Goal: Task Accomplishment & Management: Use online tool/utility

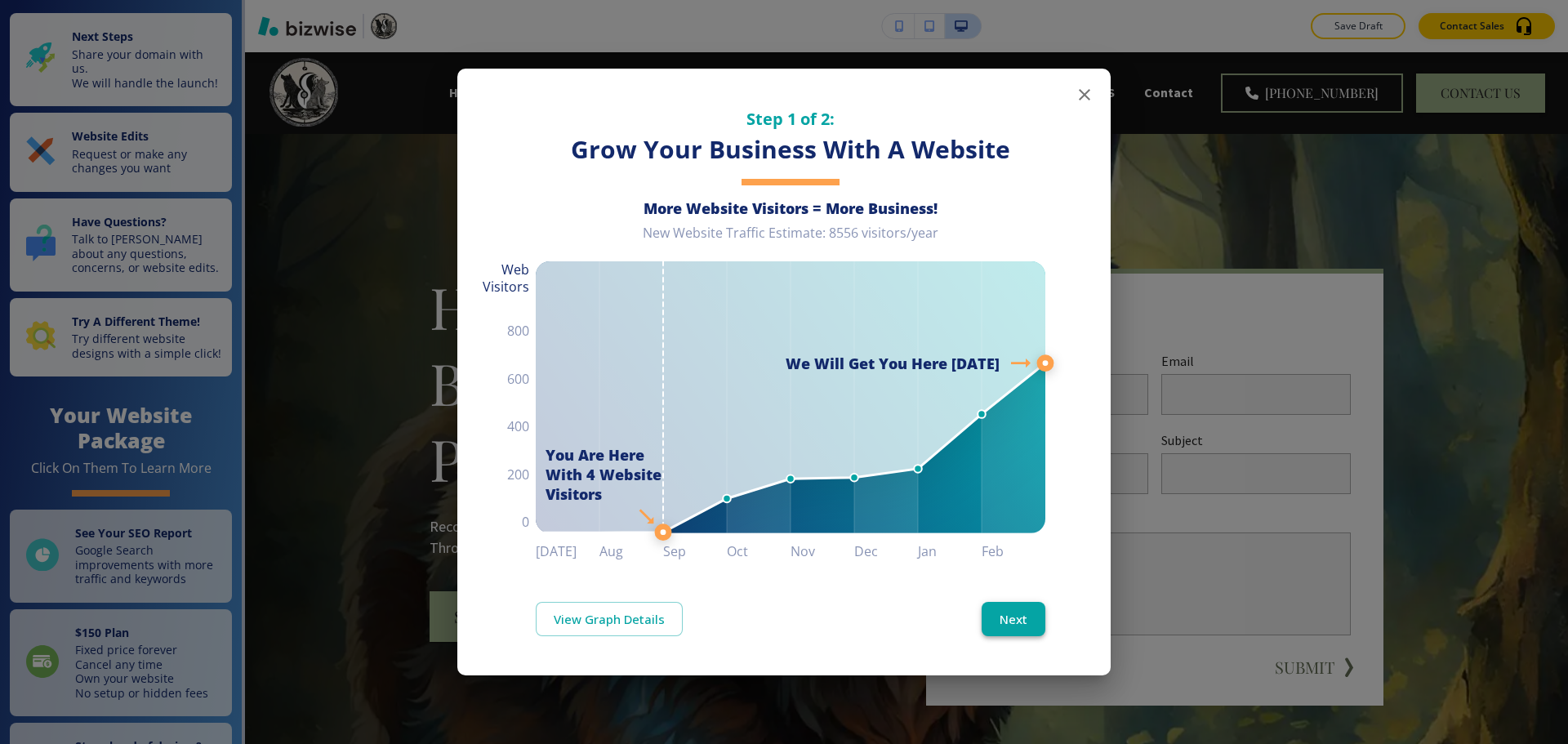
click at [1014, 615] on button "Next" at bounding box center [1013, 619] width 63 height 35
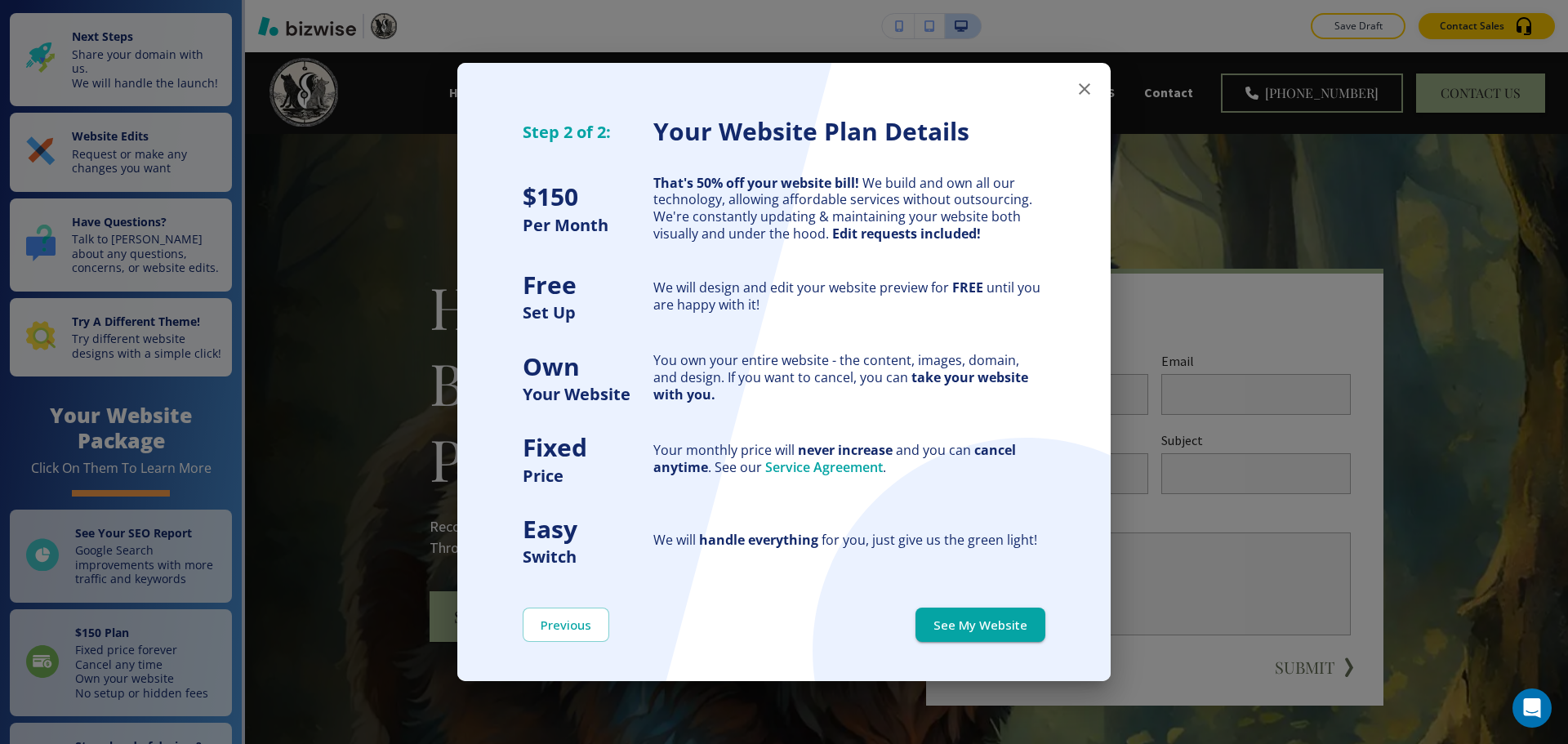
click at [1014, 615] on button "See My Website" at bounding box center [981, 625] width 130 height 35
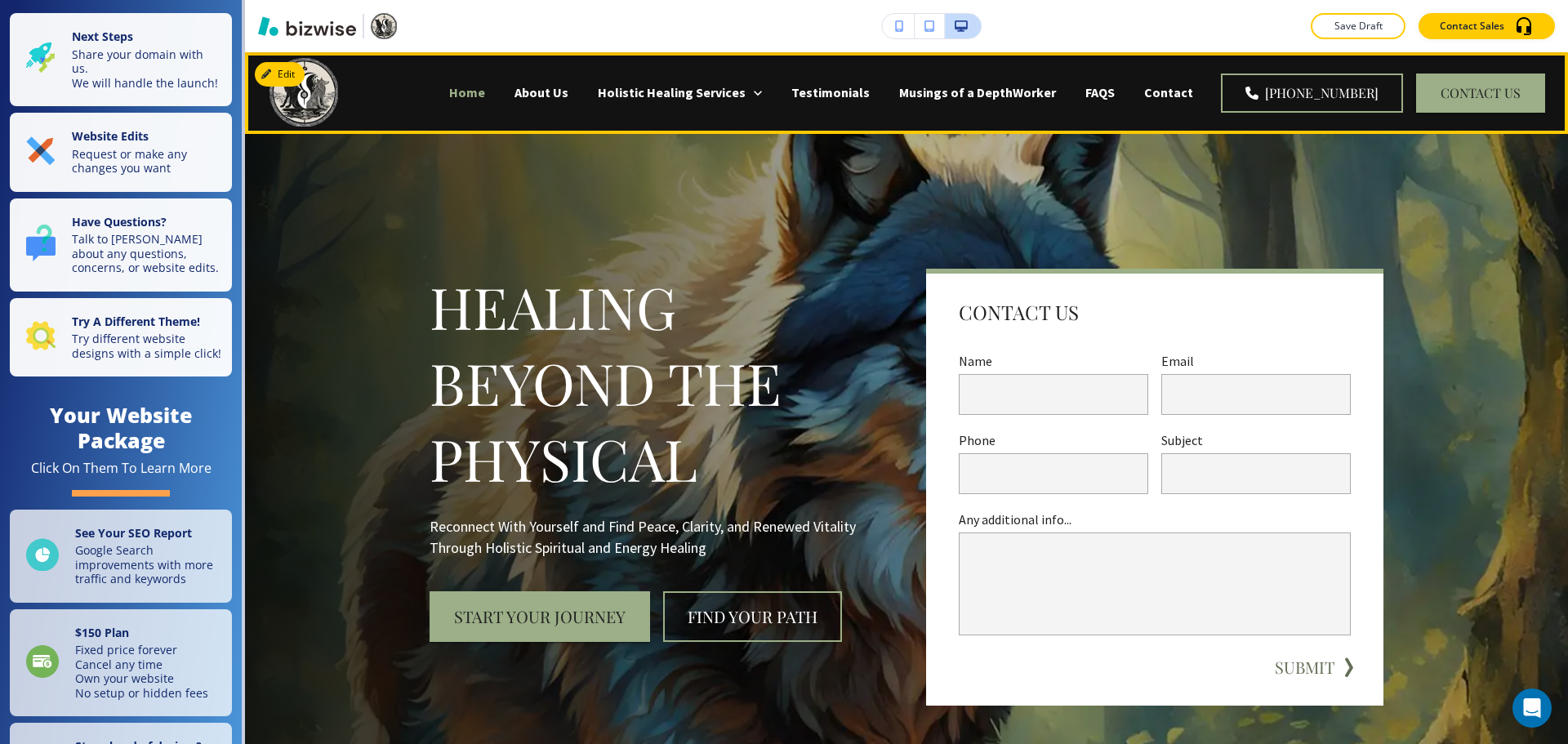
click at [485, 91] on p "Home" at bounding box center [468, 92] width 36 height 19
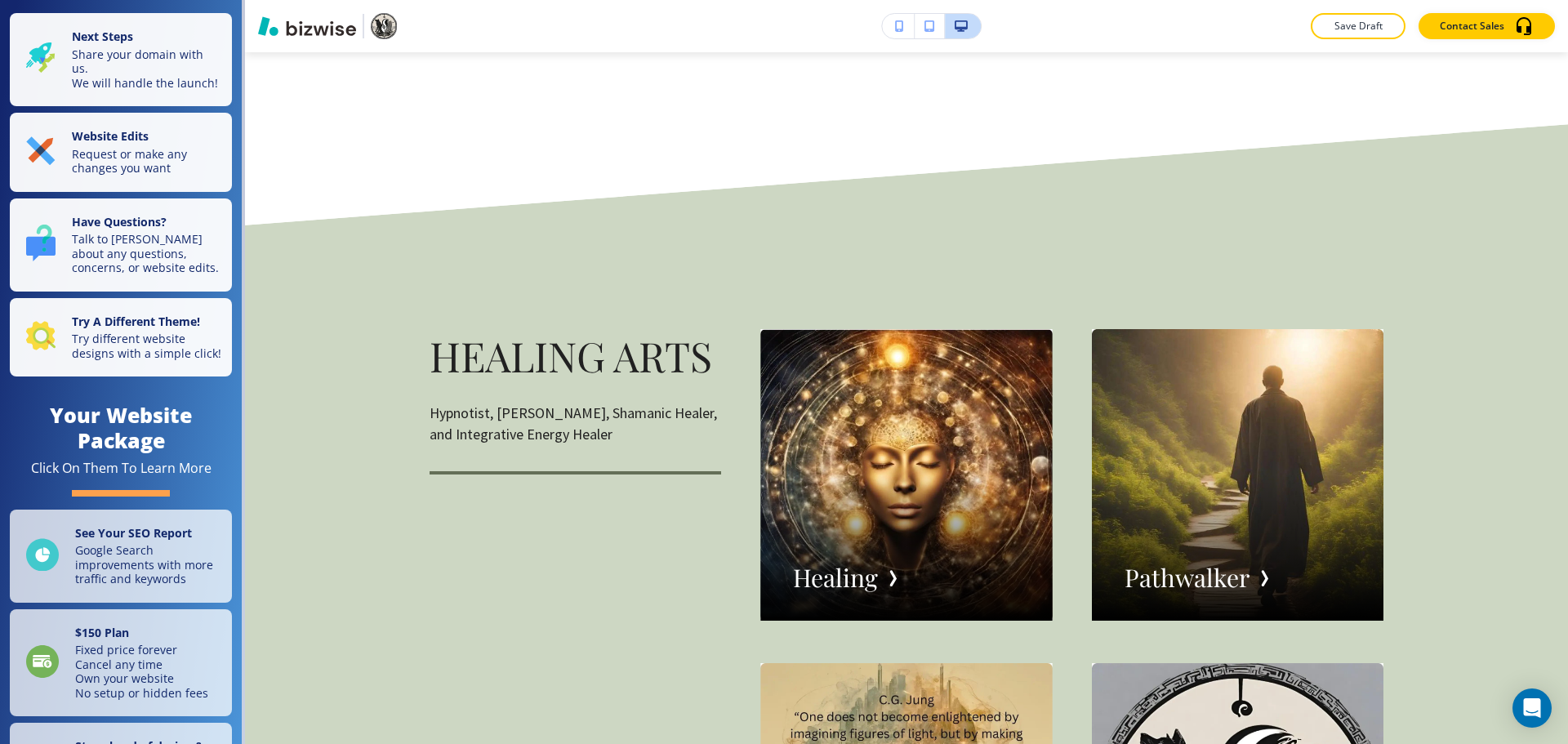
scroll to position [2367, 0]
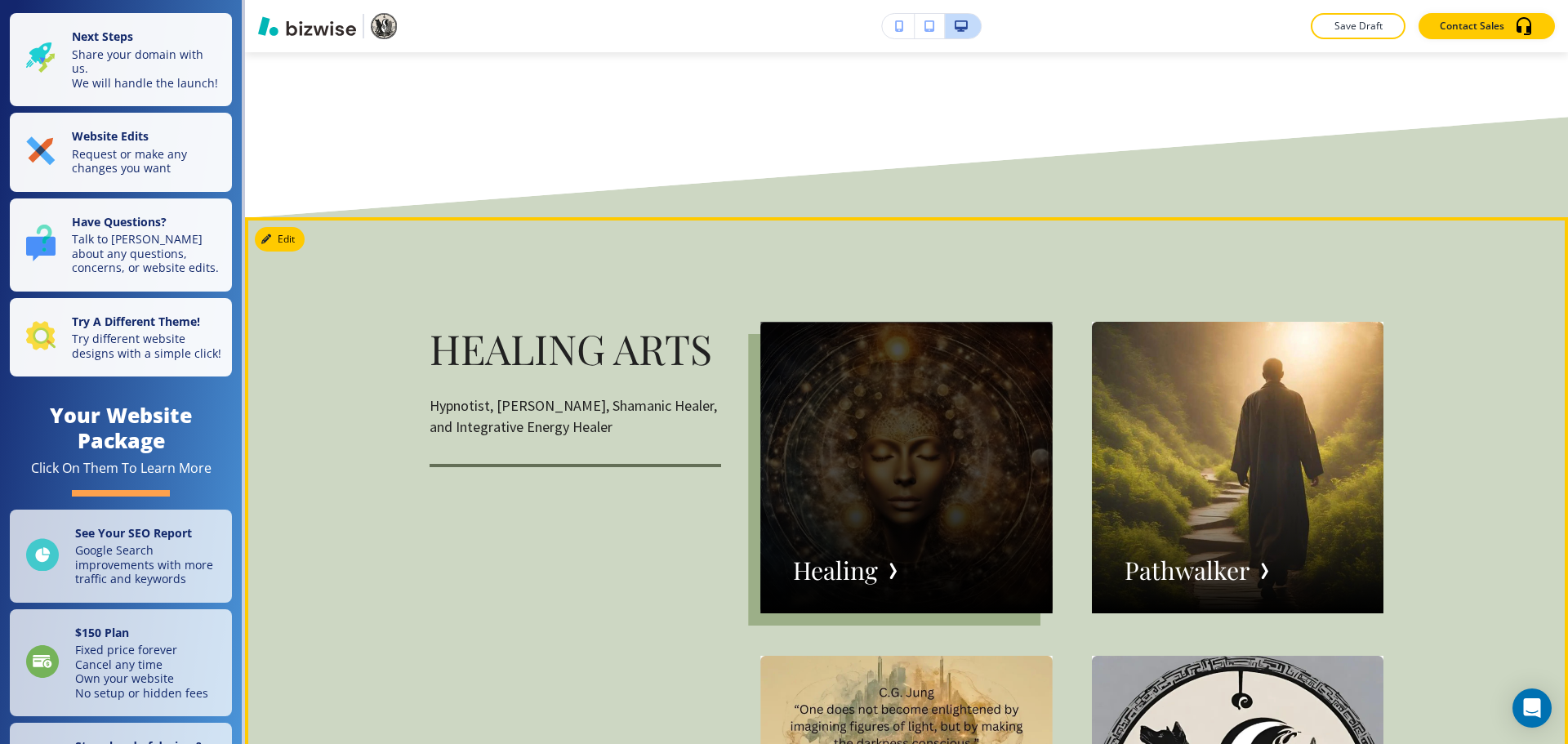
click at [848, 562] on div "button" at bounding box center [906, 467] width 292 height 291
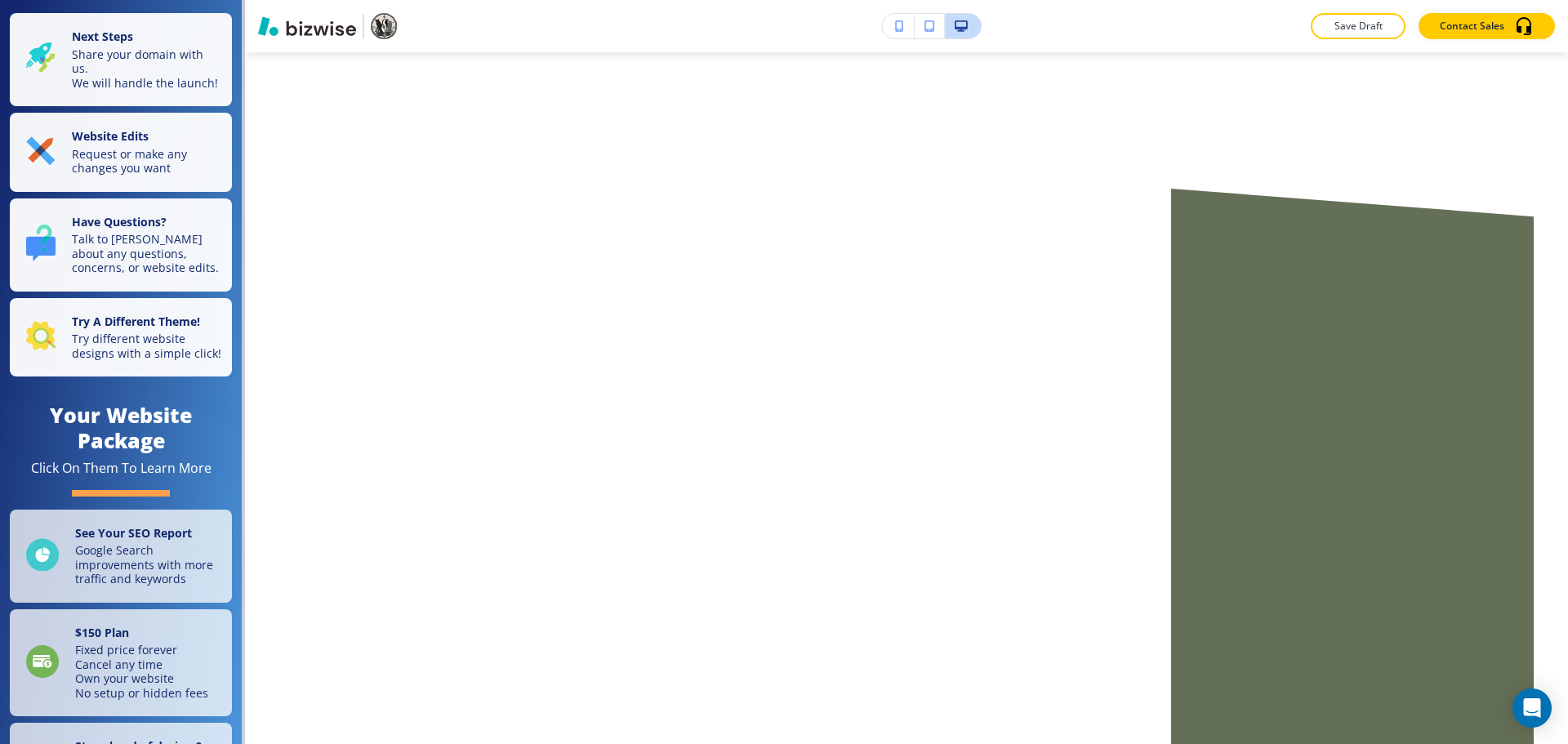
scroll to position [0, 0]
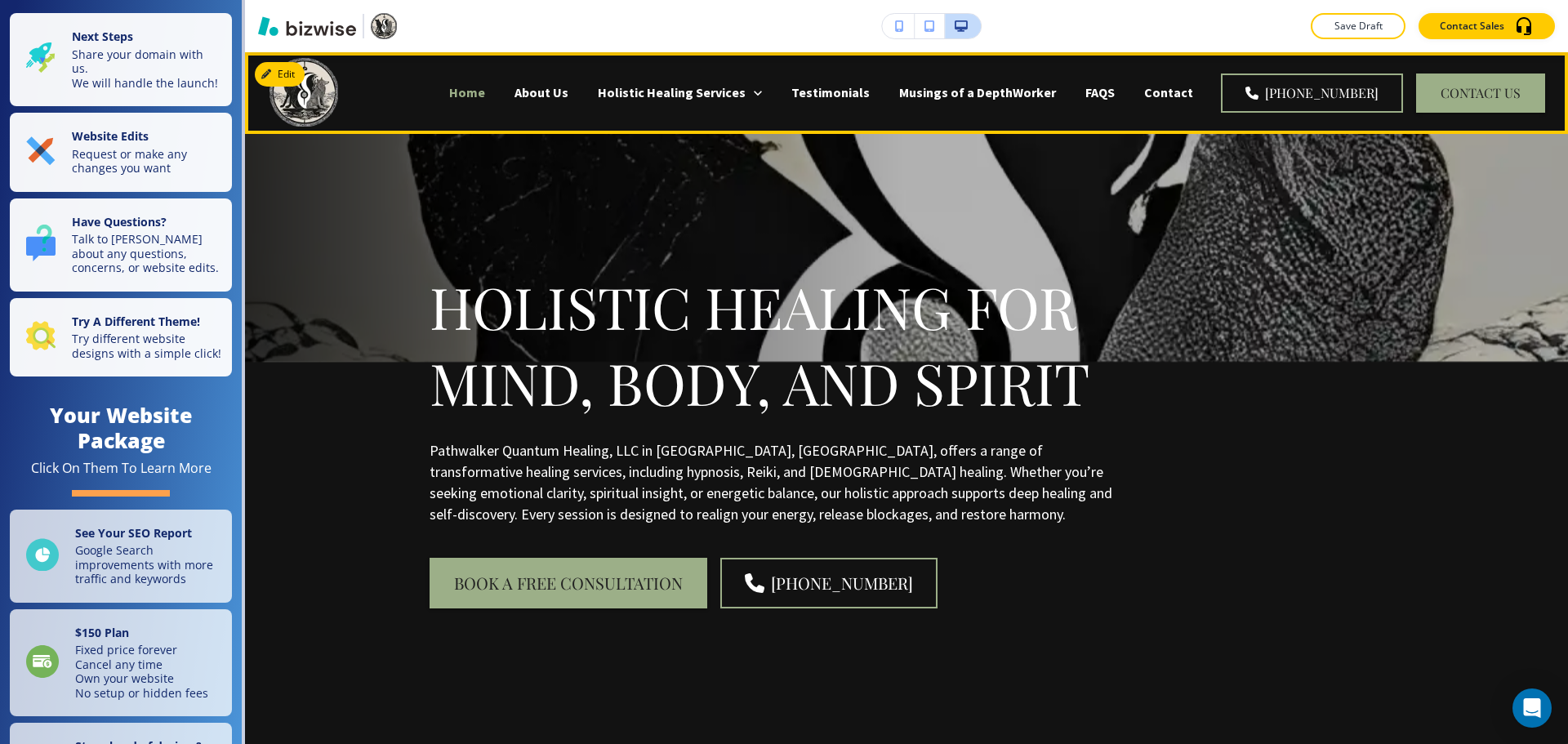
click at [485, 91] on p "Home" at bounding box center [468, 92] width 36 height 19
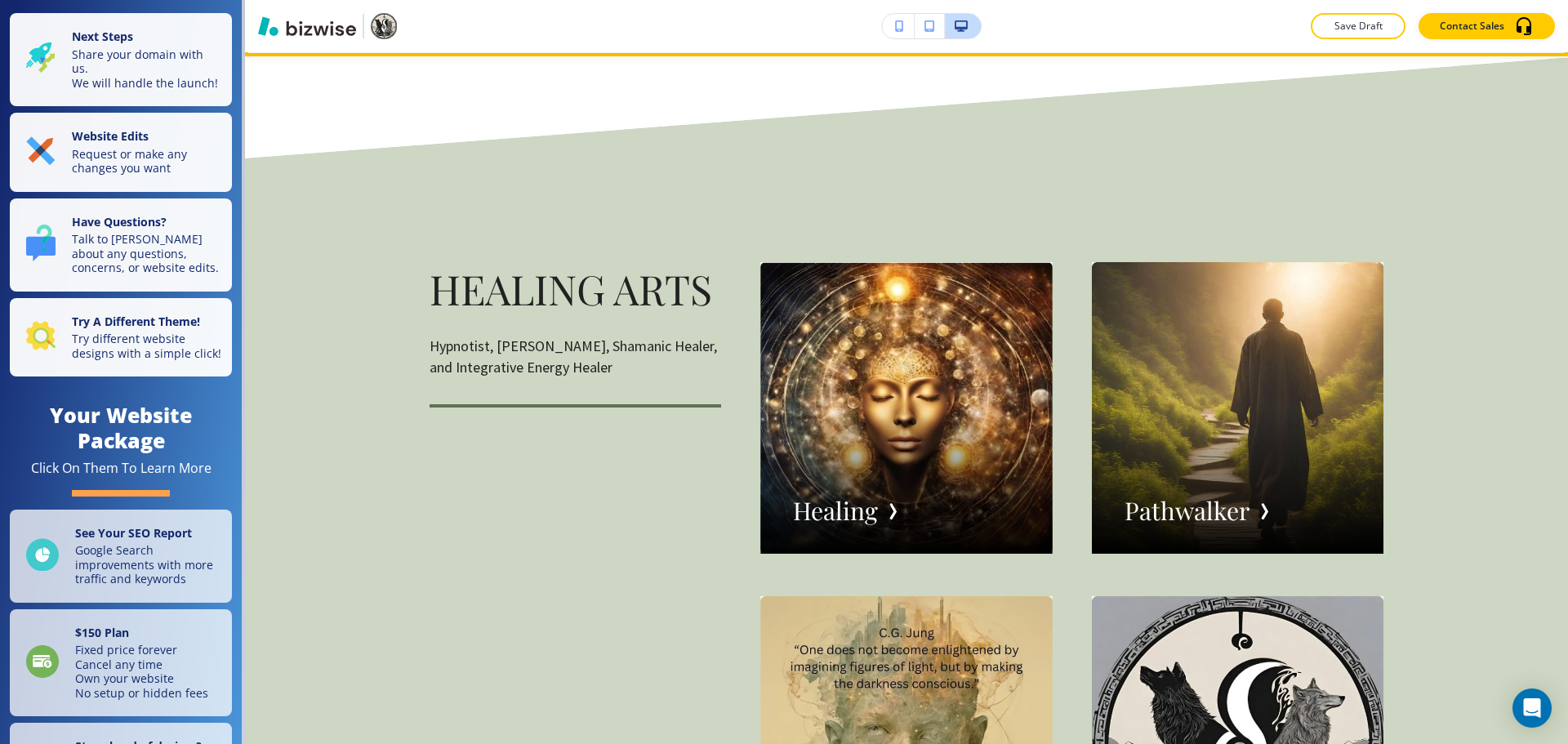
scroll to position [2449, 0]
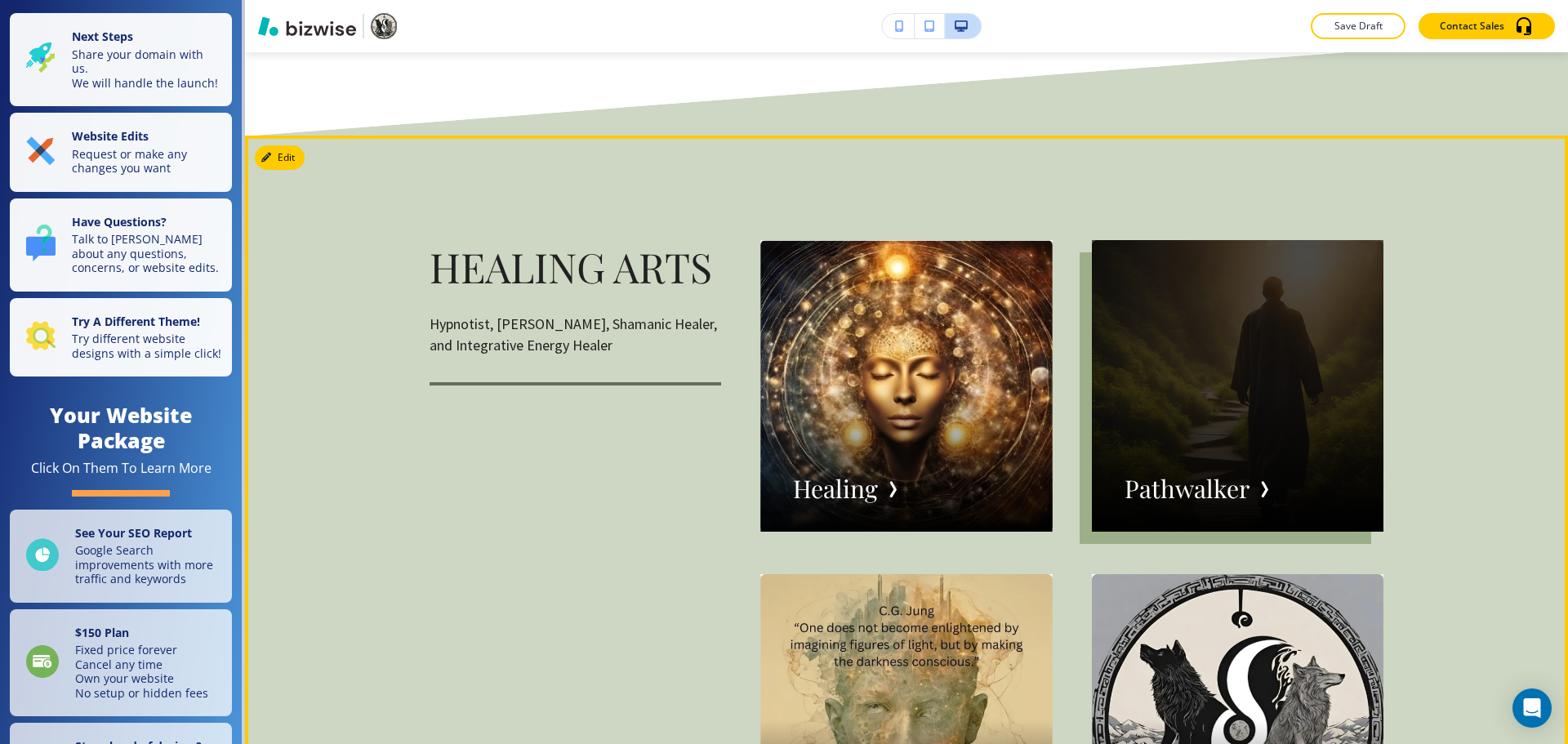
click at [1220, 474] on div "button" at bounding box center [1238, 386] width 292 height 291
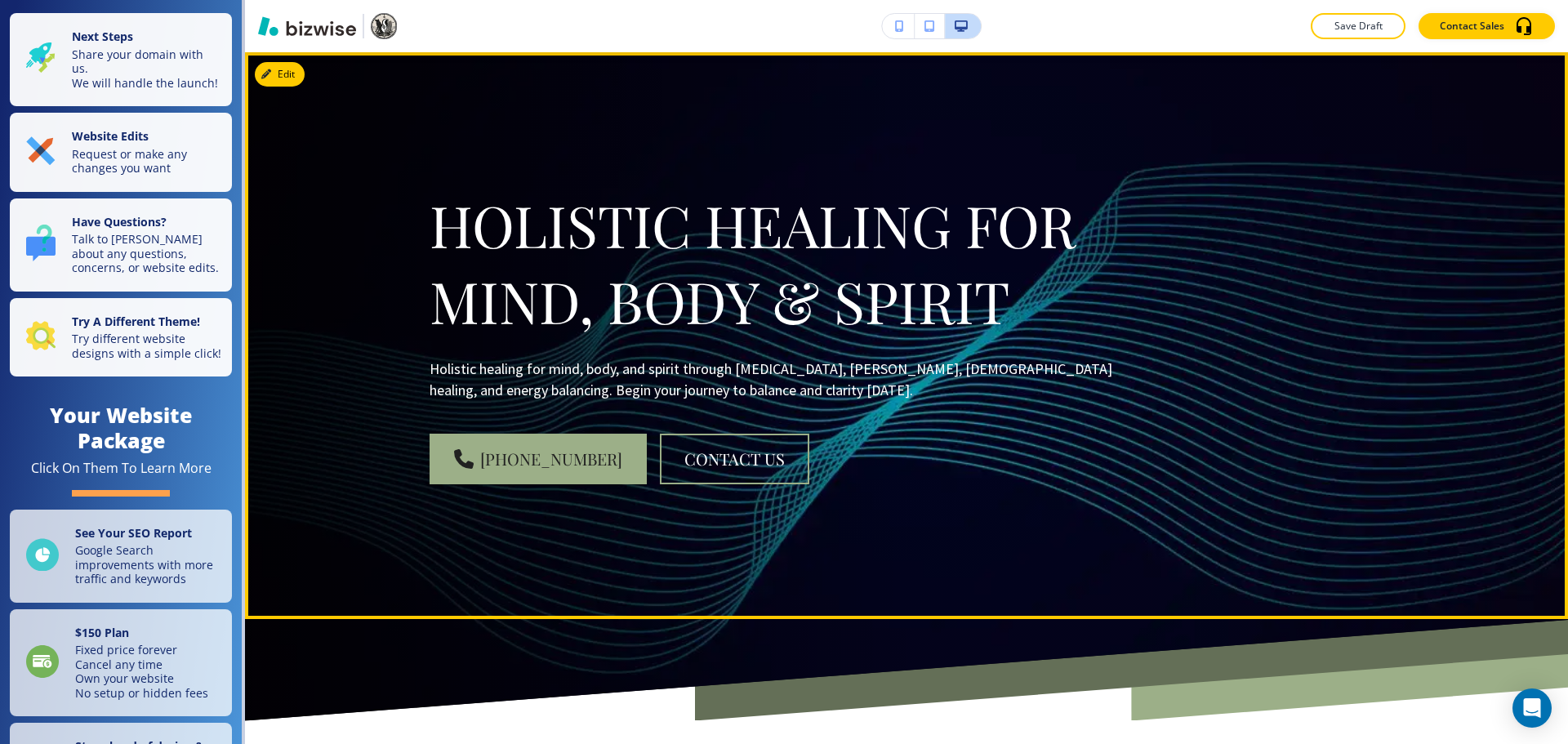
scroll to position [0, 0]
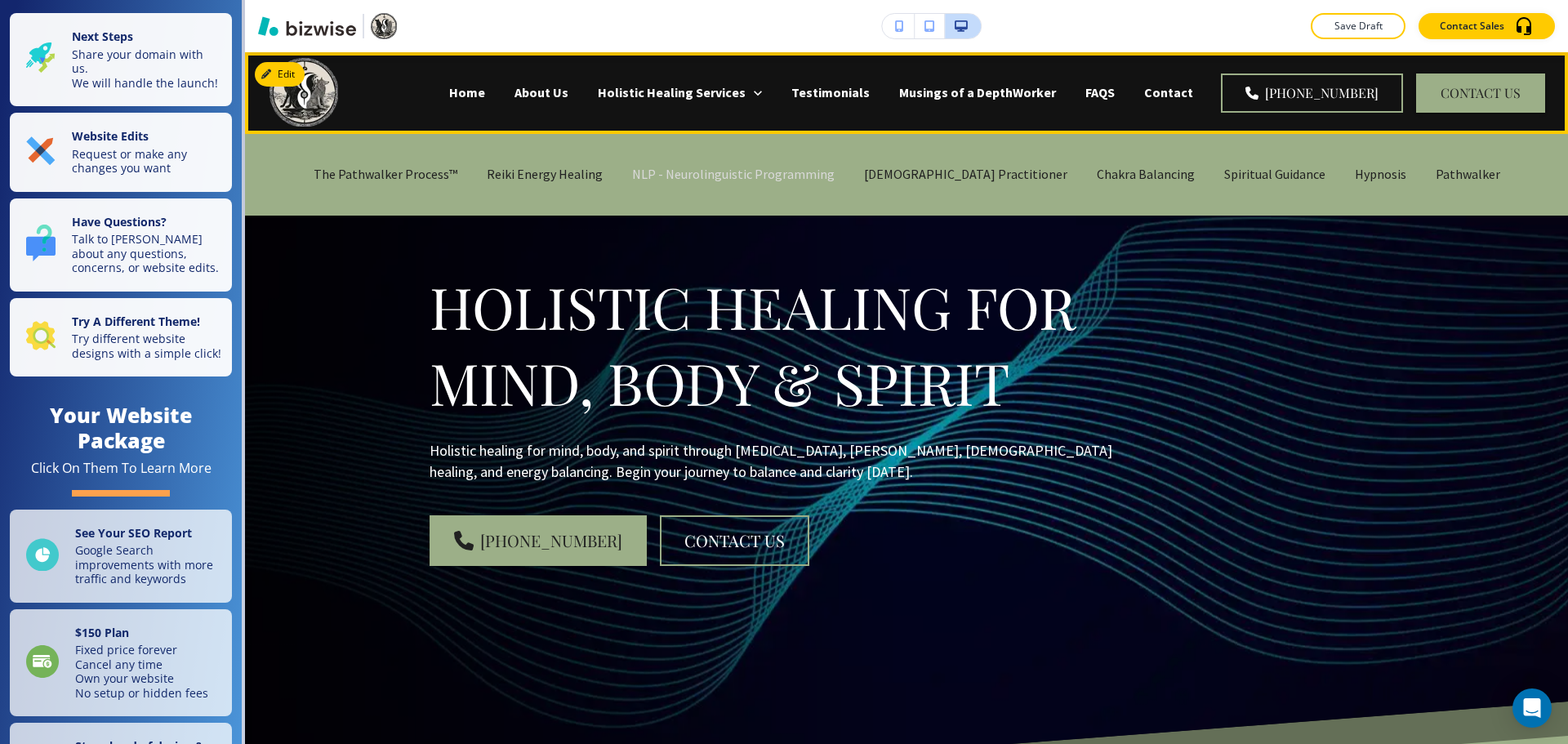
drag, startPoint x: 500, startPoint y: 93, endPoint x: 717, endPoint y: 177, distance: 232.7
click at [485, 93] on p "Home" at bounding box center [468, 92] width 36 height 19
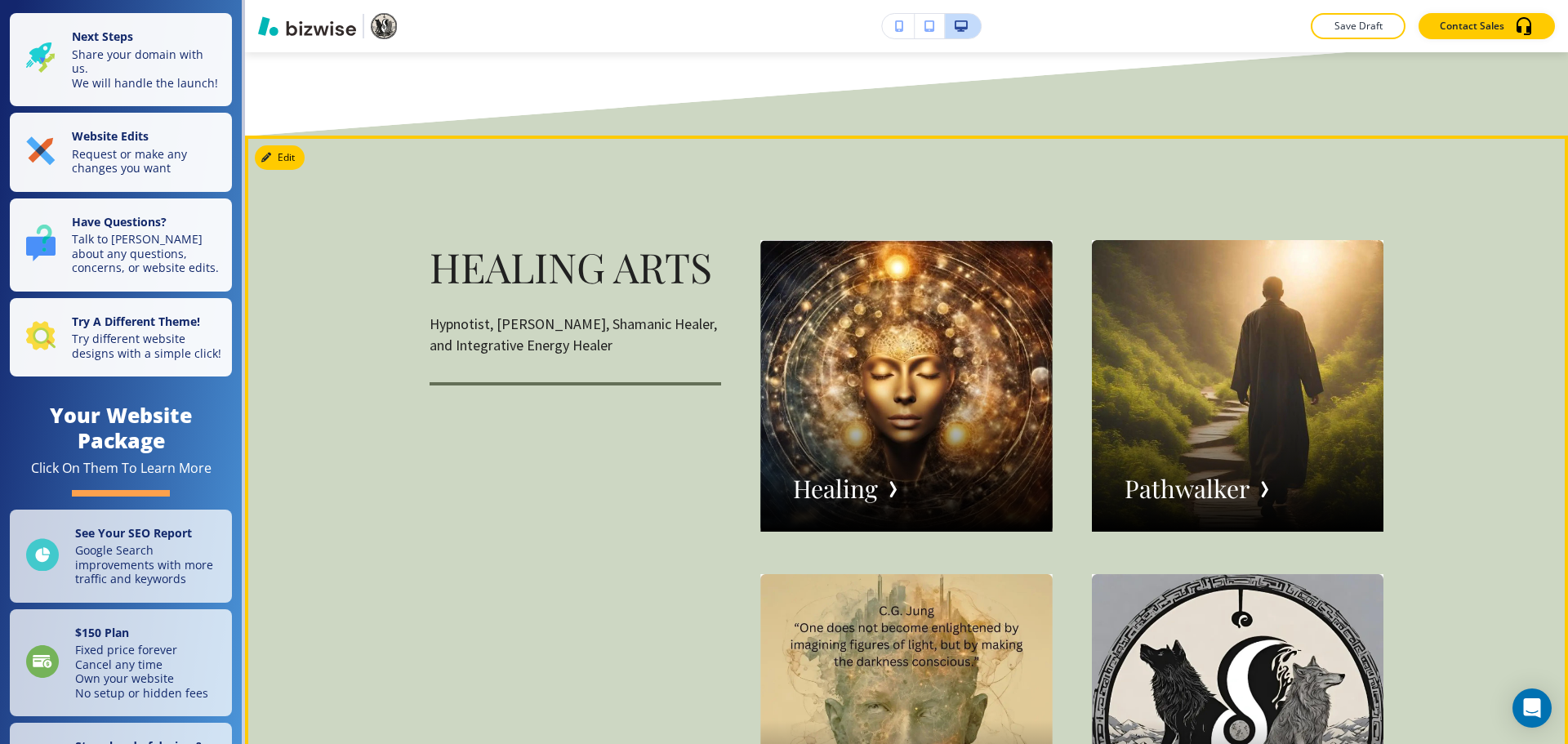
scroll to position [2694, 0]
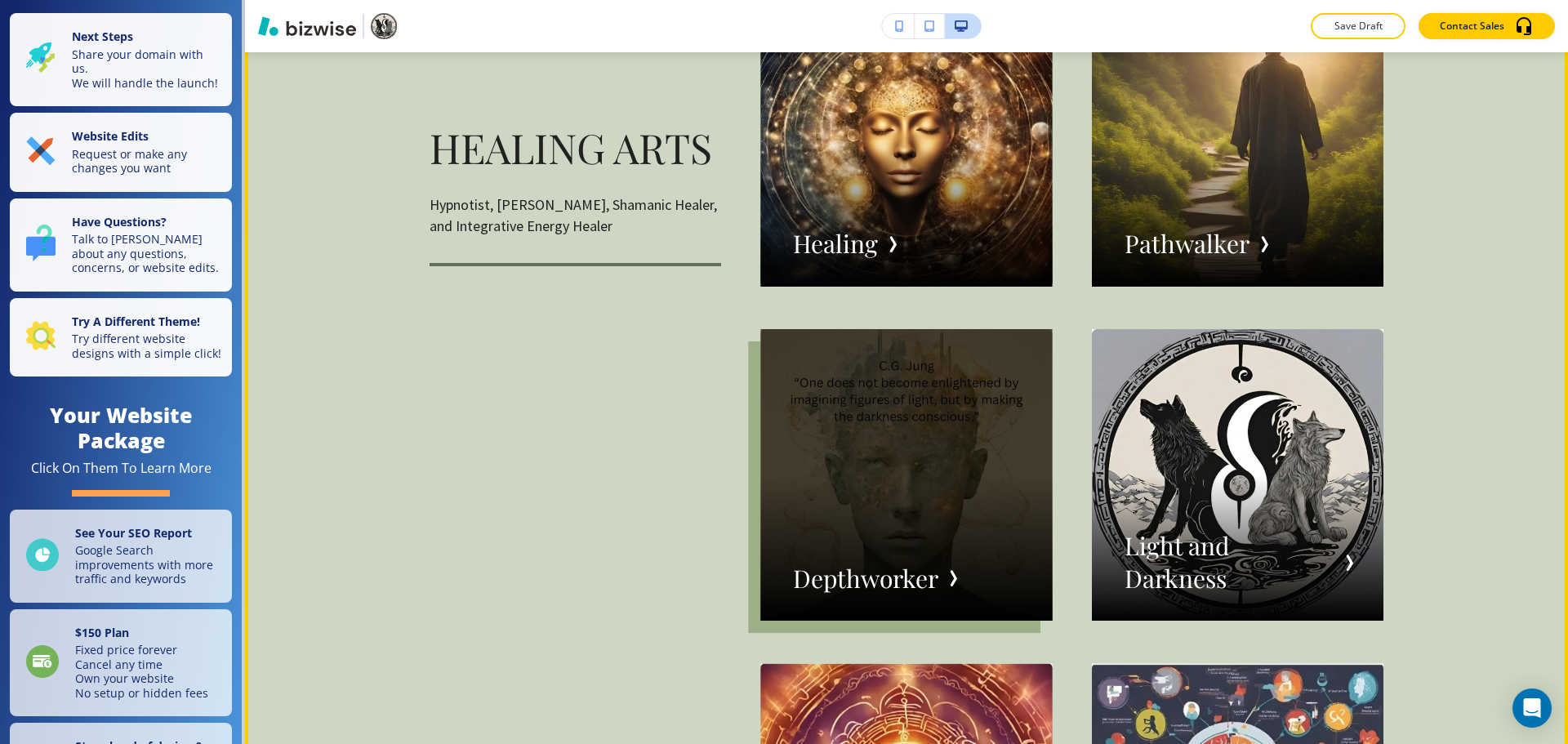
click at [885, 559] on div "button" at bounding box center [906, 475] width 292 height 291
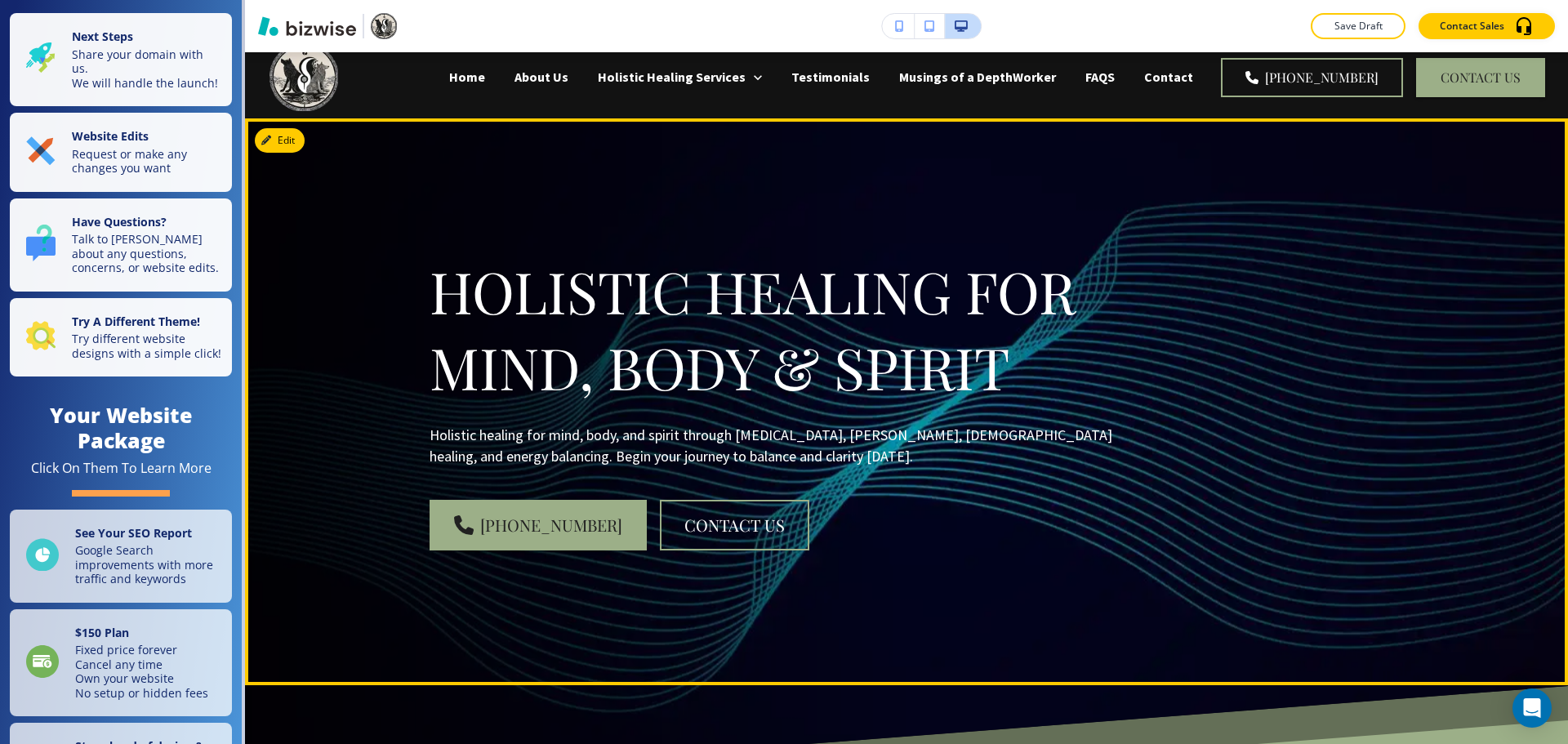
scroll to position [0, 0]
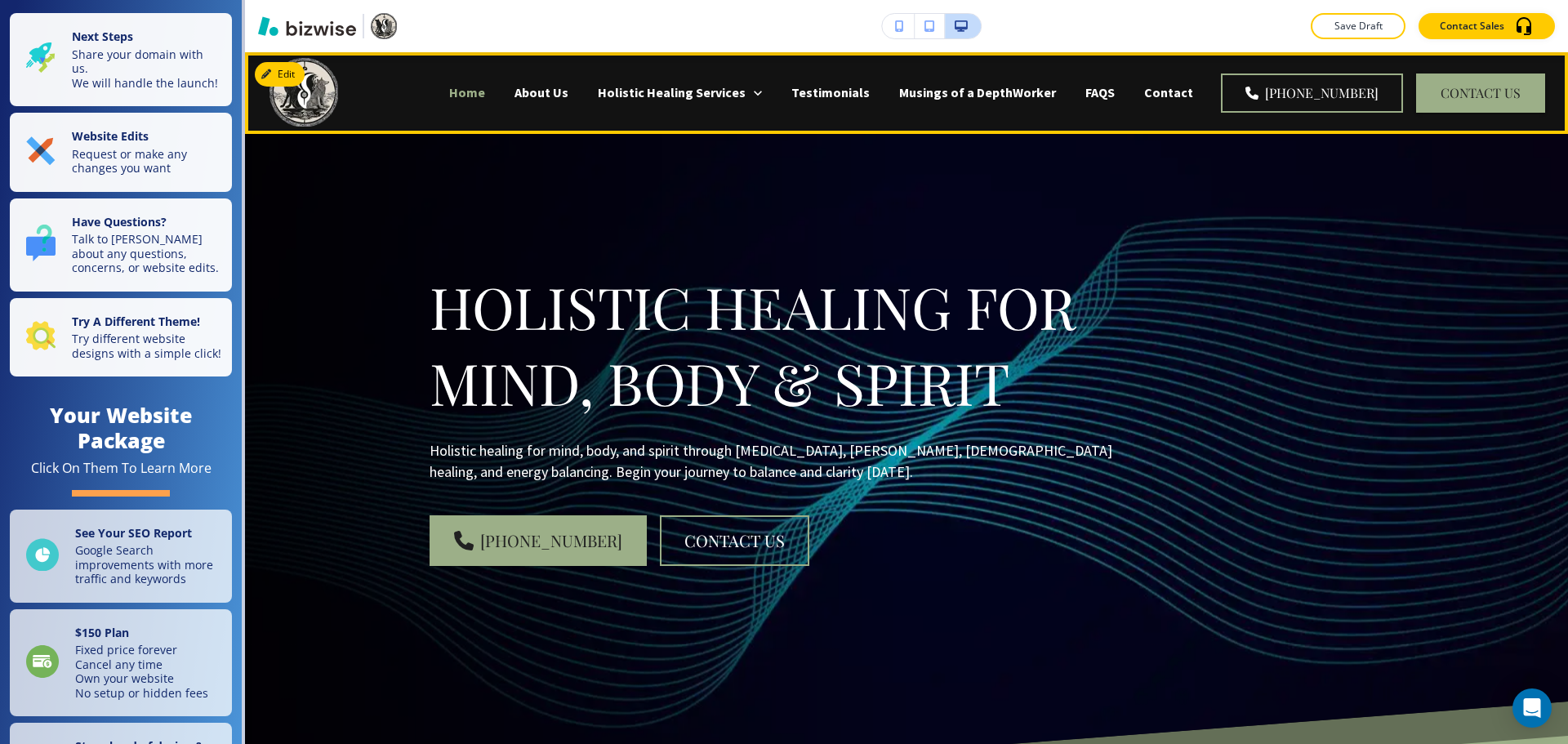
click at [485, 88] on p "Home" at bounding box center [468, 92] width 36 height 19
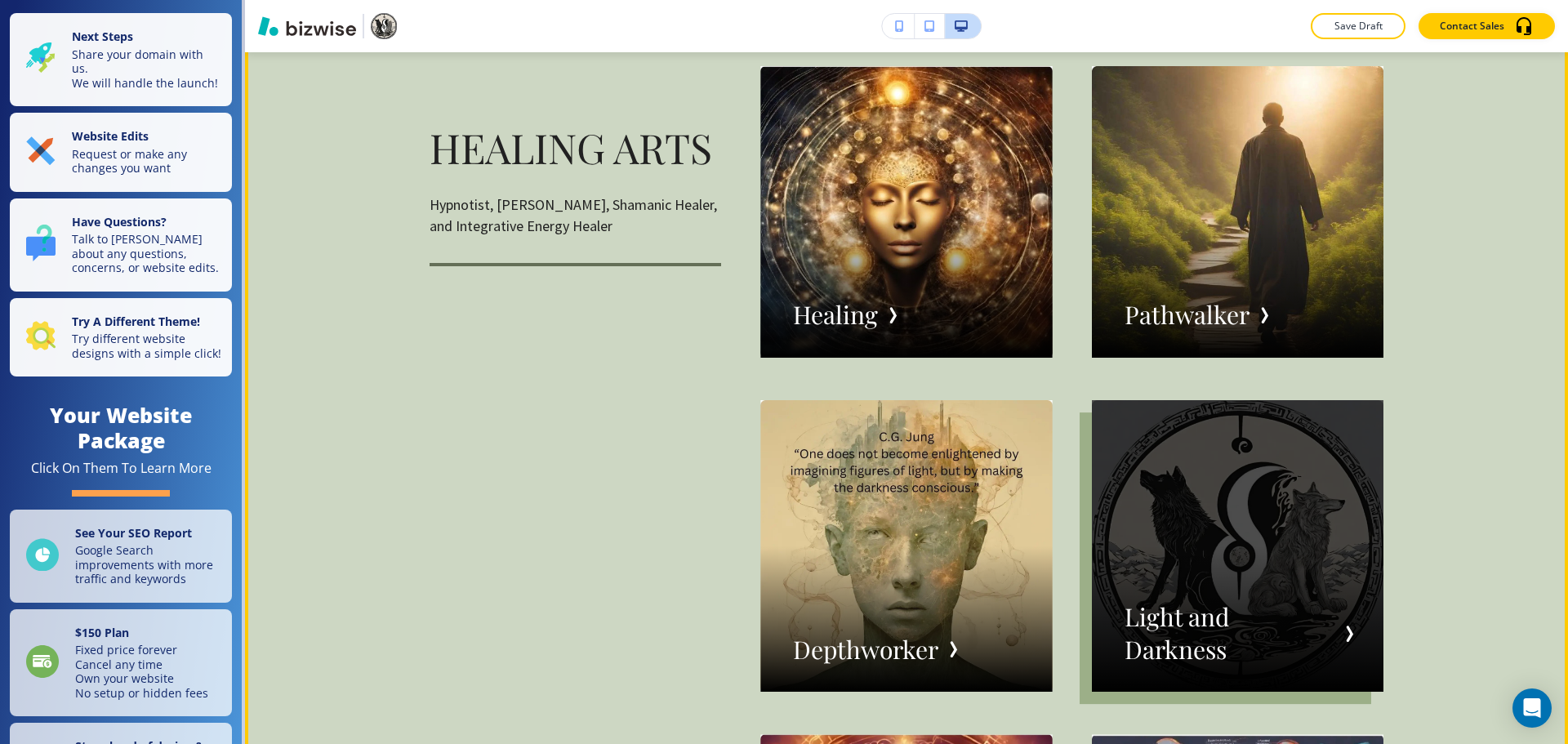
scroll to position [2775, 0]
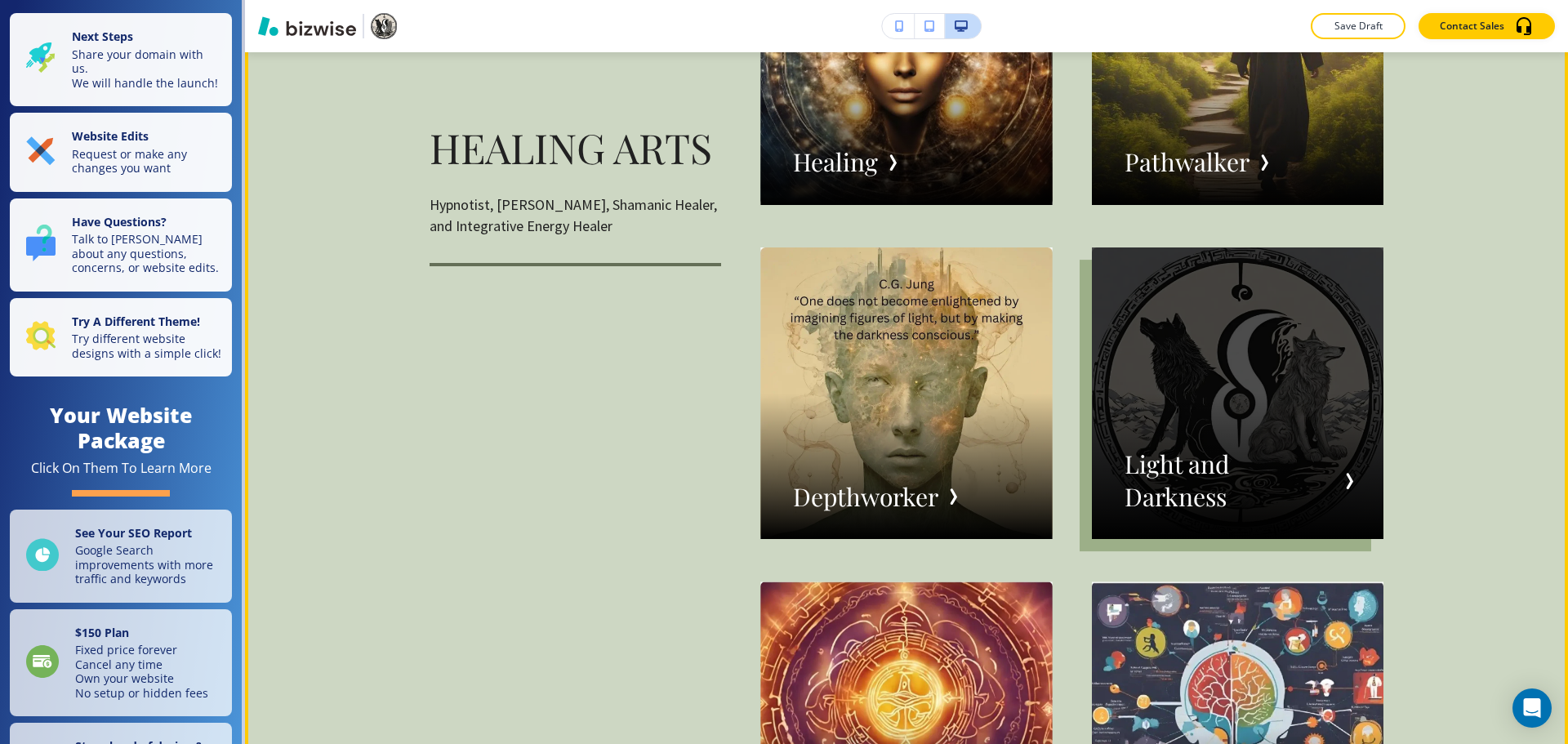
click at [1175, 478] on div "button" at bounding box center [1238, 393] width 292 height 291
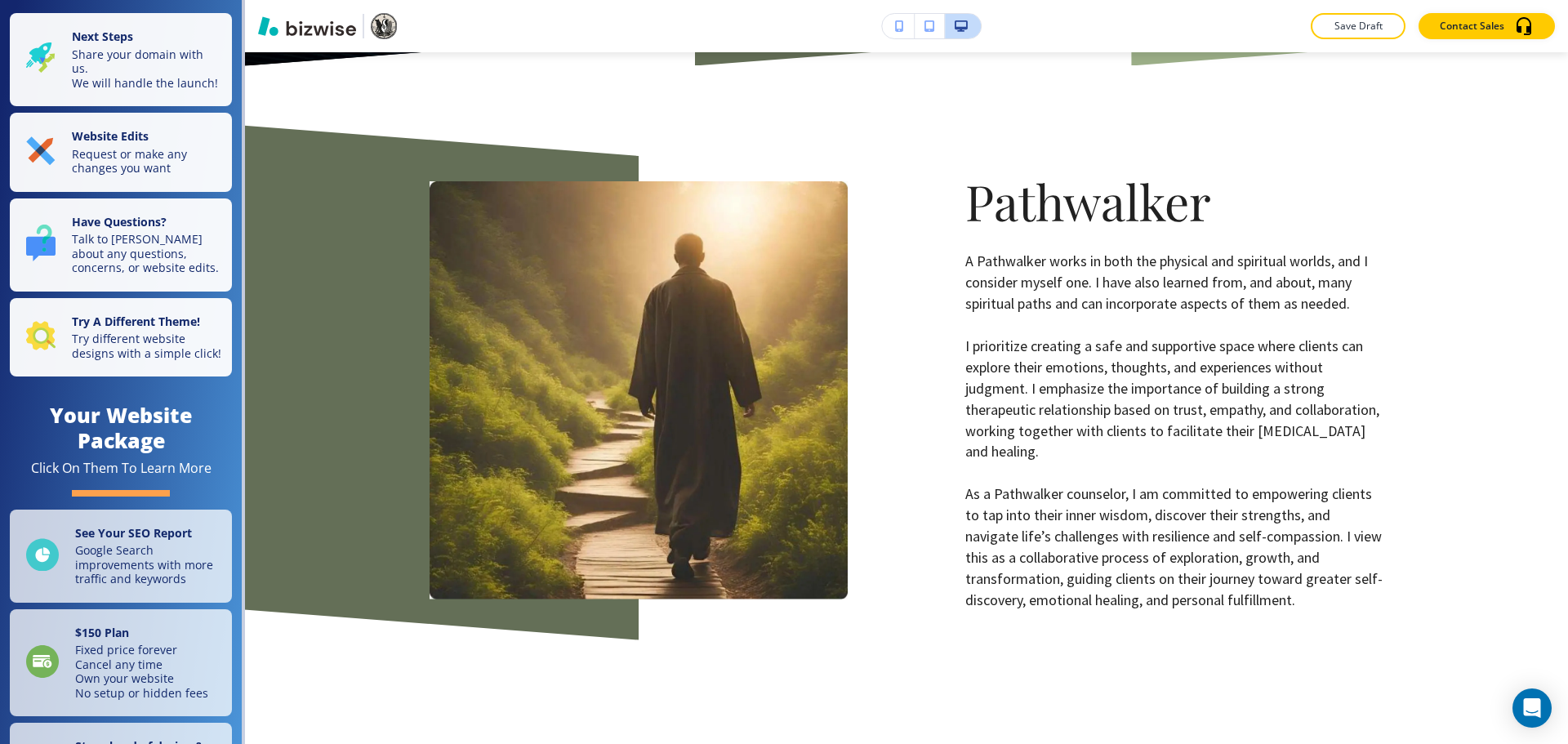
scroll to position [749, 0]
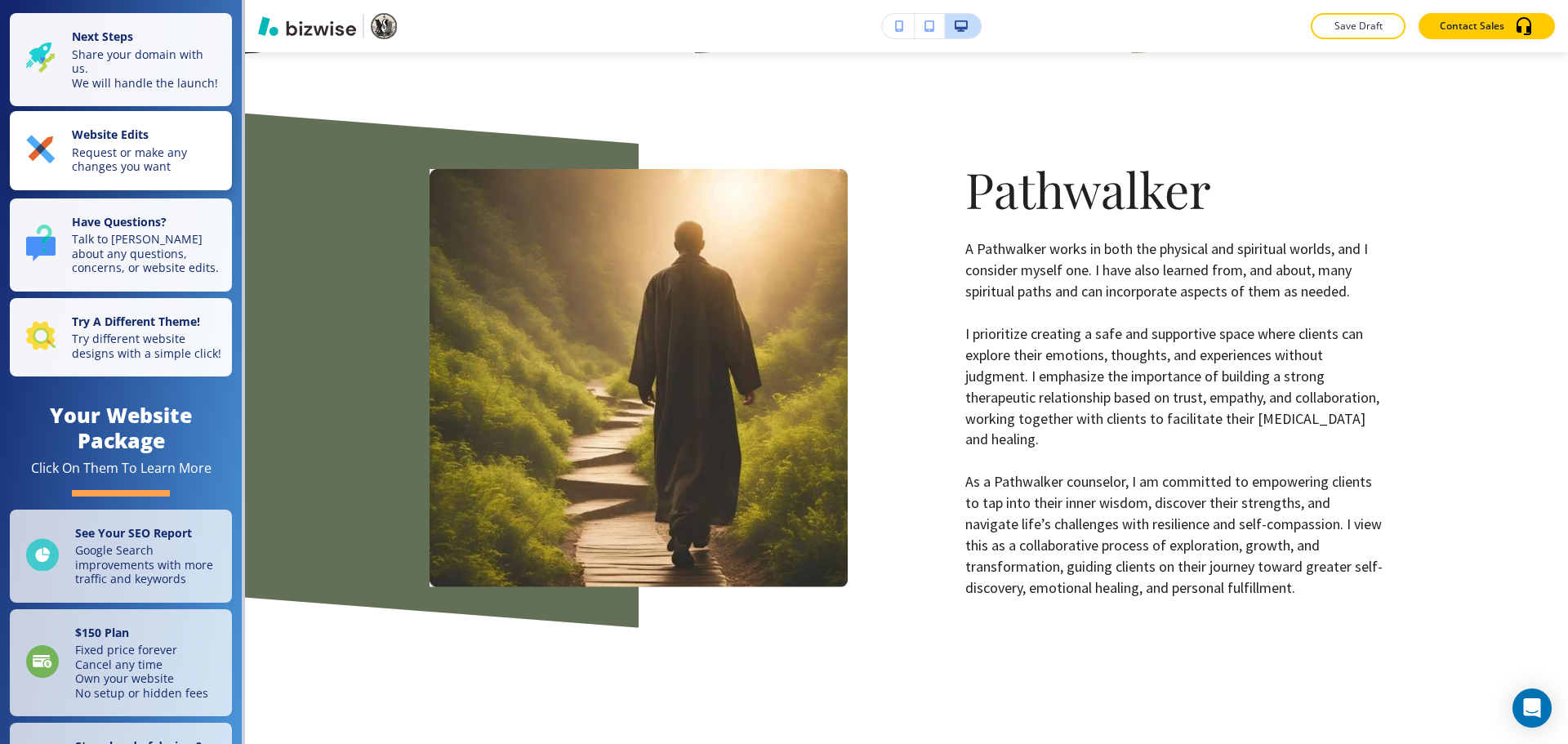
click at [166, 174] on p "Request or make any changes you want" at bounding box center [147, 160] width 151 height 29
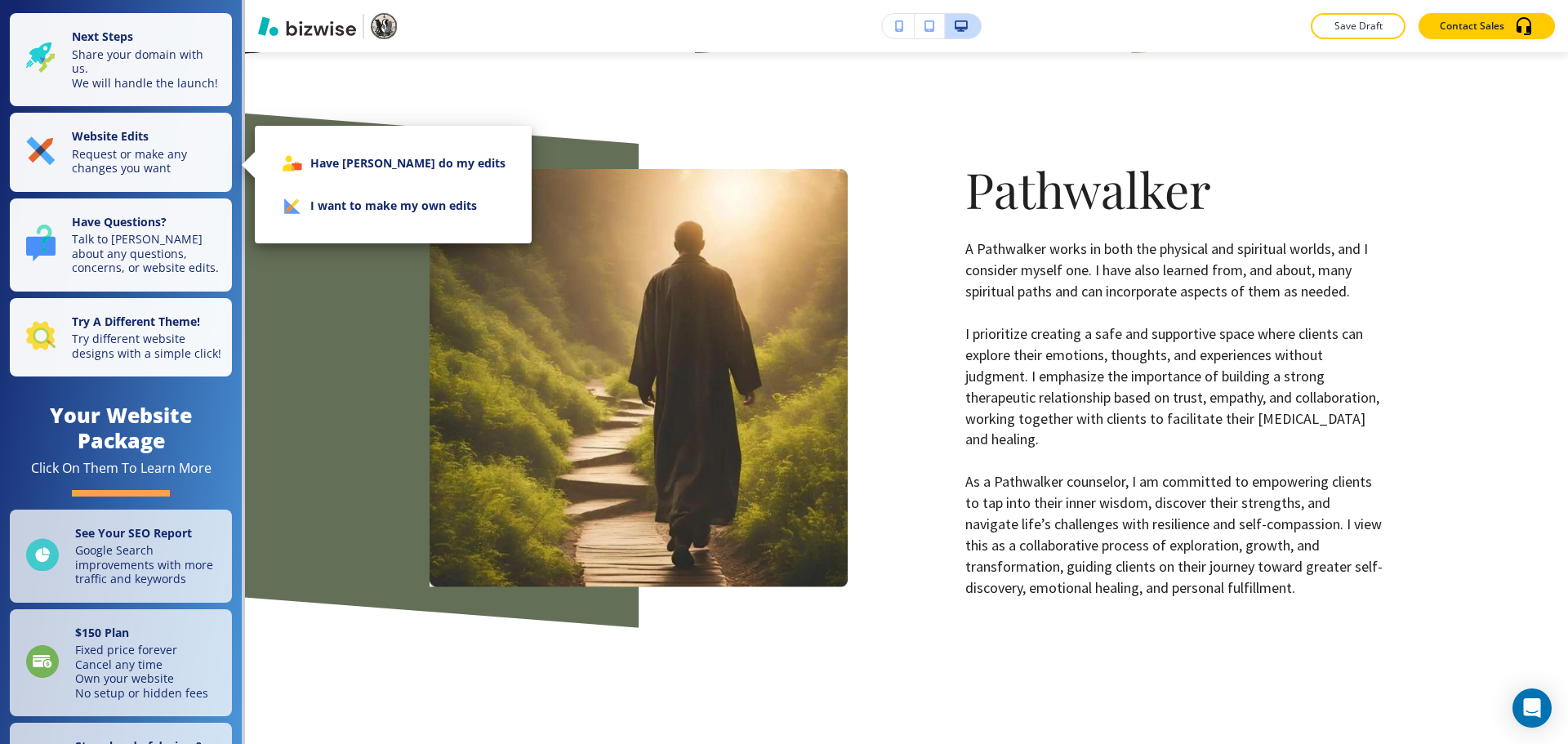
click at [459, 211] on li "I want to make my own edits" at bounding box center [393, 206] width 250 height 43
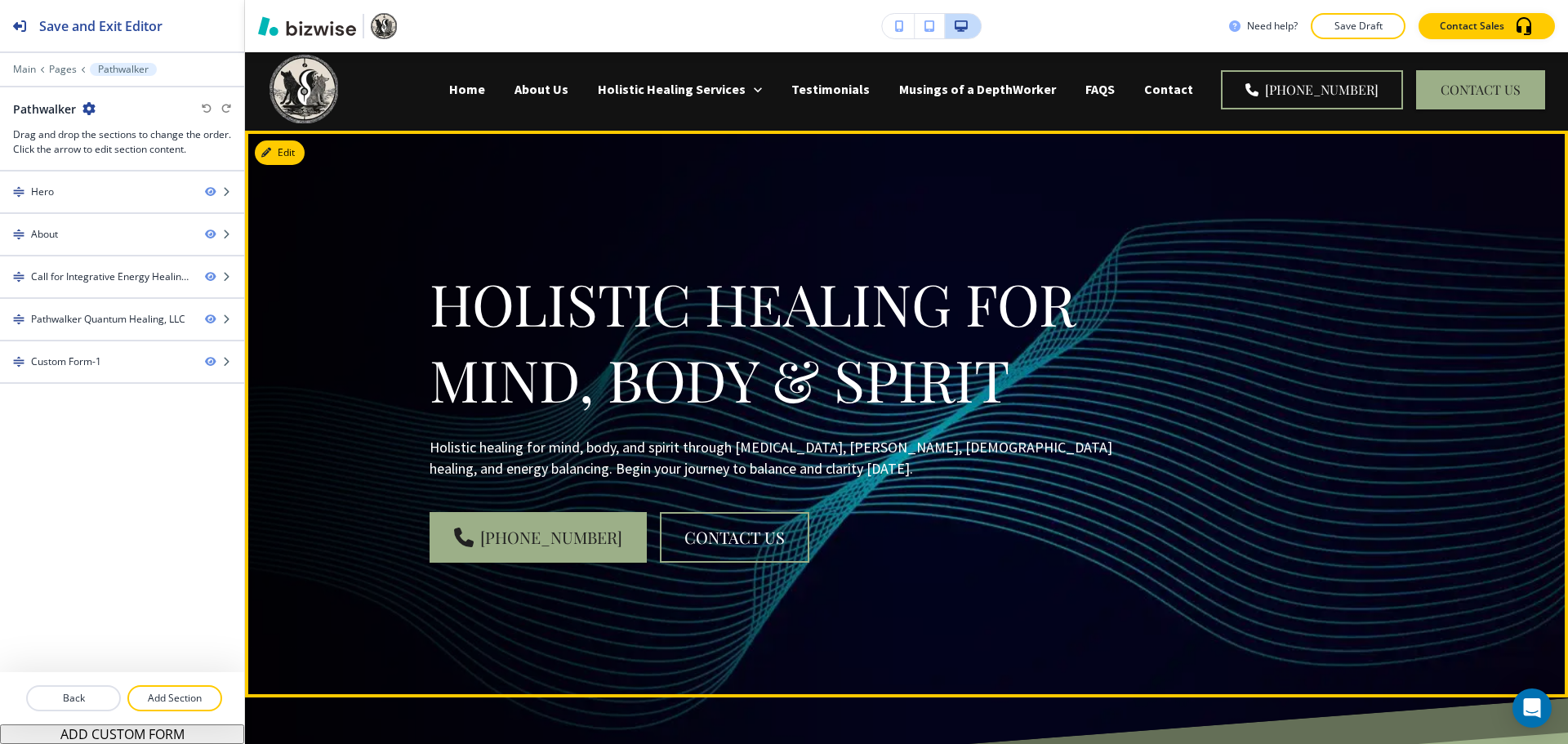
scroll to position [0, 0]
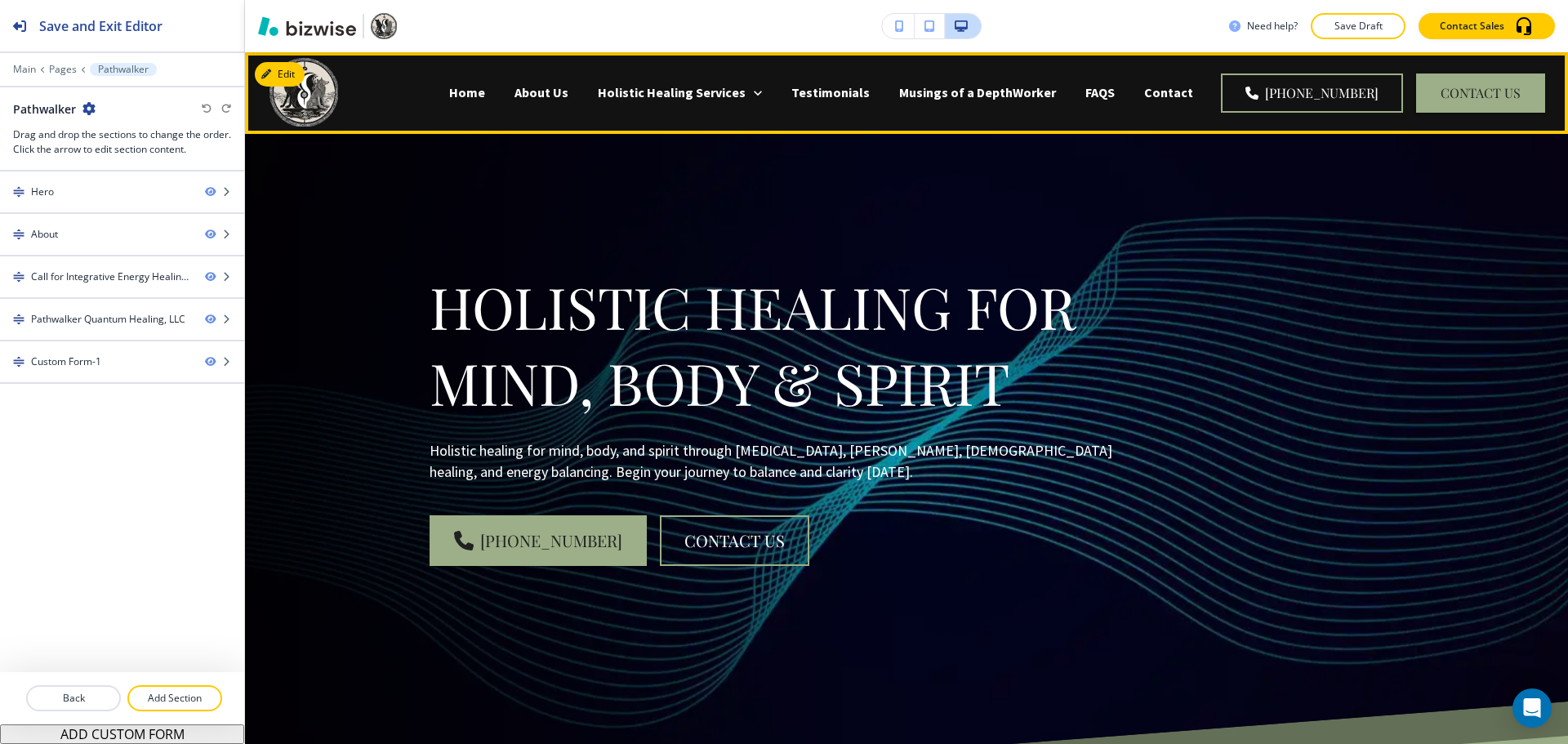
click at [500, 92] on div "Home" at bounding box center [467, 92] width 65 height 19
click at [485, 95] on p "Home" at bounding box center [468, 92] width 36 height 19
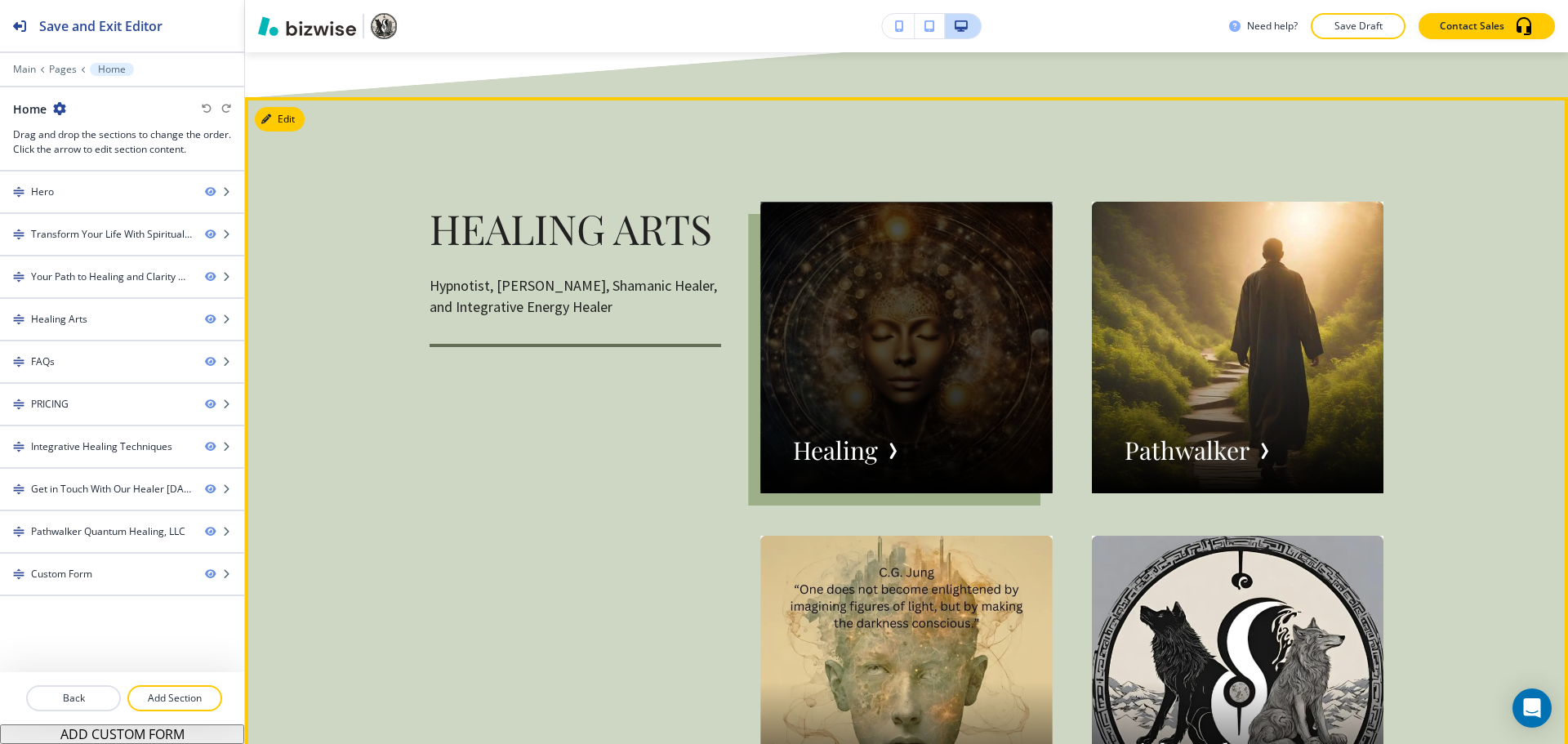
scroll to position [2531, 0]
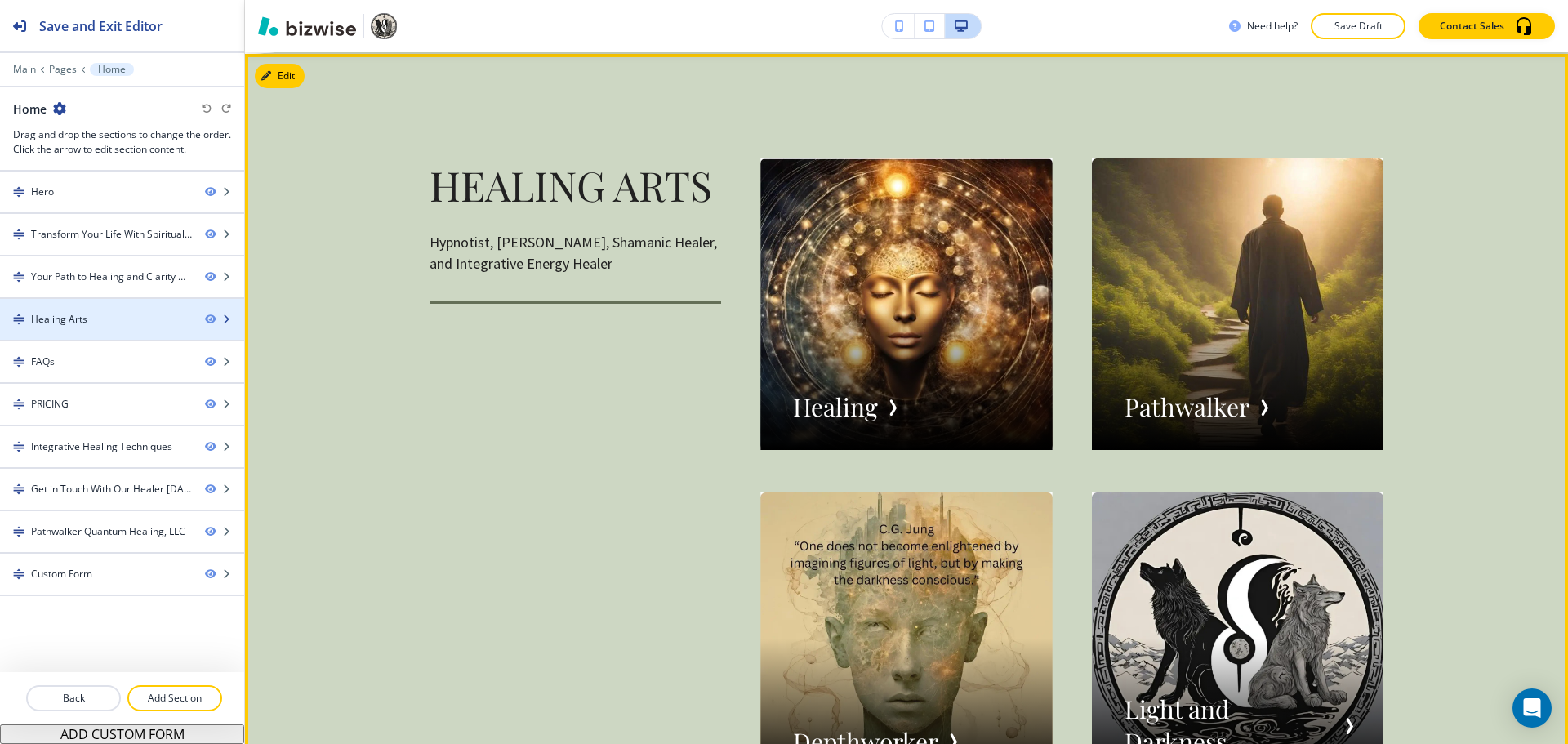
click at [96, 330] on div at bounding box center [122, 333] width 245 height 13
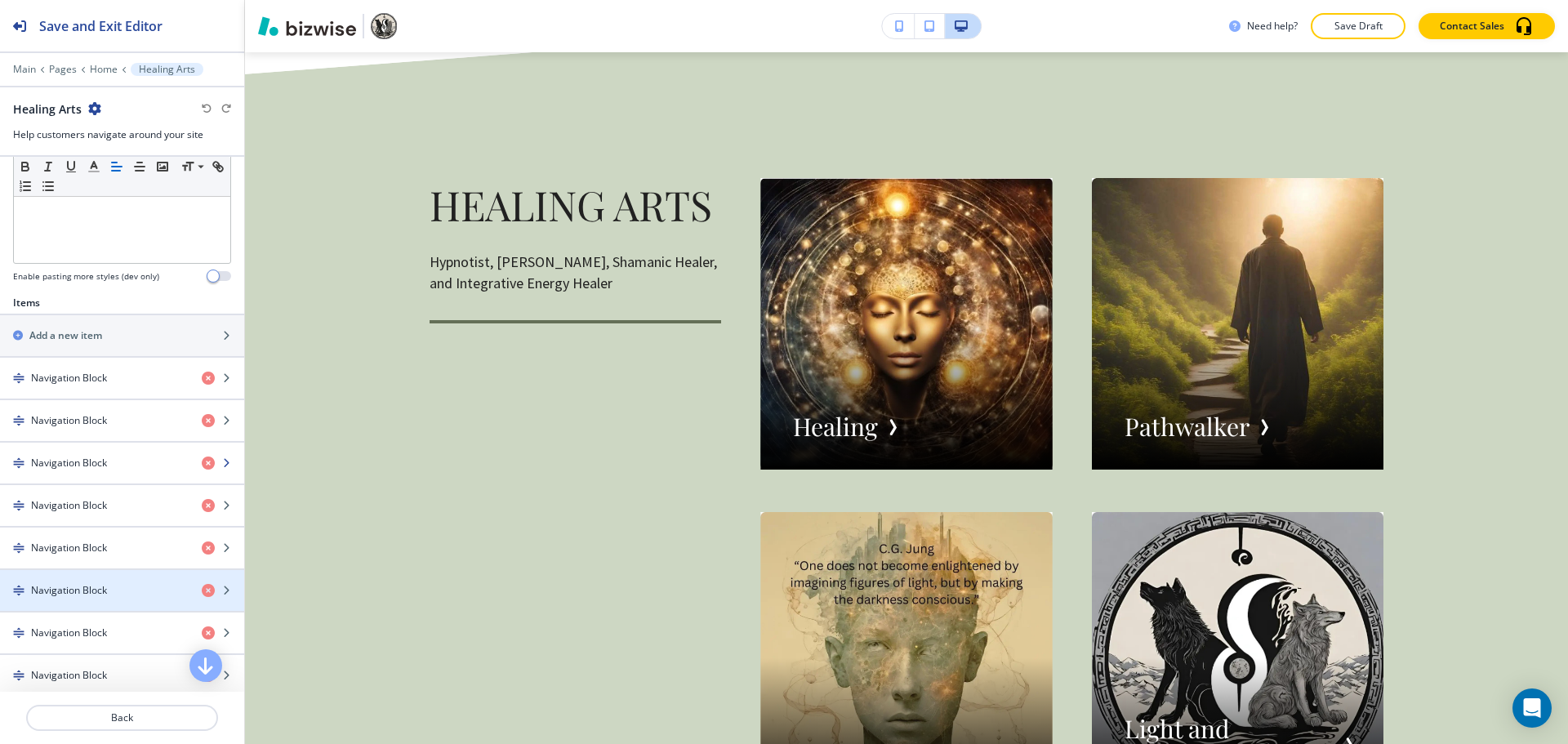
scroll to position [571, 0]
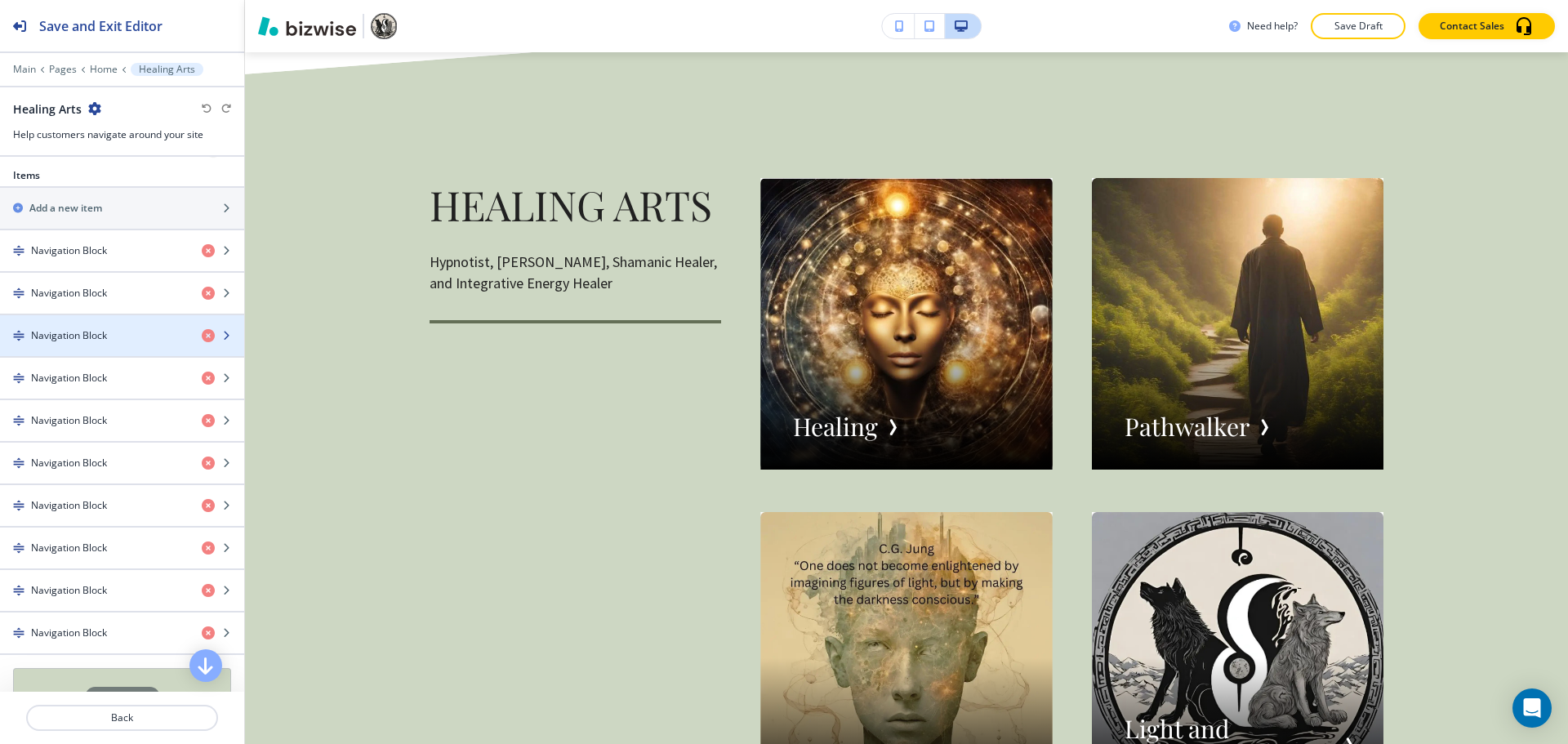
click at [91, 339] on h4 "Navigation Block" at bounding box center [69, 336] width 76 height 15
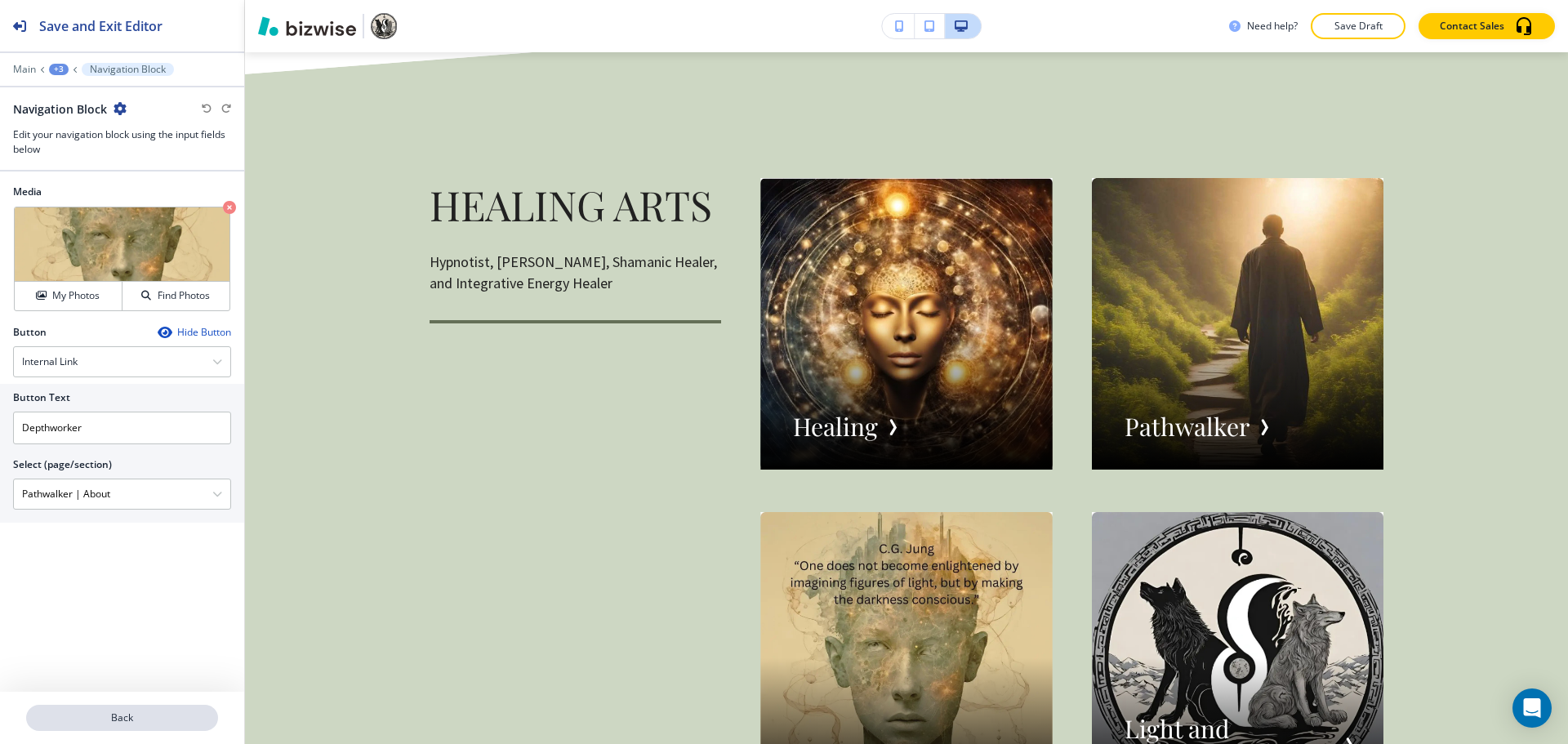
click at [176, 713] on p "Back" at bounding box center [122, 718] width 189 height 15
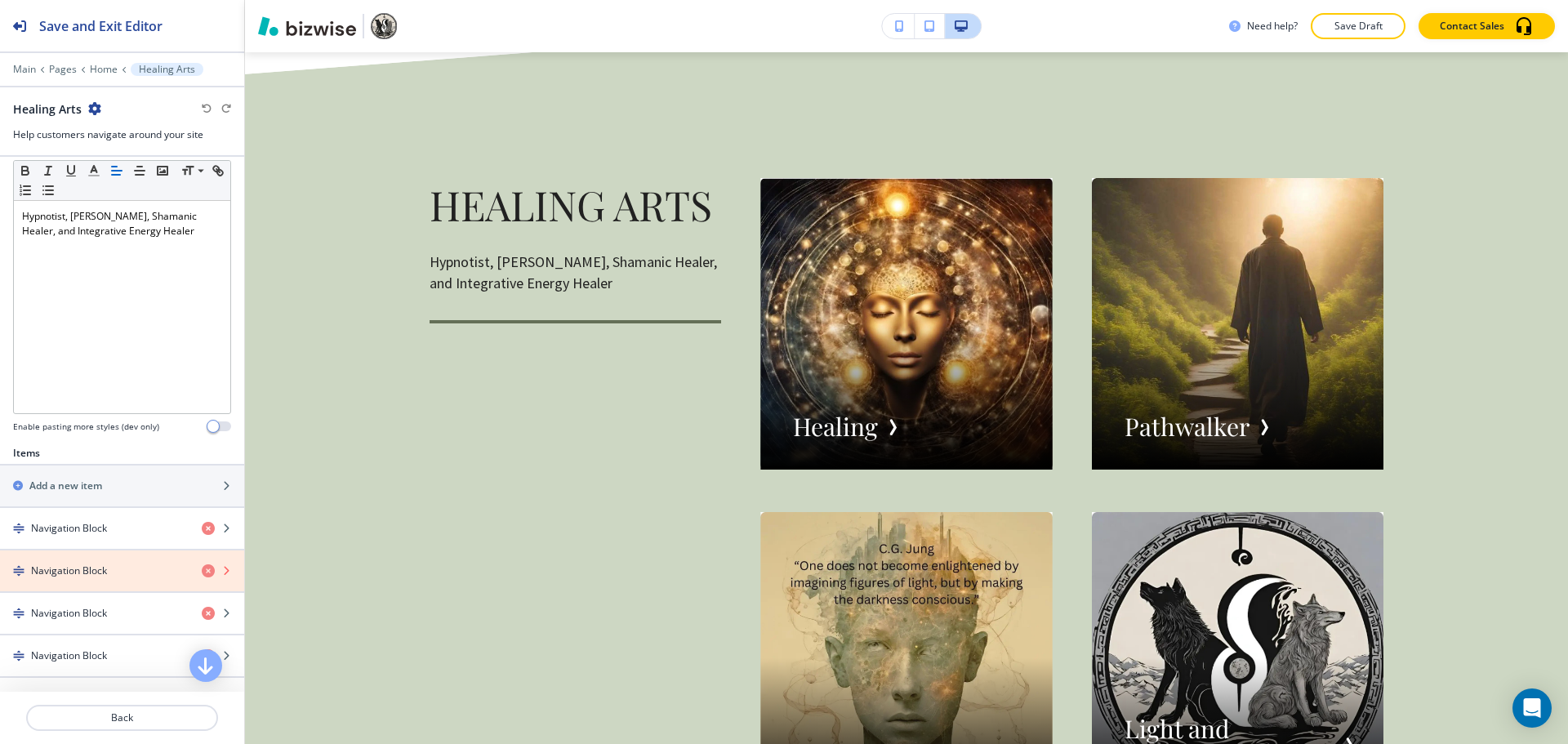
scroll to position [408, 0]
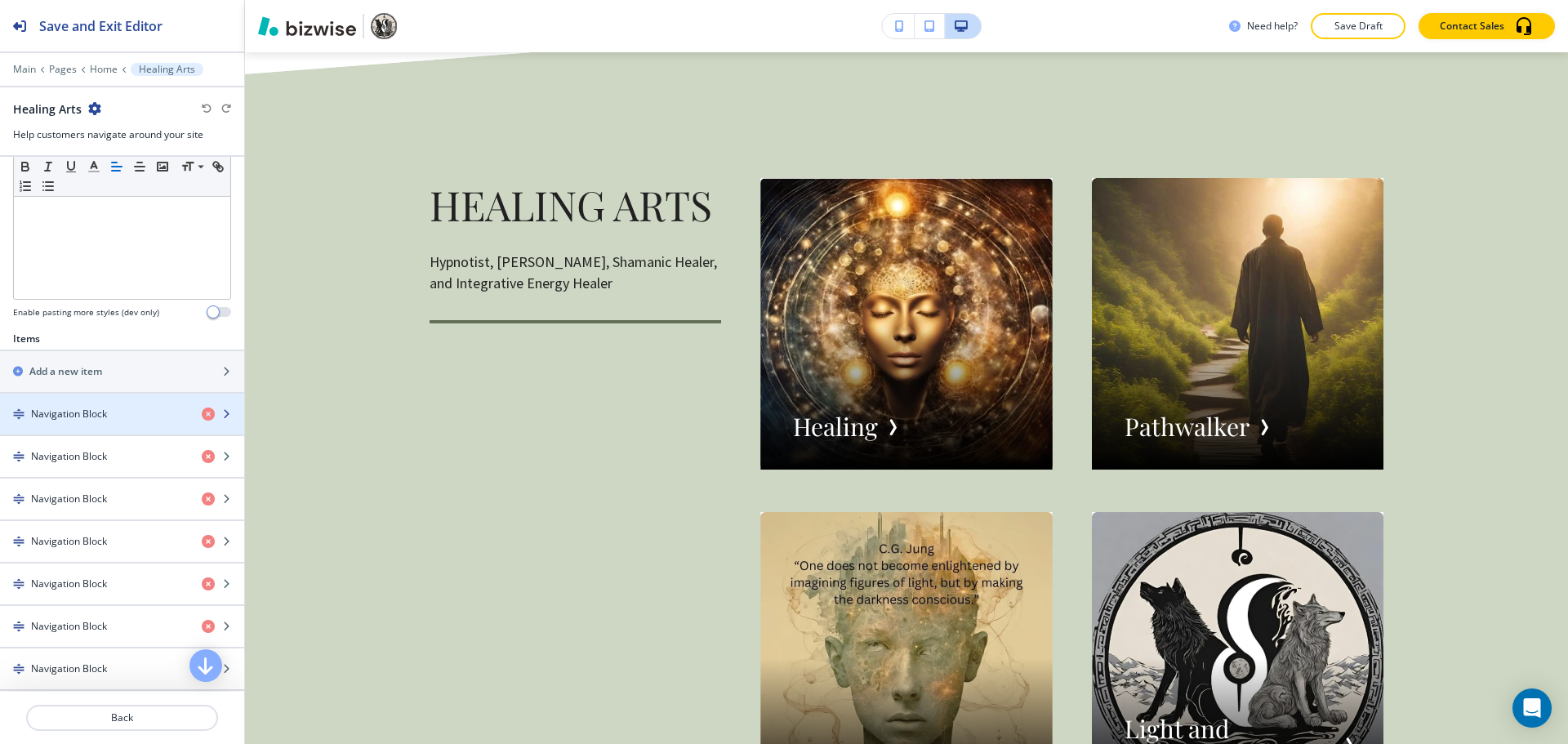
click at [83, 408] on h4 "Navigation Block" at bounding box center [69, 414] width 76 height 15
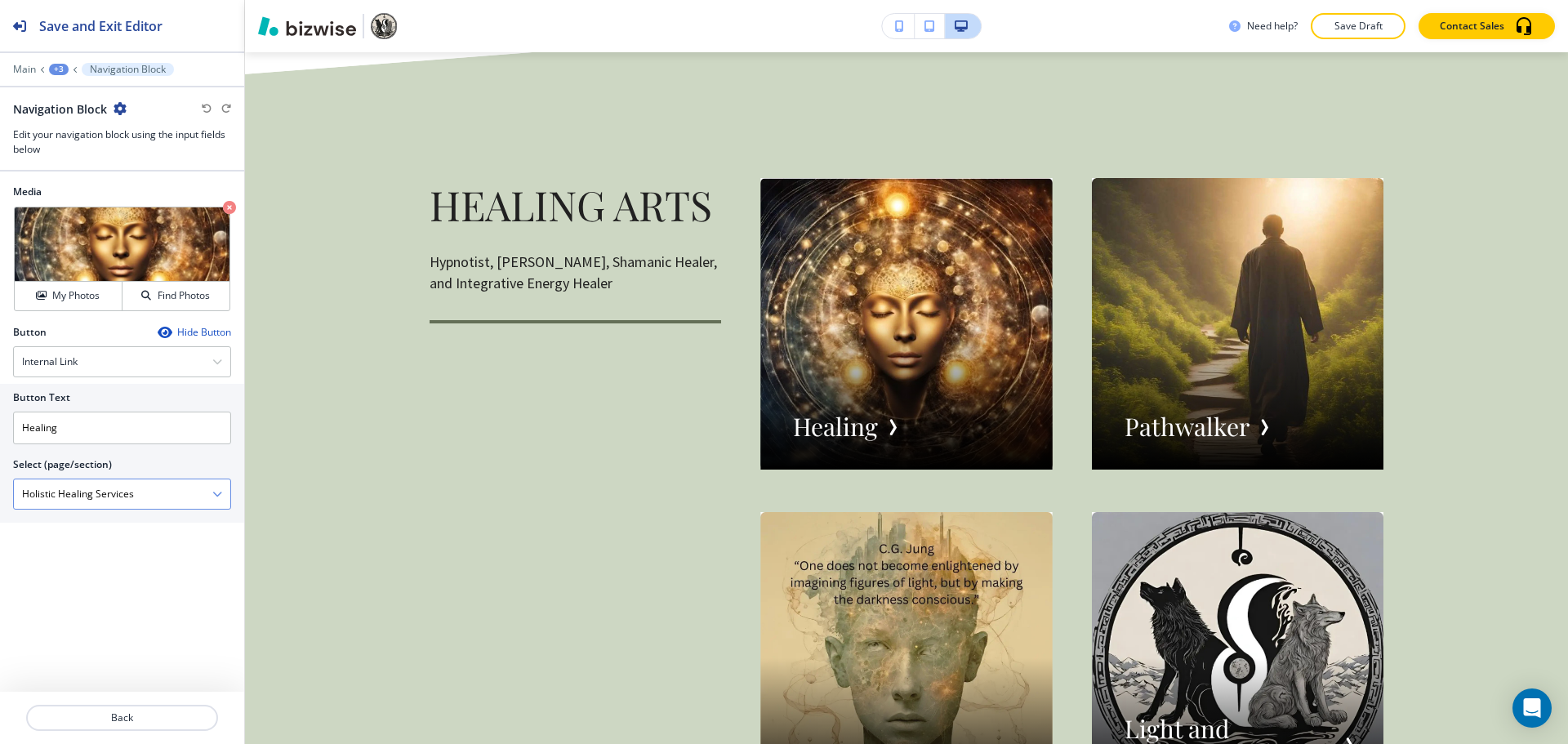
click at [179, 491] on \(page\/section\) "Holistic Healing Services" at bounding box center [113, 494] width 198 height 28
click at [210, 495] on \(page\/section\) "Holistic Healing Services" at bounding box center [113, 494] width 198 height 28
click at [216, 495] on icon "button" at bounding box center [217, 494] width 10 height 10
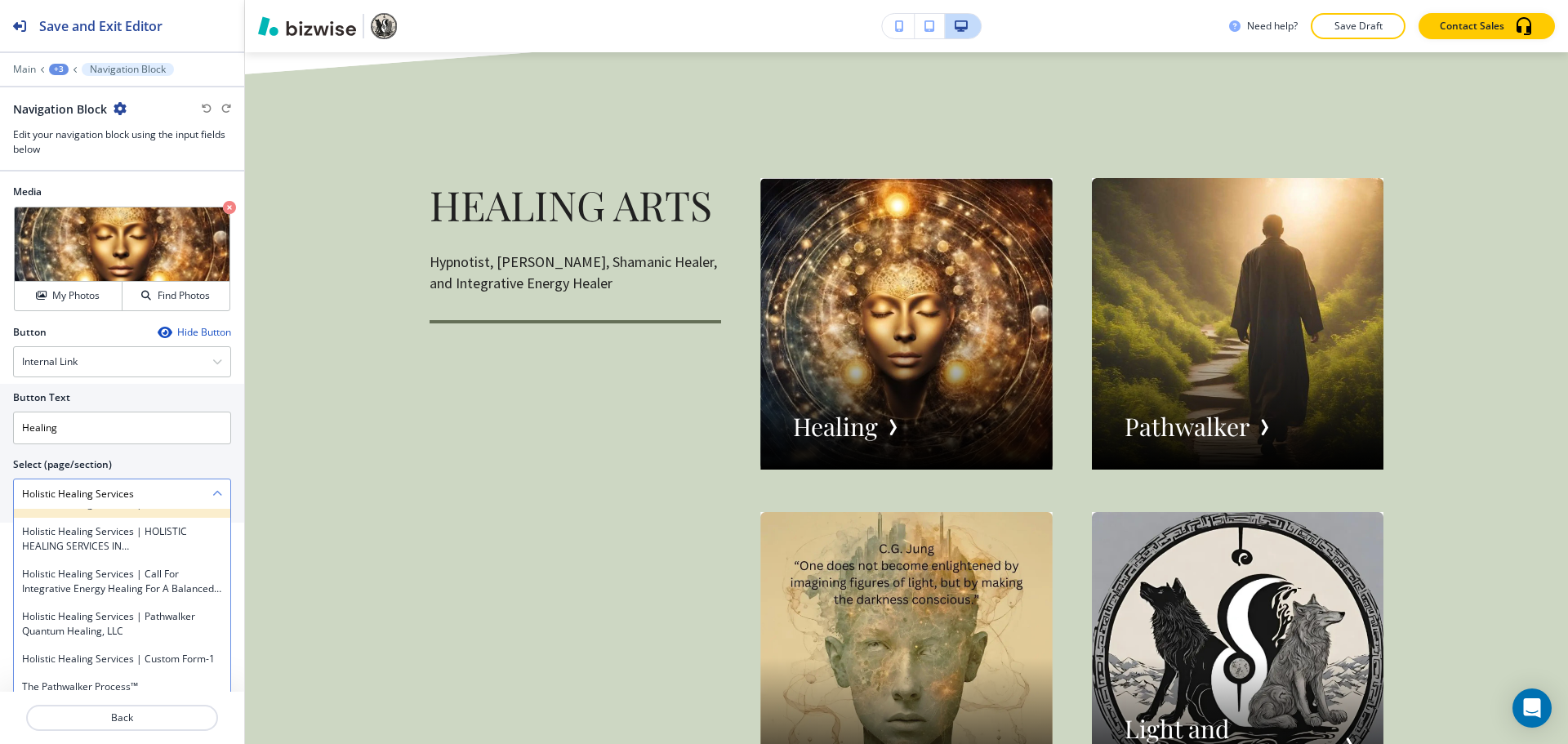
scroll to position [576, 0]
click at [159, 533] on div "Holistic Healing Services" at bounding box center [122, 519] width 217 height 28
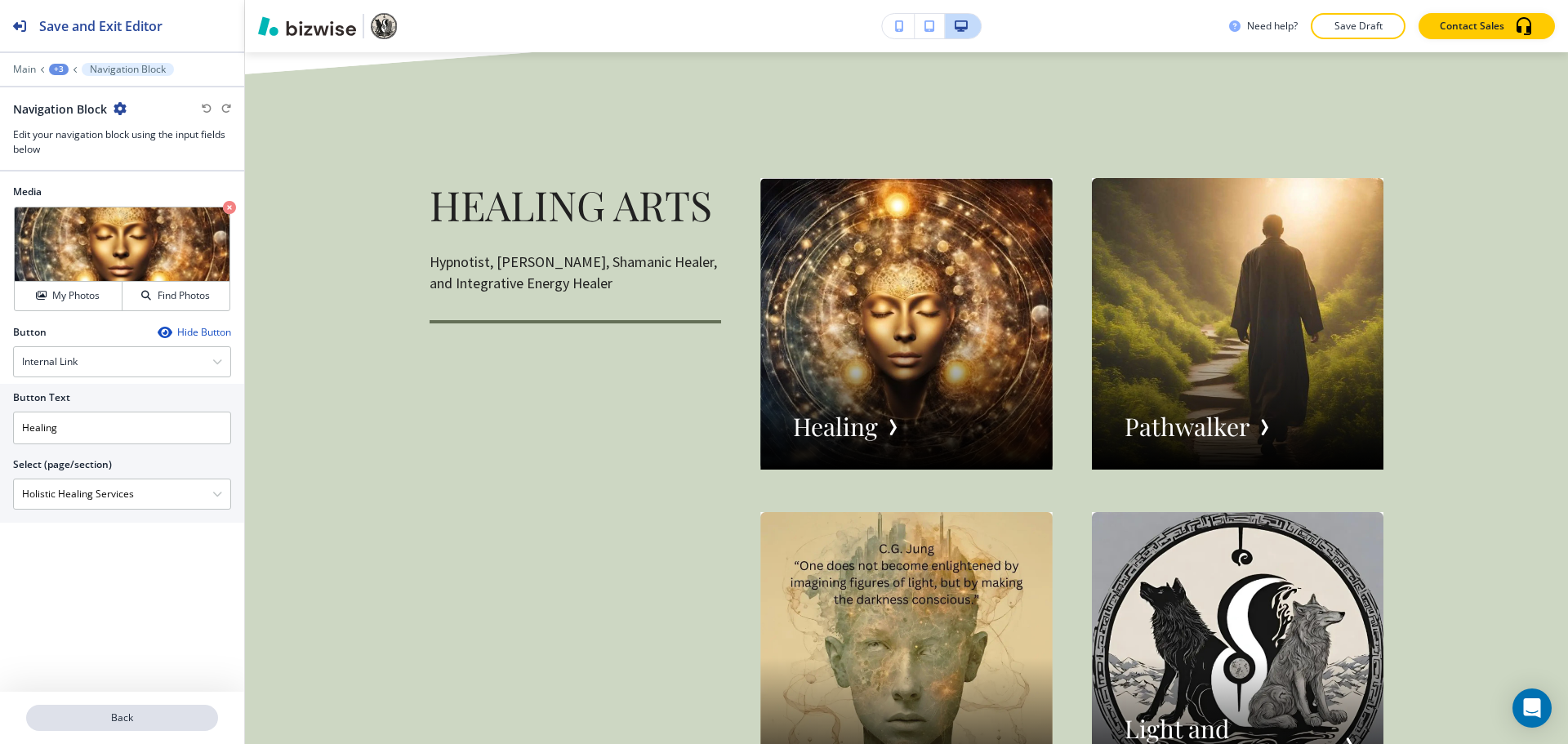
click at [158, 711] on p "Back" at bounding box center [122, 718] width 189 height 15
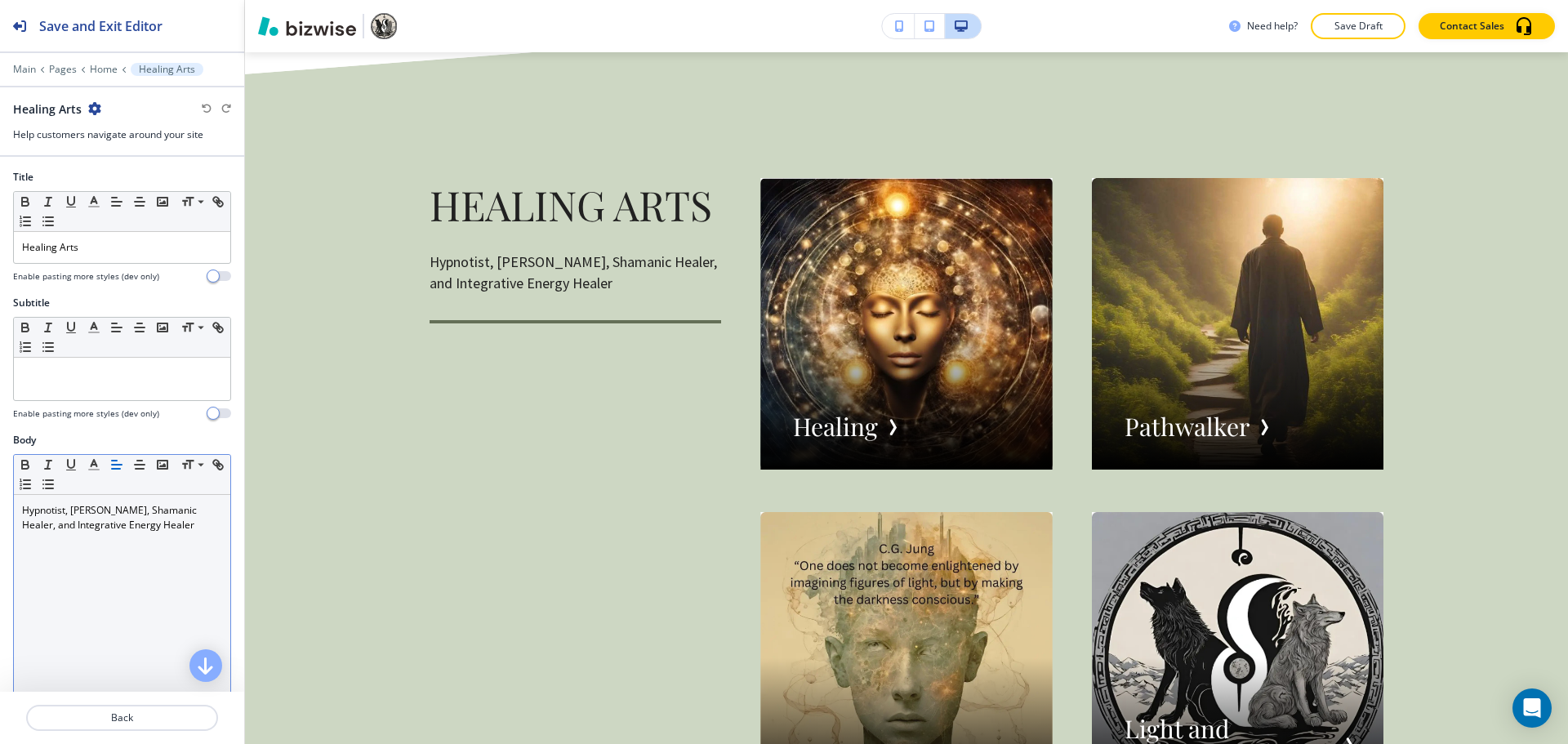
scroll to position [245, 0]
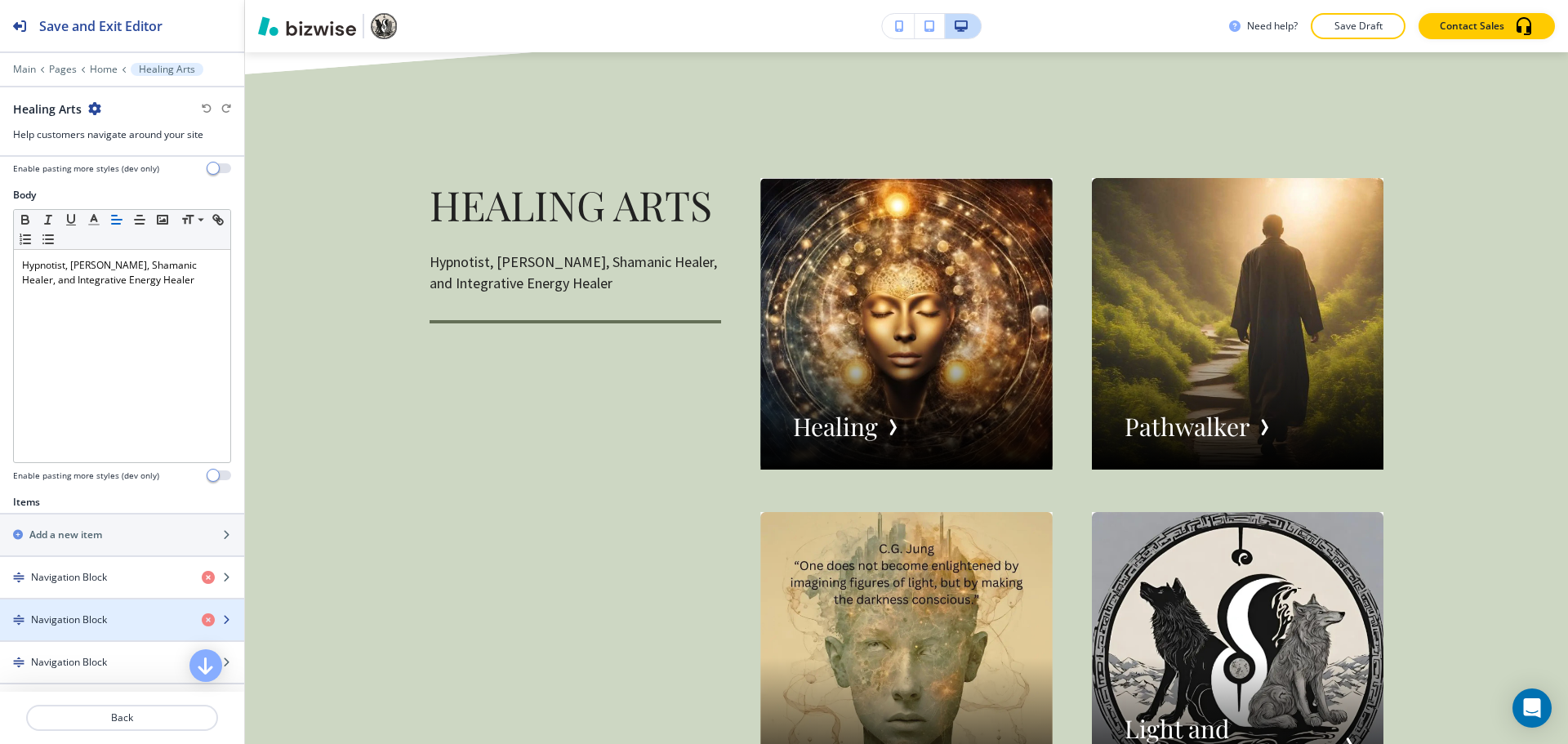
click at [99, 624] on h4 "Navigation Block" at bounding box center [69, 620] width 76 height 15
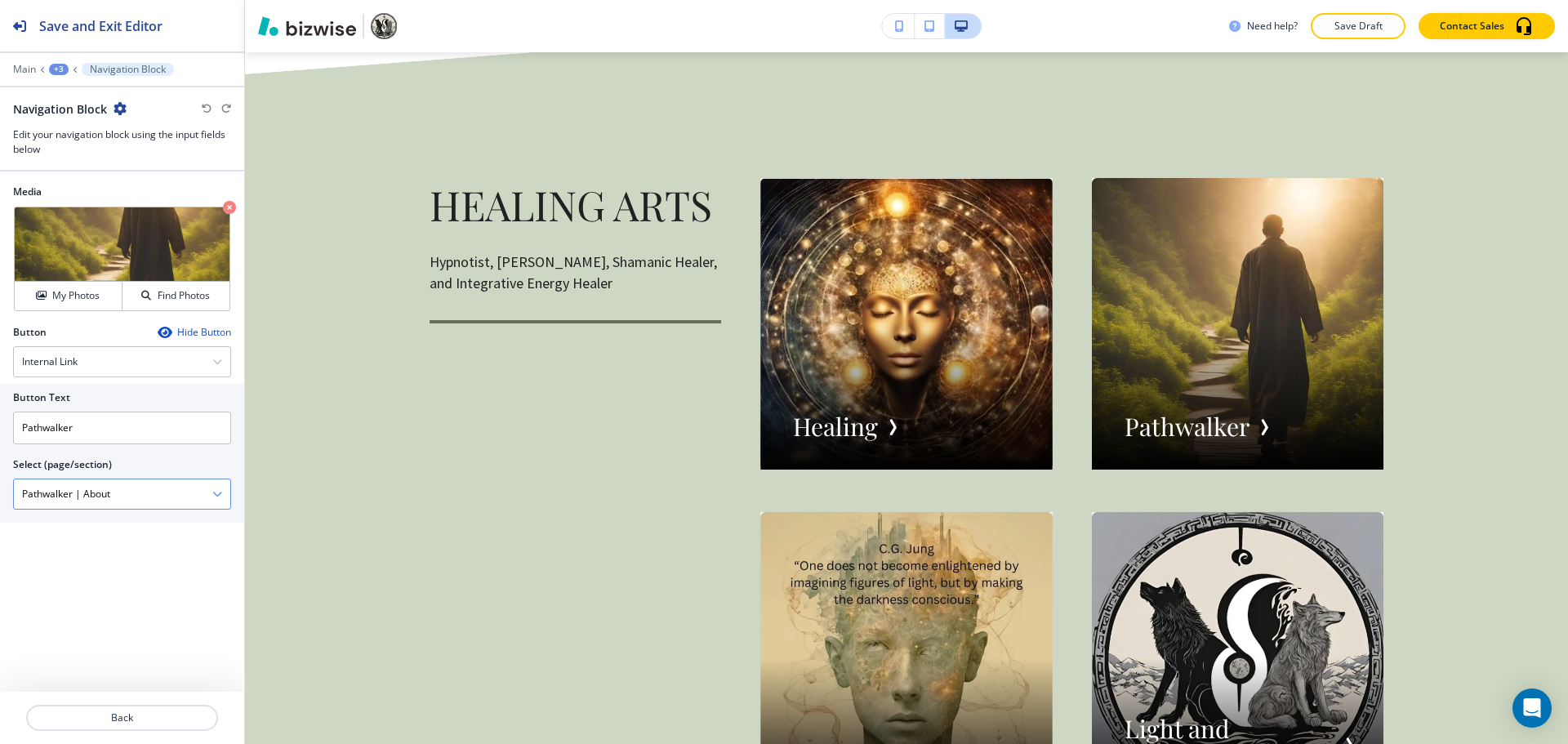
click at [215, 491] on icon "button" at bounding box center [217, 494] width 10 height 10
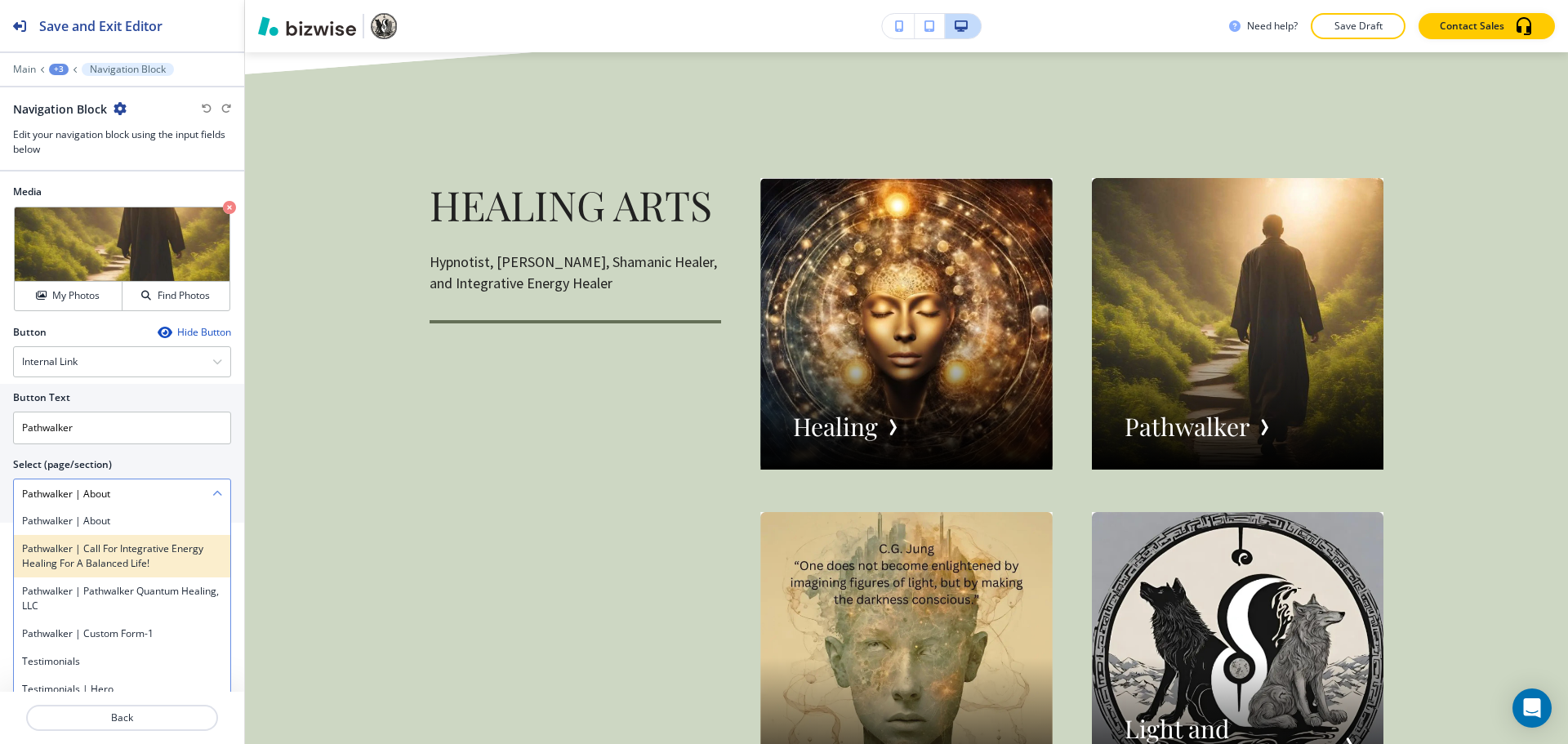
scroll to position [2320, 0]
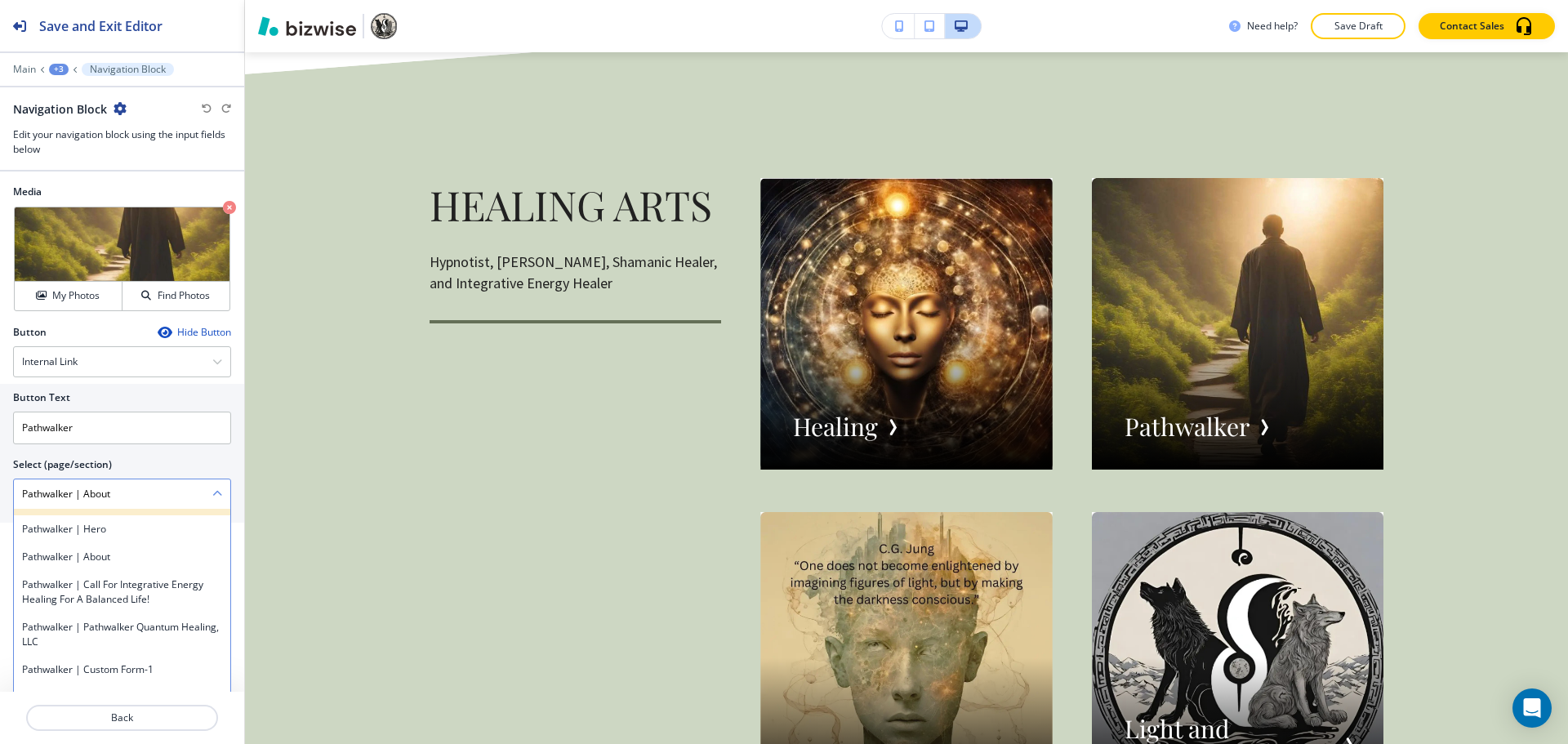
click at [124, 509] on h4 "Pathwalker" at bounding box center [122, 501] width 200 height 15
type \(page\/section\) "Pathwalker"
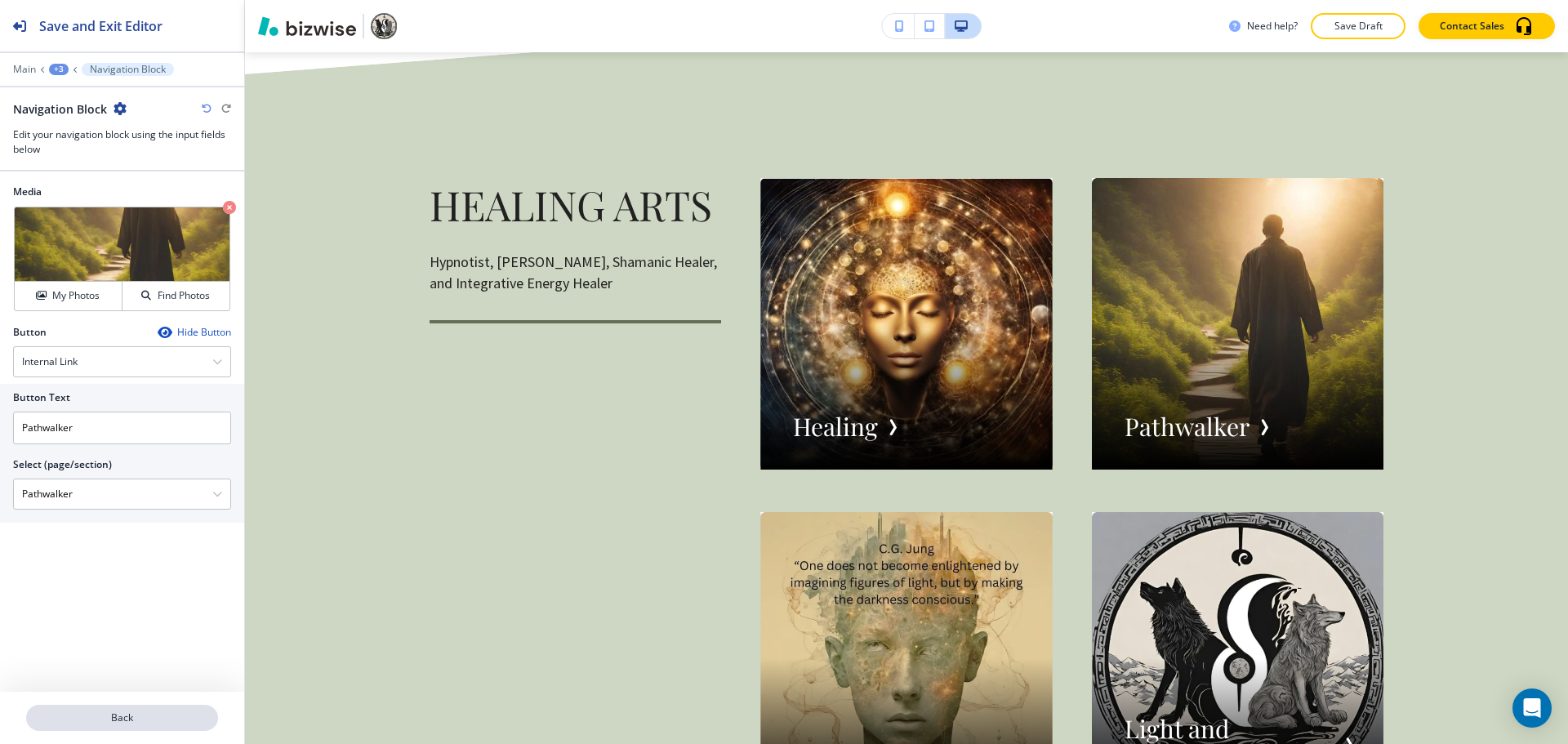
click at [150, 710] on p "Back" at bounding box center [122, 718] width 189 height 15
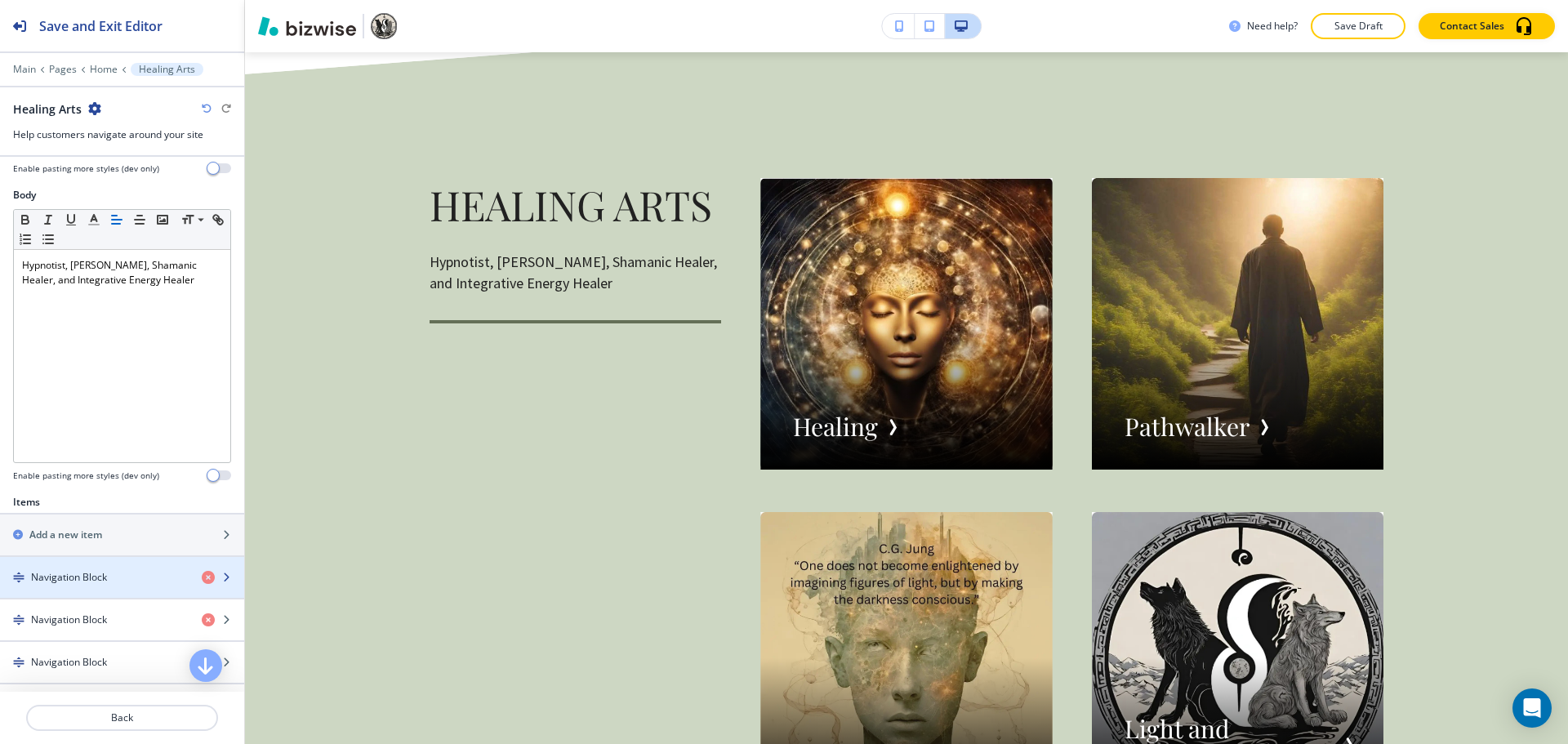
scroll to position [327, 0]
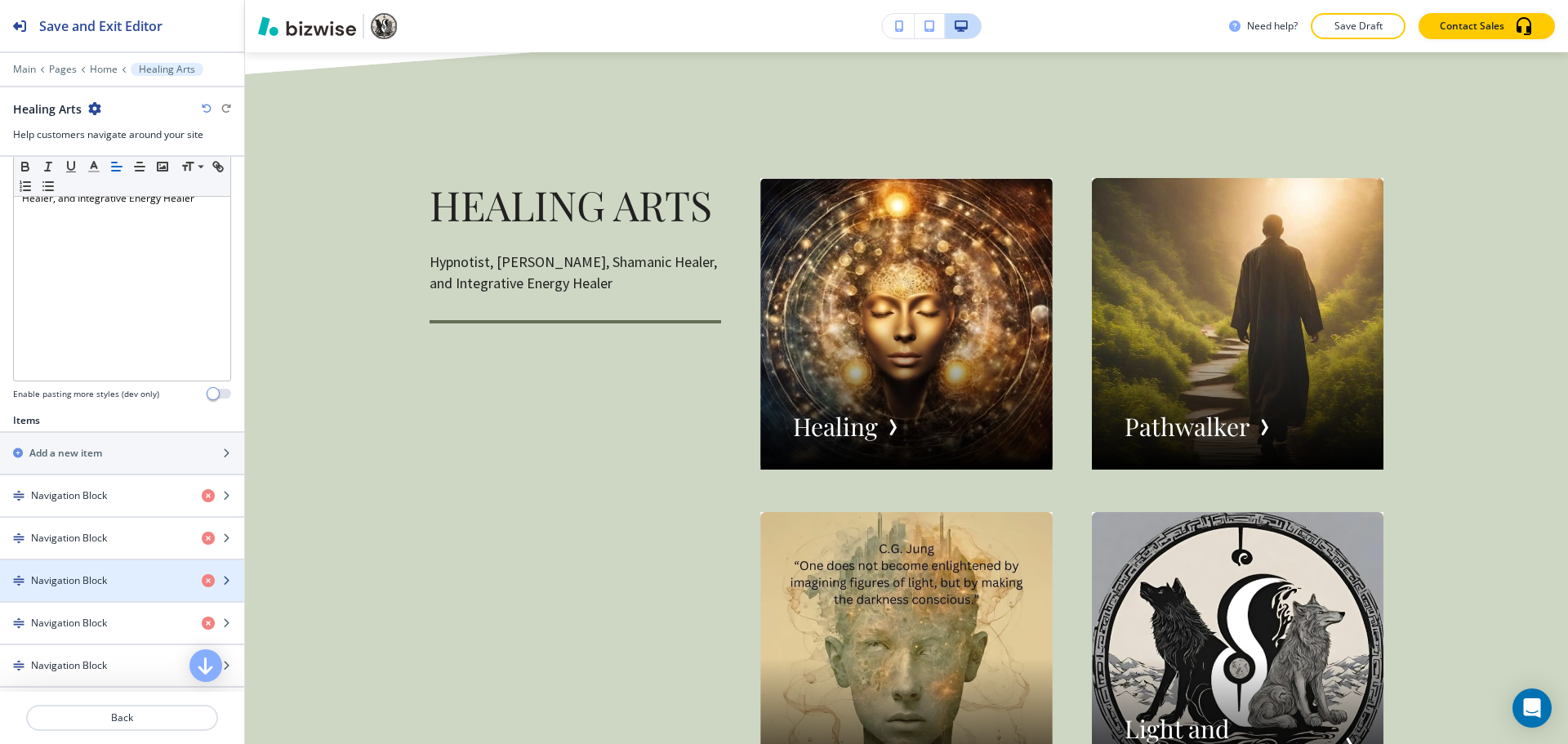
click at [111, 576] on div "Navigation Block" at bounding box center [94, 580] width 189 height 15
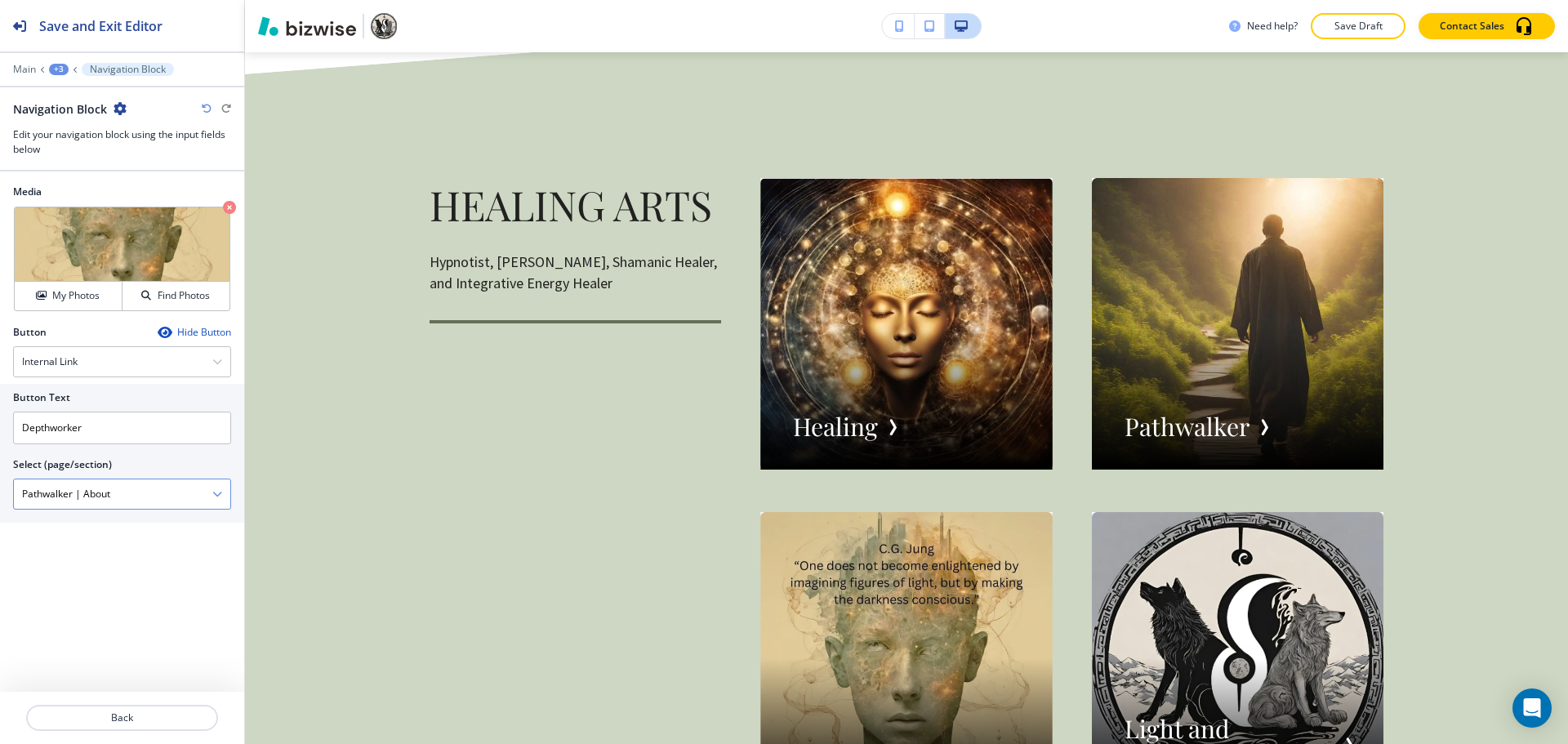
click at [126, 487] on \(page\/section\) "Pathwalker | About" at bounding box center [113, 494] width 198 height 28
click at [213, 492] on icon "button" at bounding box center [217, 494] width 10 height 10
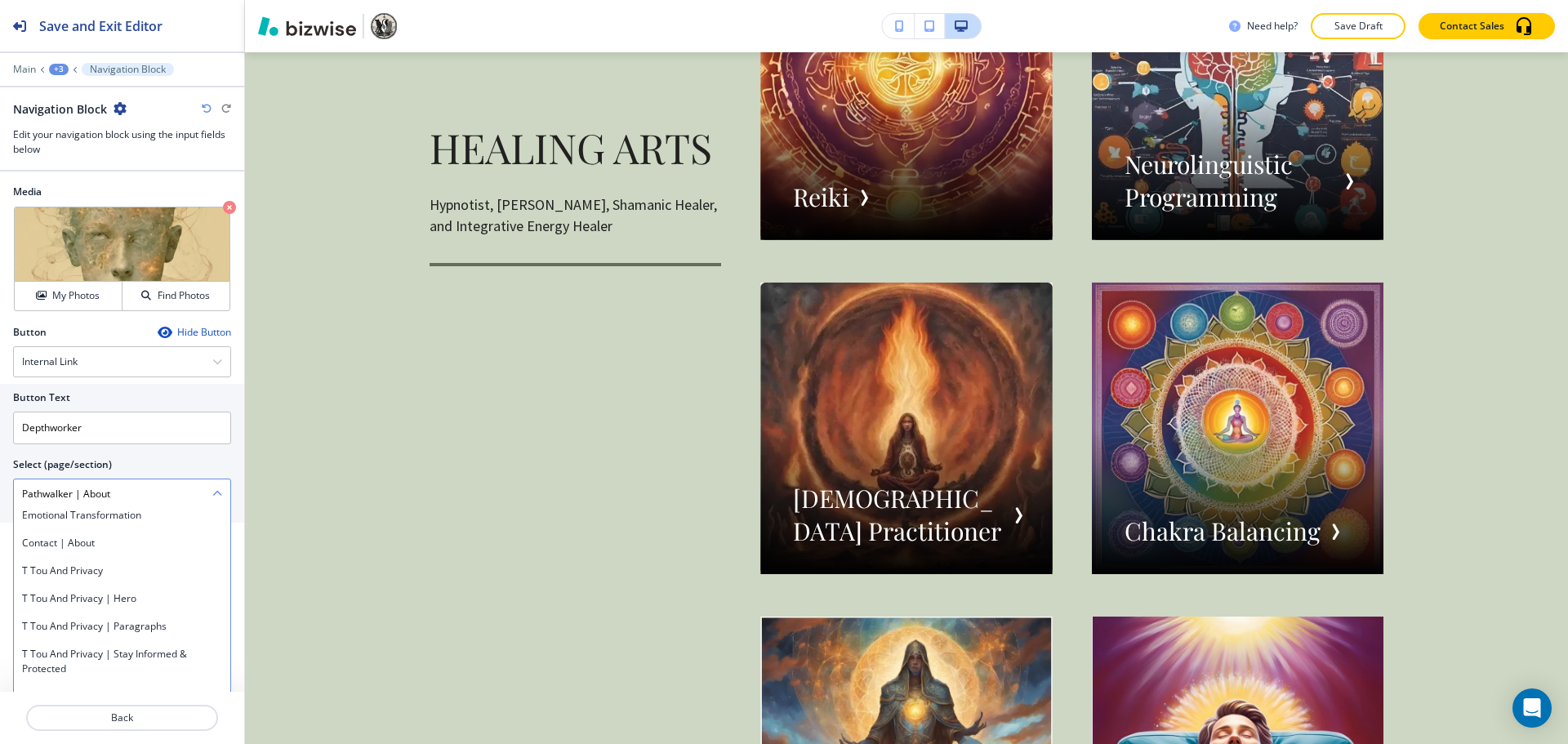
scroll to position [5517, 0]
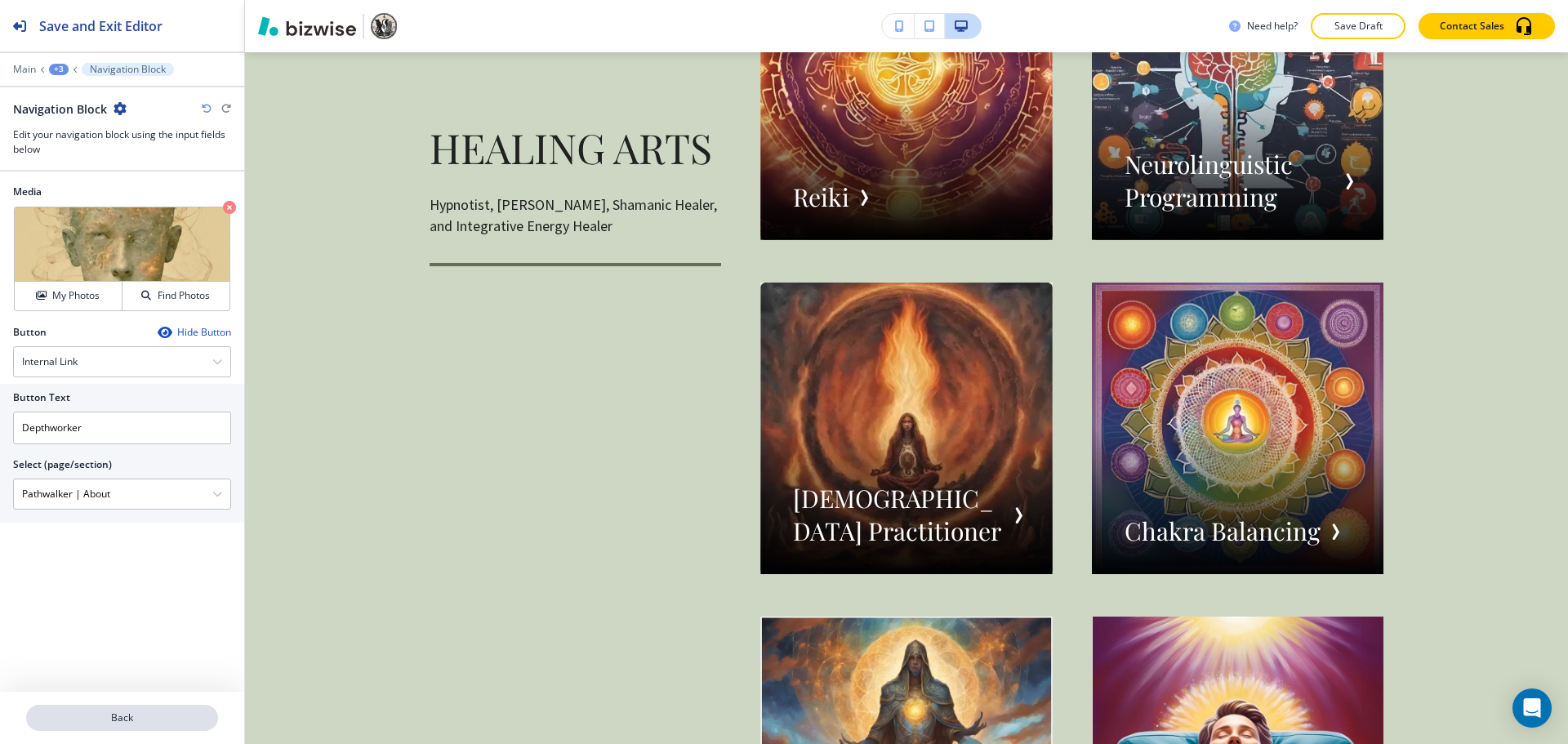
click at [138, 712] on p "Back" at bounding box center [122, 718] width 189 height 15
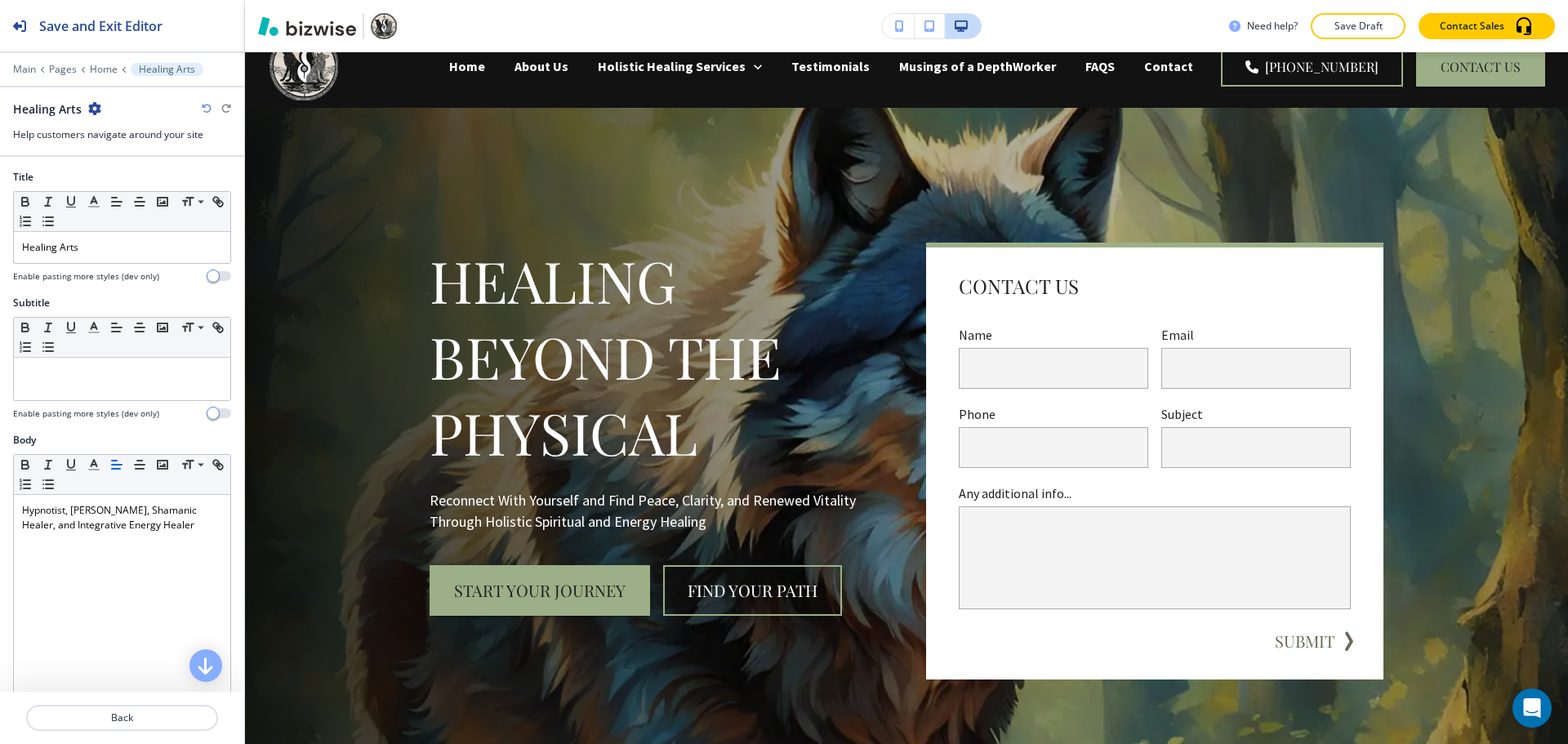
scroll to position [0, 0]
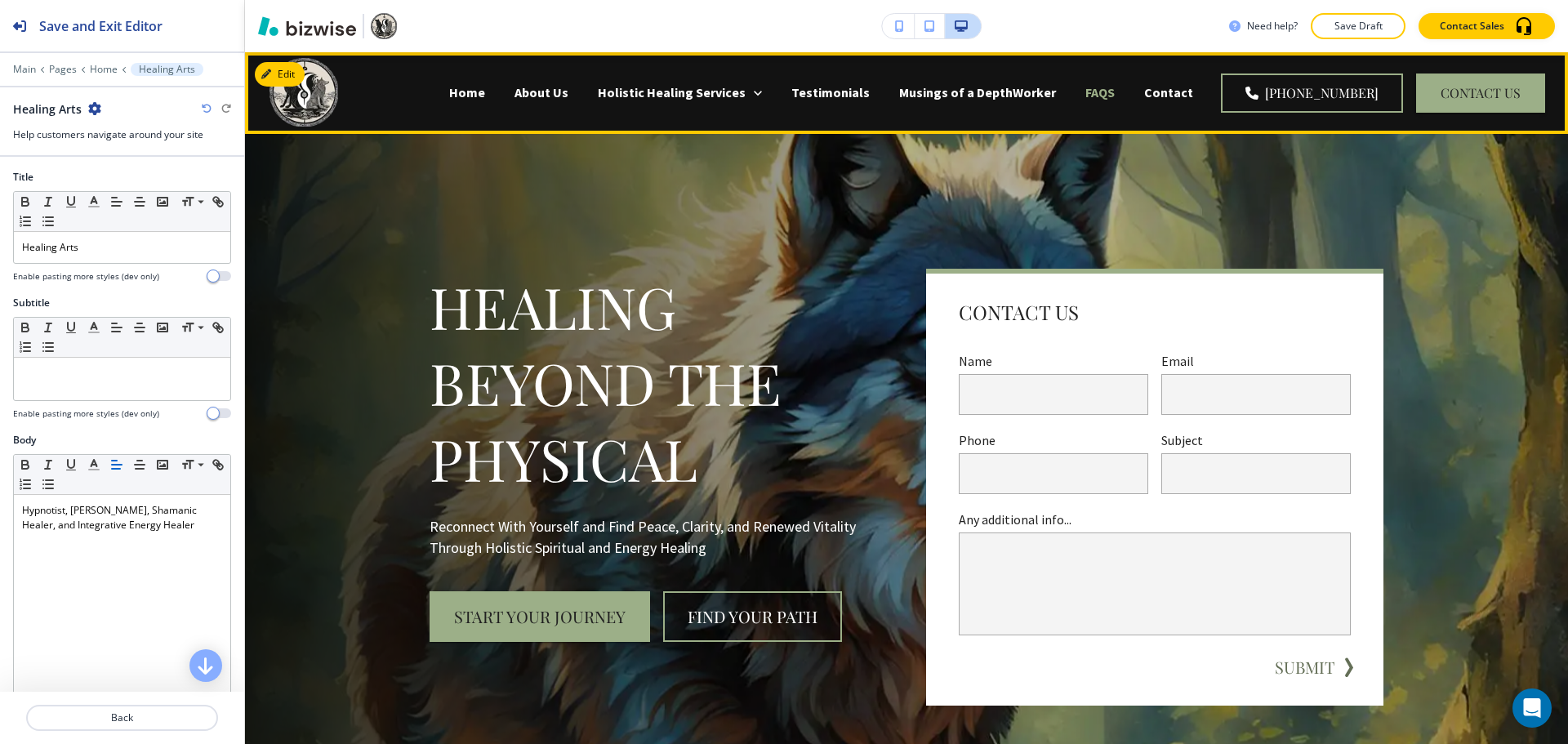
click at [1115, 94] on p "FAQS" at bounding box center [1100, 92] width 30 height 19
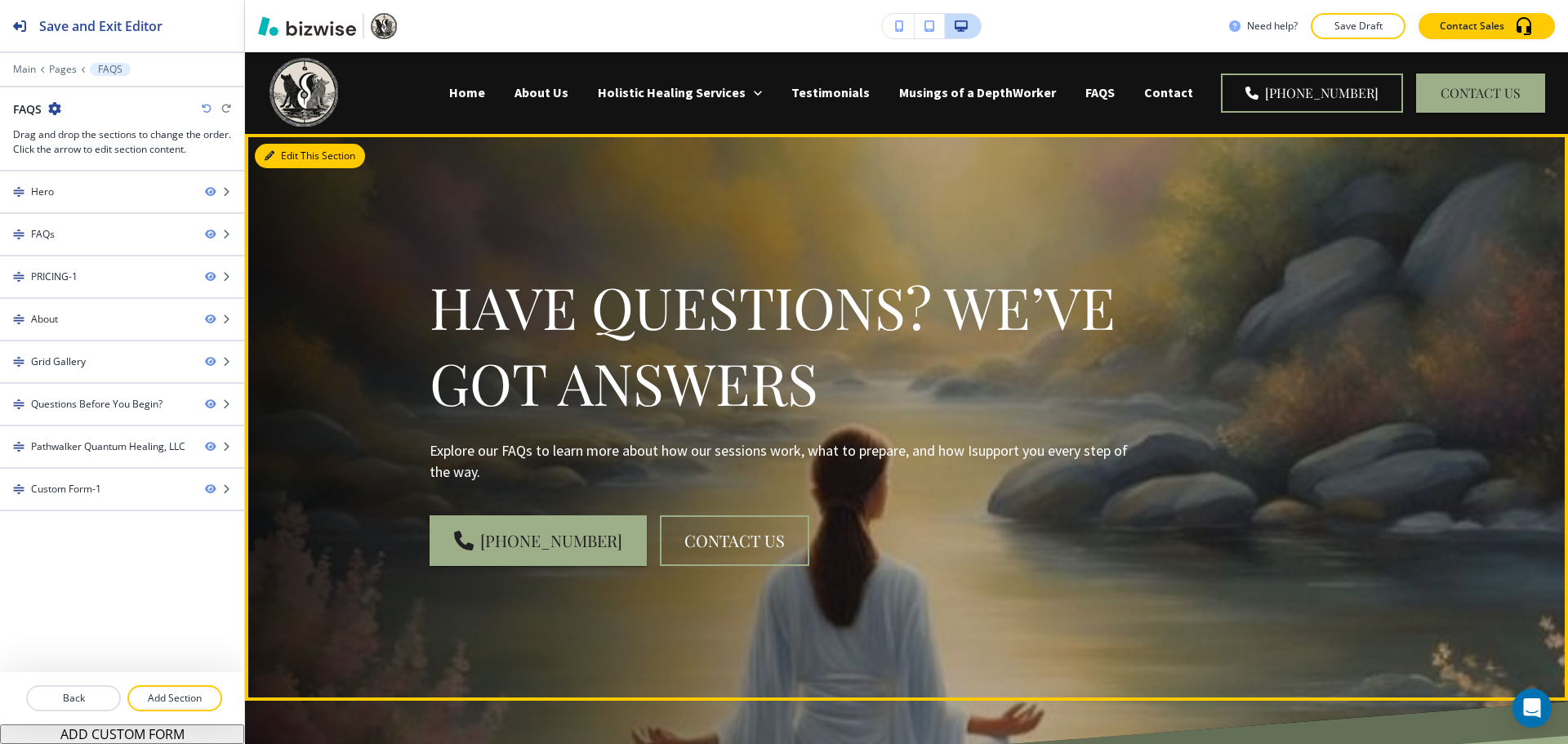
click at [292, 156] on button "Edit This Section" at bounding box center [310, 156] width 110 height 25
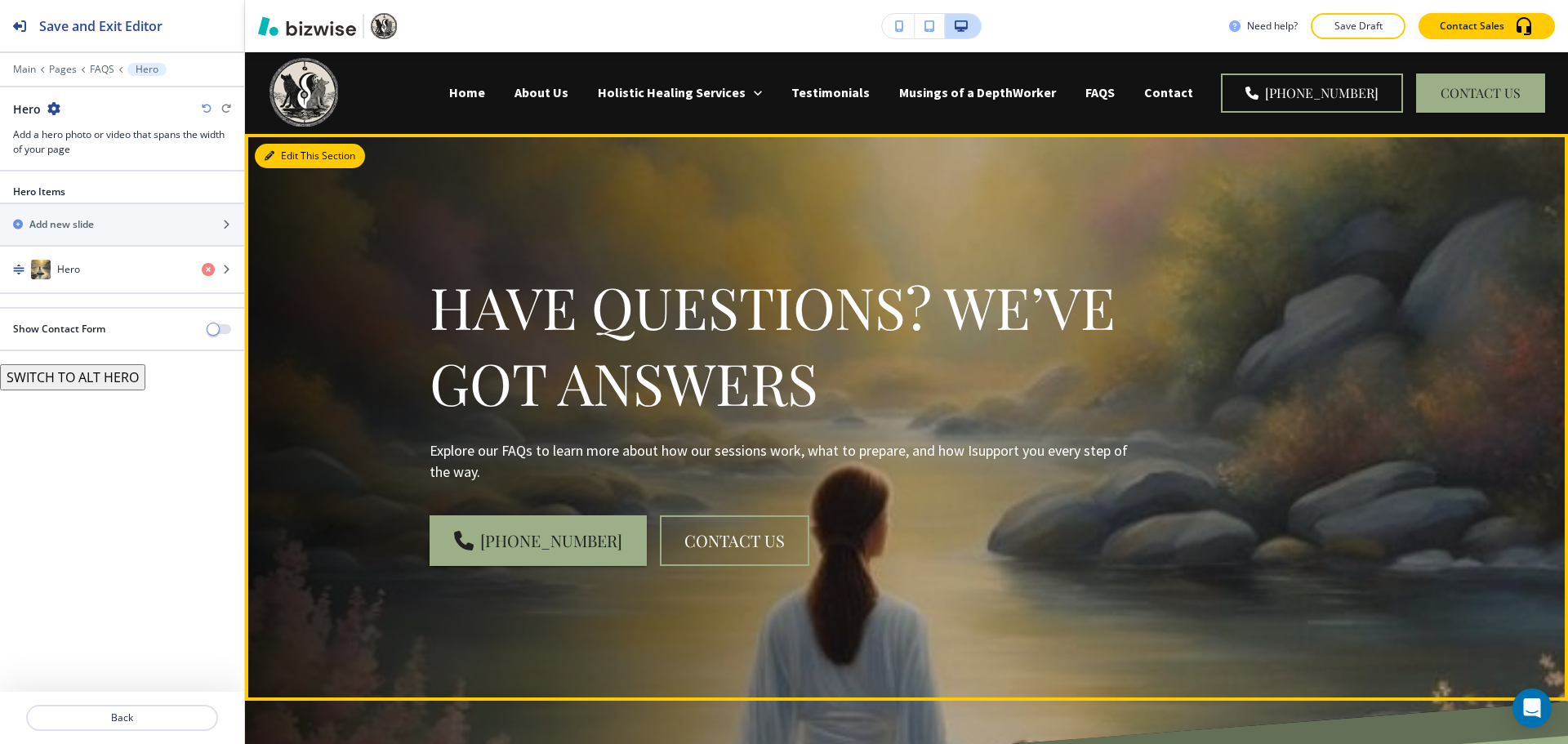
scroll to position [81, 0]
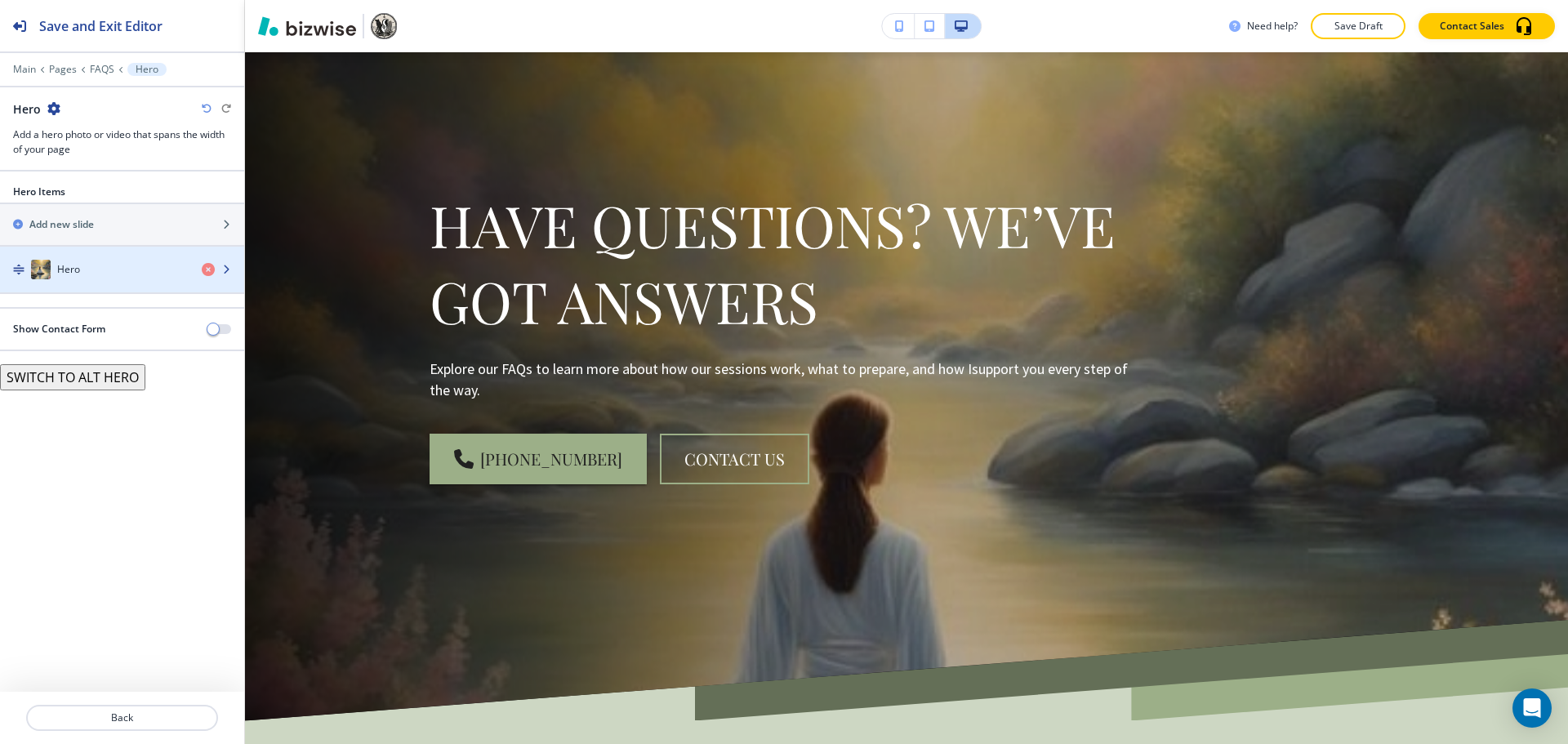
click at [117, 269] on div "Hero" at bounding box center [94, 269] width 189 height 20
click at [137, 286] on div "button" at bounding box center [122, 286] width 245 height 13
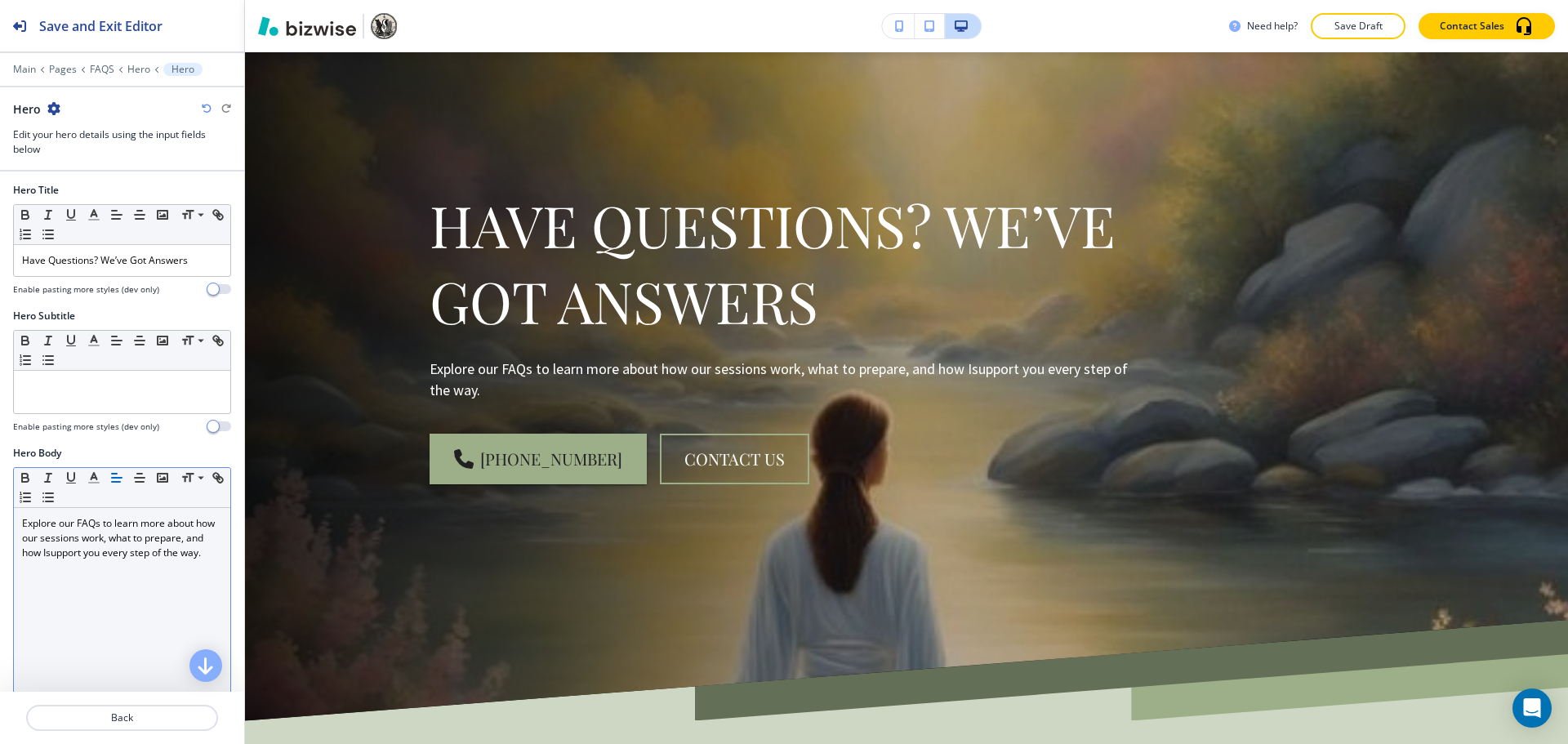
scroll to position [163, 0]
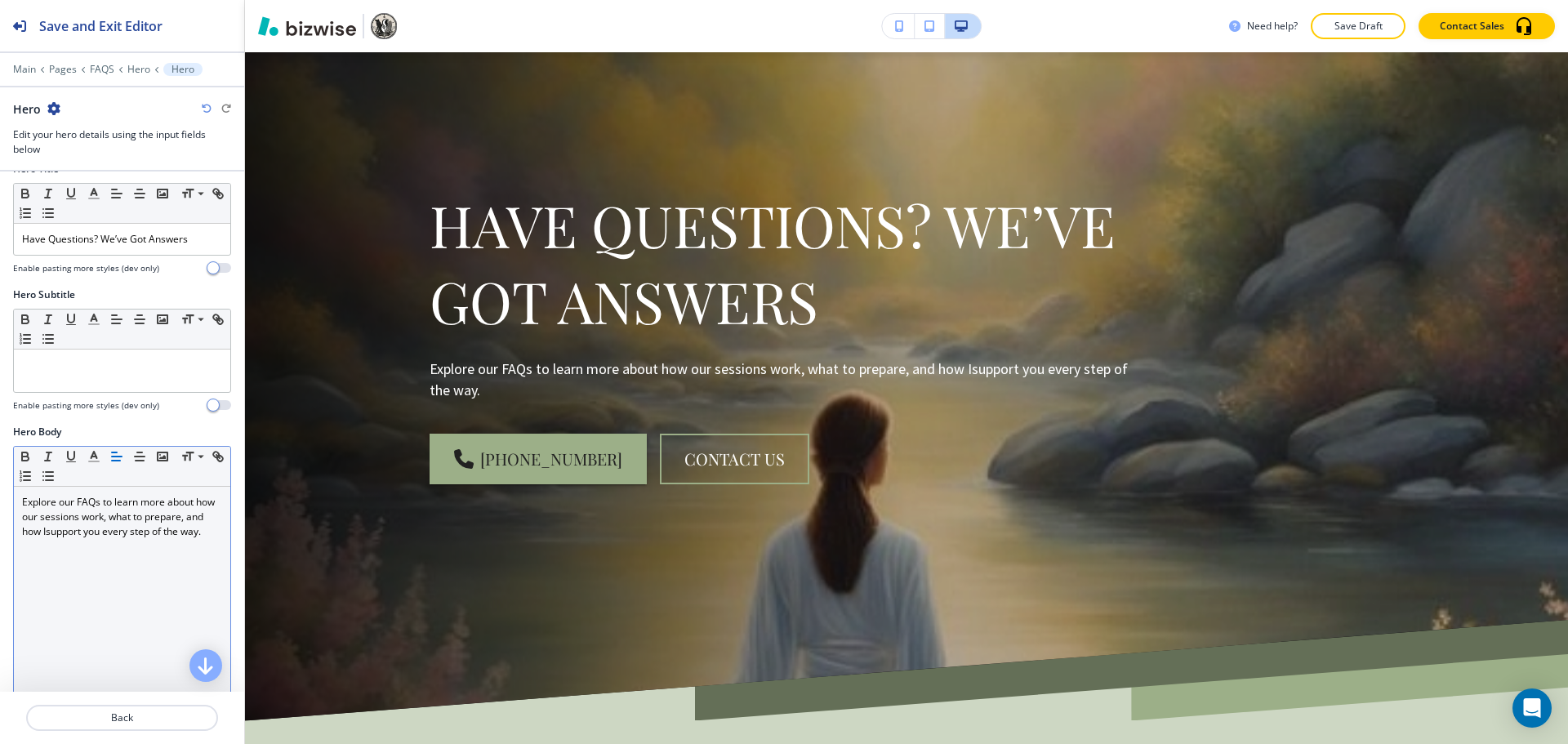
click at [69, 536] on p "Explore our FAQs to learn more about how our sessions work, what to prepare, an…" at bounding box center [122, 517] width 200 height 44
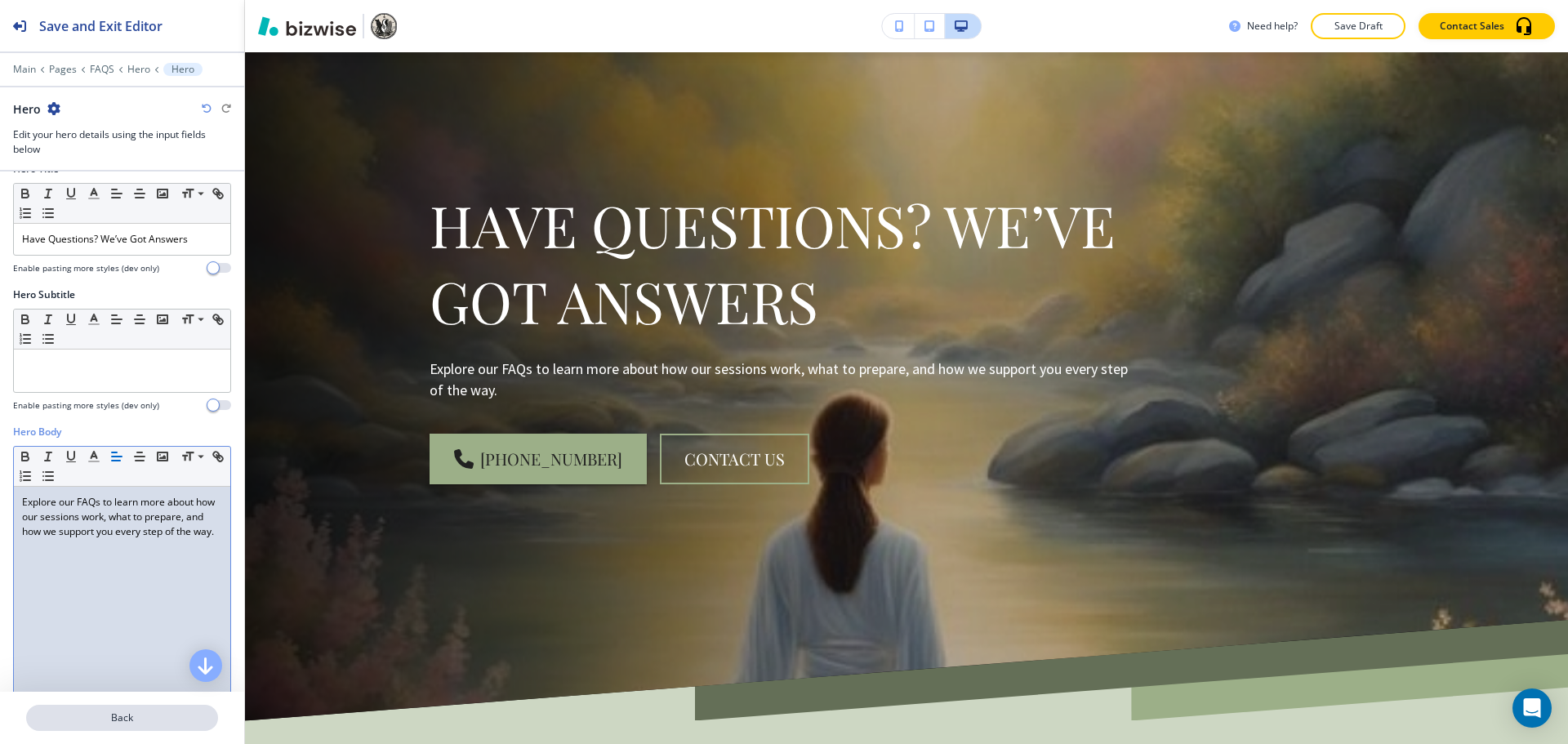
click at [181, 709] on button "Back" at bounding box center [122, 718] width 192 height 26
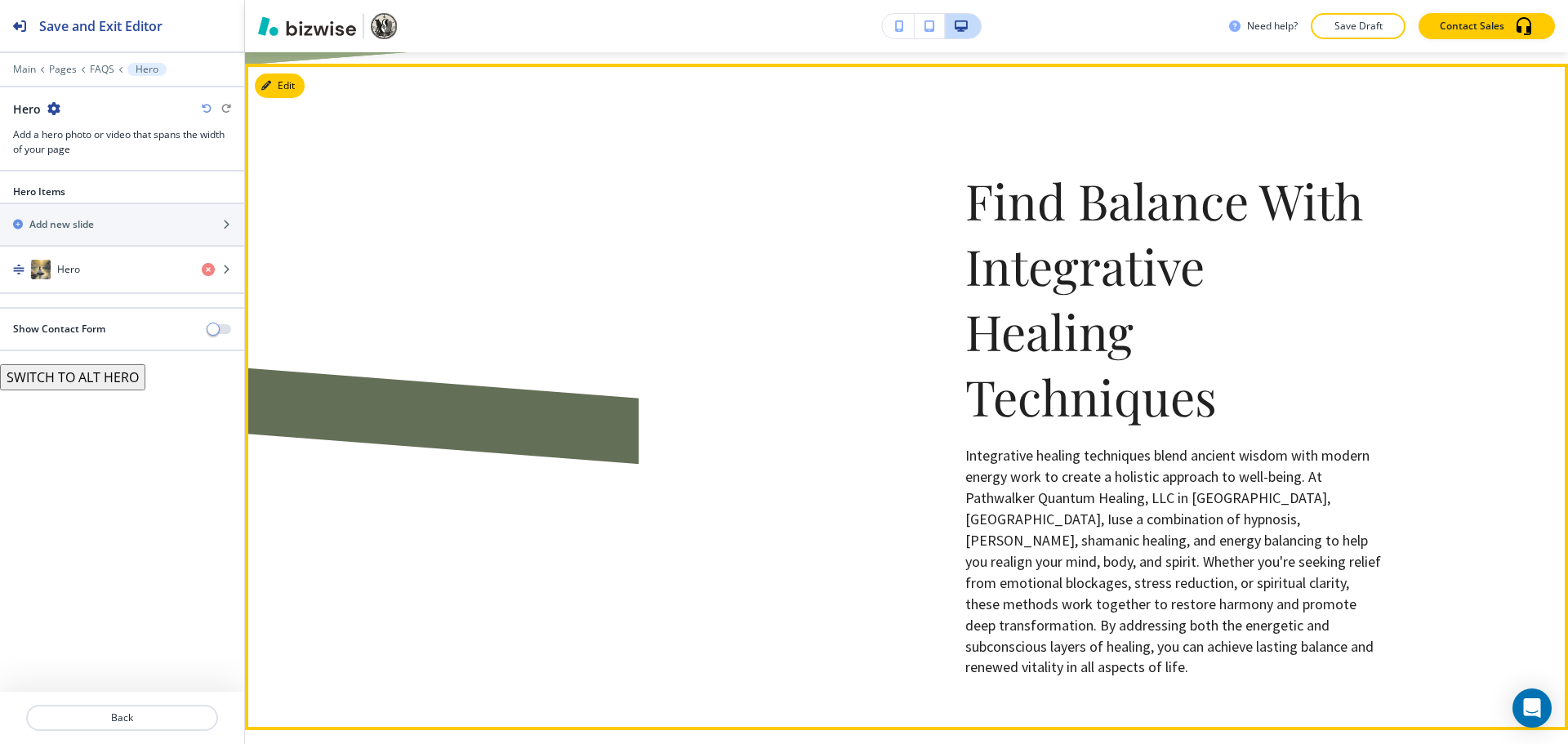
scroll to position [1877, 0]
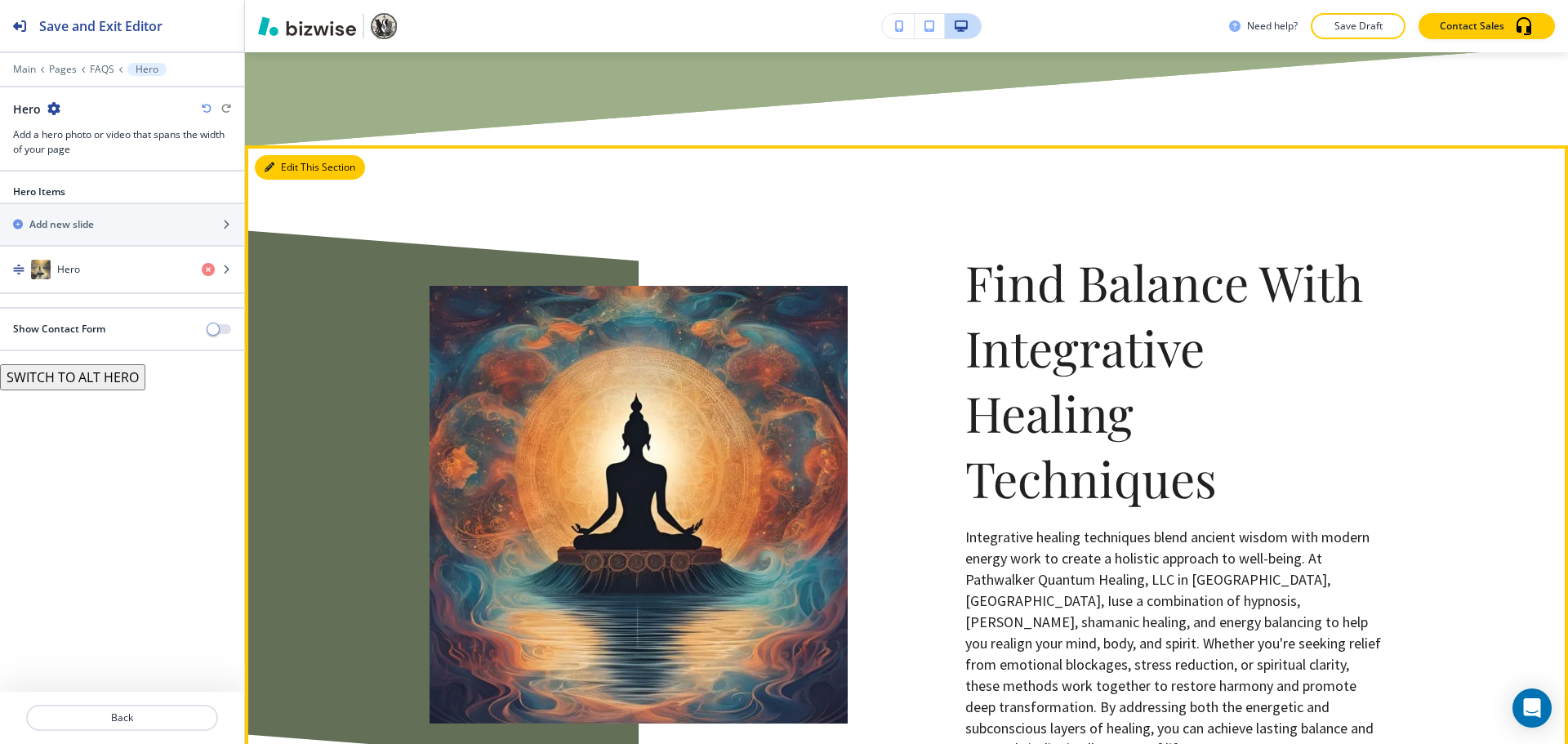
click at [299, 169] on button "Edit This Section" at bounding box center [310, 167] width 110 height 25
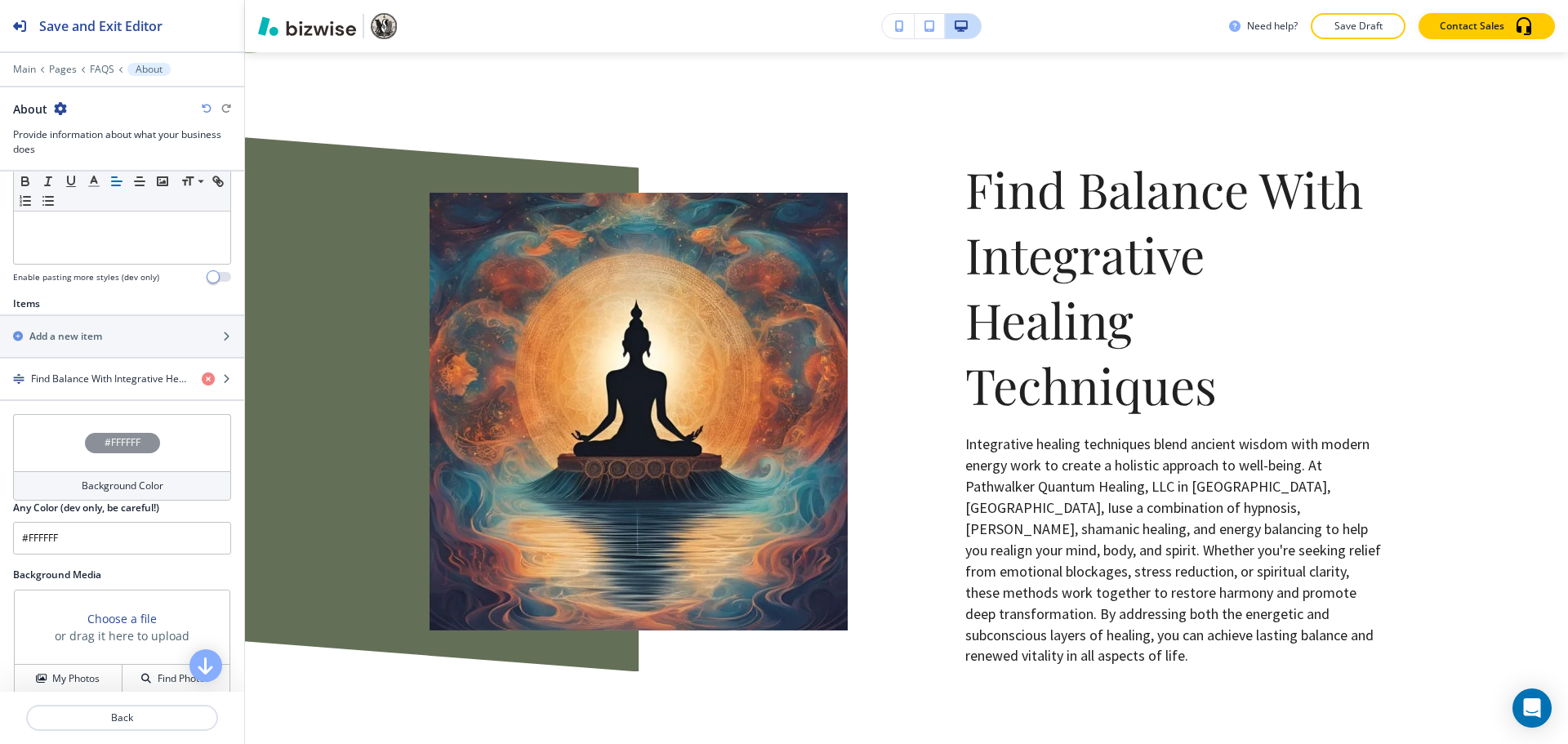
scroll to position [423, 0]
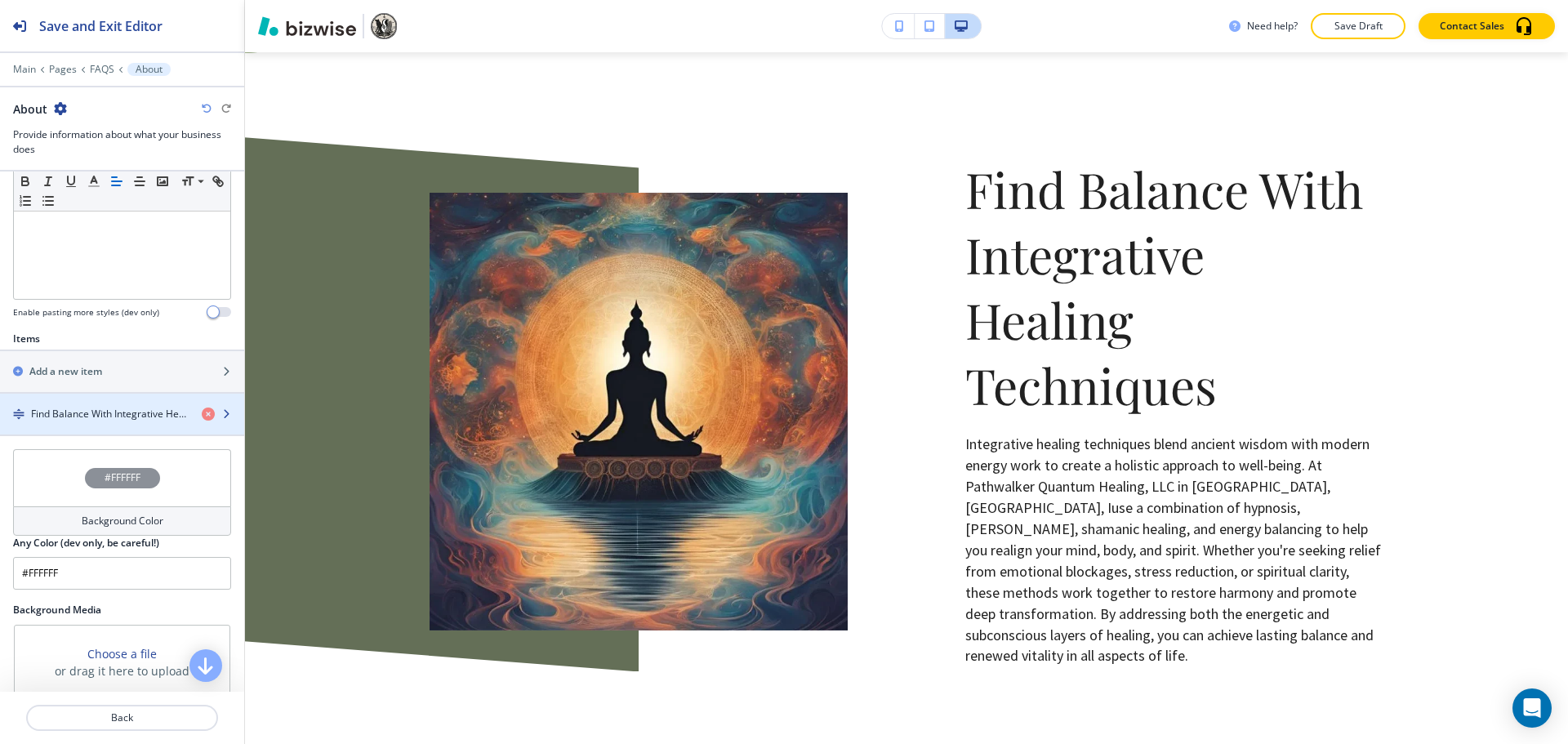
click at [135, 426] on div "button" at bounding box center [122, 428] width 245 height 13
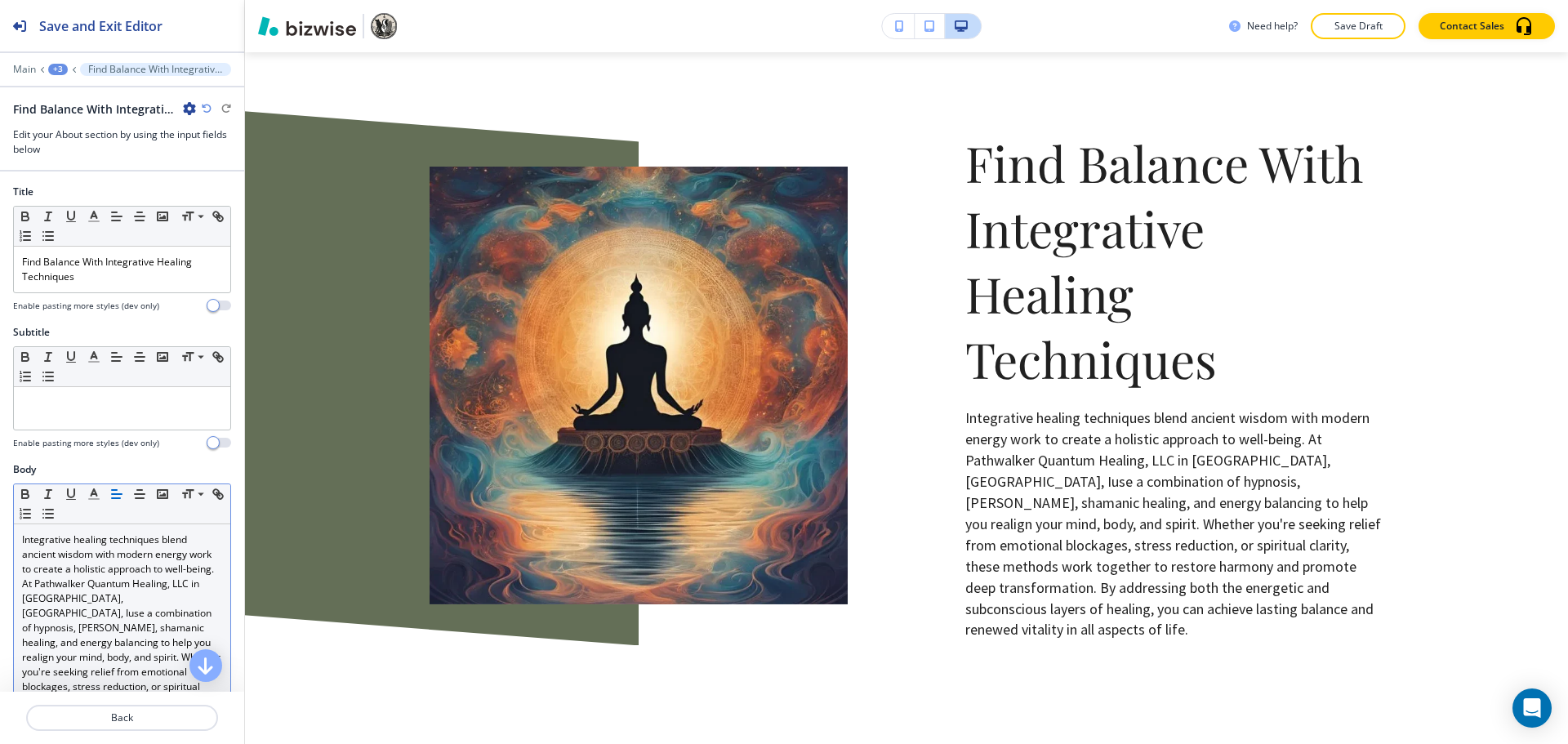
click at [169, 598] on p "Integrative healing techniques blend ancient wisdom with modern energy work to …" at bounding box center [122, 658] width 200 height 250
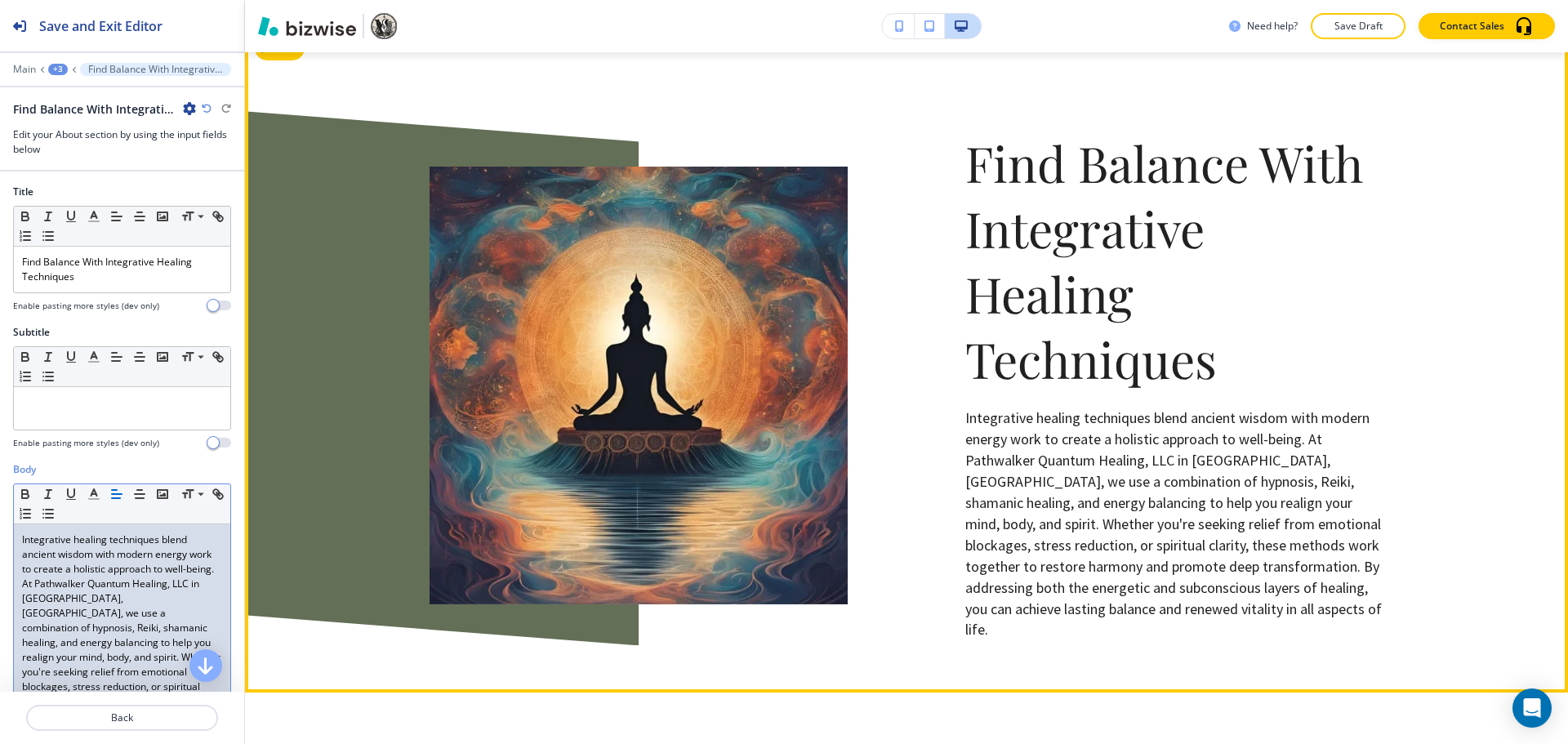
click at [1041, 522] on p "Integrative healing techniques blend ancient wisdom with modern energy work to …" at bounding box center [1174, 523] width 418 height 233
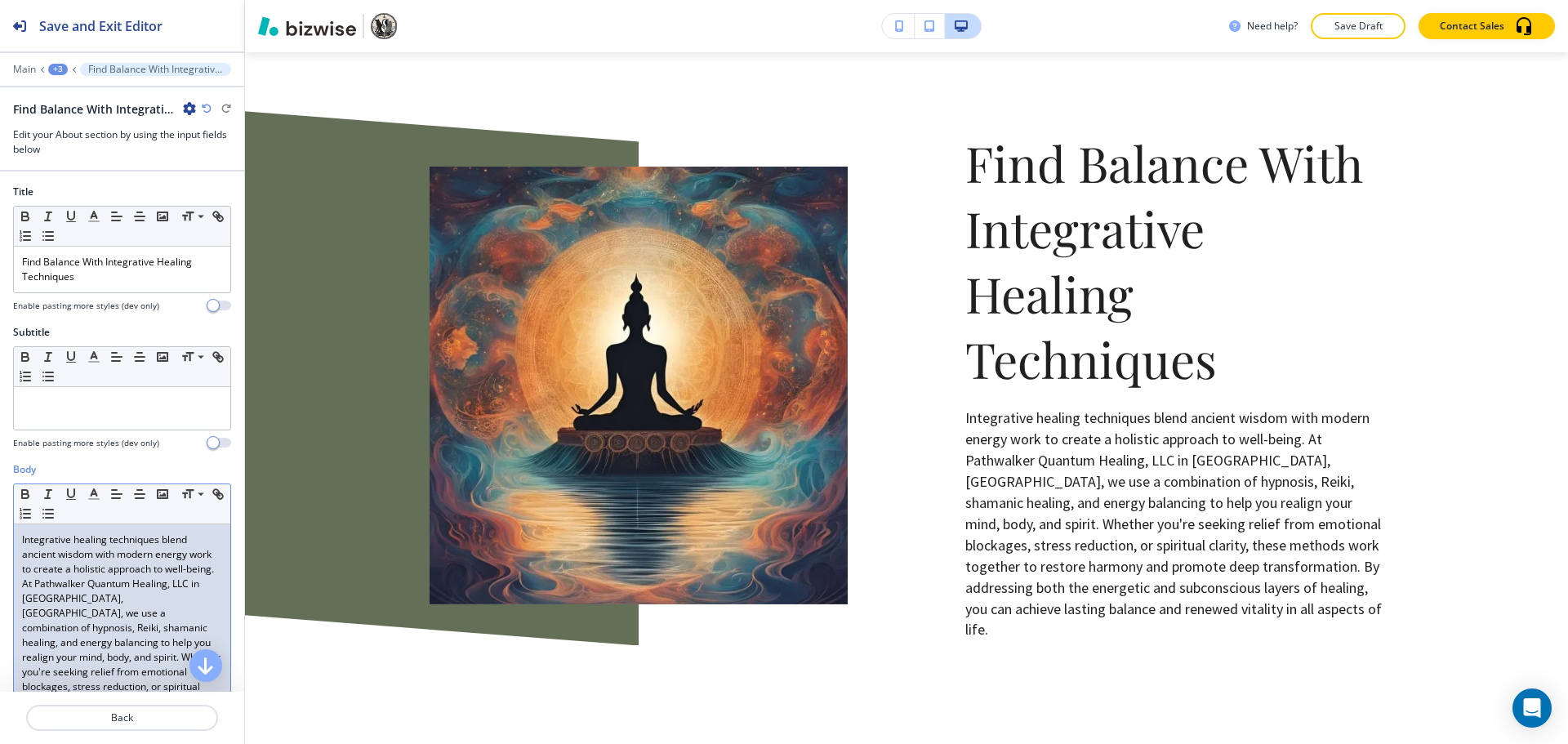
click at [173, 602] on p "Integrative healing techniques blend ancient wisdom with modern energy work to …" at bounding box center [122, 658] width 200 height 250
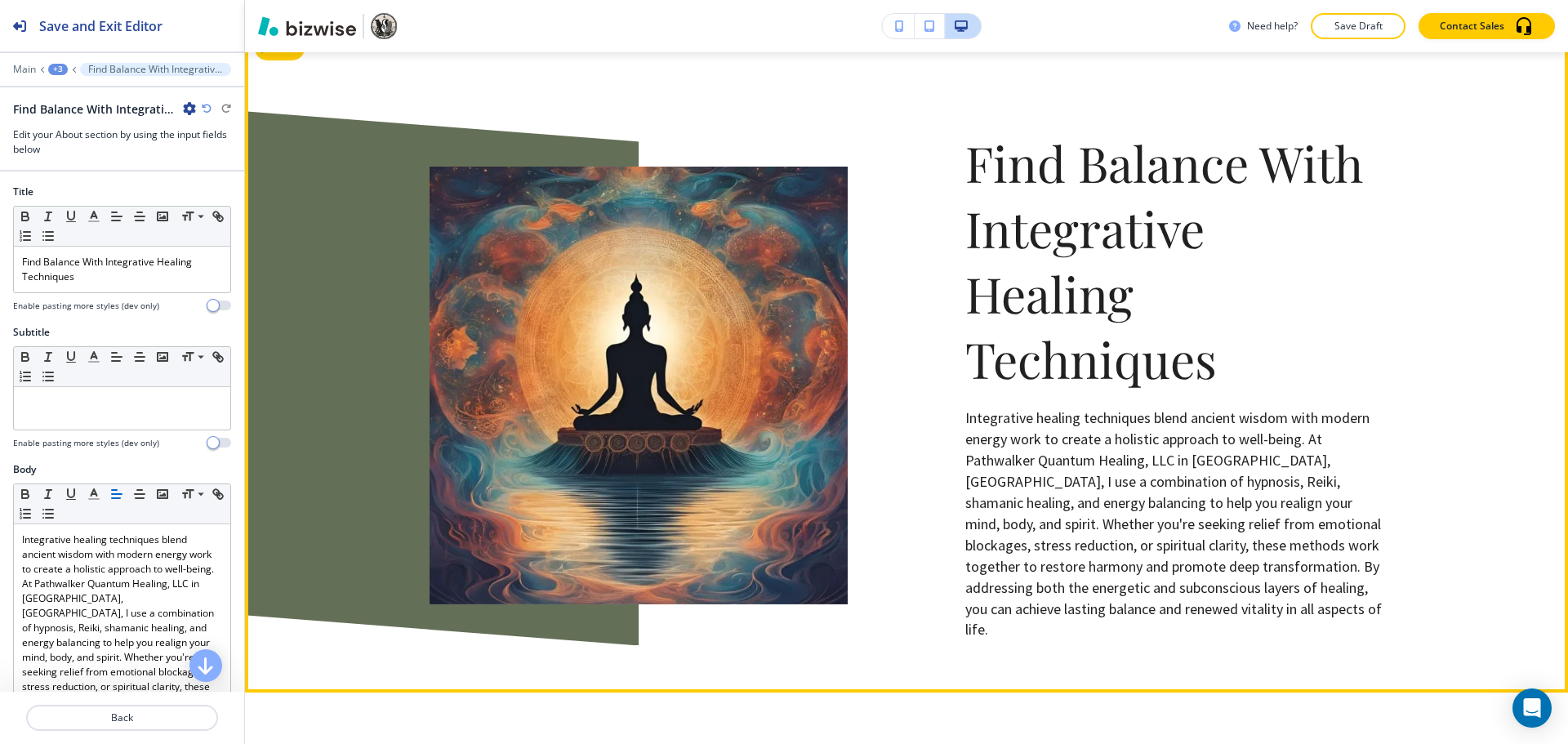
click at [1050, 551] on p "Integrative healing techniques blend ancient wisdom with modern energy work to …" at bounding box center [1174, 523] width 418 height 233
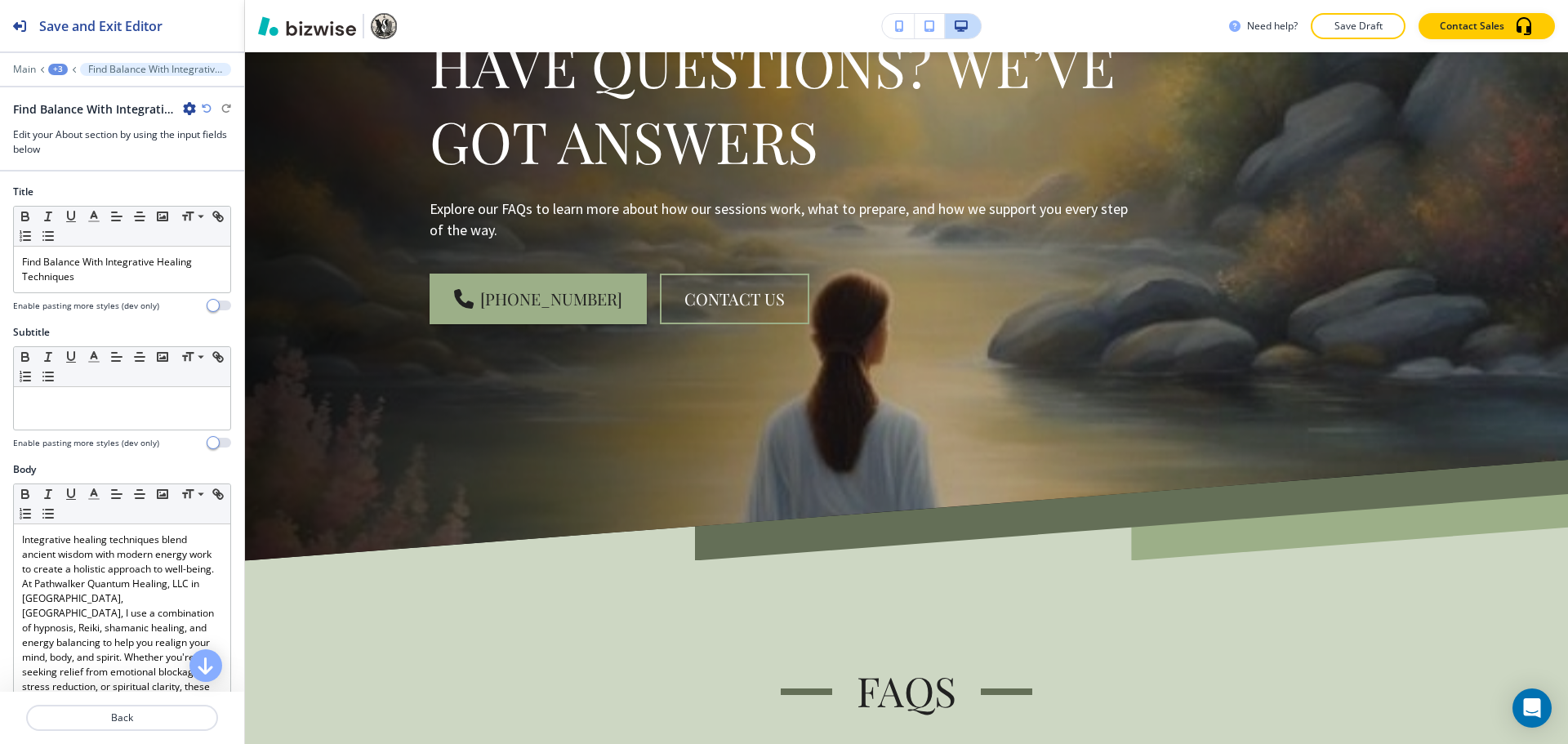
scroll to position [201, 0]
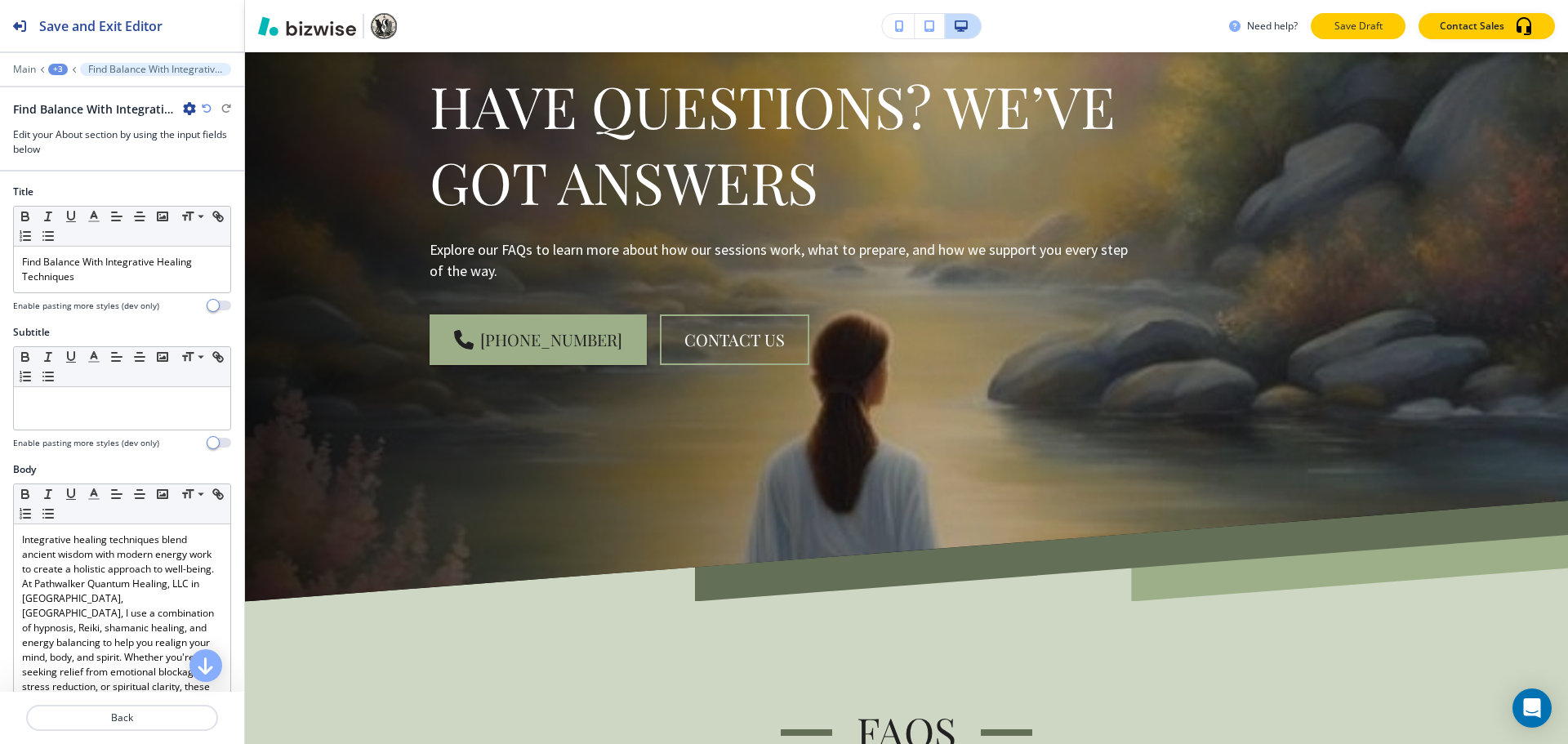
click at [1360, 30] on p "Save Draft" at bounding box center [1358, 26] width 52 height 15
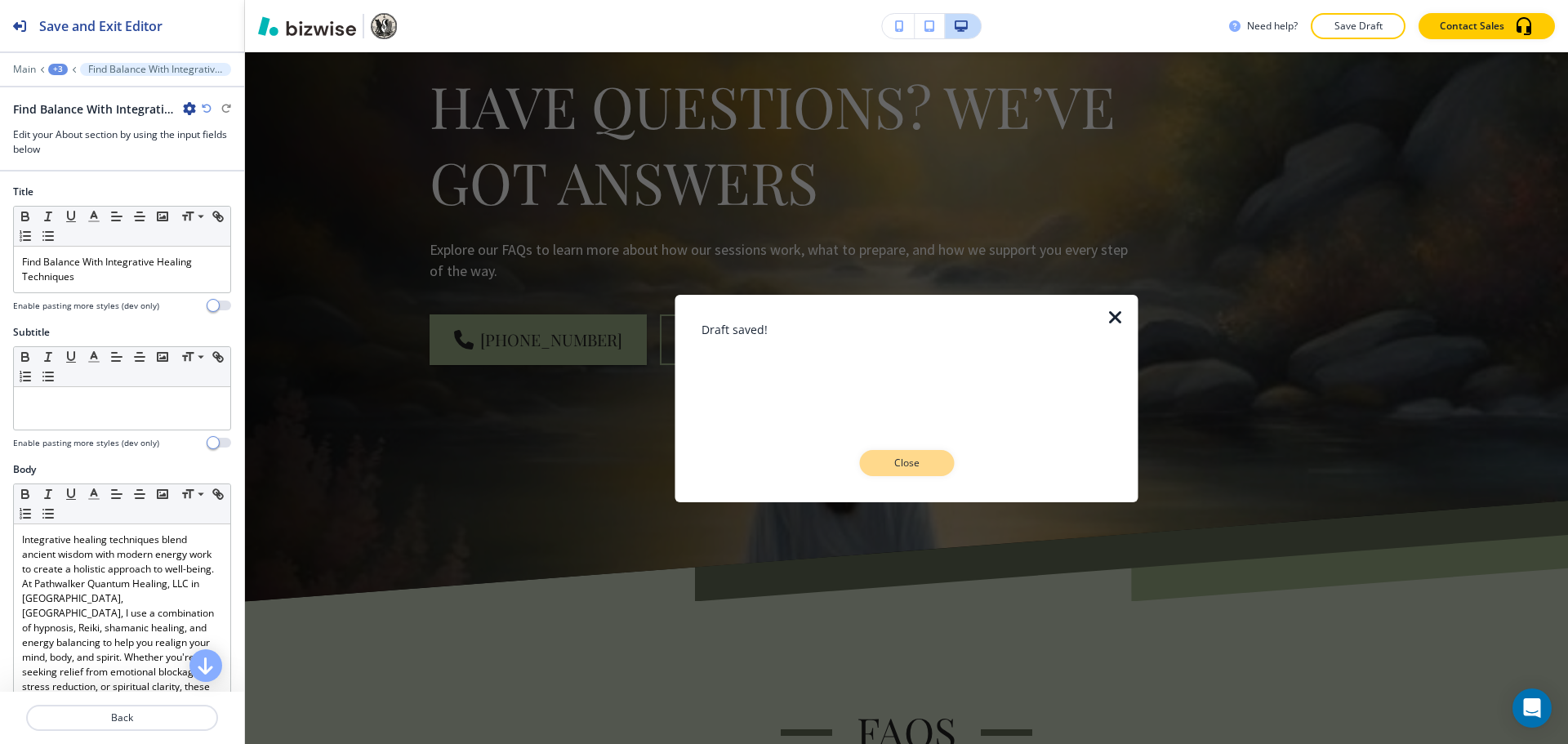
click at [868, 461] on button "Close" at bounding box center [906, 463] width 95 height 26
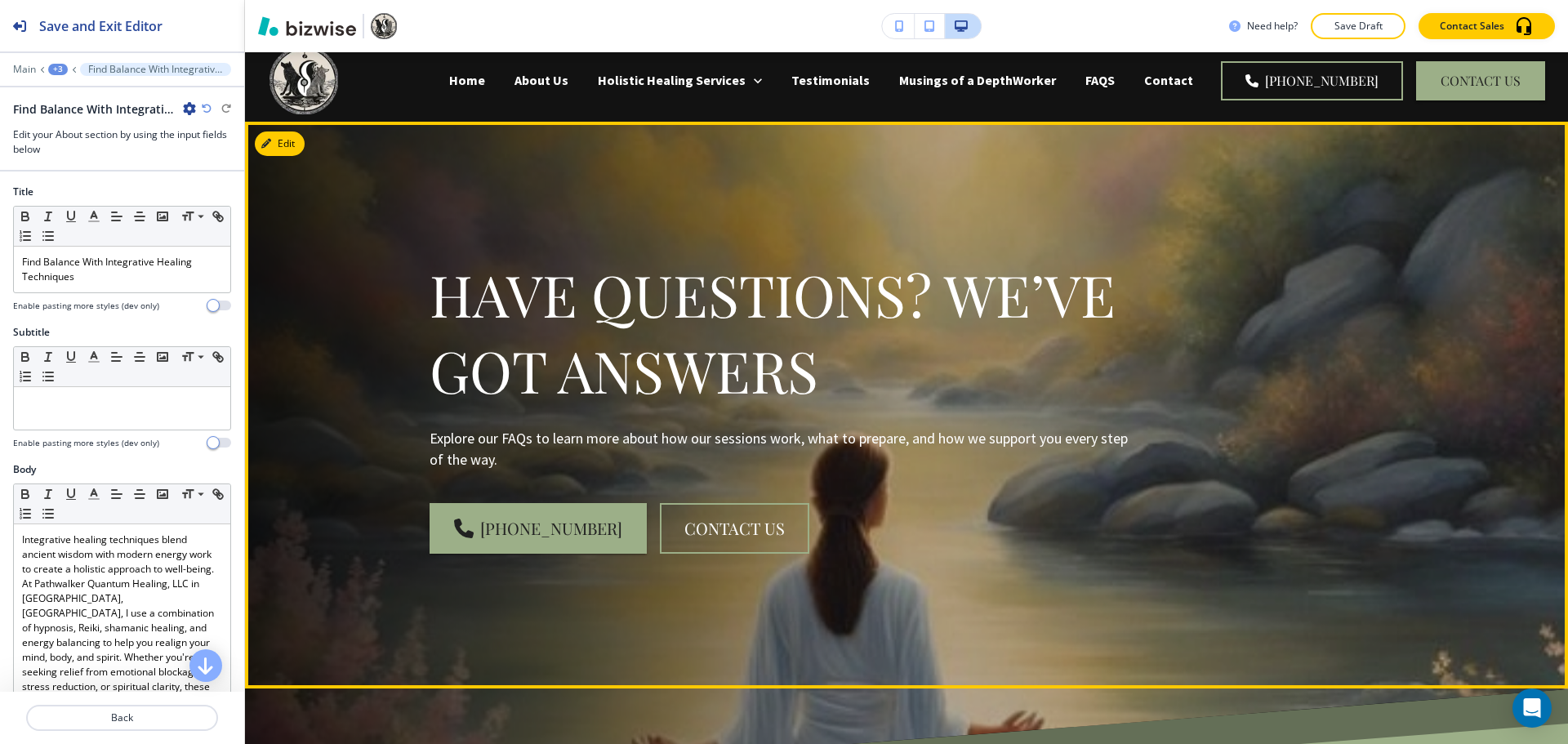
scroll to position [0, 0]
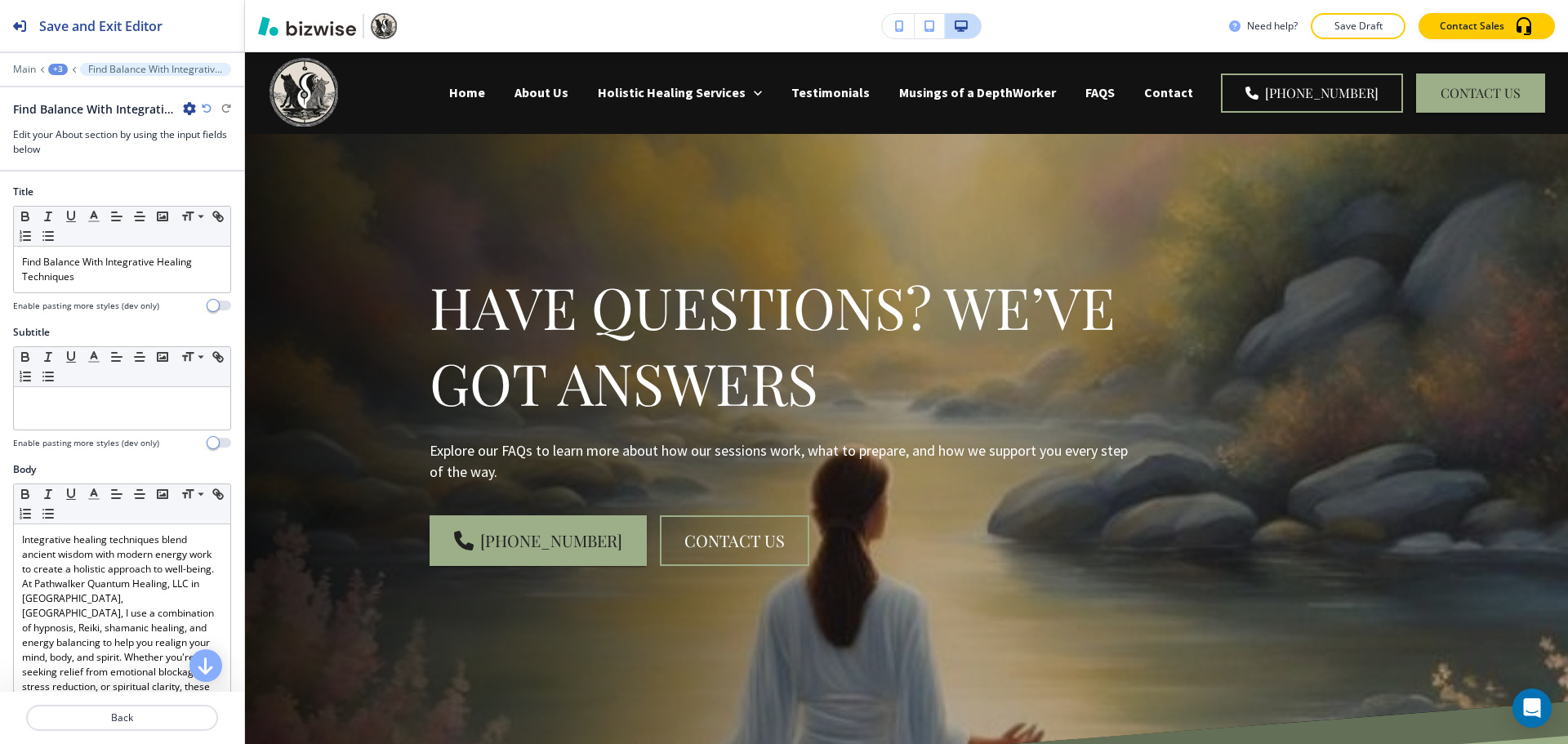
click at [1388, 35] on button "Save Draft" at bounding box center [1358, 26] width 95 height 26
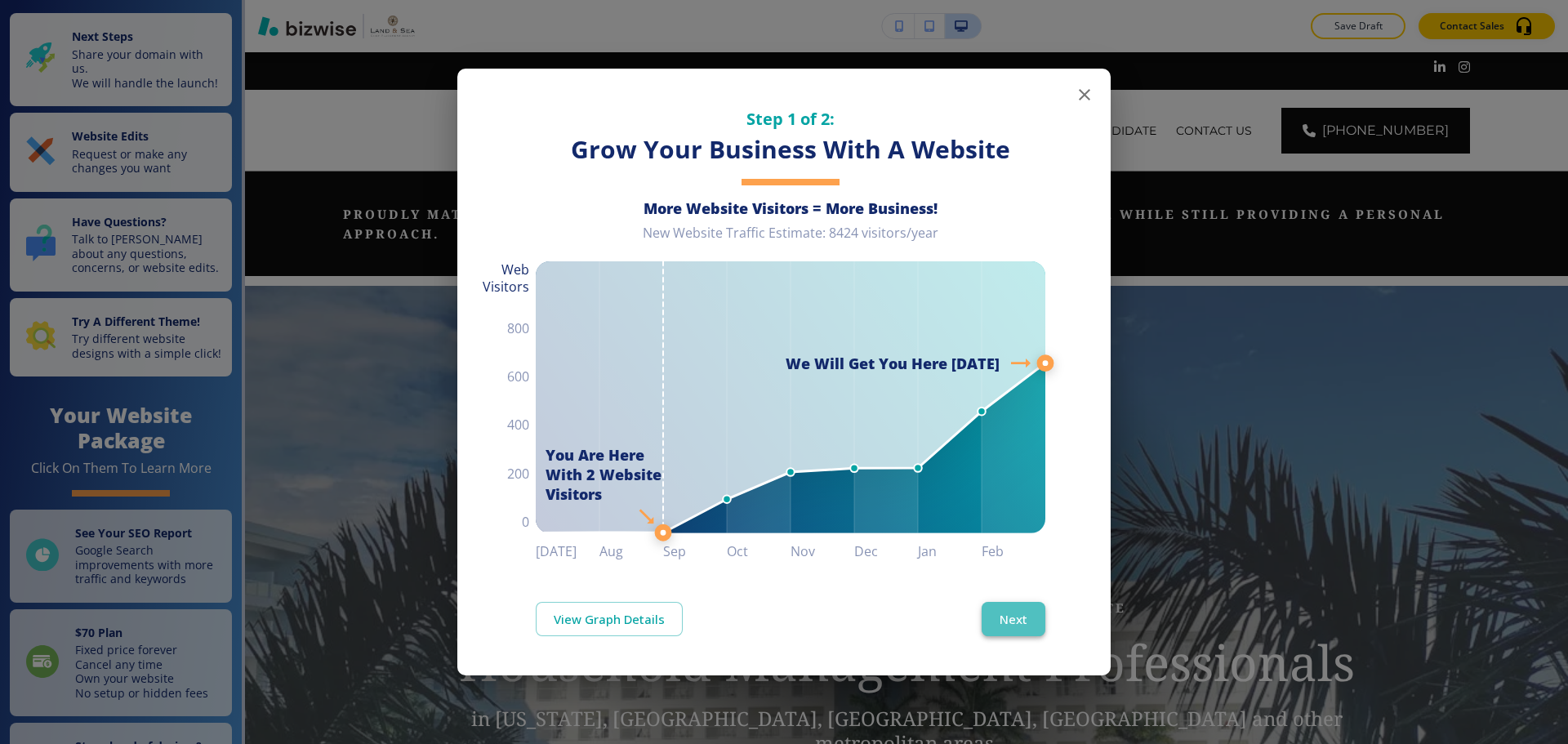
click at [1015, 609] on button "Next" at bounding box center [1013, 619] width 63 height 35
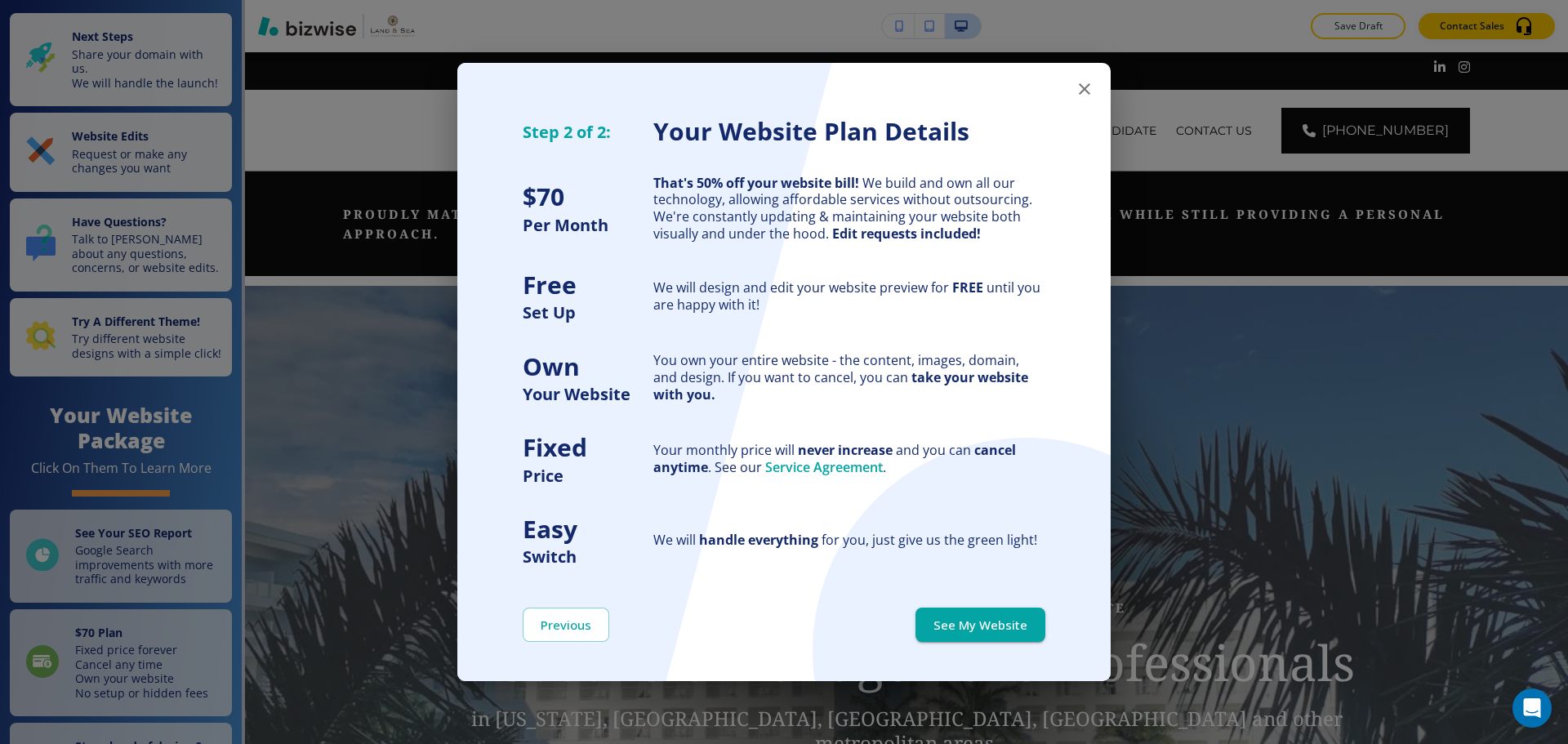
click at [1015, 609] on button "See My Website" at bounding box center [981, 625] width 130 height 35
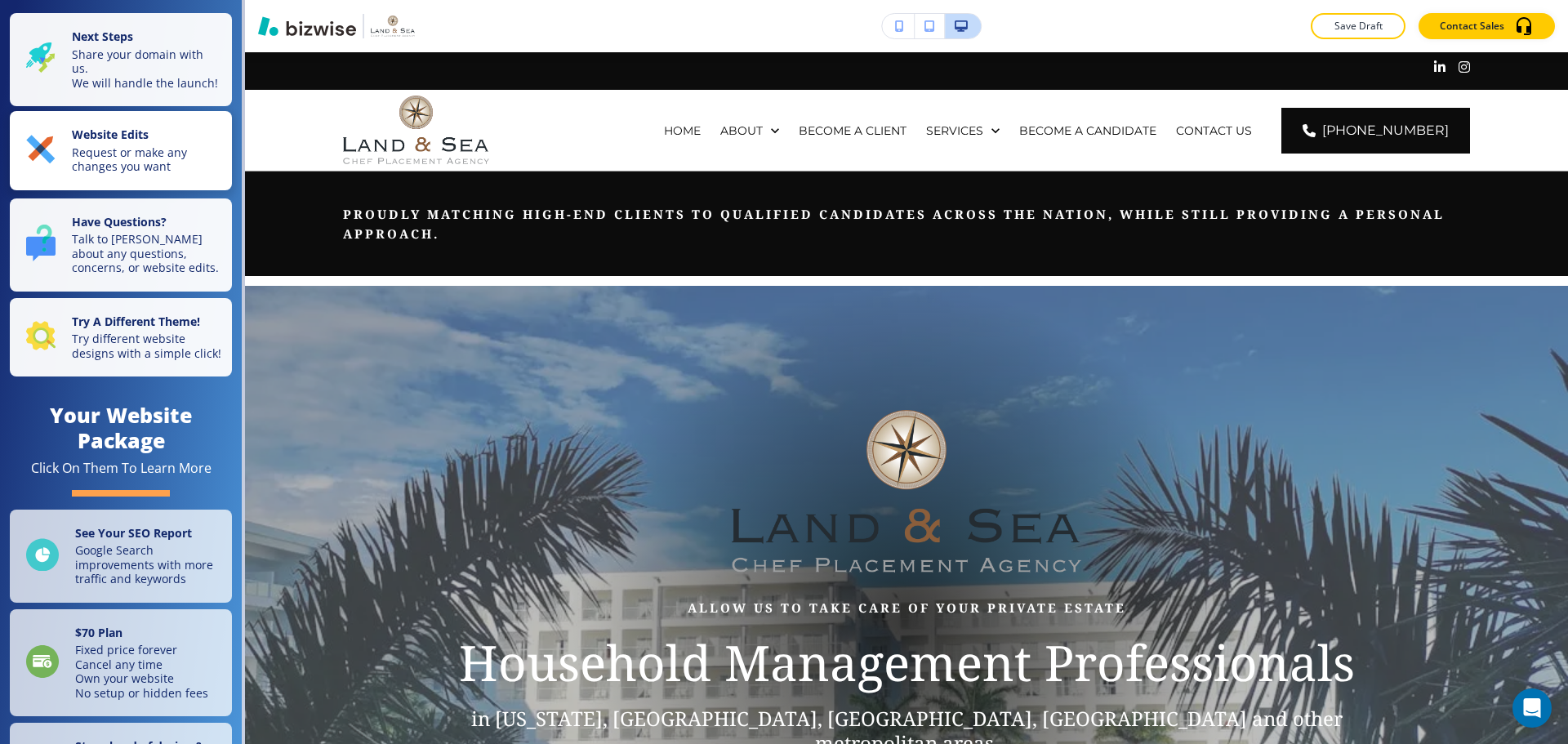
click at [141, 159] on p "Request or make any changes you want" at bounding box center [147, 160] width 151 height 29
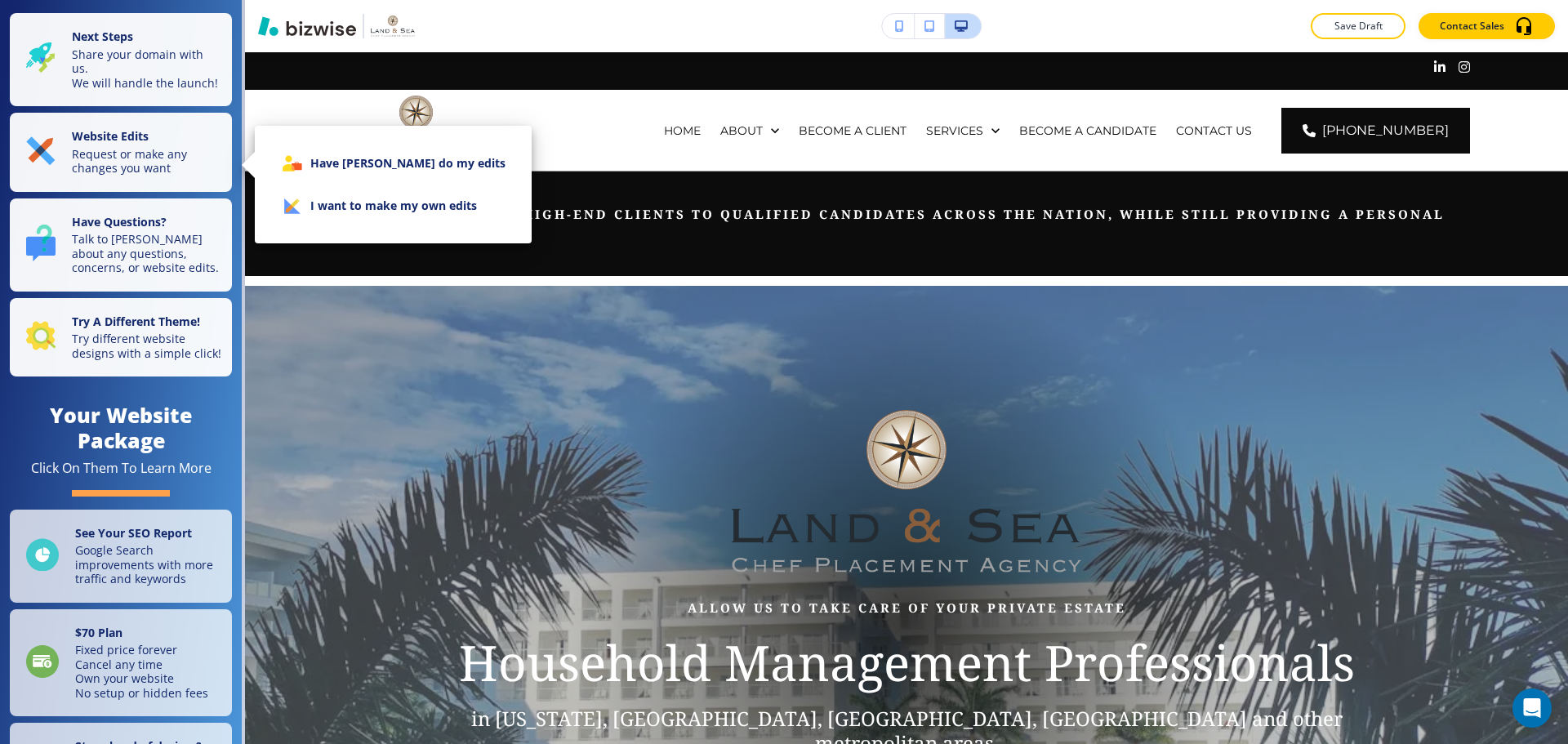
click at [328, 207] on li "I want to make my own edits" at bounding box center [393, 206] width 250 height 43
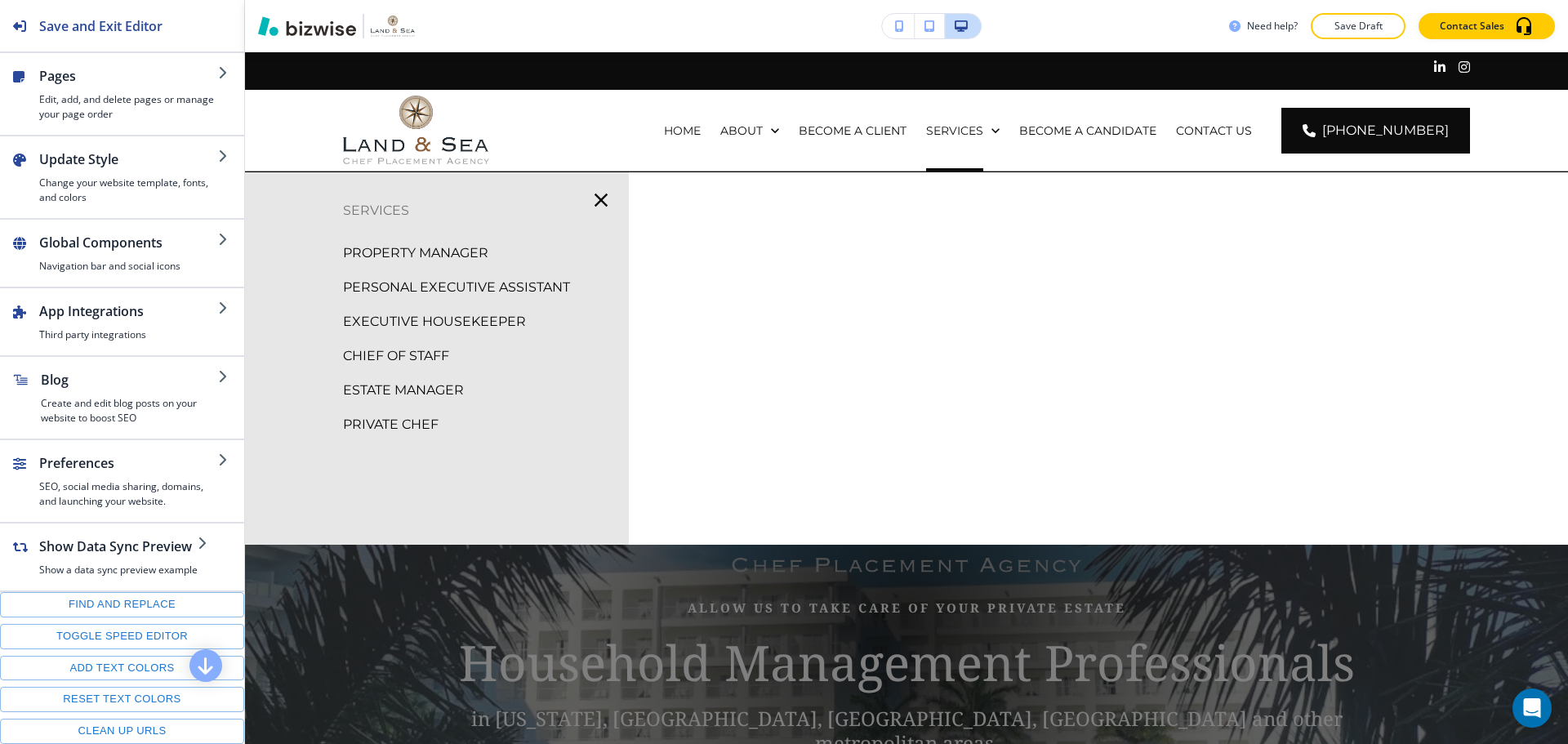
click at [391, 308] on div "EXECUTIVE HOUSEKEEPER" at bounding box center [437, 322] width 384 height 35
click at [386, 312] on p "EXECUTIVE HOUSEKEEPER" at bounding box center [435, 322] width 183 height 25
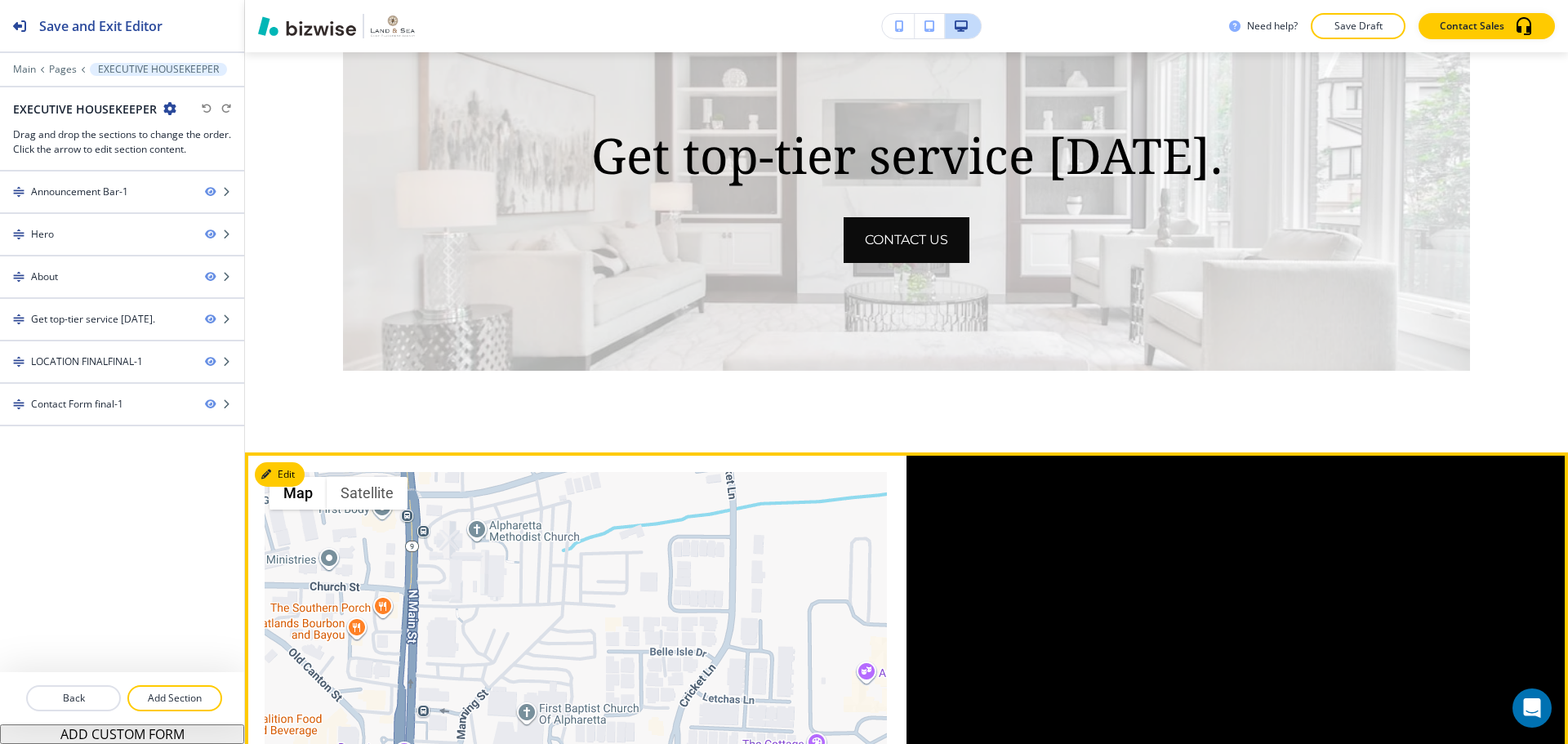
scroll to position [279, 0]
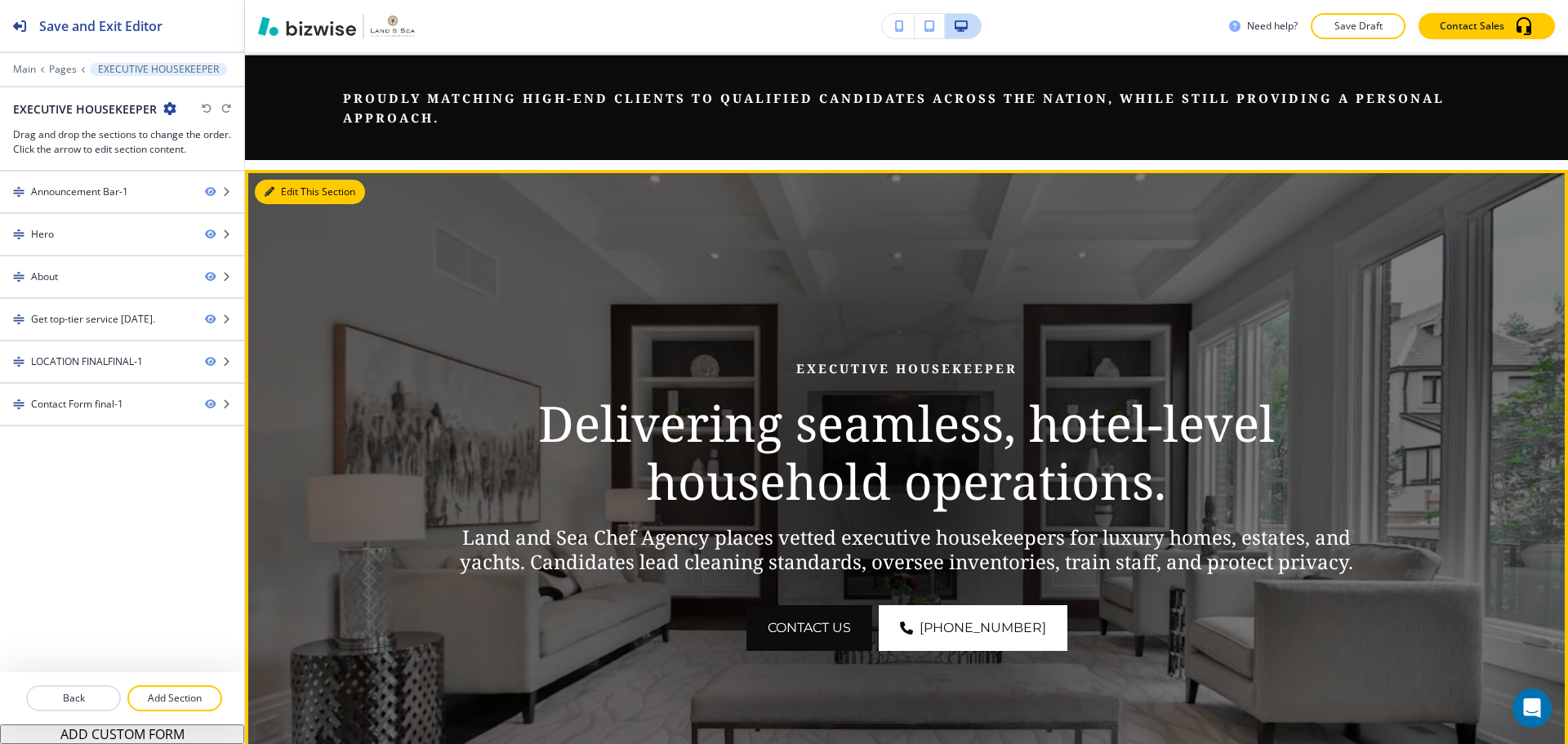
click at [284, 193] on button "Edit This Section" at bounding box center [310, 192] width 110 height 25
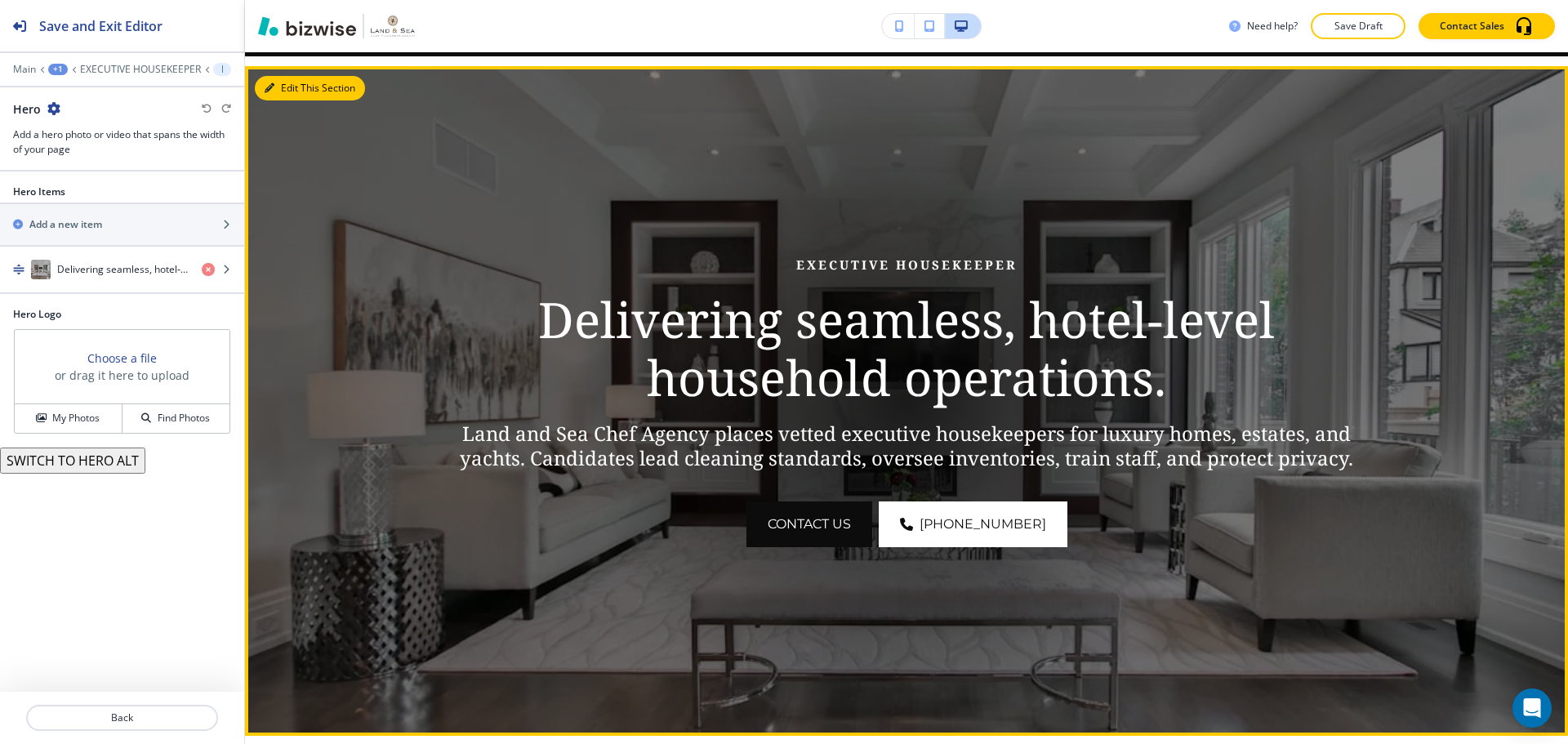
scroll to position [234, 0]
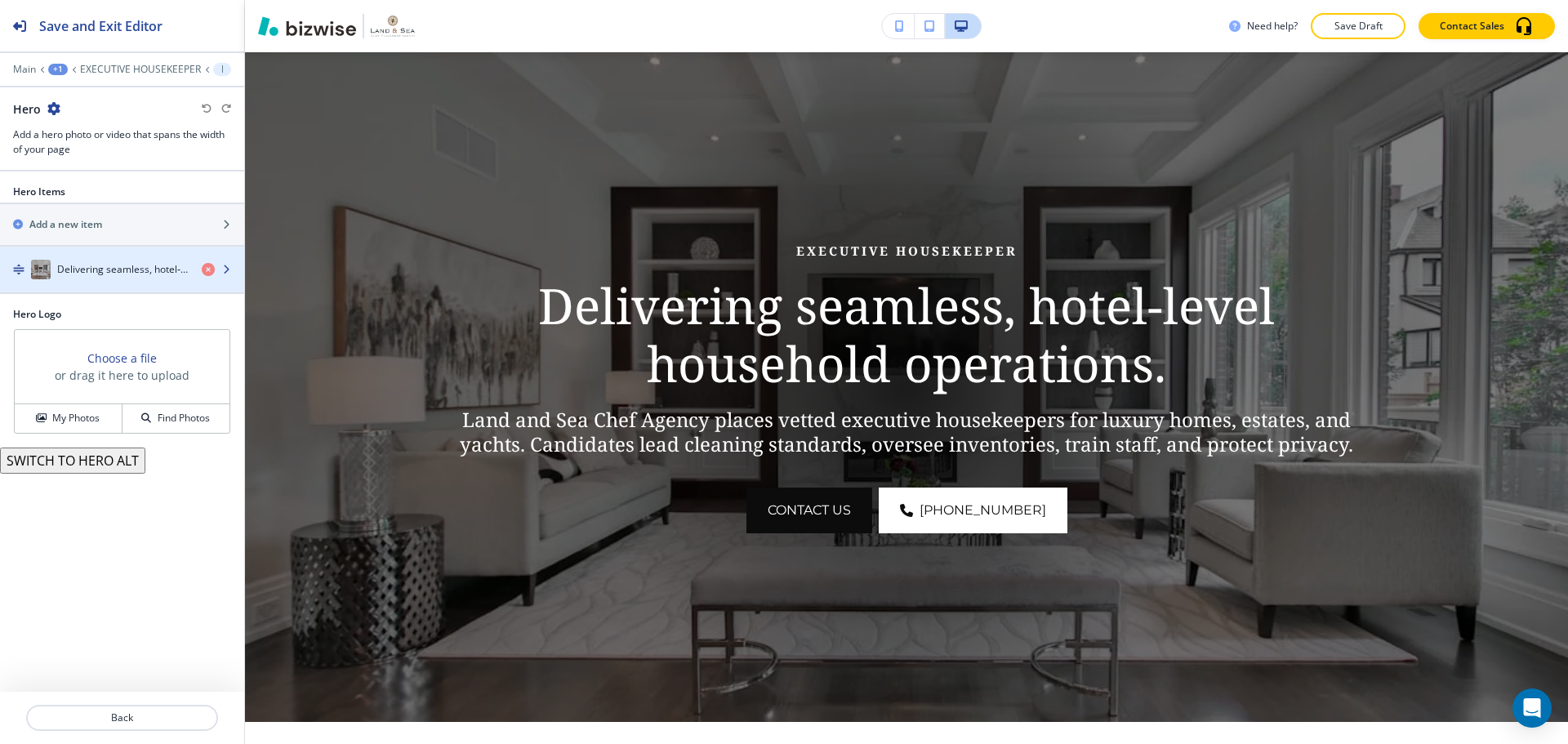
click at [97, 274] on h4 "Delivering seamless, hotel‑level household operations." at bounding box center [123, 269] width 132 height 15
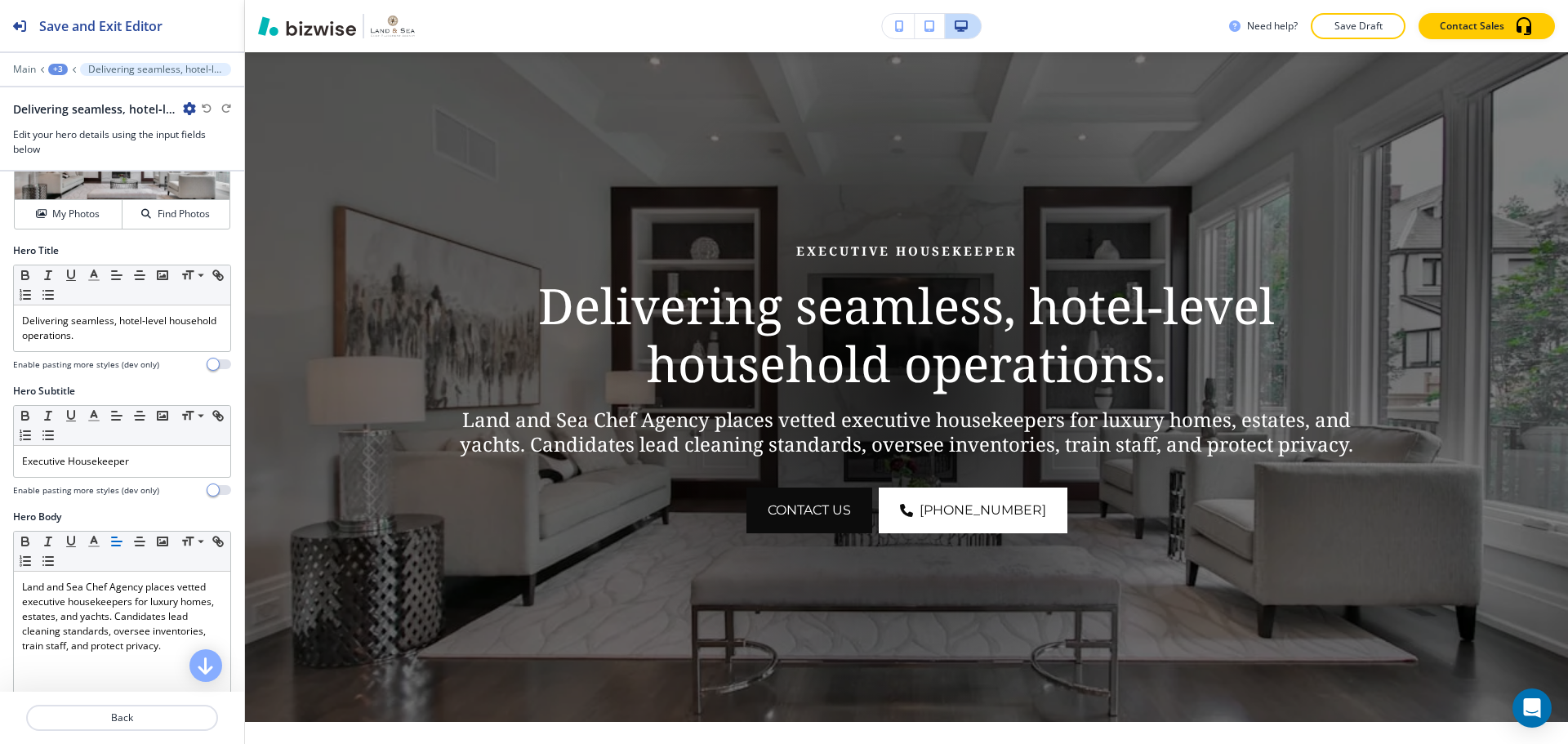
scroll to position [163, 0]
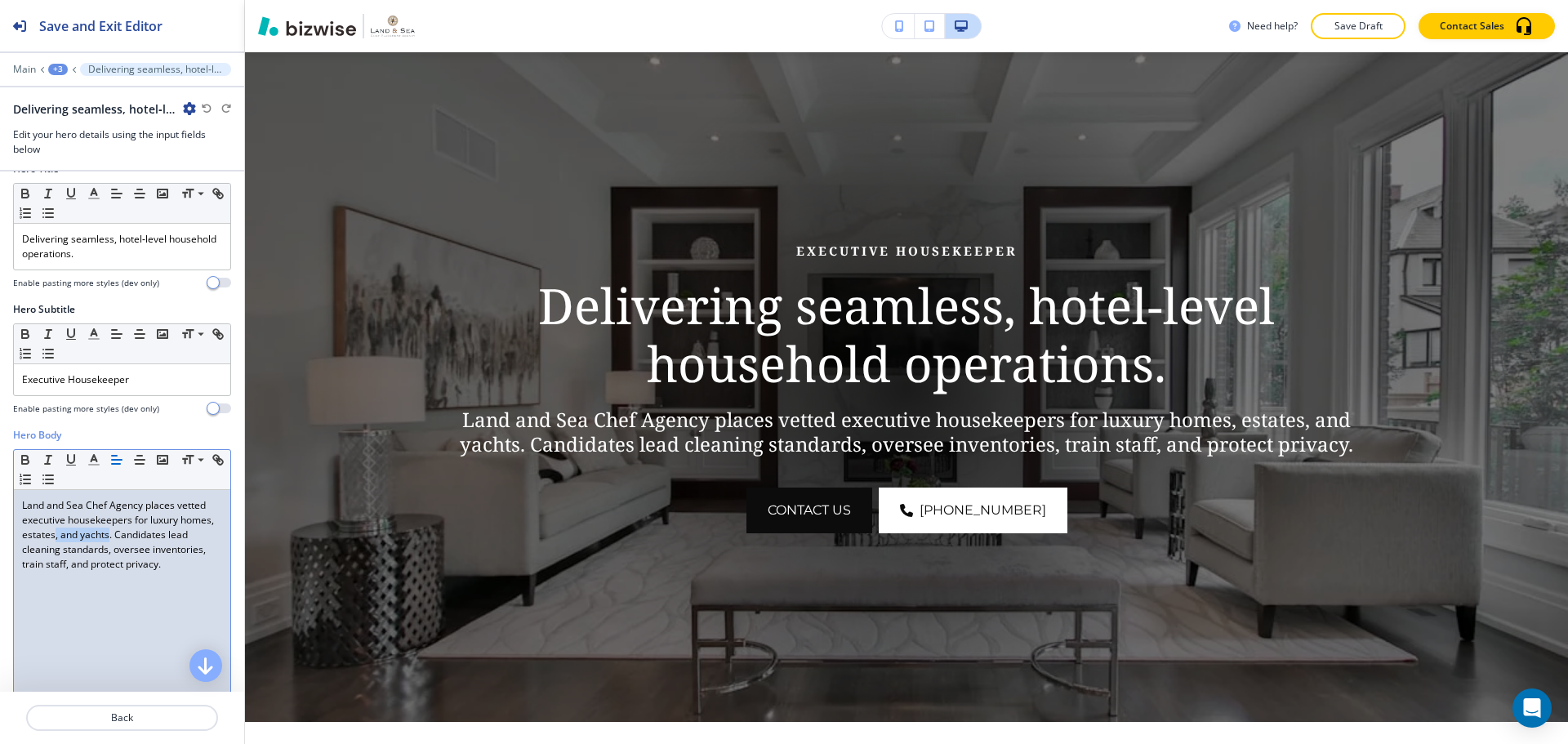
drag, startPoint x: 144, startPoint y: 536, endPoint x: 92, endPoint y: 532, distance: 52.2
click at [92, 532] on p "Land and Sea Chef Agency places vetted executive housekeepers for luxury homes,…" at bounding box center [122, 534] width 200 height 73
click at [58, 536] on p "Land and Sea Chef Agency places vetted executive housekeepers for luxury homes,…" at bounding box center [122, 534] width 200 height 73
click at [115, 719] on p "Back" at bounding box center [122, 718] width 189 height 15
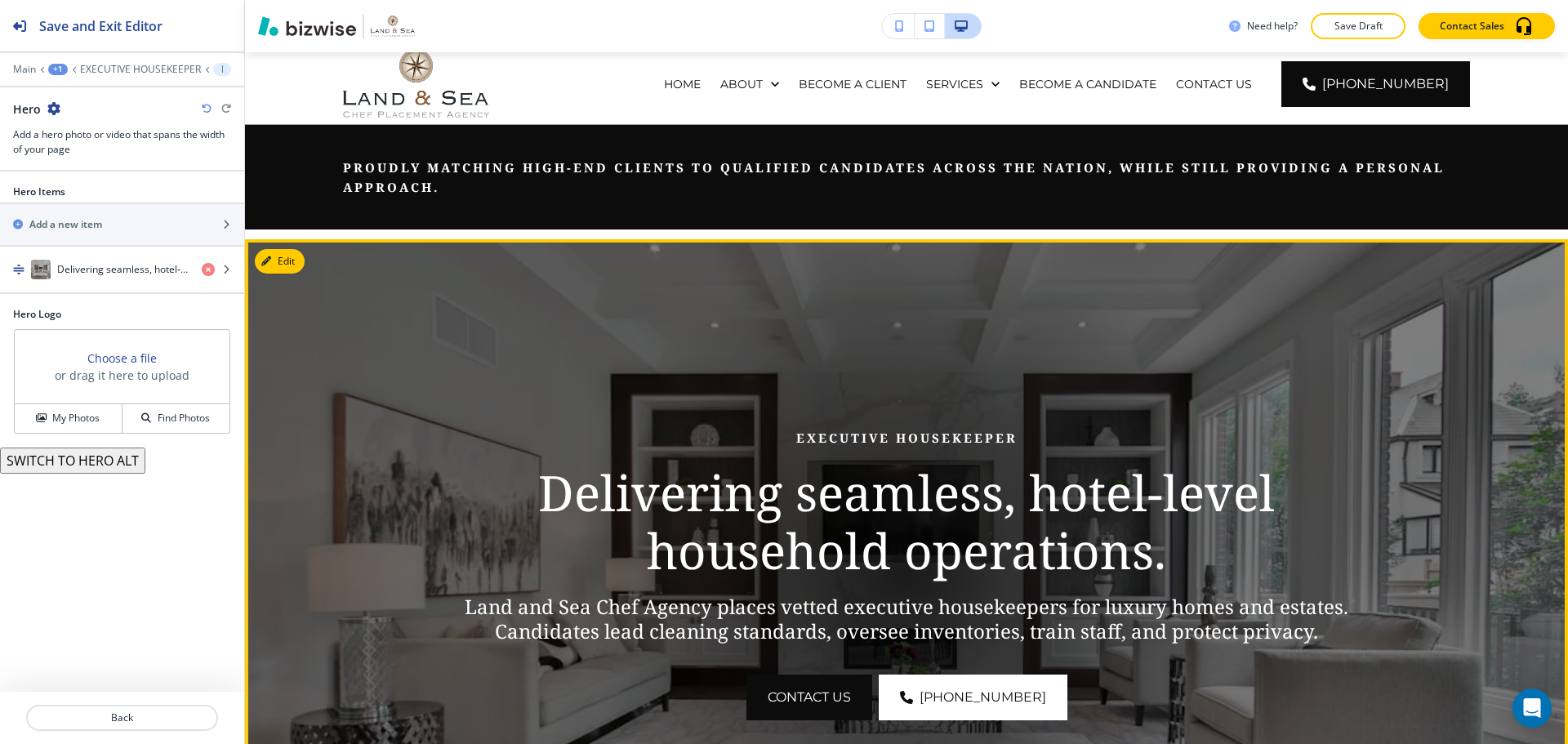
scroll to position [0, 0]
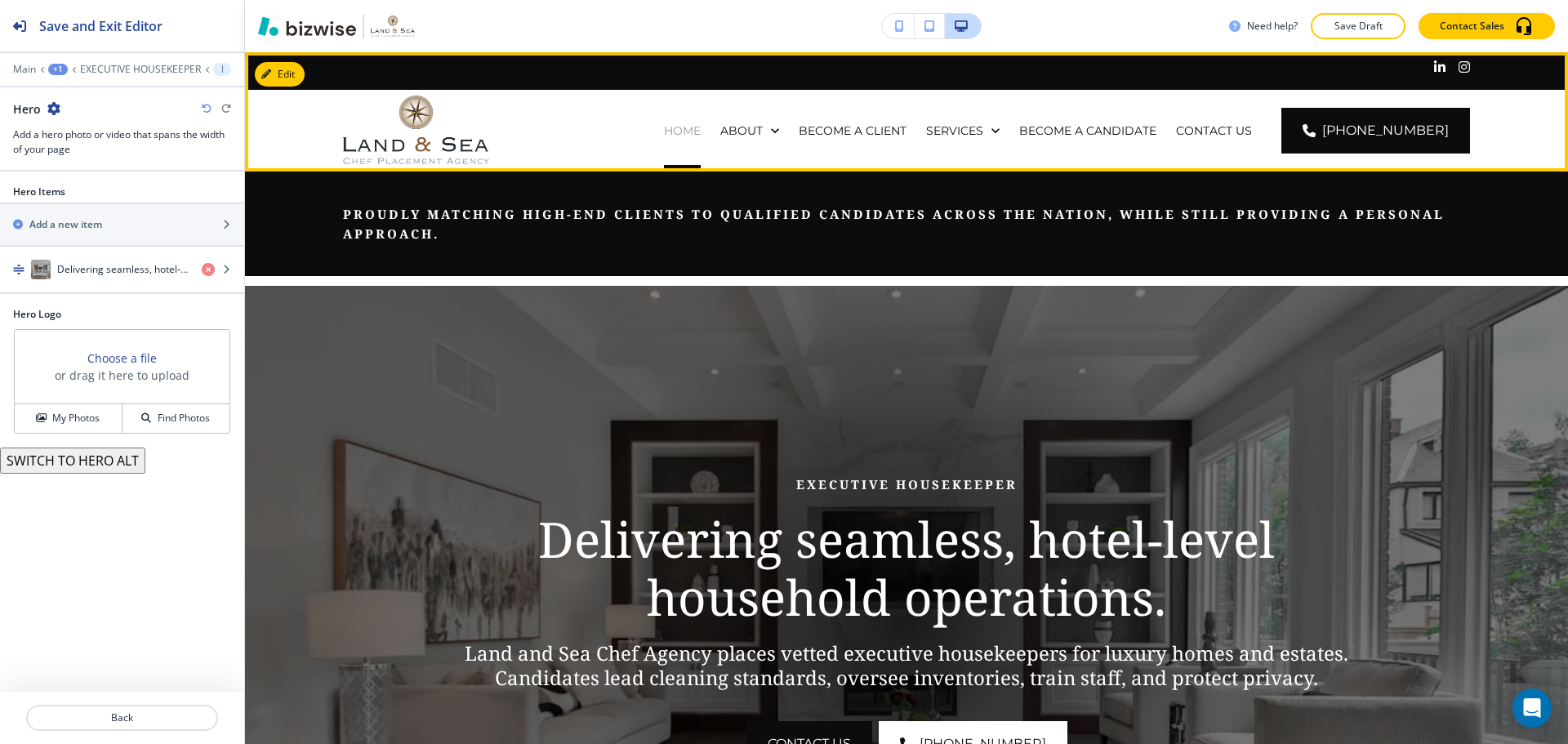
click at [701, 128] on p "HOME" at bounding box center [682, 131] width 37 height 16
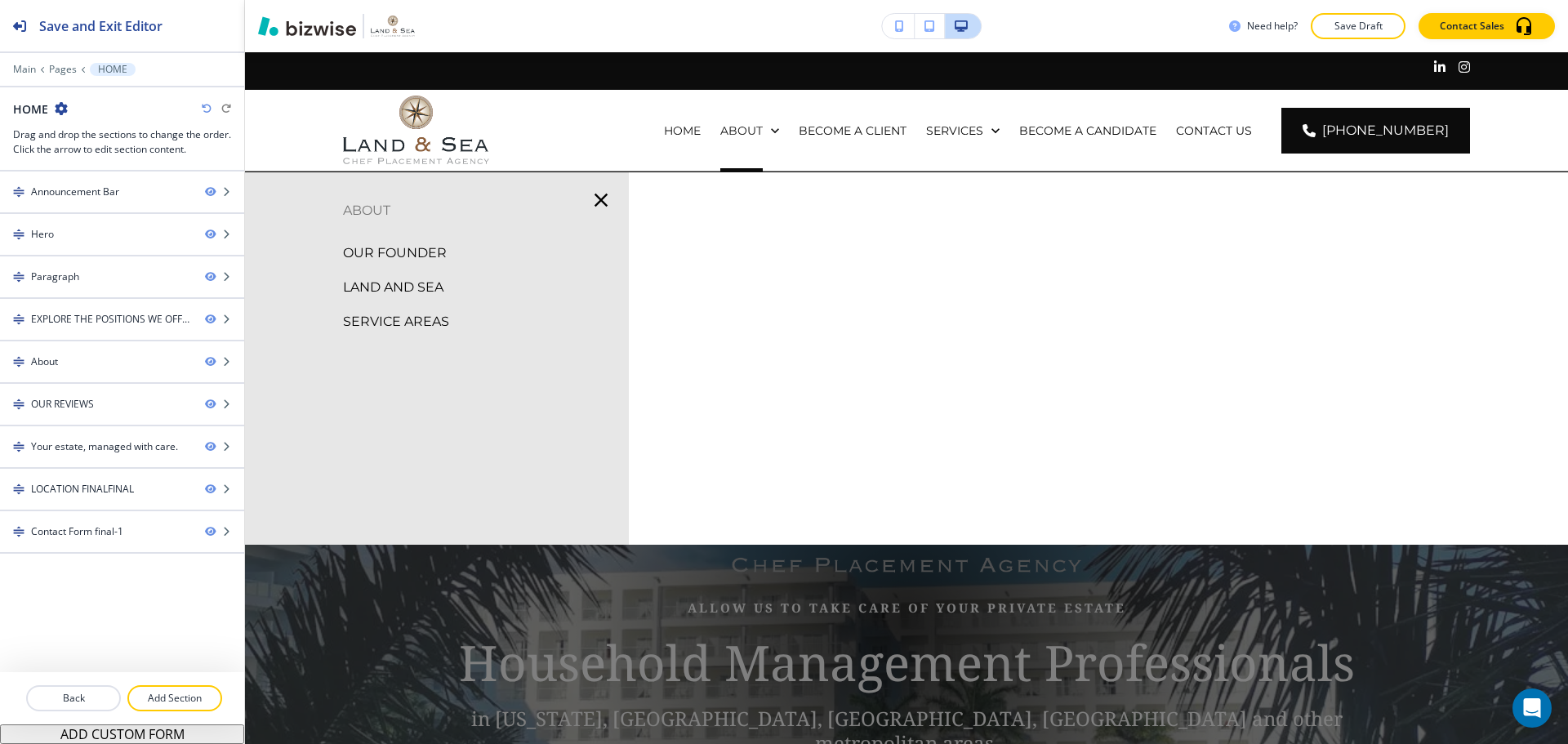
click at [394, 252] on p "OUR FOUNDER" at bounding box center [395, 253] width 104 height 25
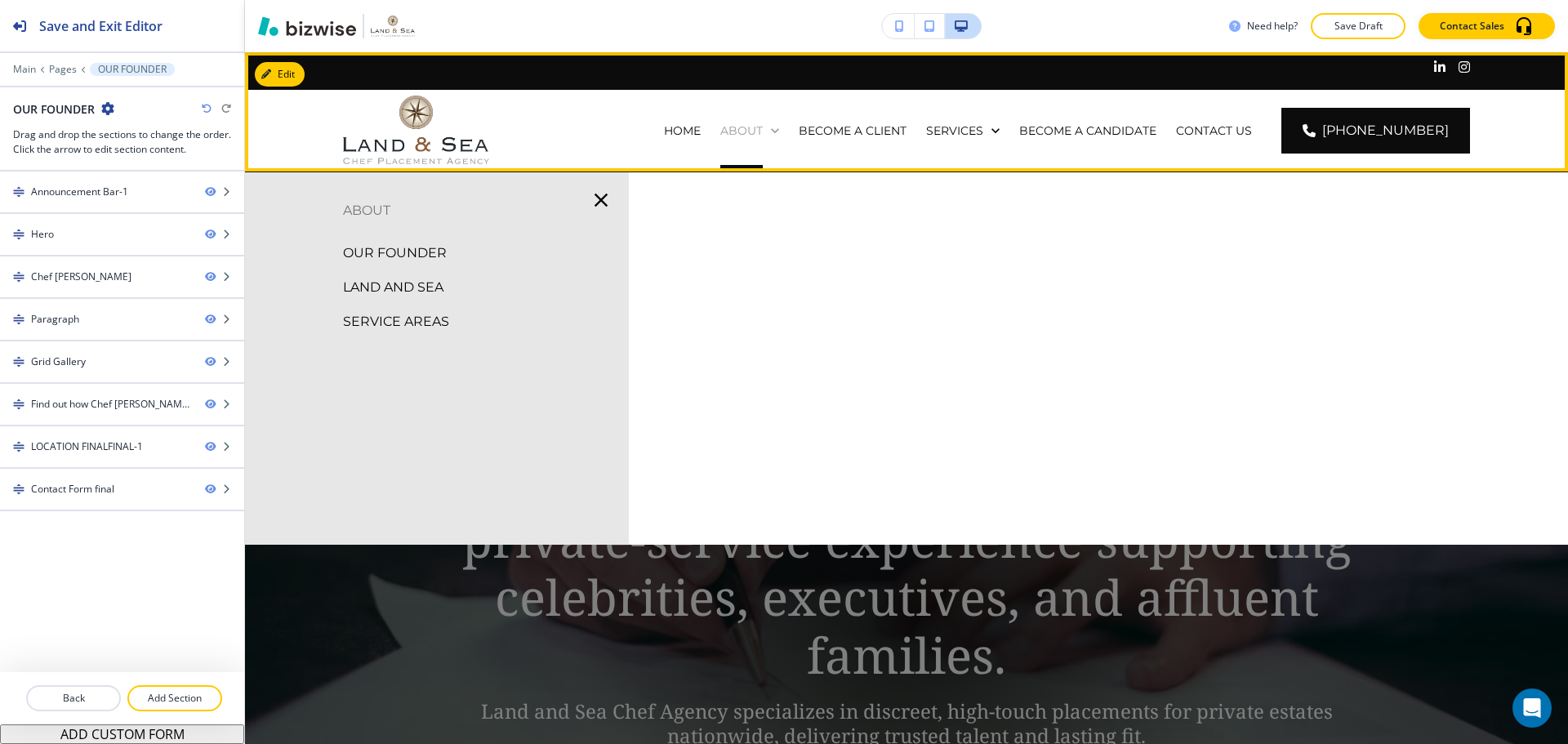
click at [752, 131] on p "ABOUT" at bounding box center [742, 131] width 43 height 16
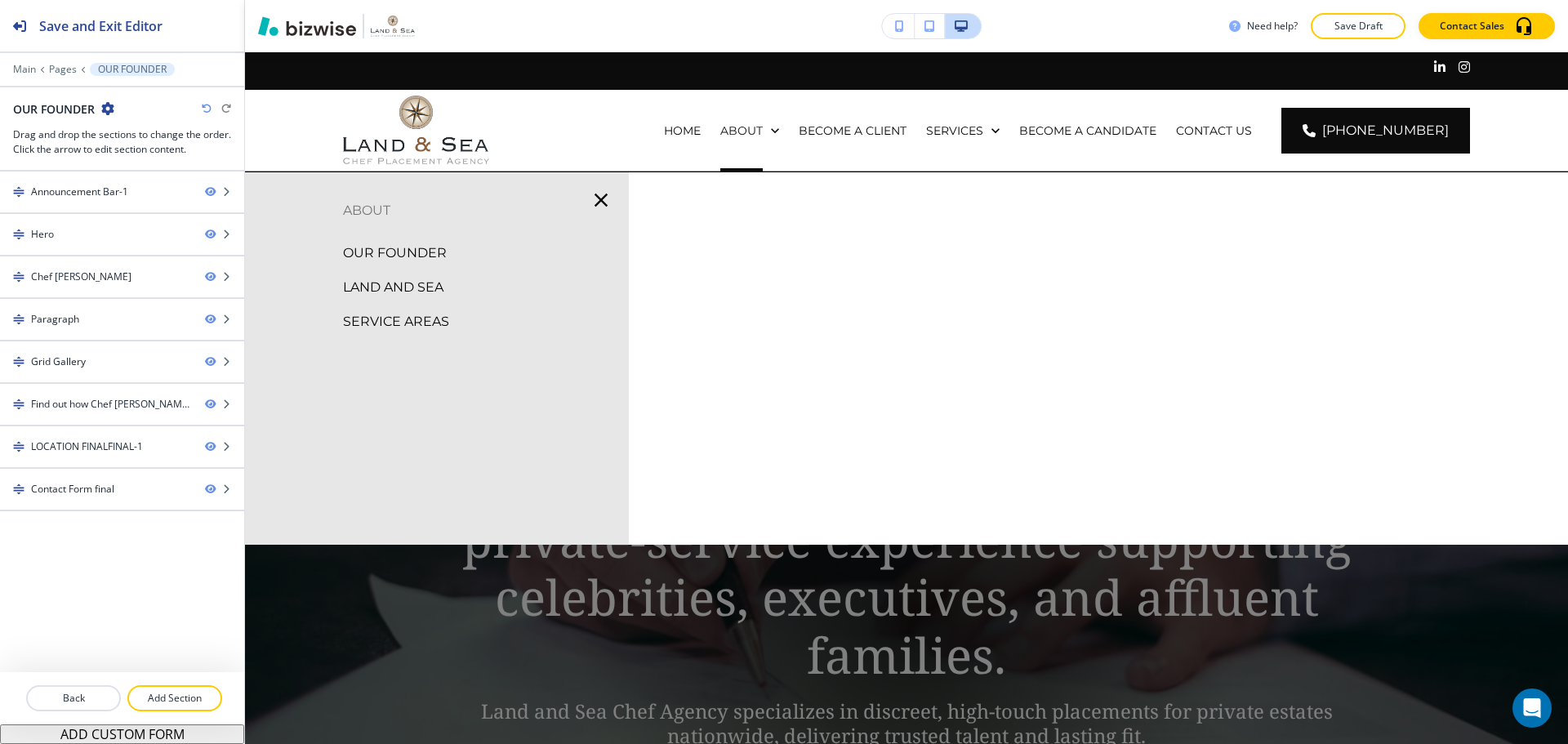
click at [398, 286] on p "LAND AND SEA" at bounding box center [394, 287] width 100 height 25
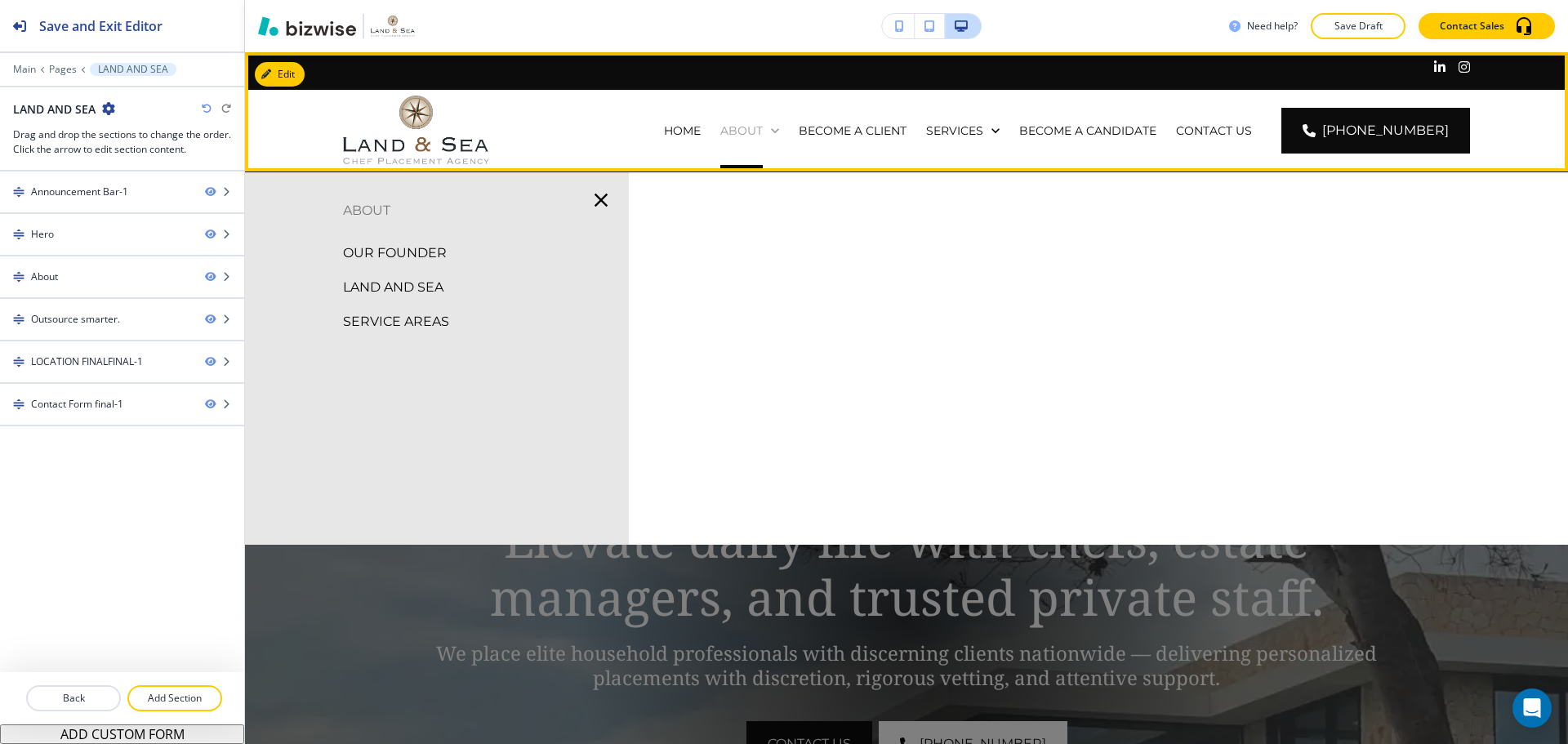
click at [763, 127] on p "ABOUT" at bounding box center [742, 131] width 43 height 16
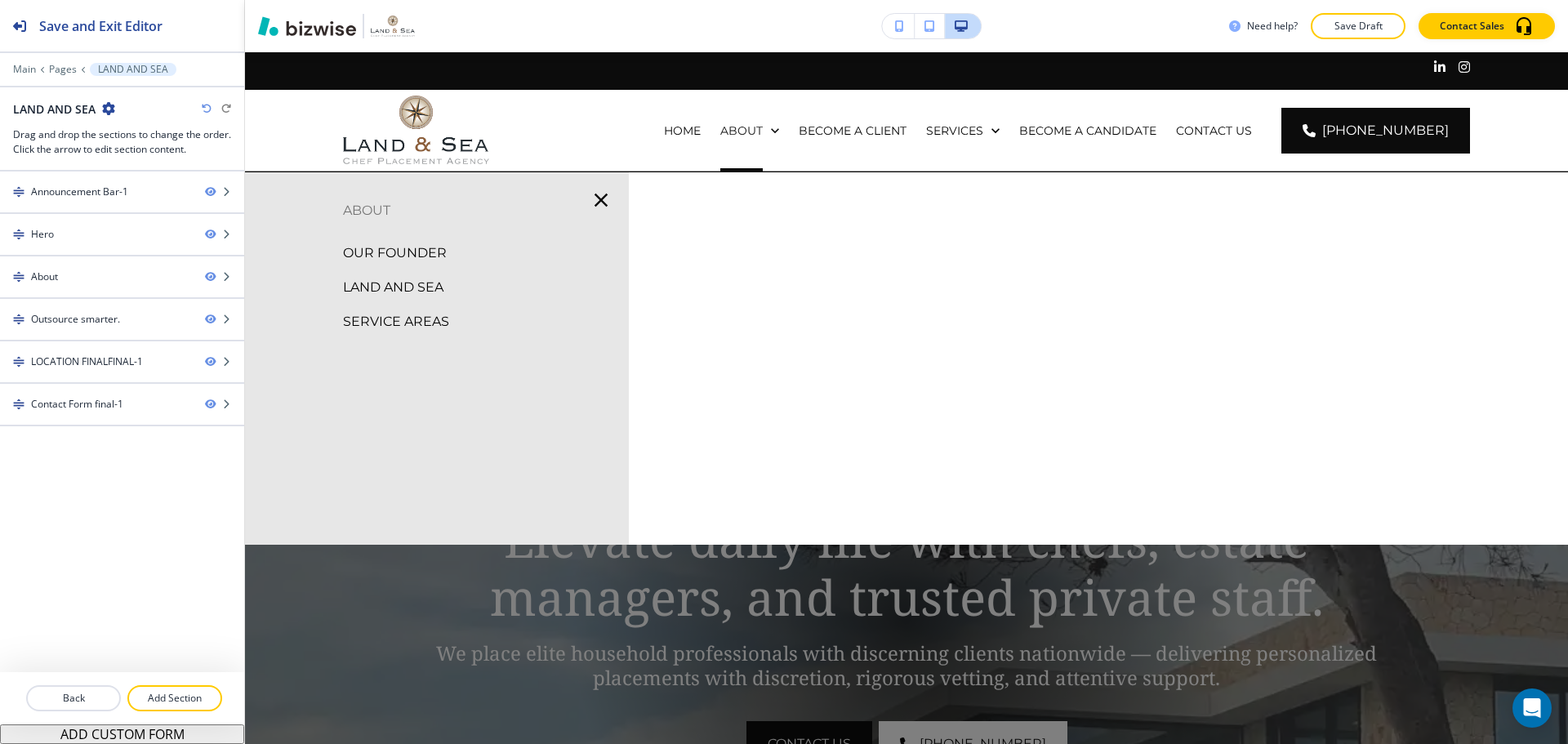
click at [426, 331] on p "SERVICE AREAS" at bounding box center [396, 322] width 106 height 25
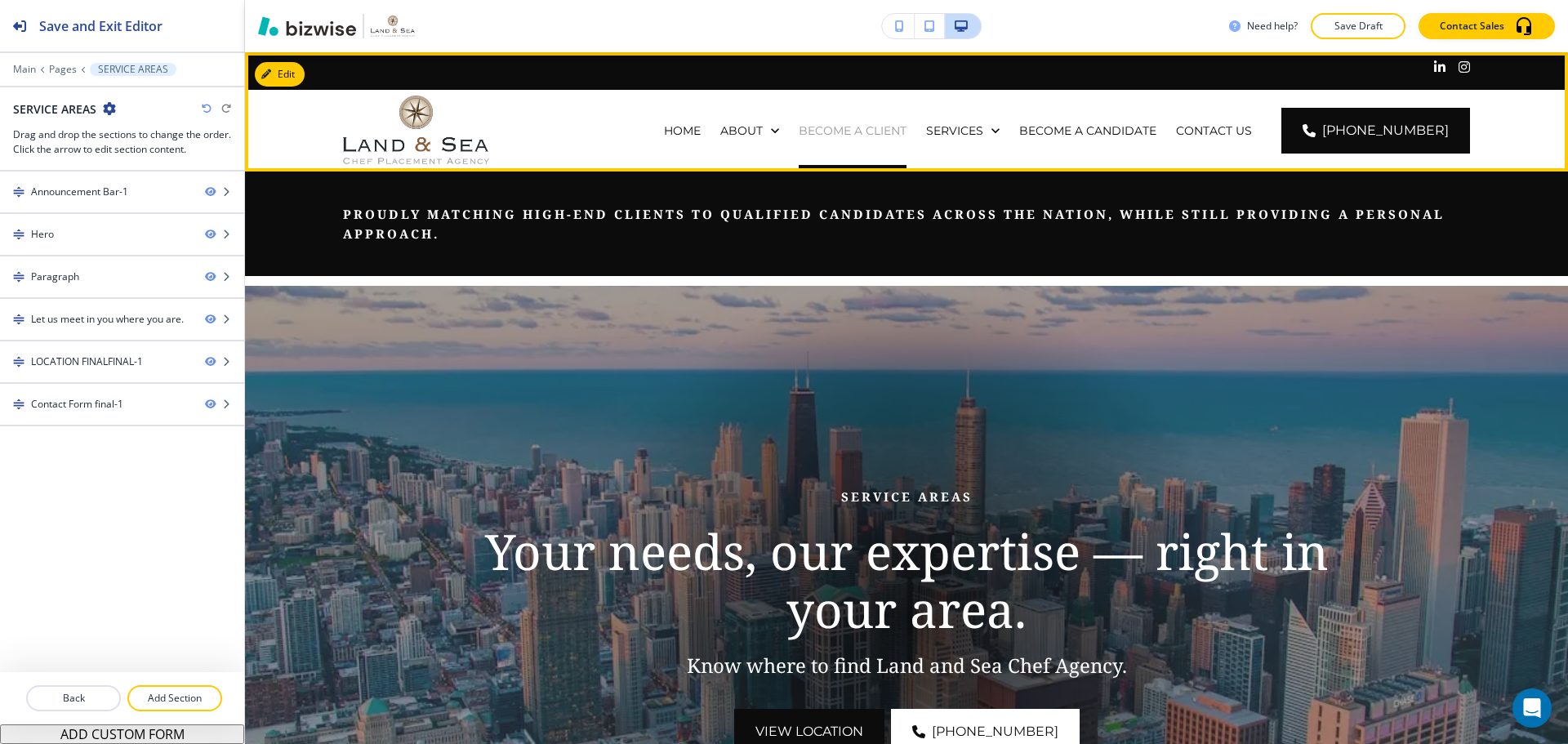
click at [907, 137] on p "BECOME A CLIENT" at bounding box center [852, 131] width 108 height 16
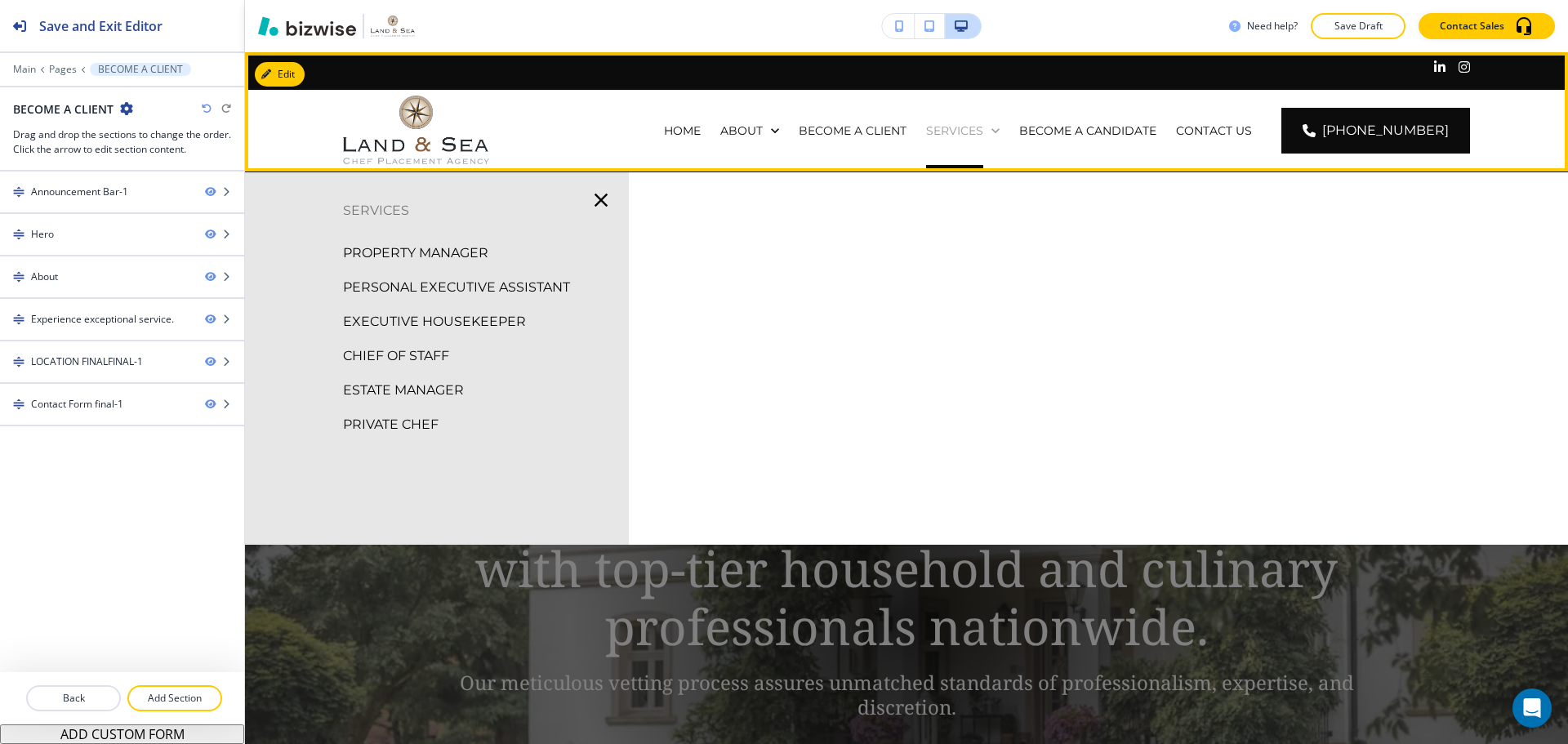
click at [983, 136] on p "SERVICES" at bounding box center [954, 131] width 57 height 16
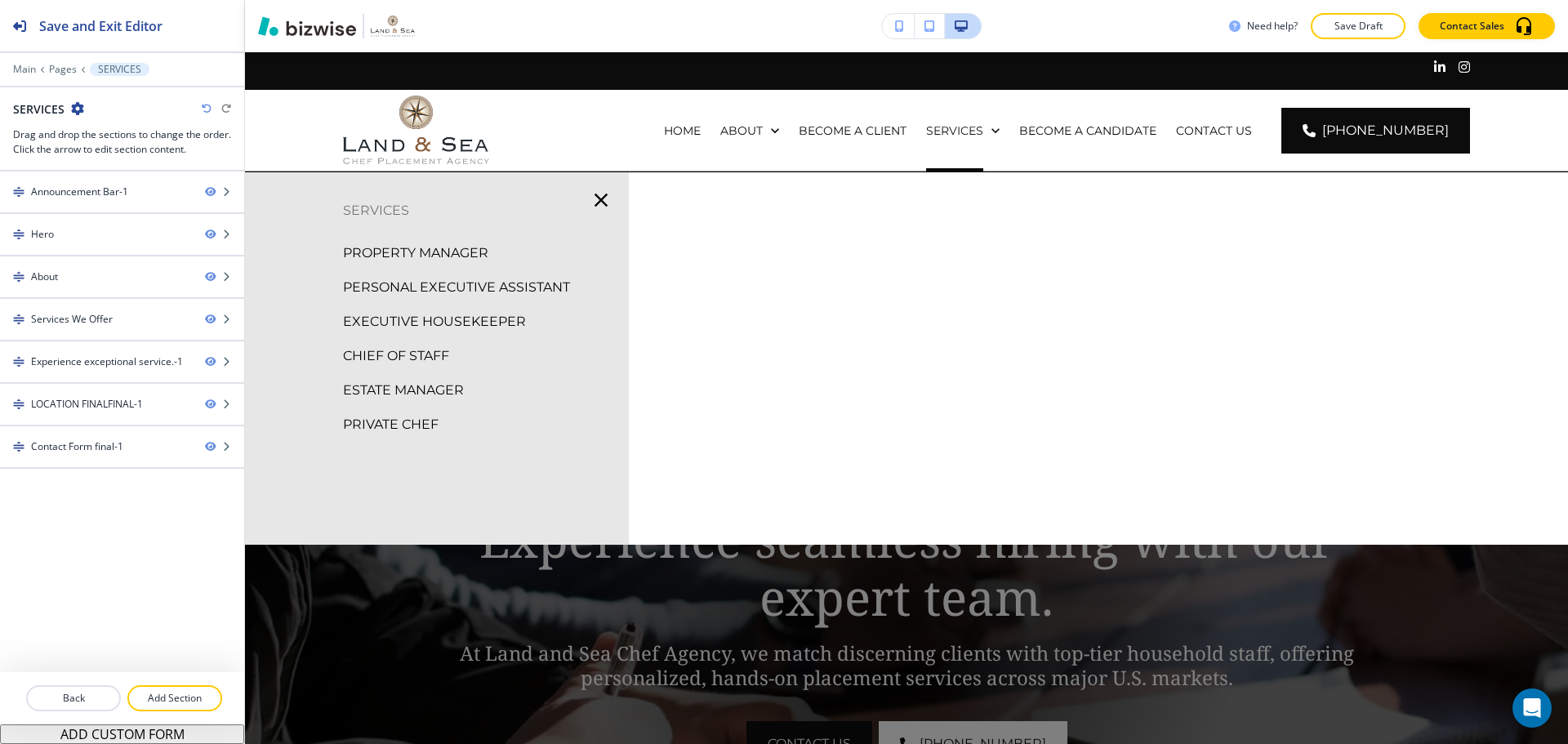
click at [467, 258] on p "PROPERTY MANAGER" at bounding box center [416, 253] width 146 height 25
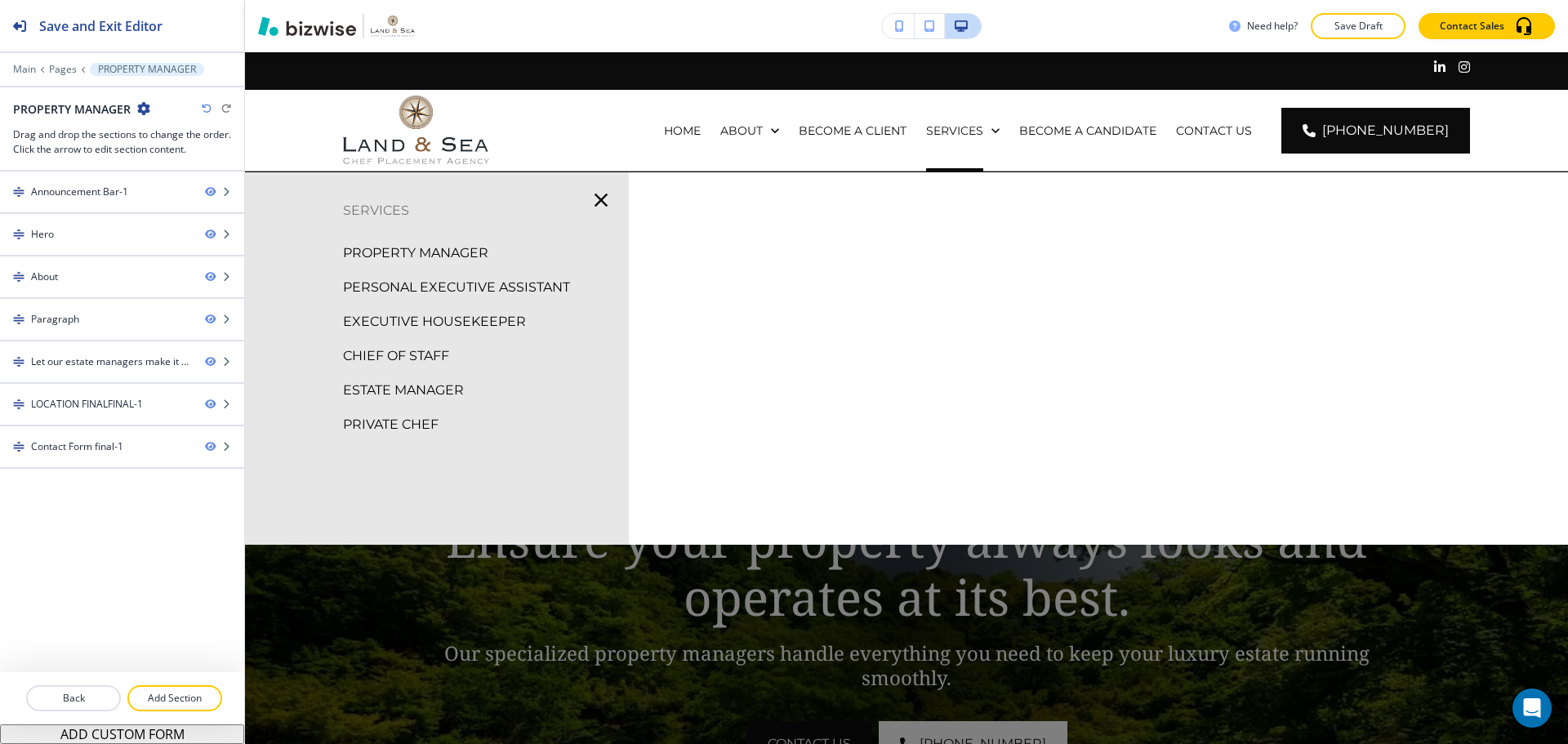
click at [422, 283] on p "PERSONAL EXECUTIVE ASSISTANT" at bounding box center [457, 287] width 227 height 25
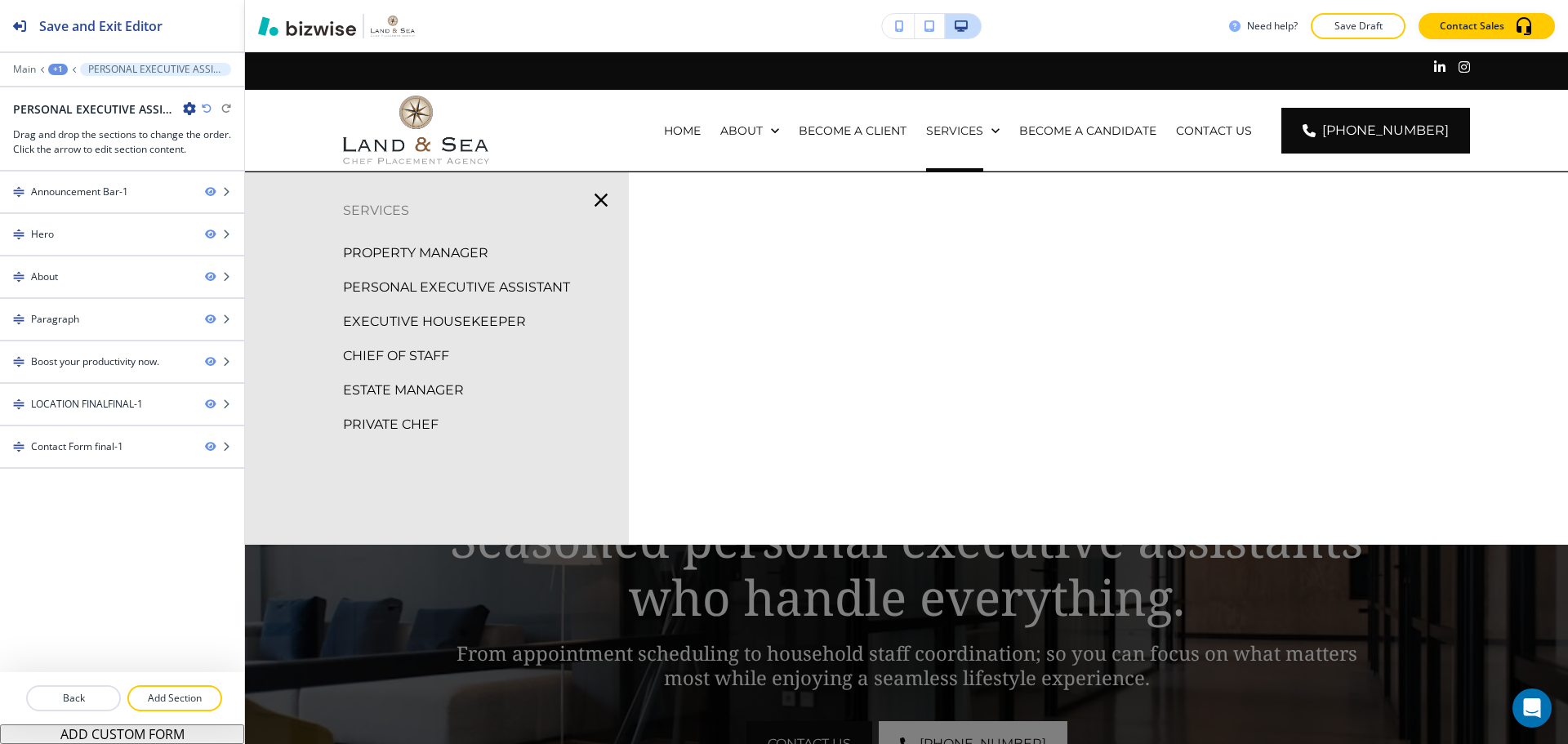
click at [408, 317] on p "EXECUTIVE HOUSEKEEPER" at bounding box center [435, 322] width 183 height 25
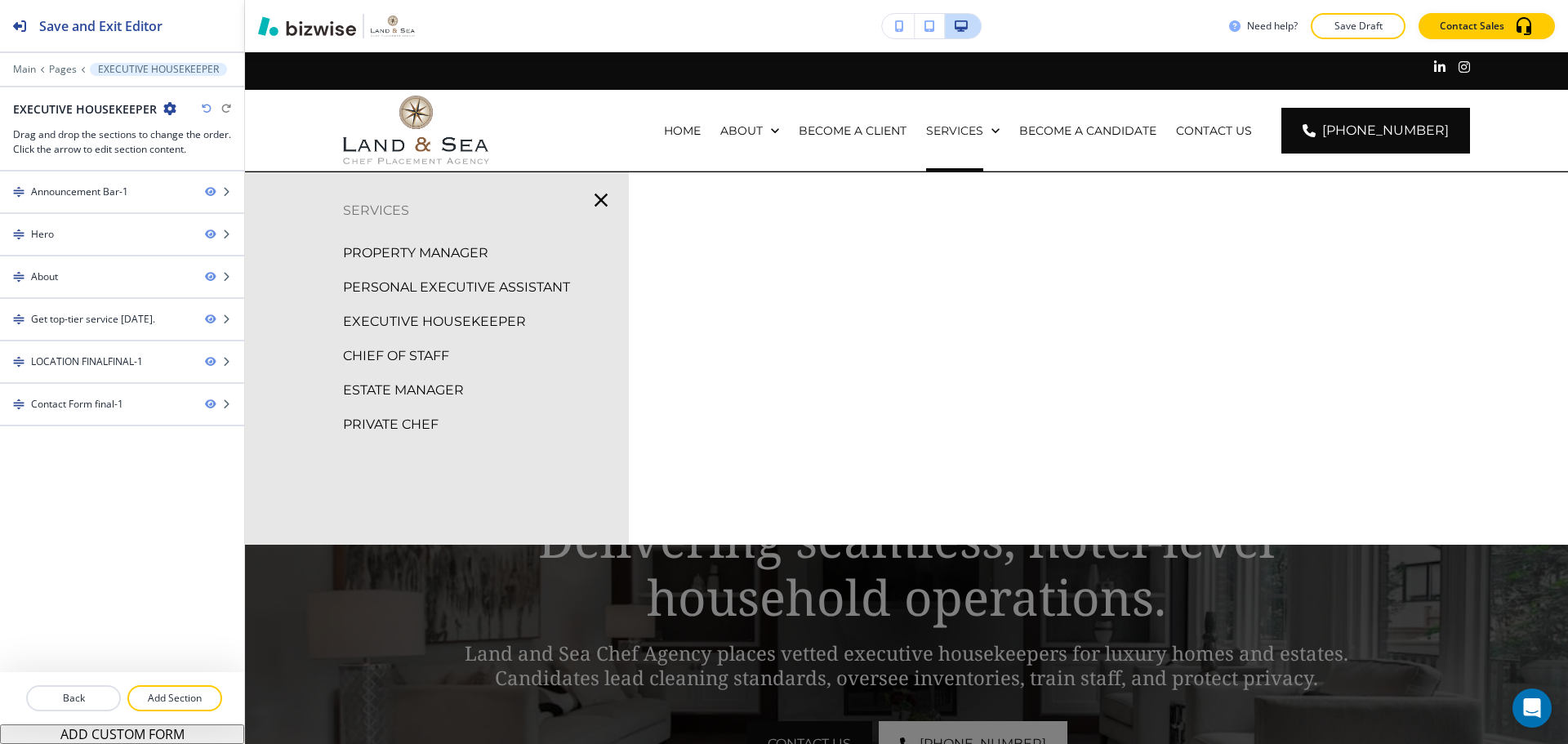
click at [433, 354] on p "CHIEF OF STAFF" at bounding box center [396, 356] width 106 height 25
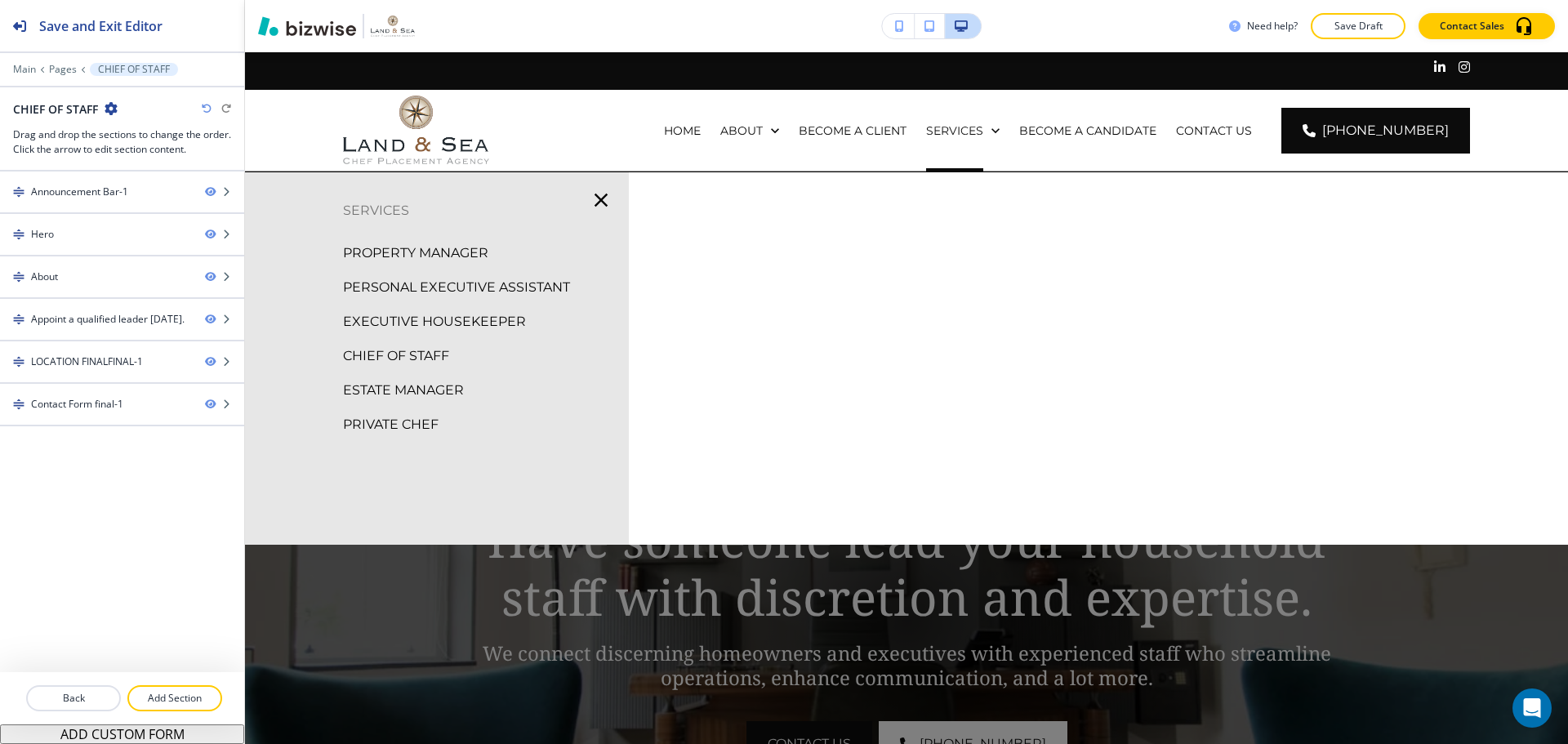
click at [417, 384] on p "ESTATE MANAGER" at bounding box center [404, 390] width 121 height 25
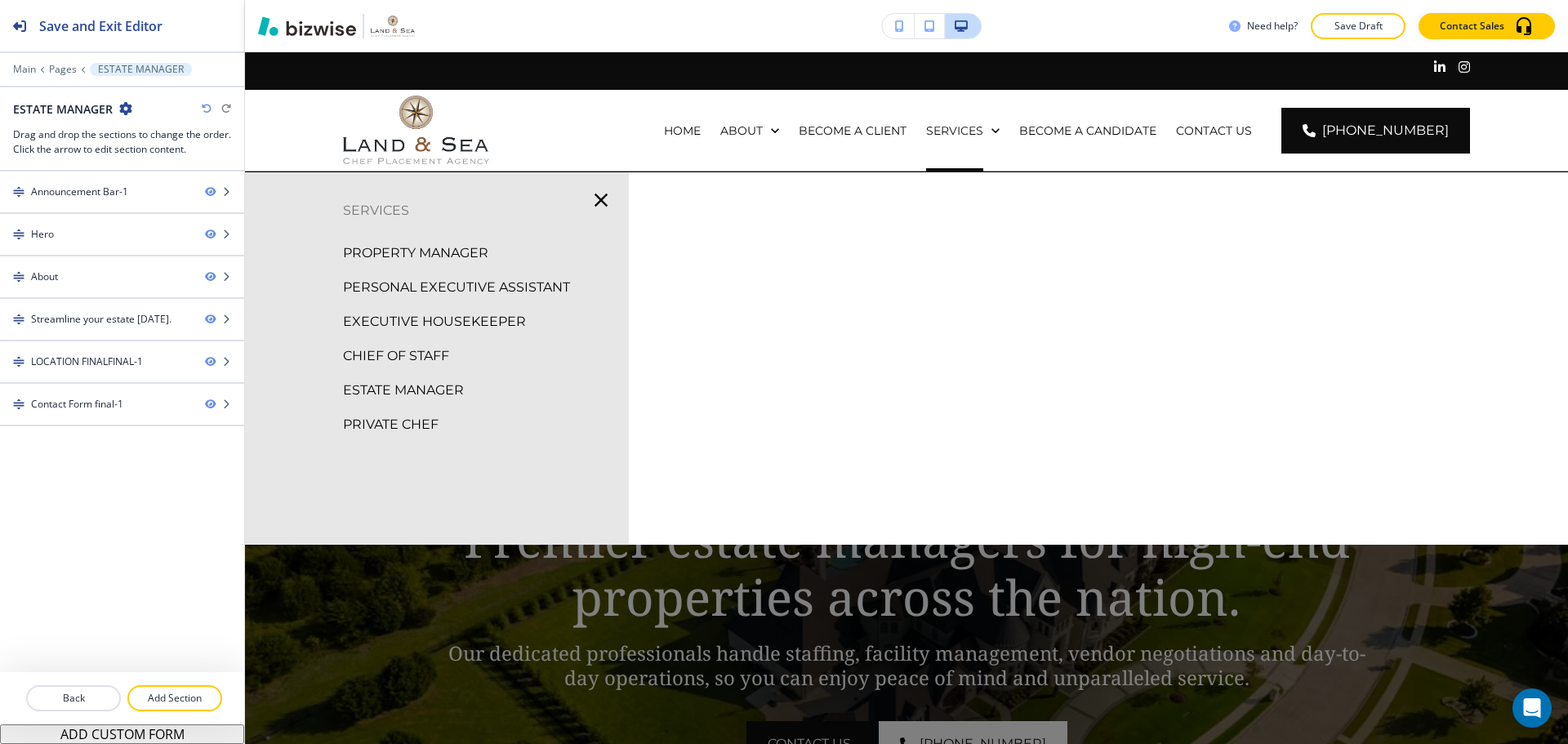
click at [352, 422] on p "PRIVATE CHEF" at bounding box center [391, 425] width 96 height 25
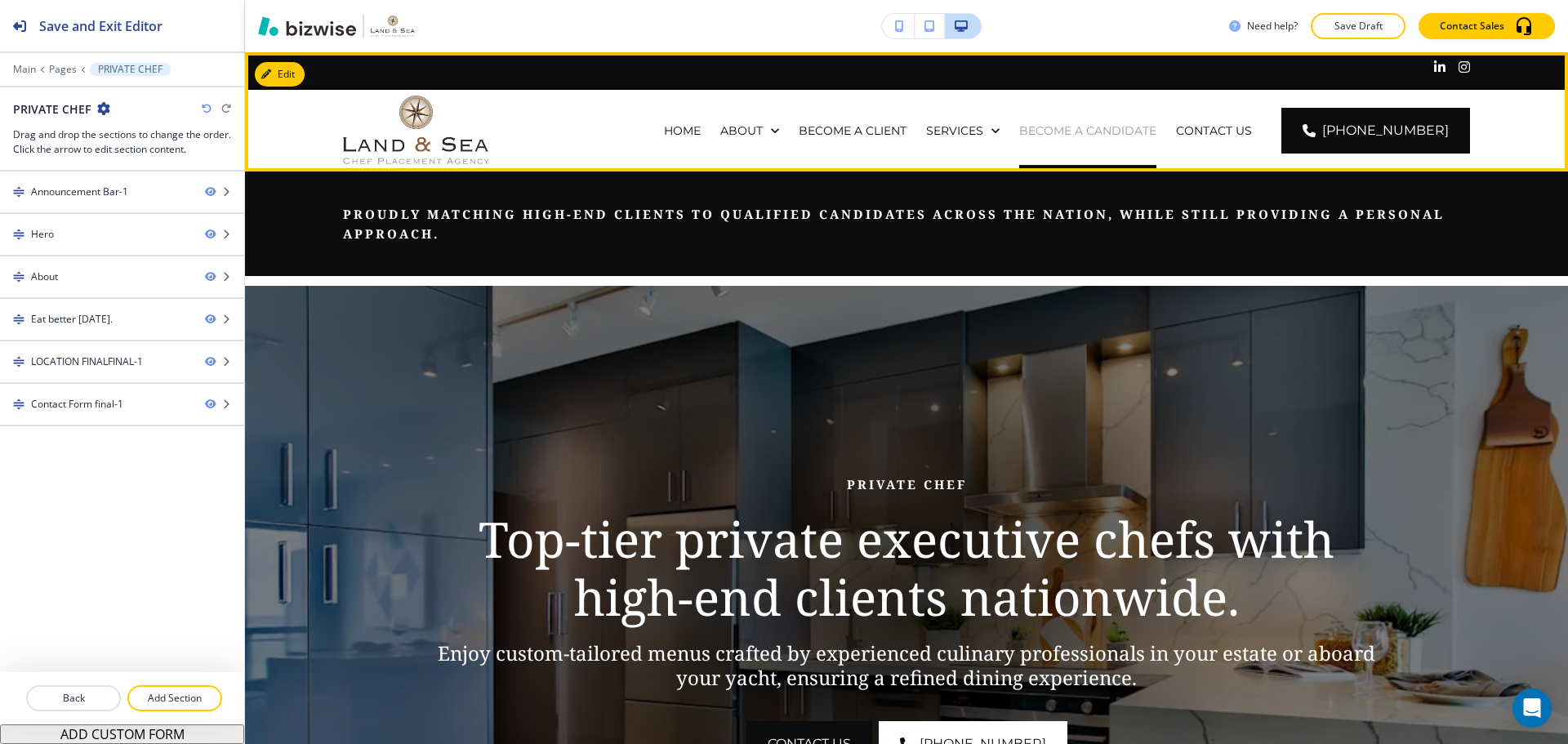
click at [1066, 134] on p "BECOME A CANDIDATE" at bounding box center [1088, 131] width 138 height 16
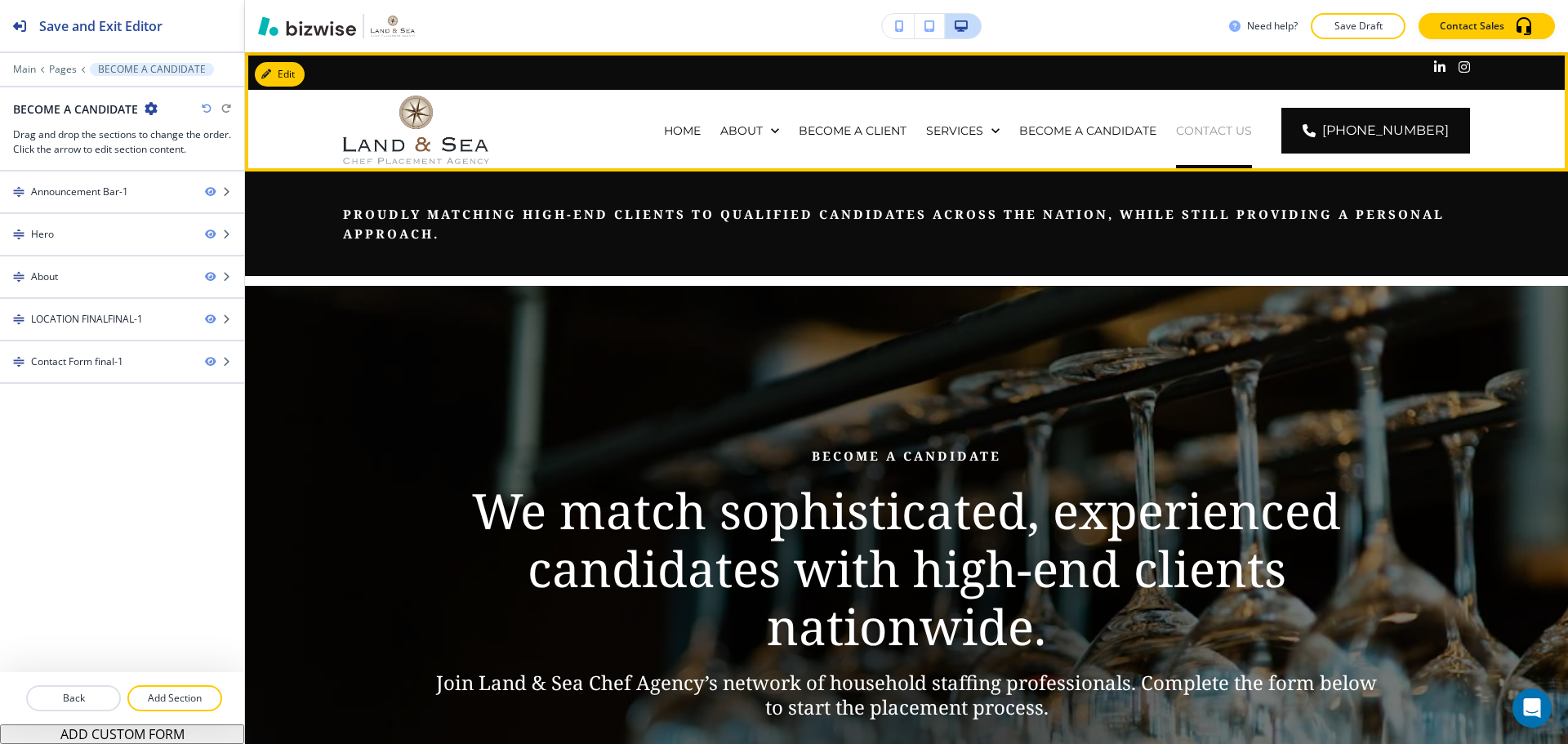
click at [1208, 129] on p "CONTACT US" at bounding box center [1214, 131] width 76 height 16
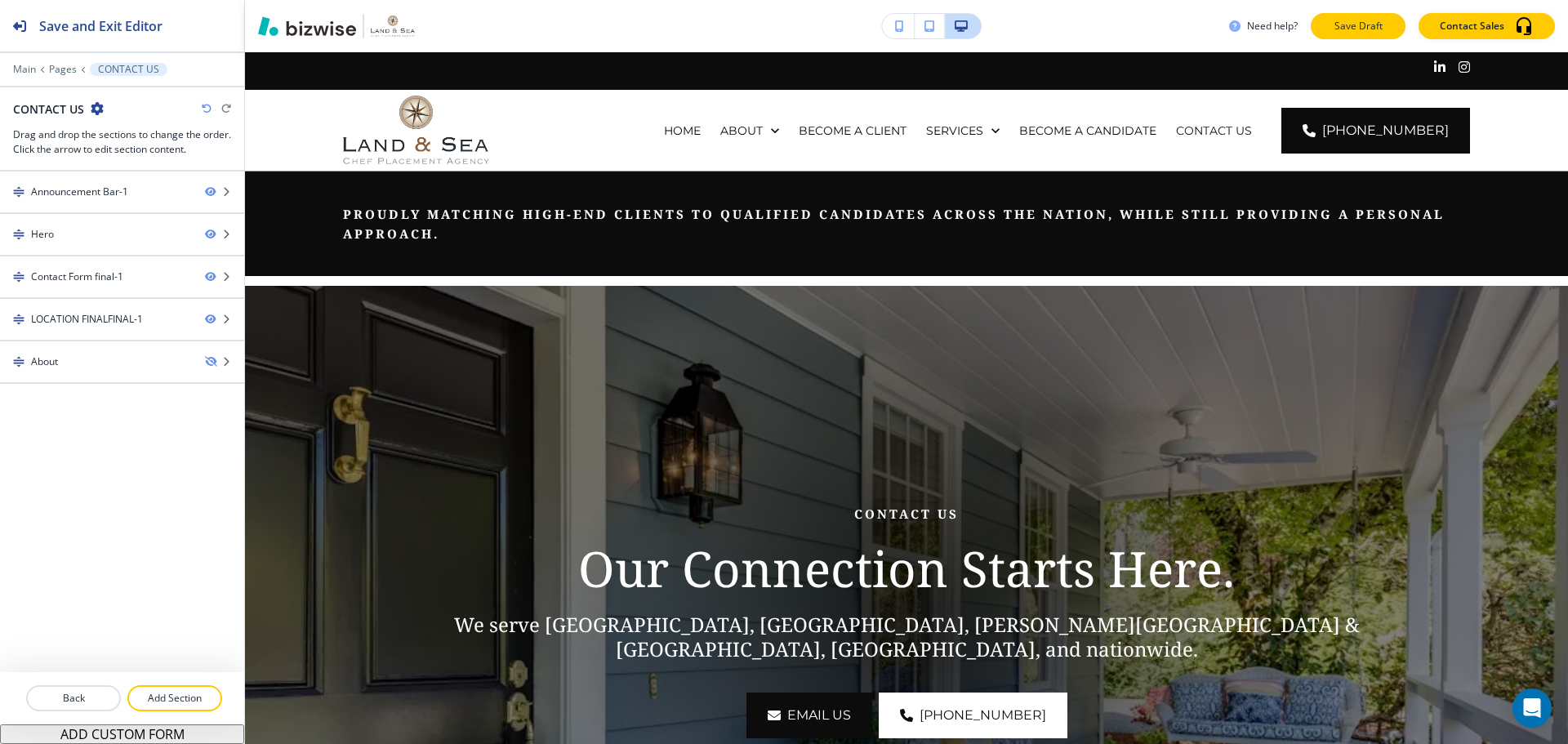
click at [1356, 21] on p "Save Draft" at bounding box center [1358, 26] width 52 height 15
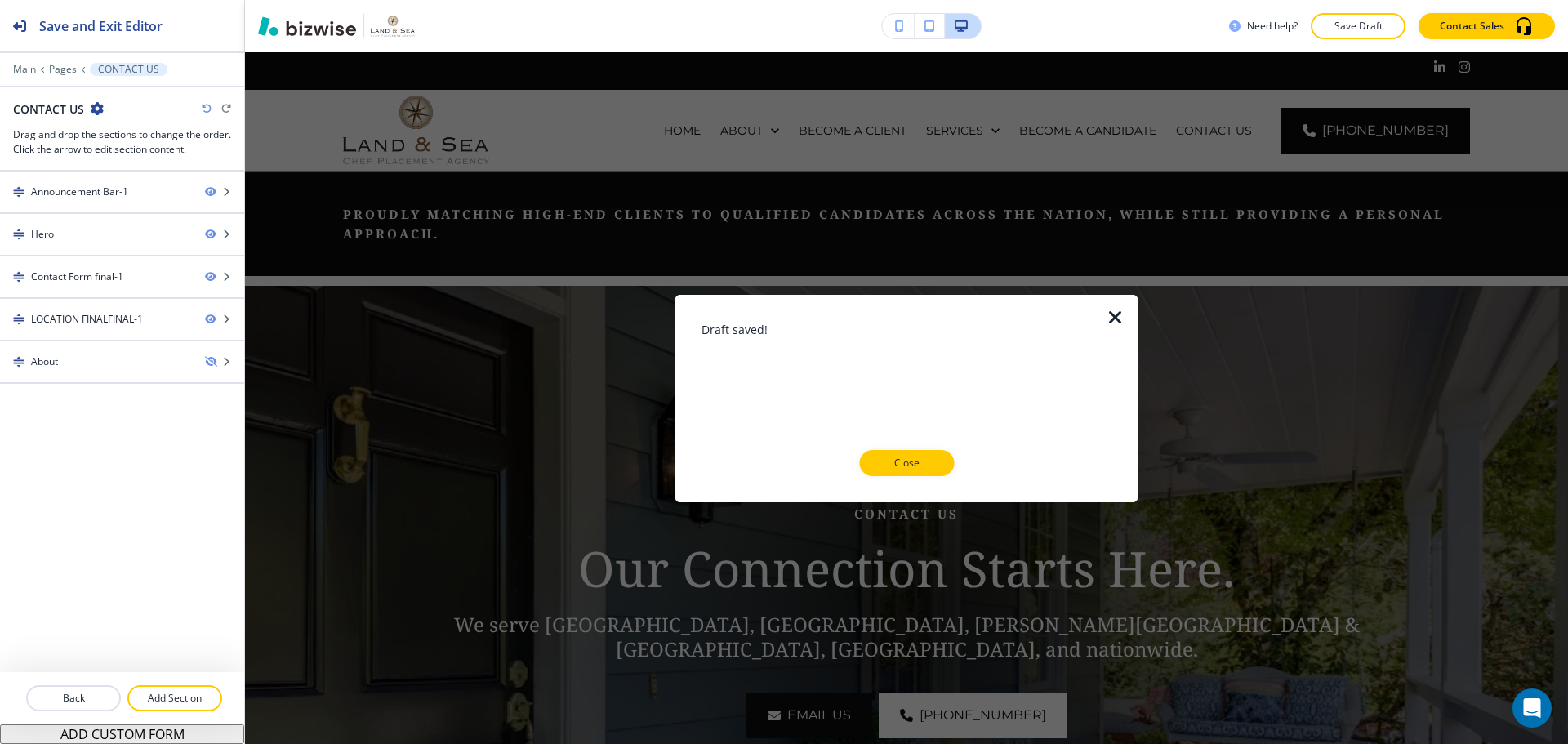
click at [881, 446] on div "Draft saved! Close" at bounding box center [907, 398] width 411 height 155
click at [889, 458] on p "Close" at bounding box center [906, 463] width 52 height 15
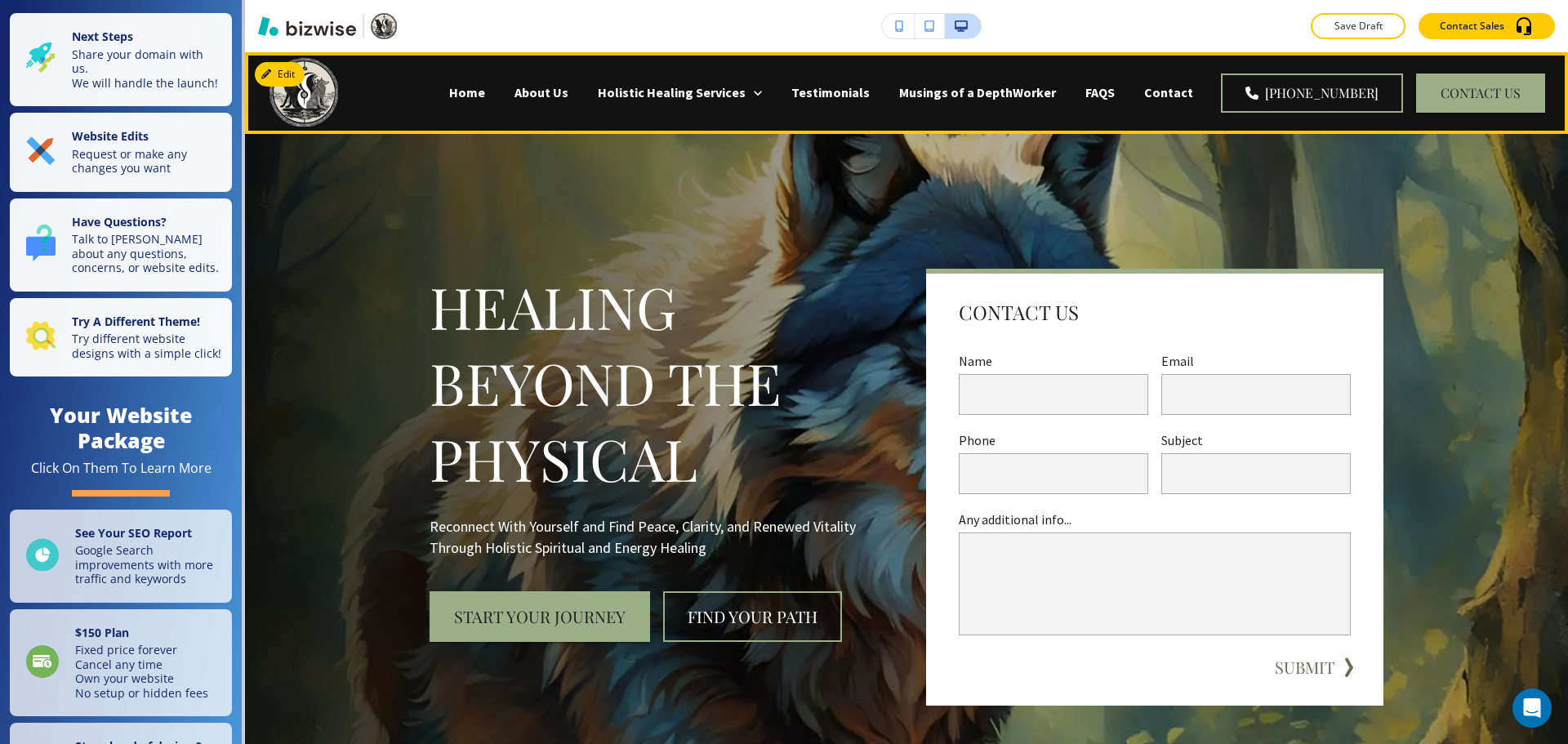
drag, startPoint x: 1082, startPoint y: 92, endPoint x: 1101, endPoint y: 95, distance: 19.2
click at [1071, 93] on div "Musings of a DepthWorker" at bounding box center [978, 92] width 186 height 19
click at [1107, 95] on div "FAQS" at bounding box center [1099, 92] width 58 height 19
click at [1115, 93] on p "FAQS" at bounding box center [1100, 92] width 30 height 19
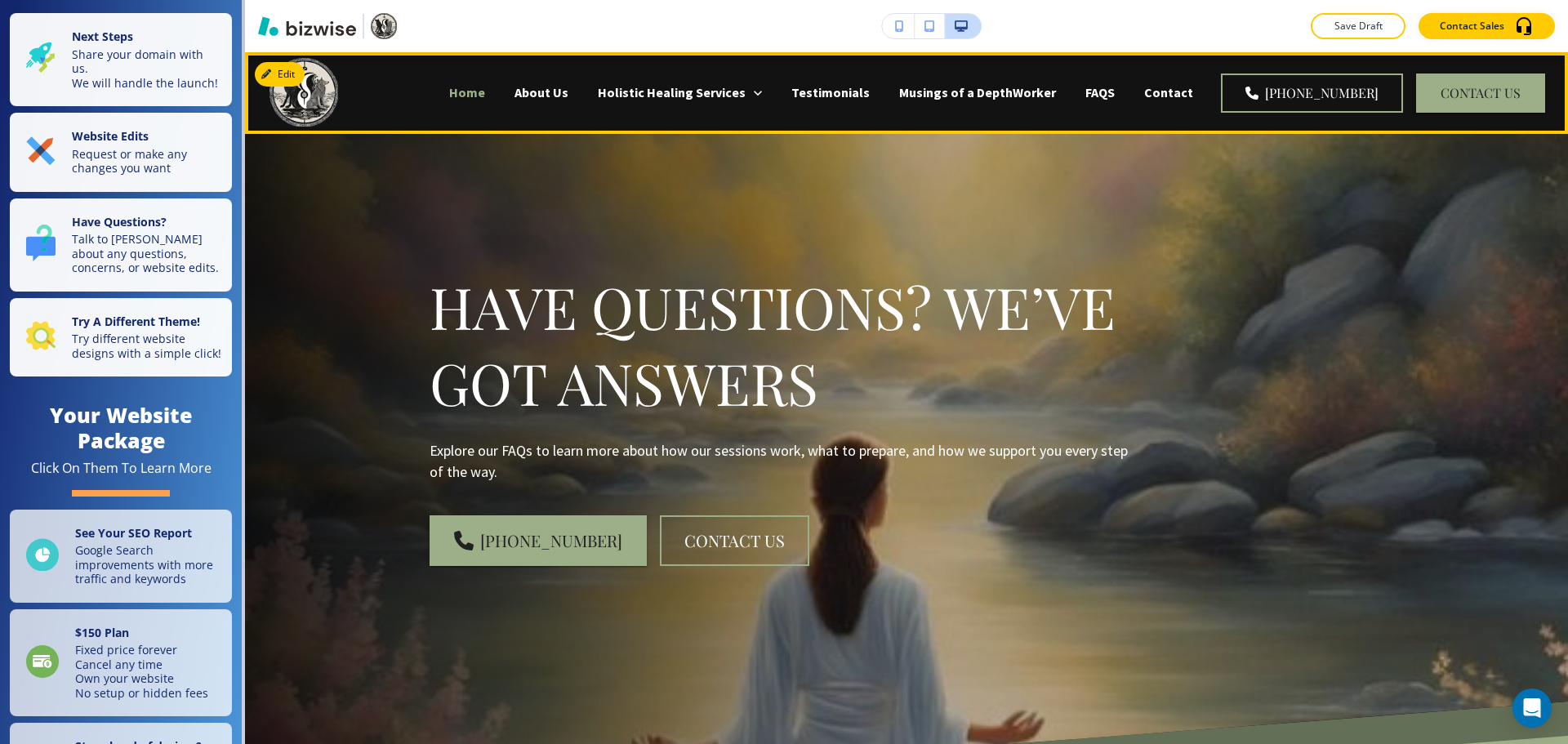
click at [485, 89] on p "Home" at bounding box center [468, 92] width 36 height 19
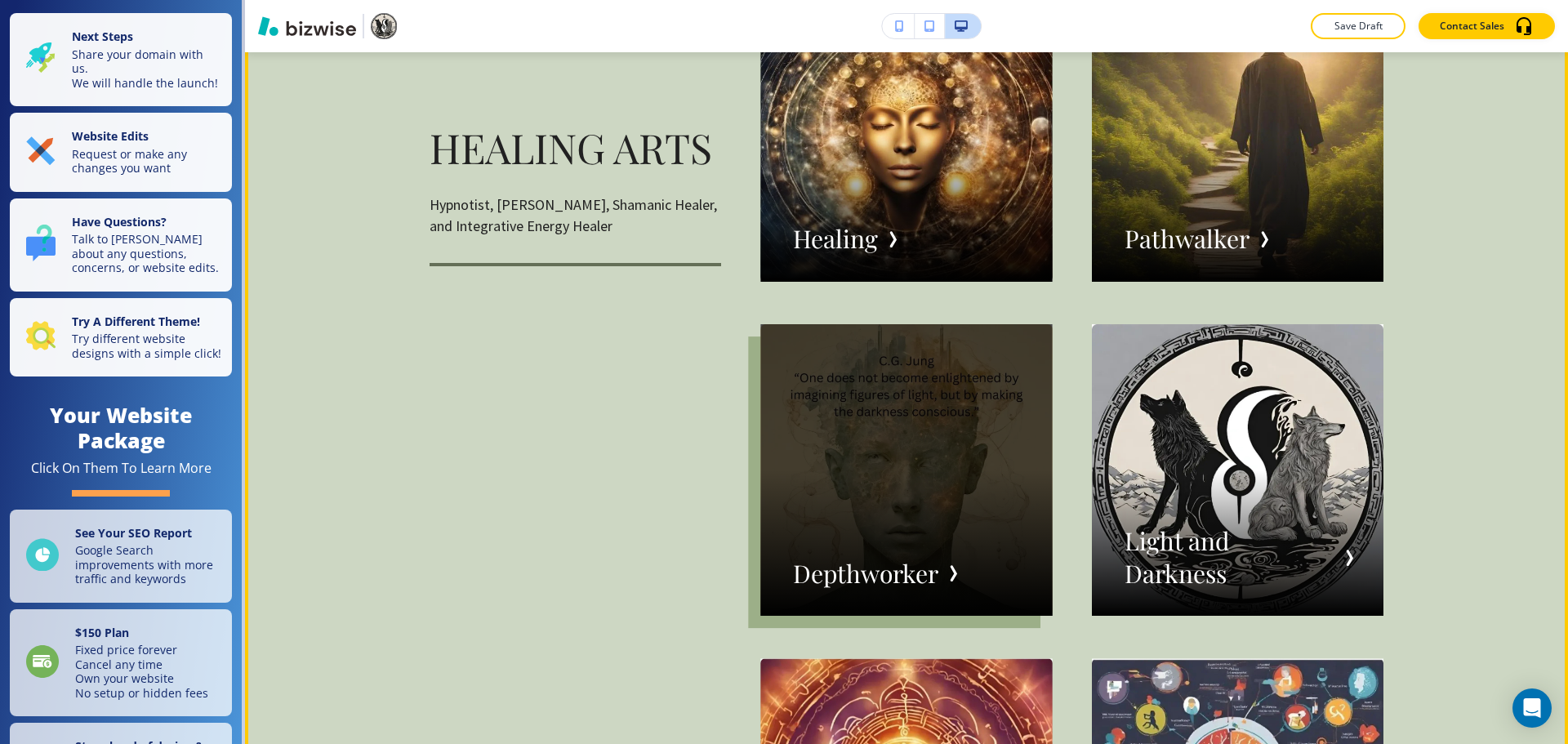
scroll to position [2694, 0]
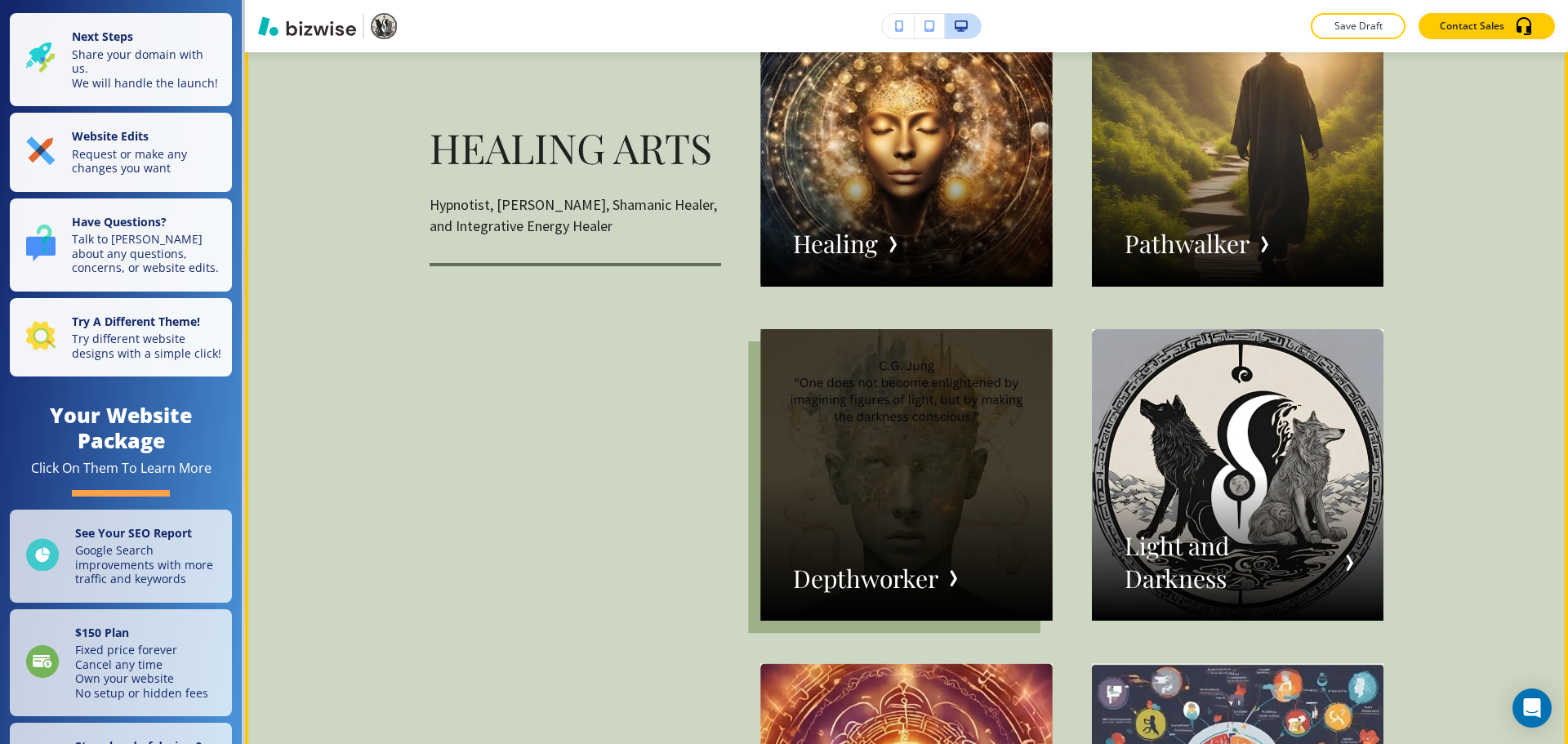
click at [868, 569] on div "button" at bounding box center [906, 475] width 292 height 291
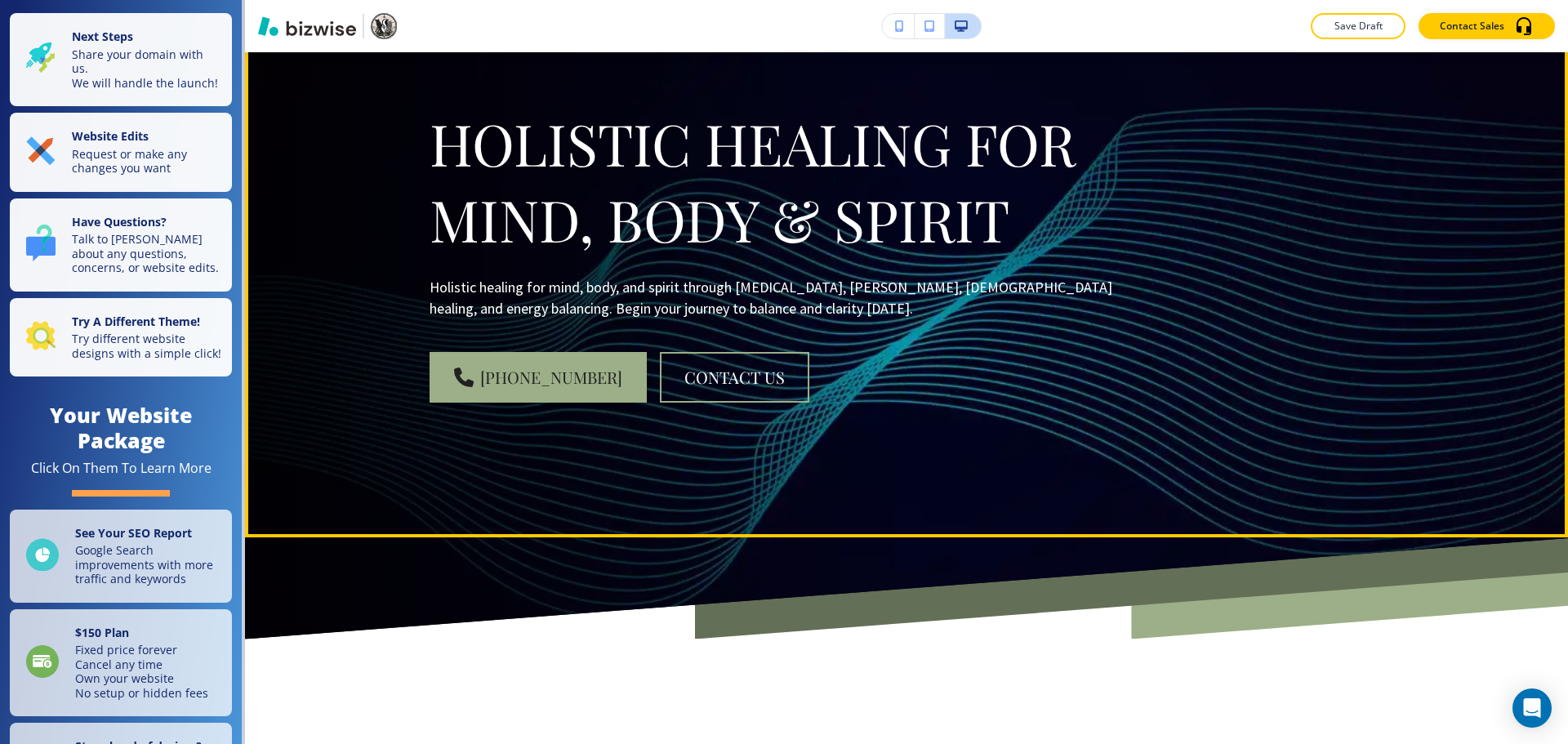
scroll to position [0, 0]
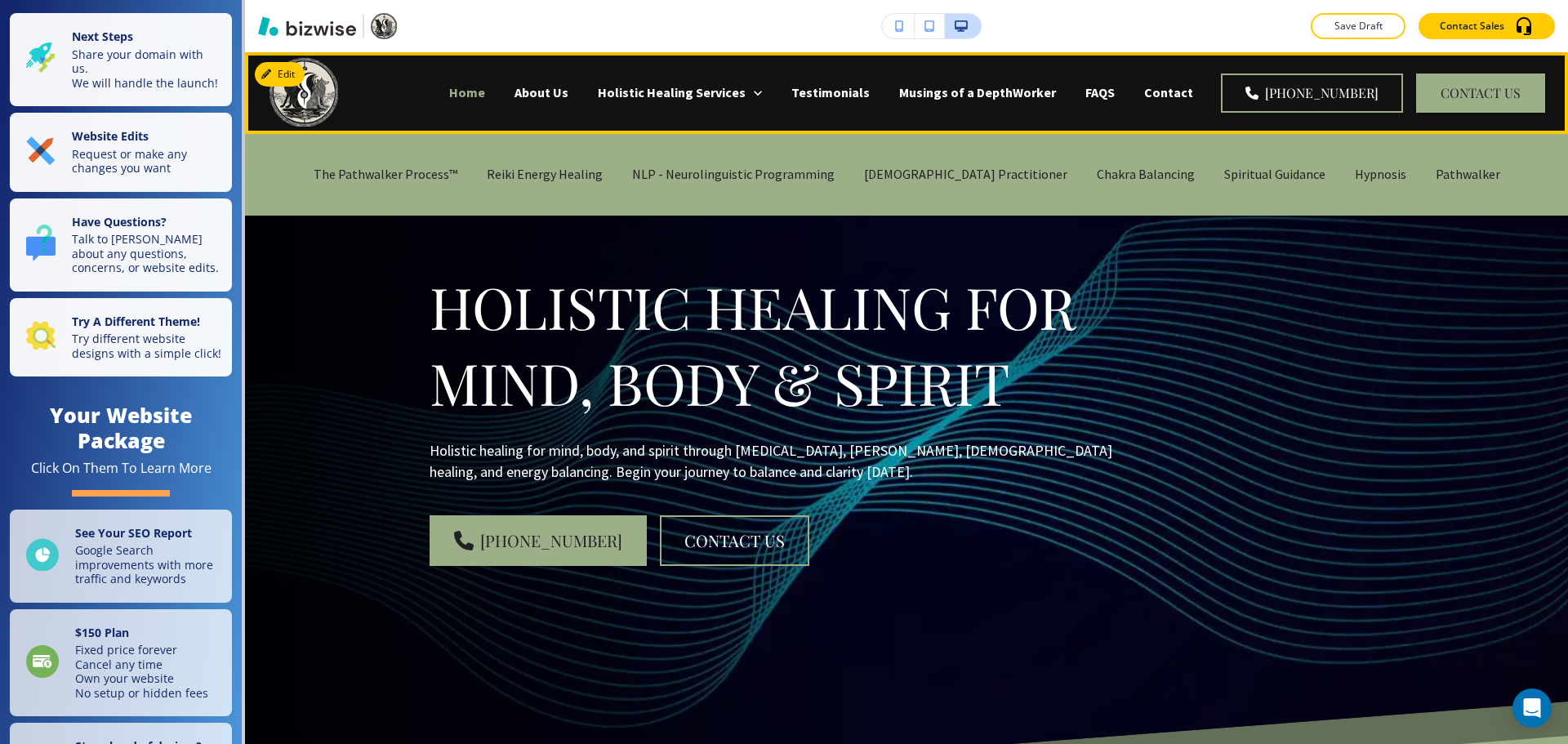
click at [485, 93] on p "Home" at bounding box center [468, 92] width 36 height 19
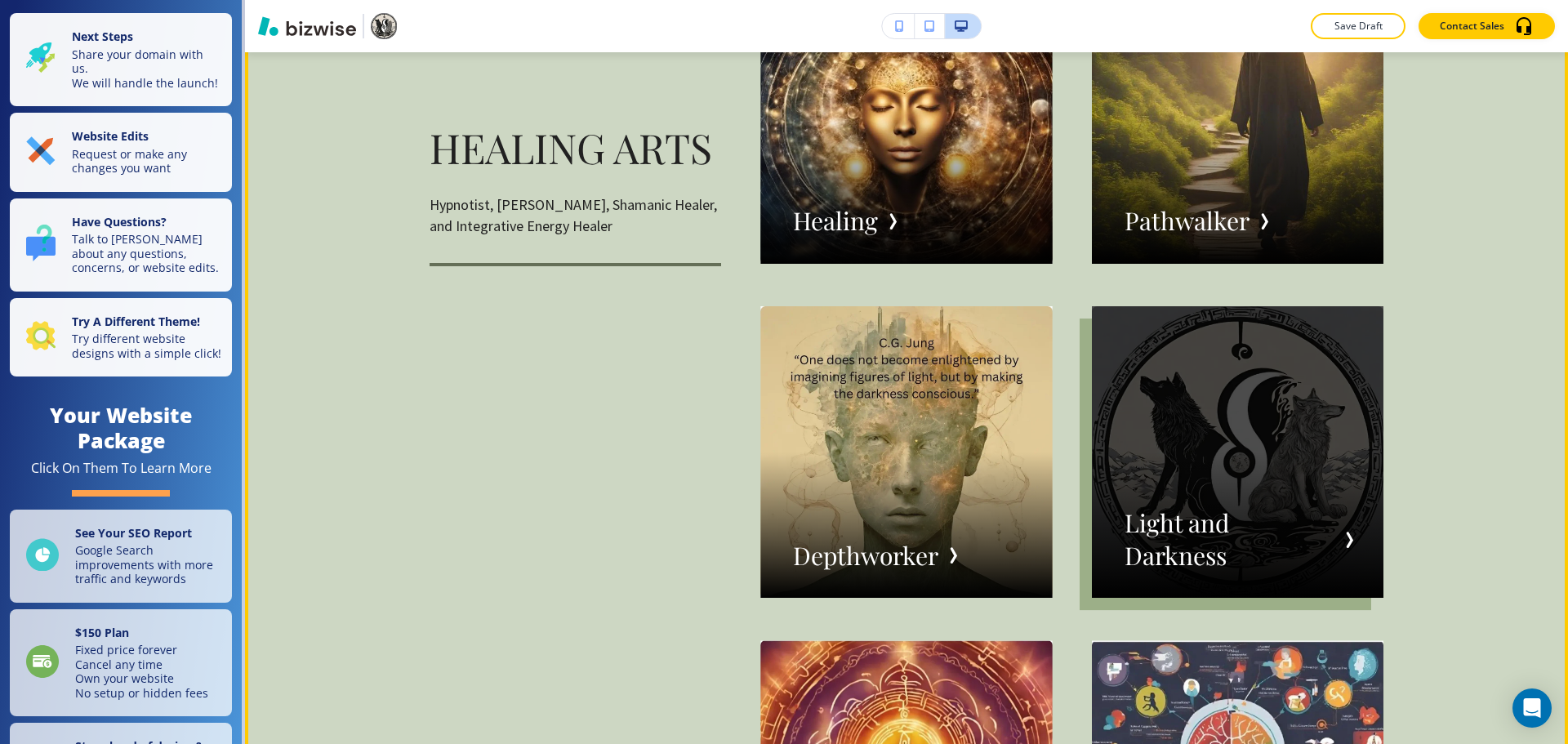
scroll to position [2694, 0]
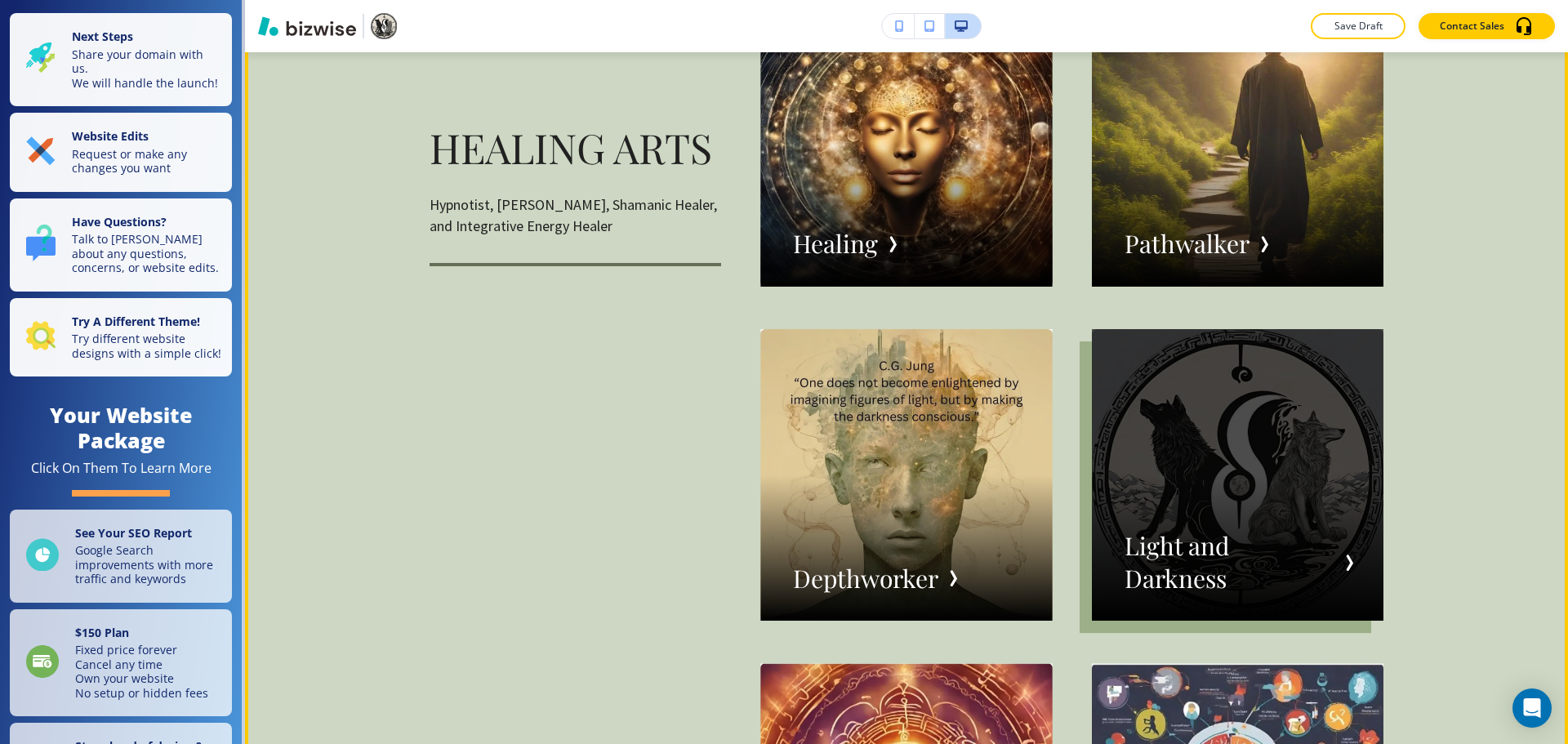
click at [1176, 486] on div "button" at bounding box center [1238, 475] width 292 height 291
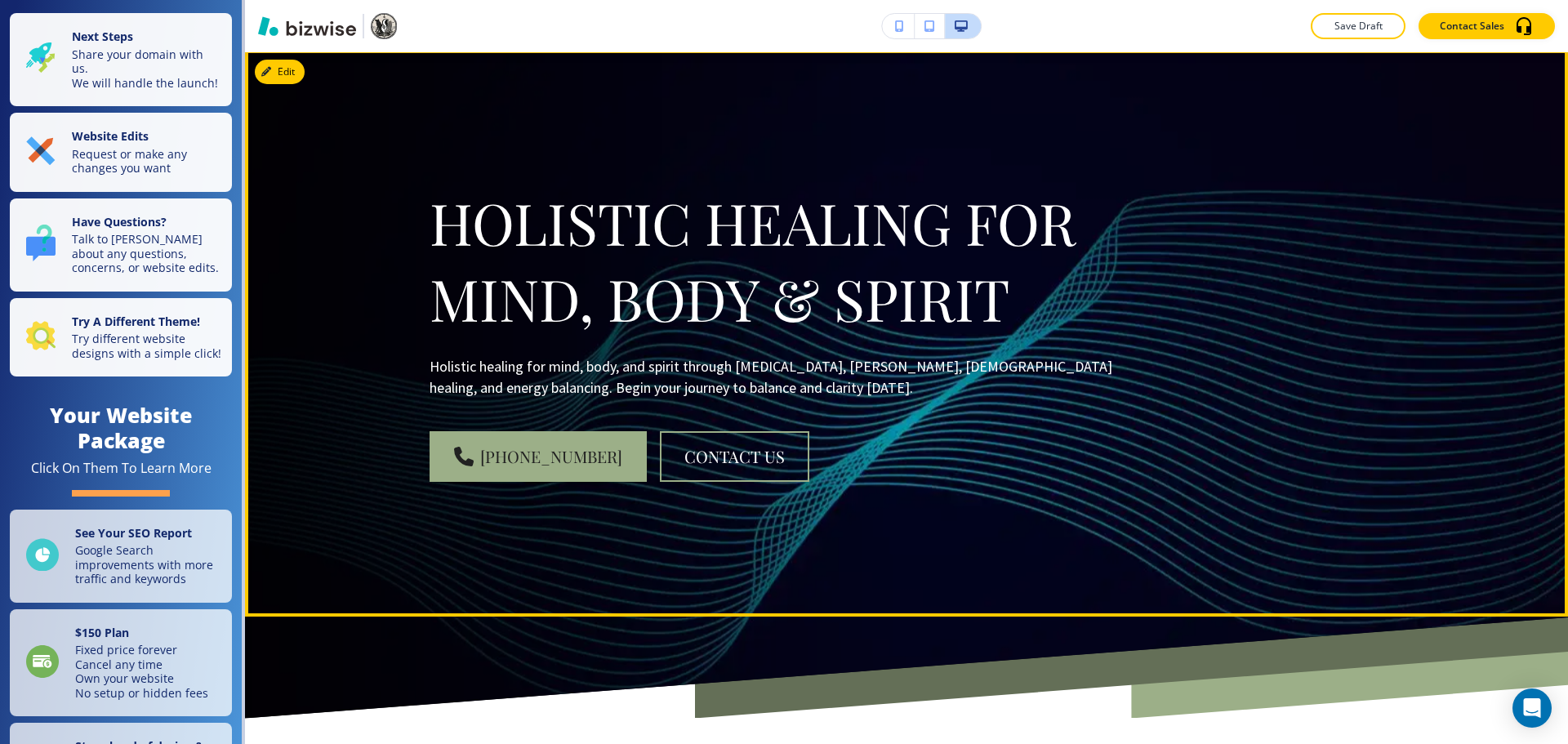
scroll to position [0, 0]
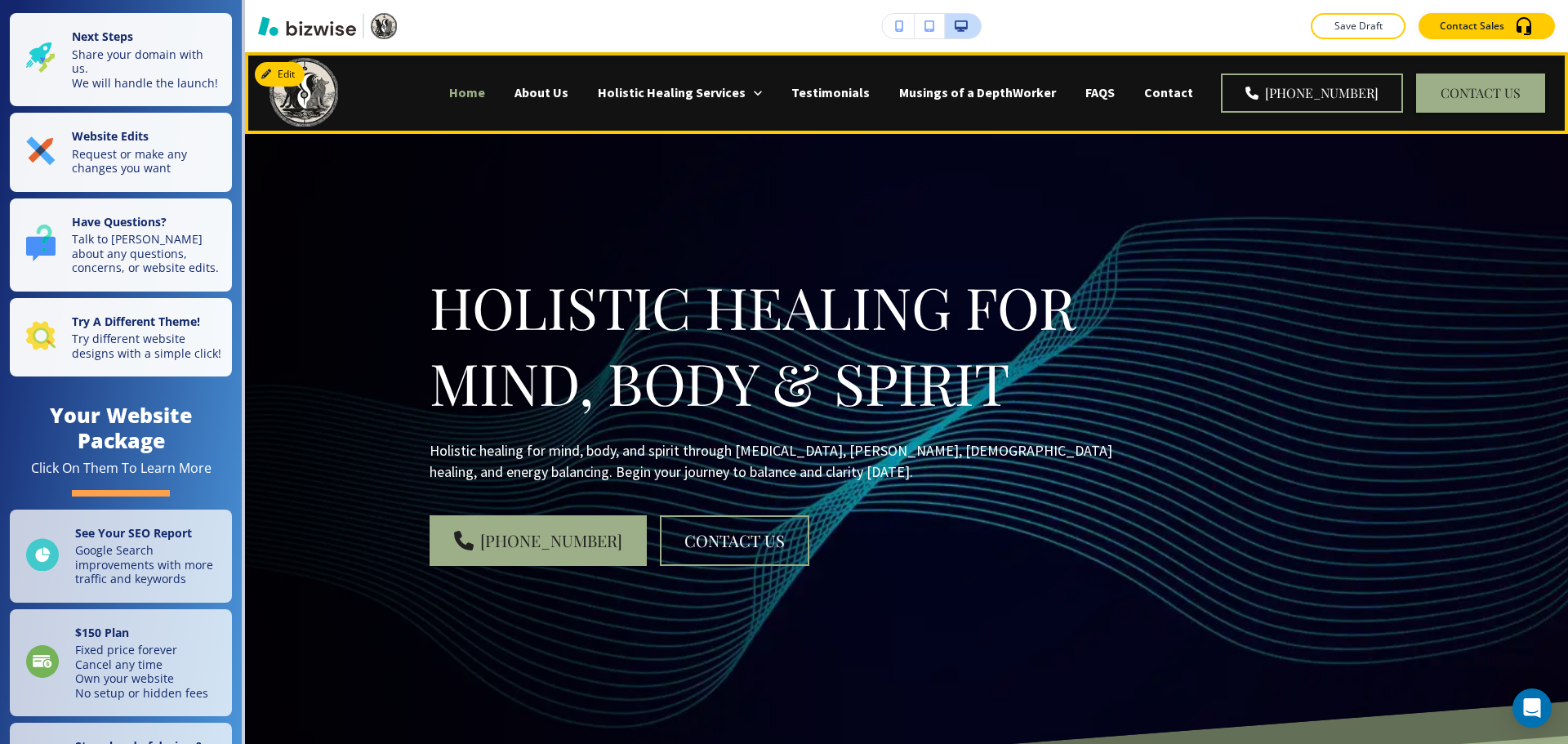
click at [485, 97] on p "Home" at bounding box center [468, 92] width 36 height 19
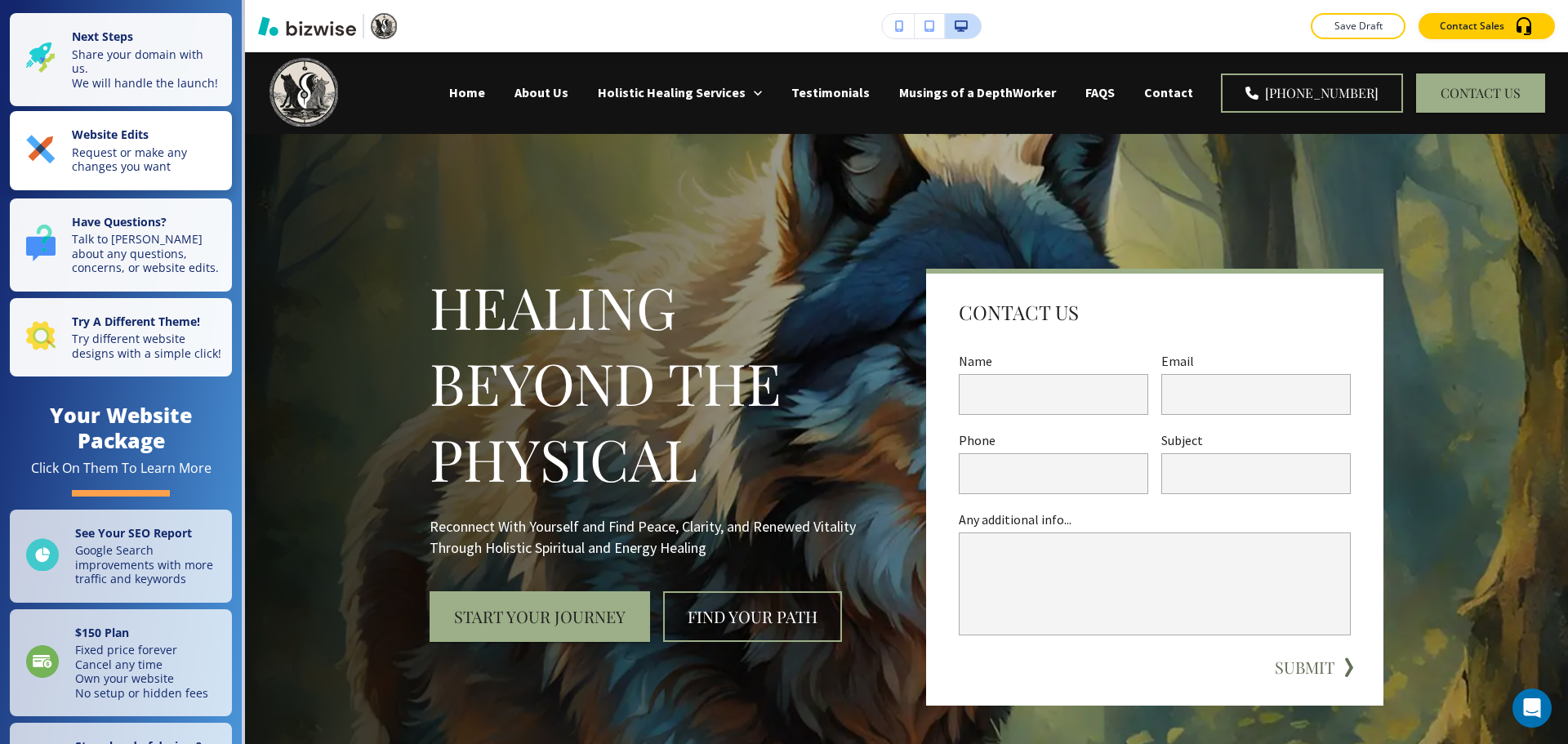
click at [49, 142] on div "Website Edits Request or make any changes you want" at bounding box center [124, 151] width 196 height 47
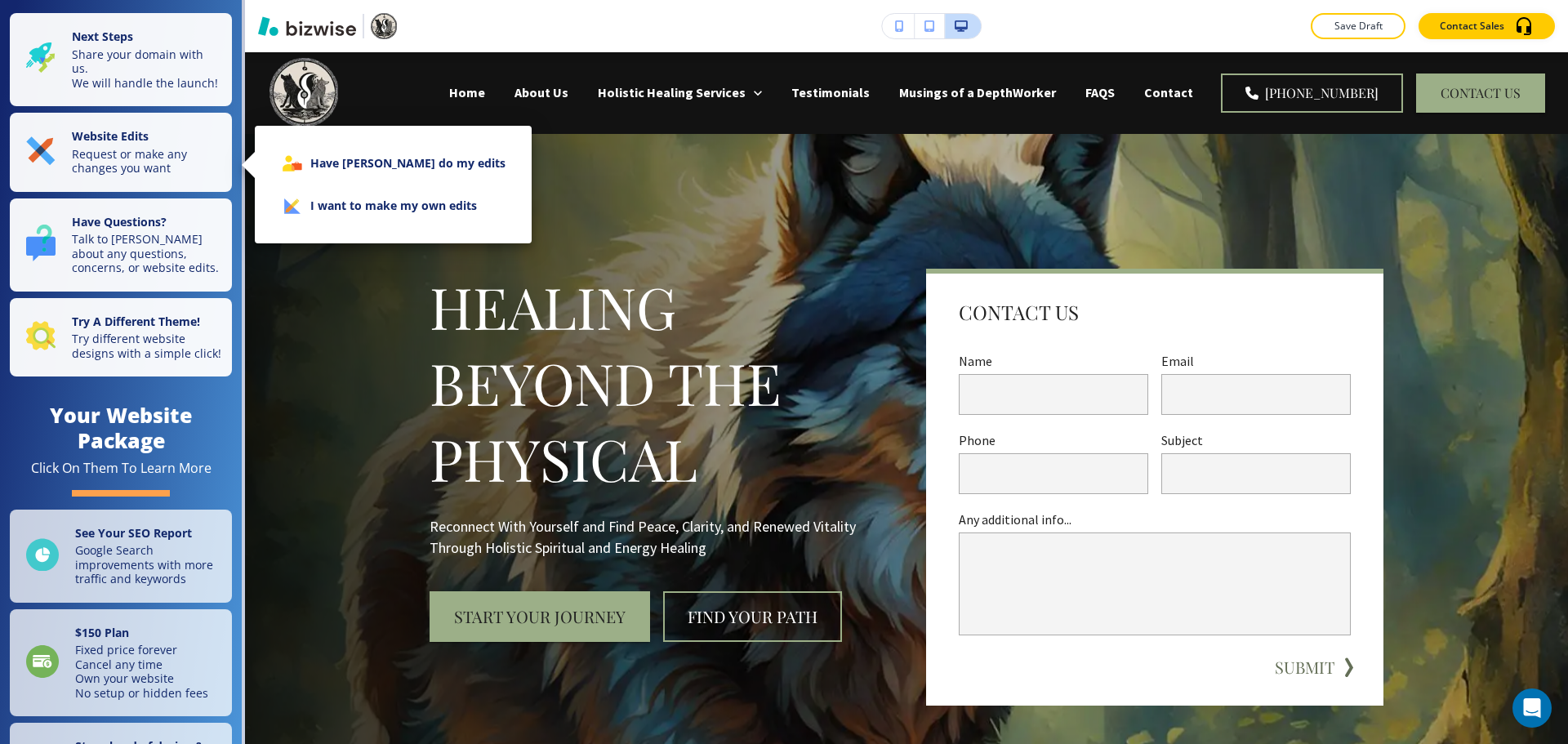
click at [285, 213] on icon at bounding box center [305, 193] width 77 height 72
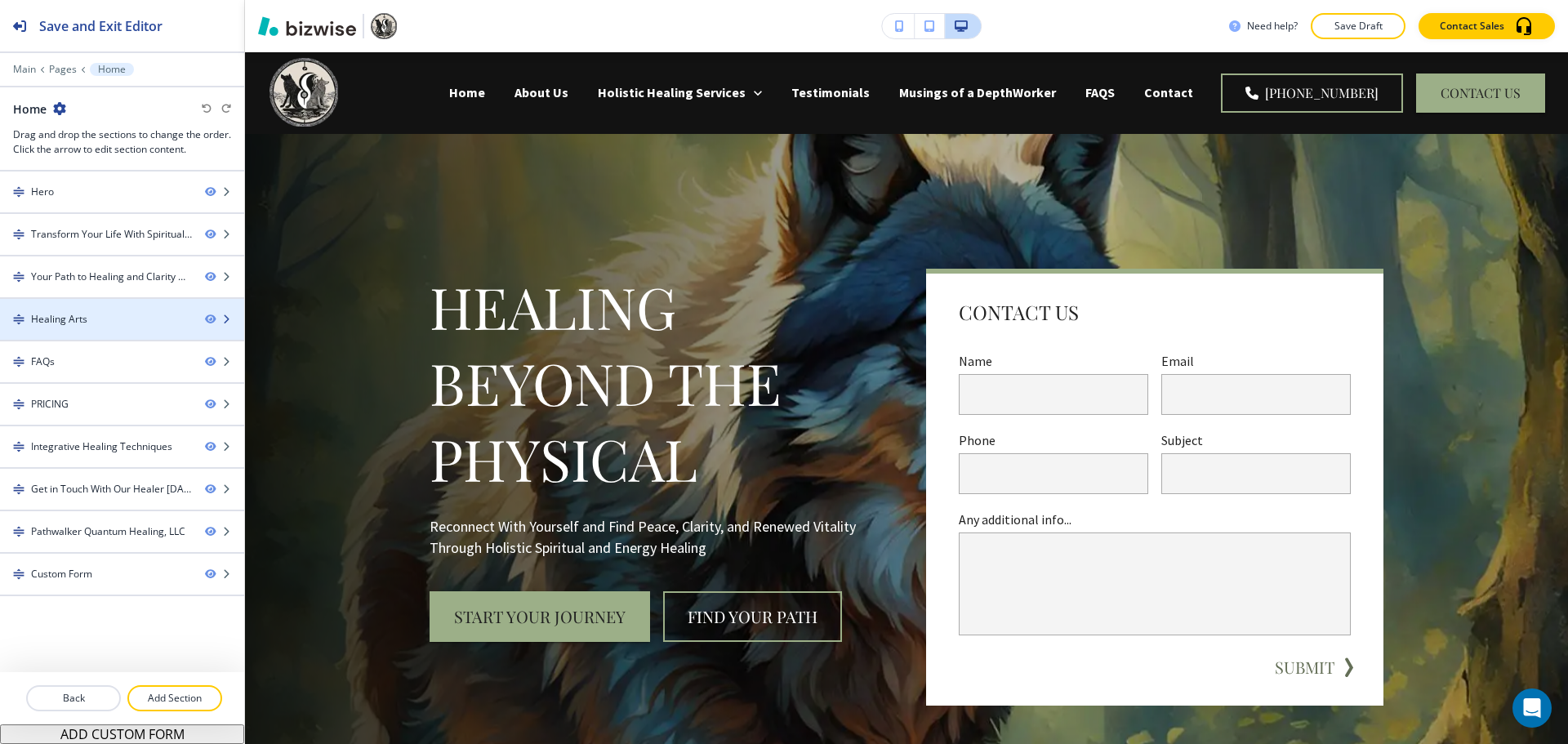
click at [71, 323] on div "Healing Arts" at bounding box center [59, 319] width 56 height 15
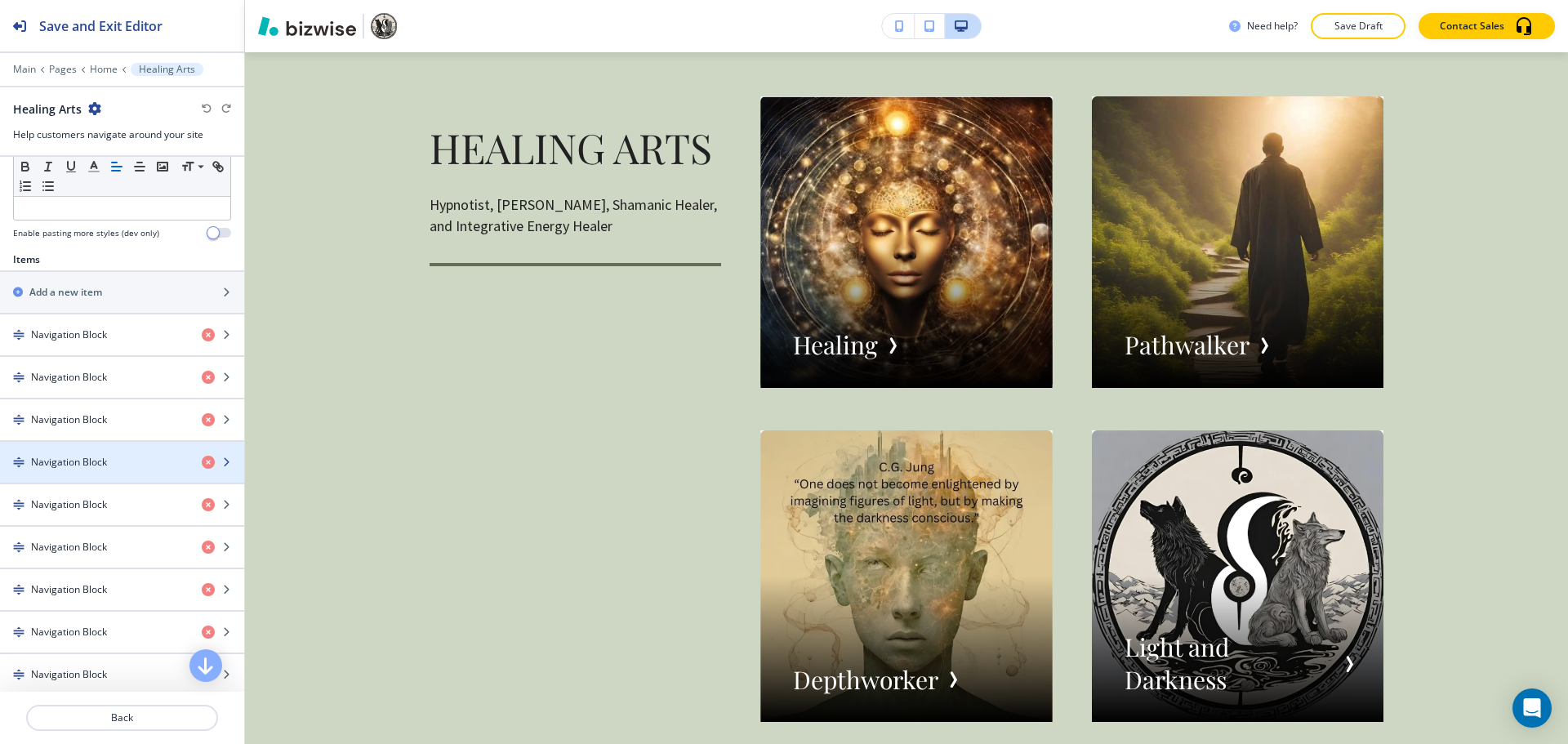
scroll to position [490, 0]
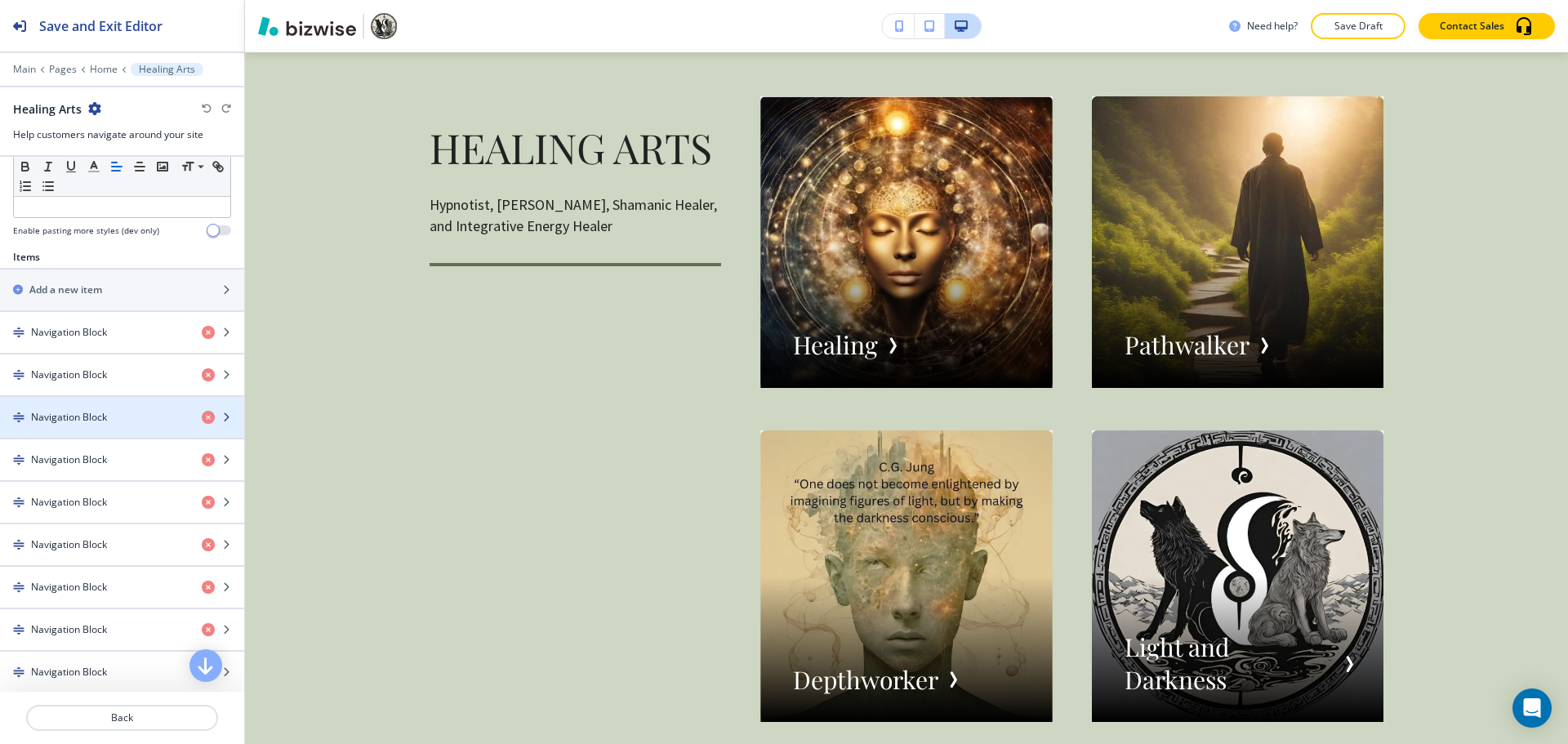
click at [68, 418] on h4 "Navigation Block" at bounding box center [69, 417] width 76 height 15
click at [83, 420] on h4 "Navigation Block" at bounding box center [69, 417] width 76 height 15
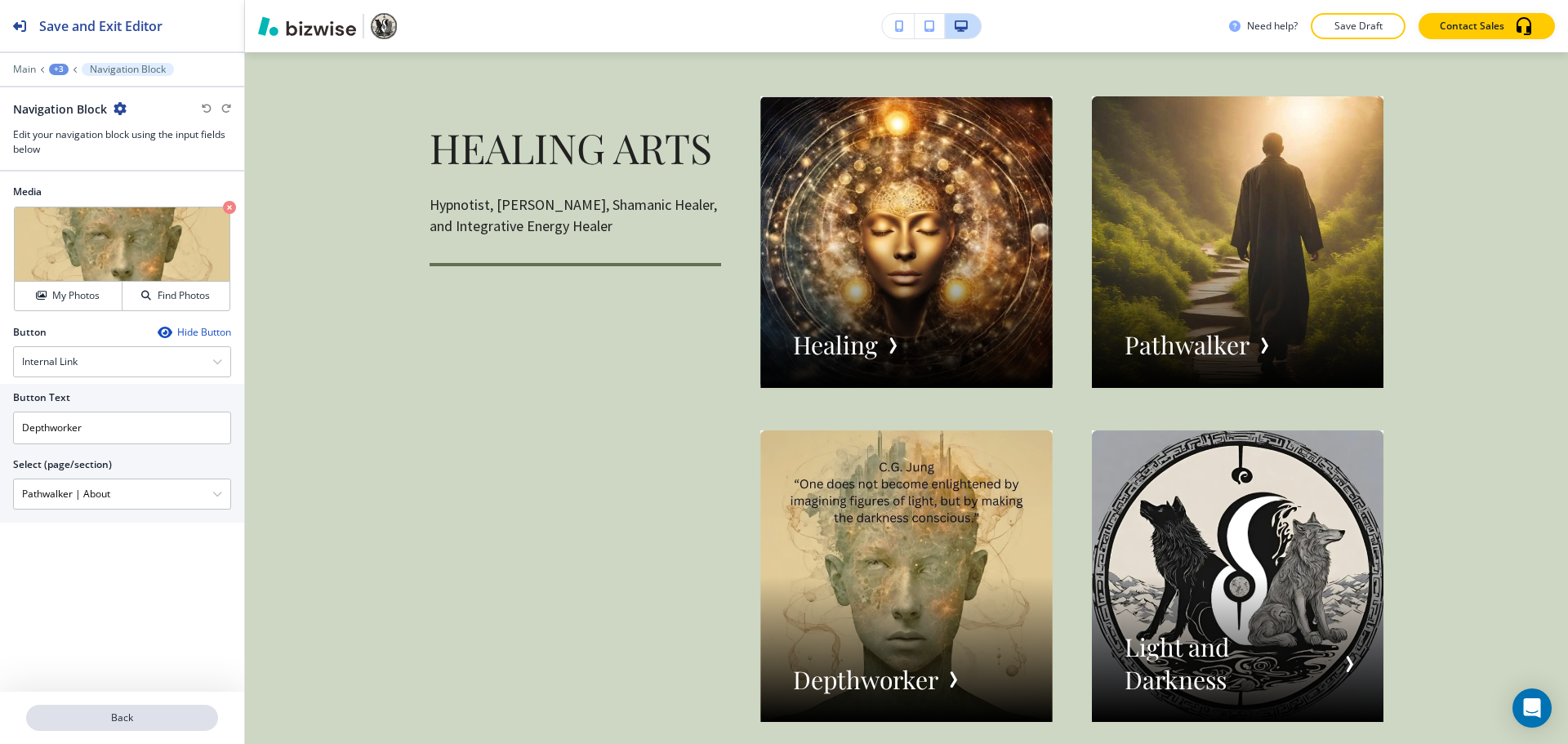
click at [97, 717] on p "Back" at bounding box center [122, 718] width 189 height 15
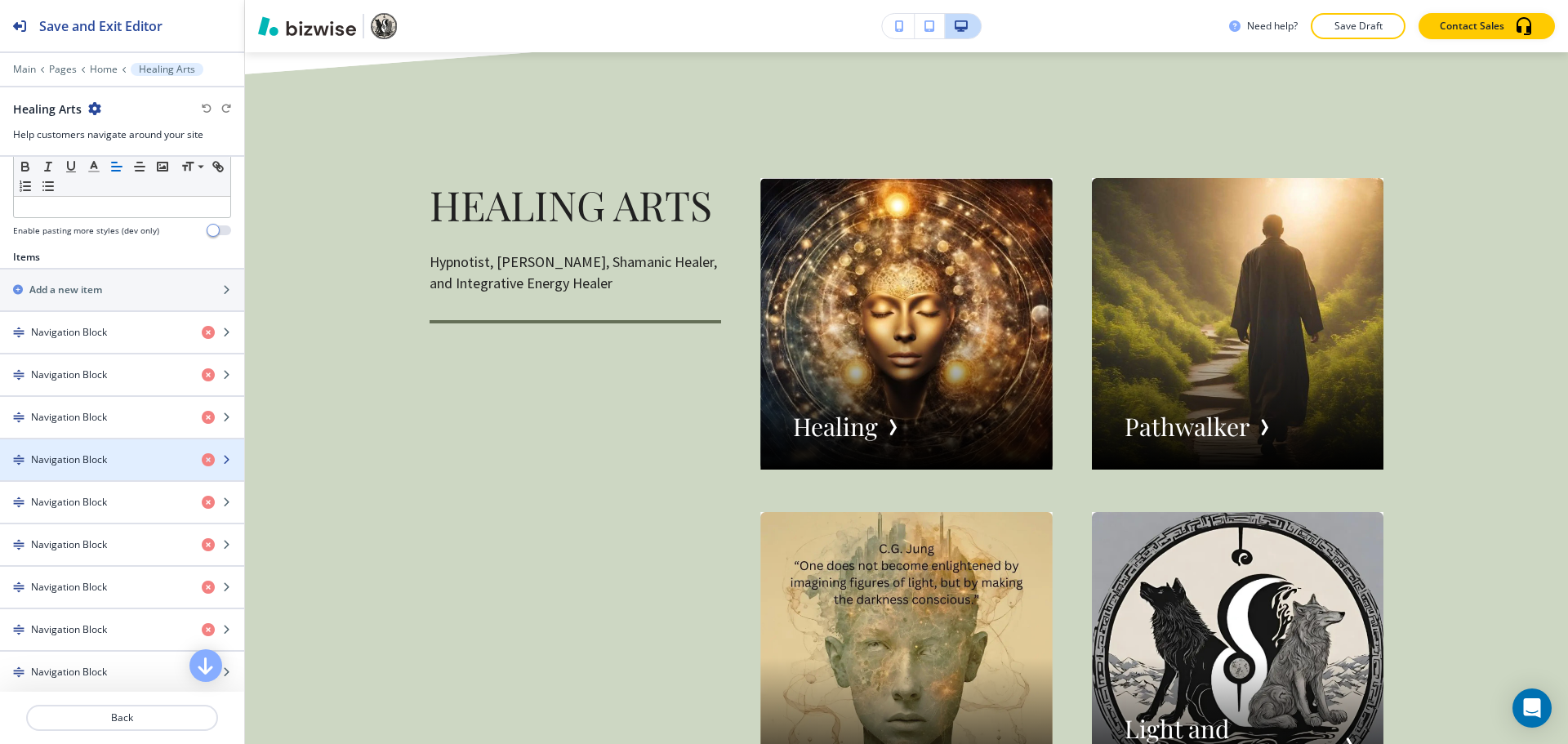
click at [58, 453] on h4 "Navigation Block" at bounding box center [69, 459] width 76 height 15
click at [126, 472] on div "button" at bounding box center [122, 473] width 245 height 13
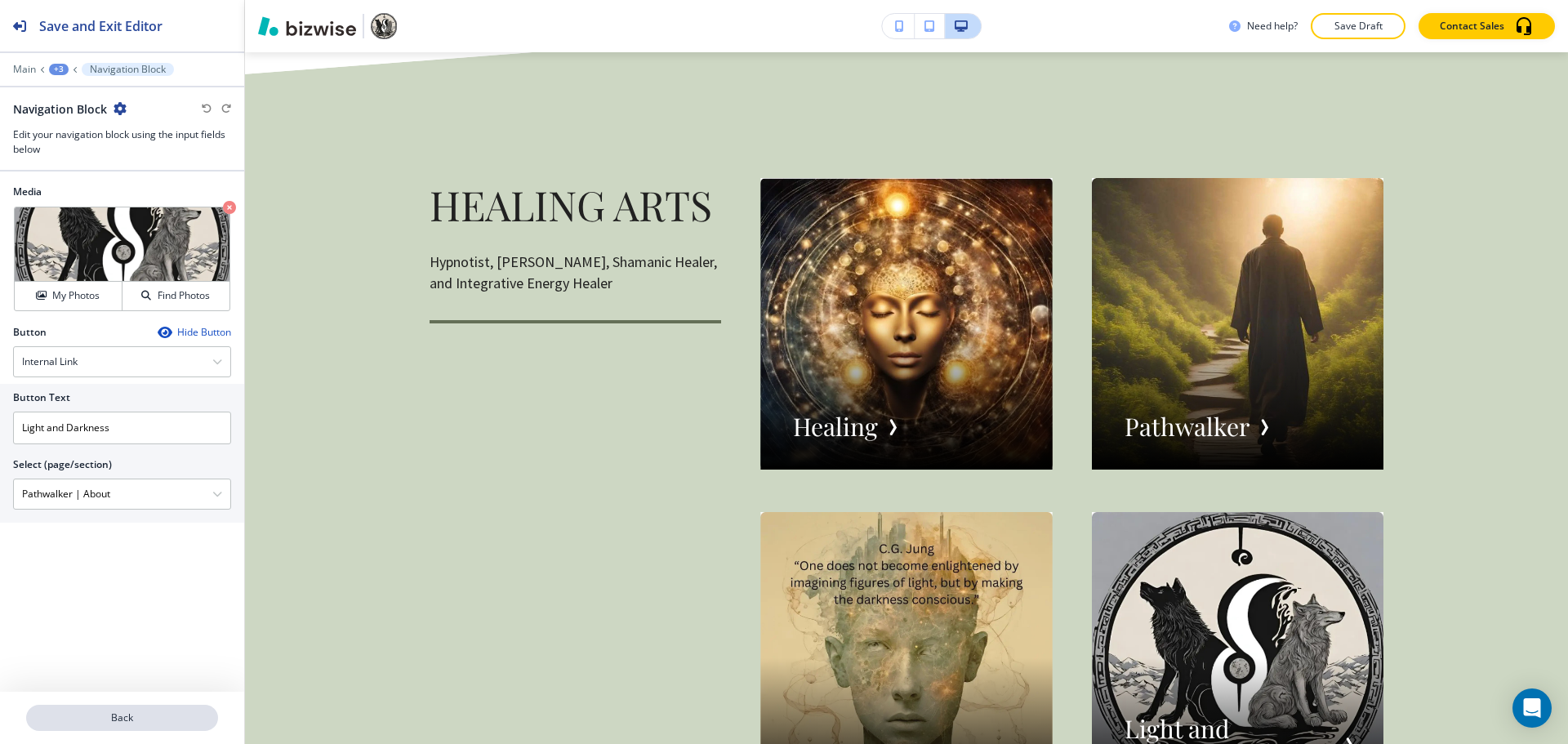
click at [105, 709] on button "Back" at bounding box center [122, 718] width 192 height 26
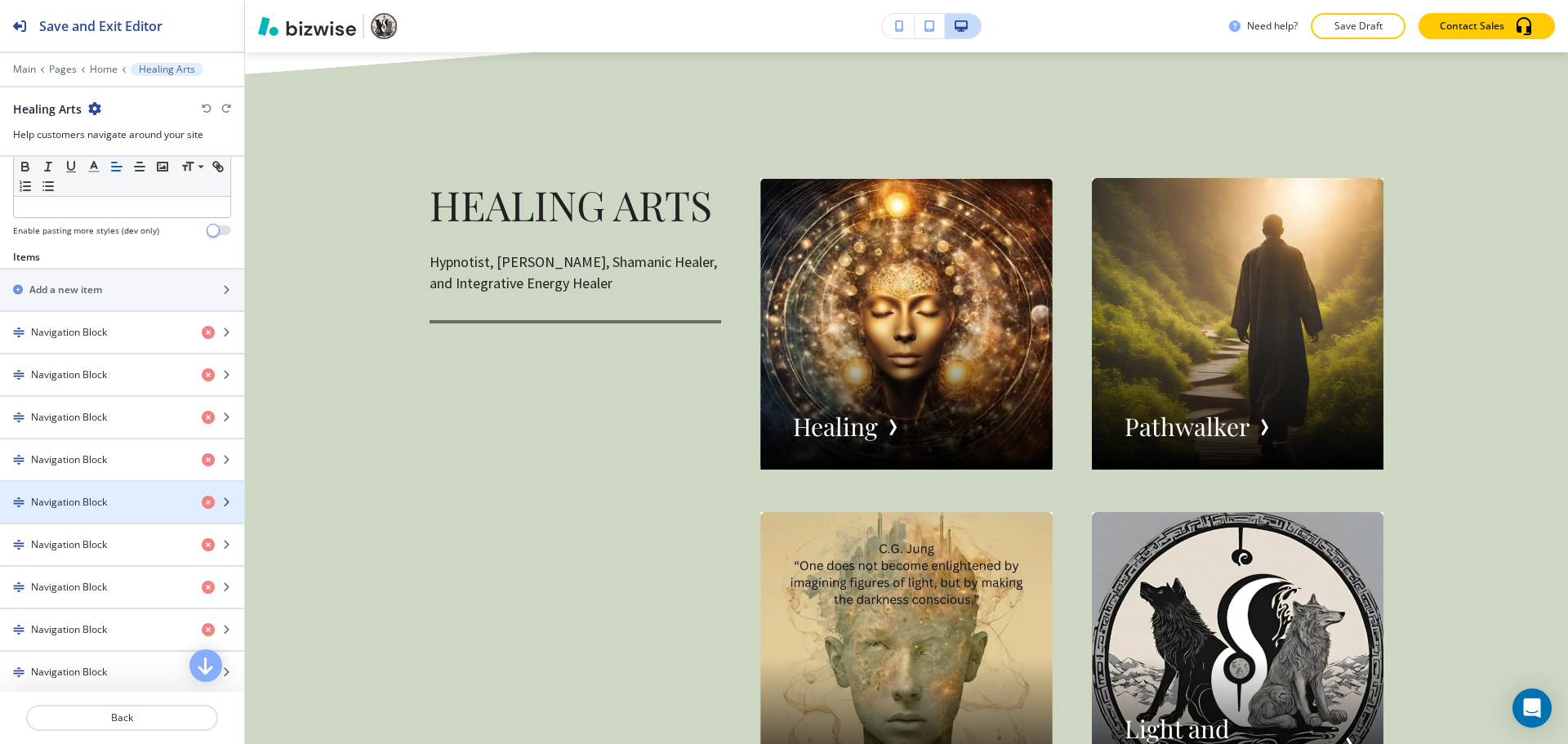
click at [55, 497] on h4 "Navigation Block" at bounding box center [69, 502] width 76 height 15
click at [91, 512] on div "button" at bounding box center [122, 516] width 245 height 13
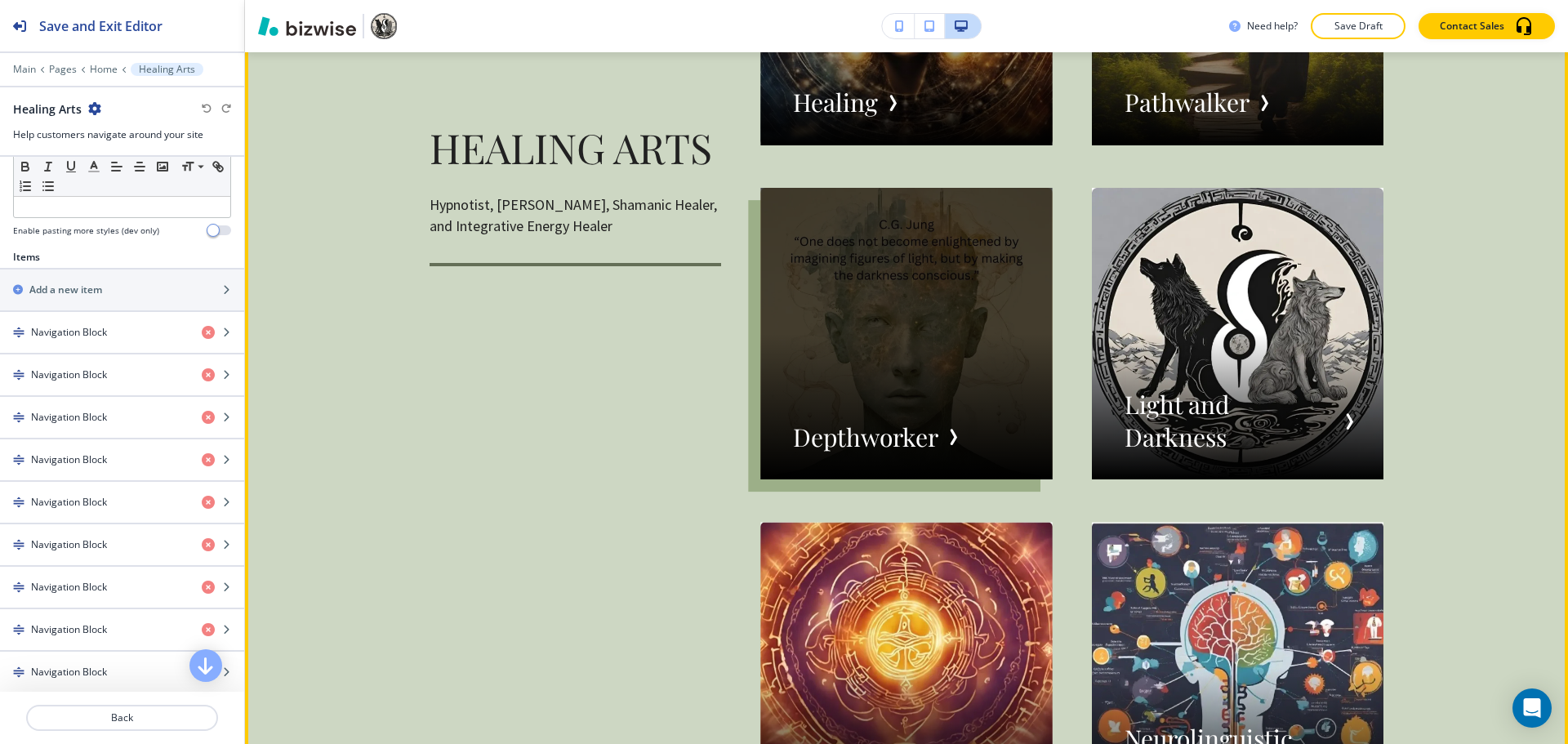
scroll to position [2838, 0]
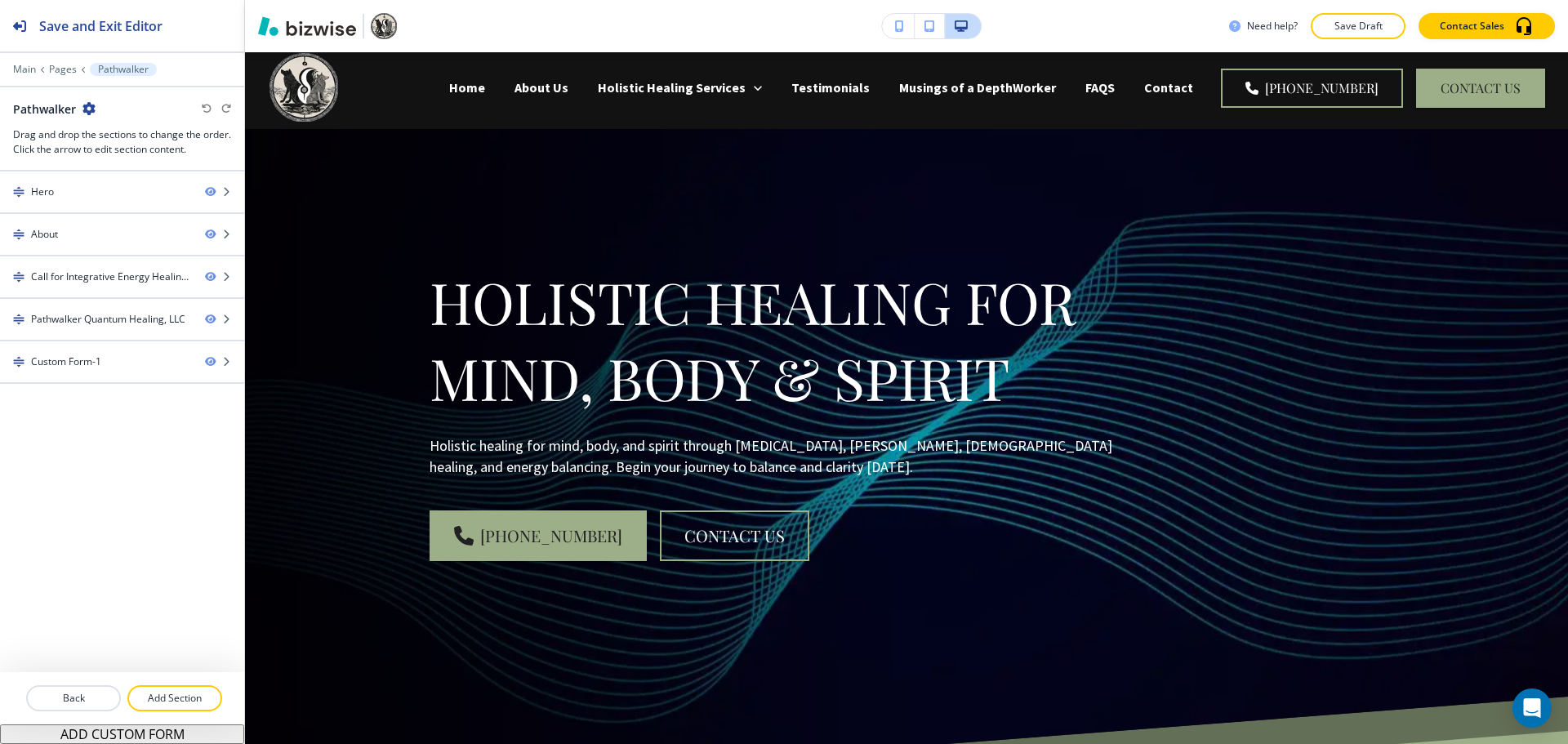
scroll to position [0, 0]
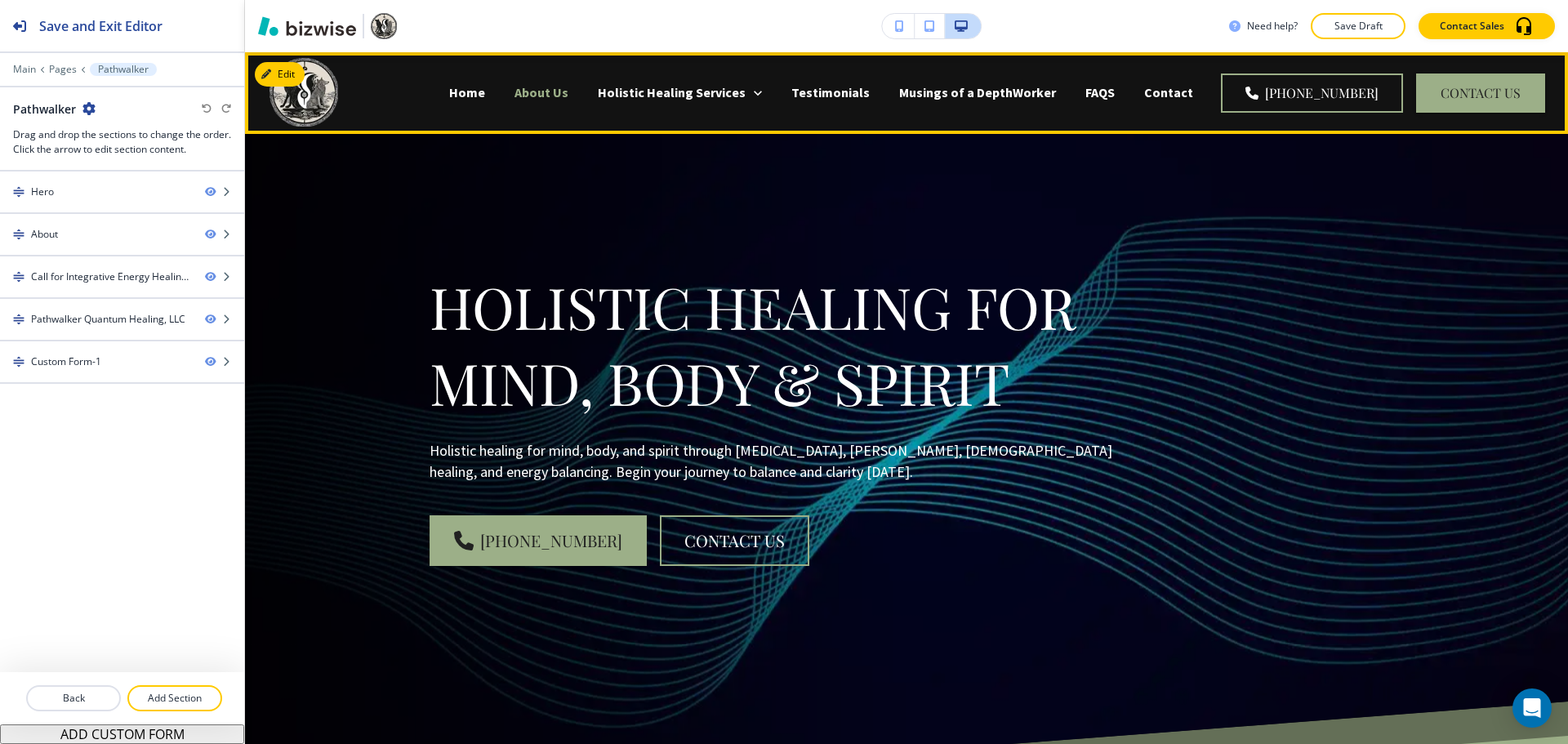
click at [568, 95] on p "About Us" at bounding box center [541, 92] width 54 height 19
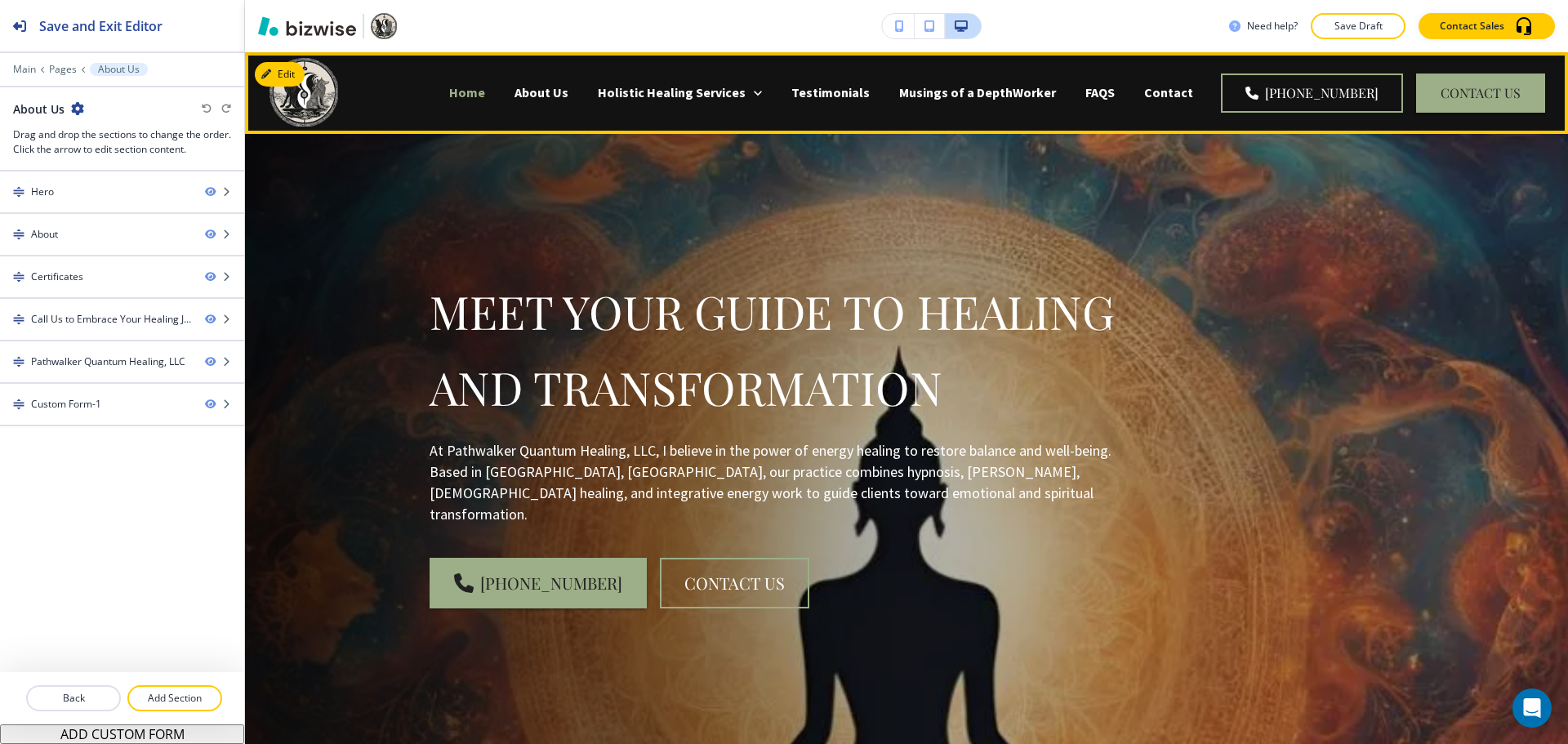
click at [485, 98] on p "Home" at bounding box center [468, 92] width 36 height 19
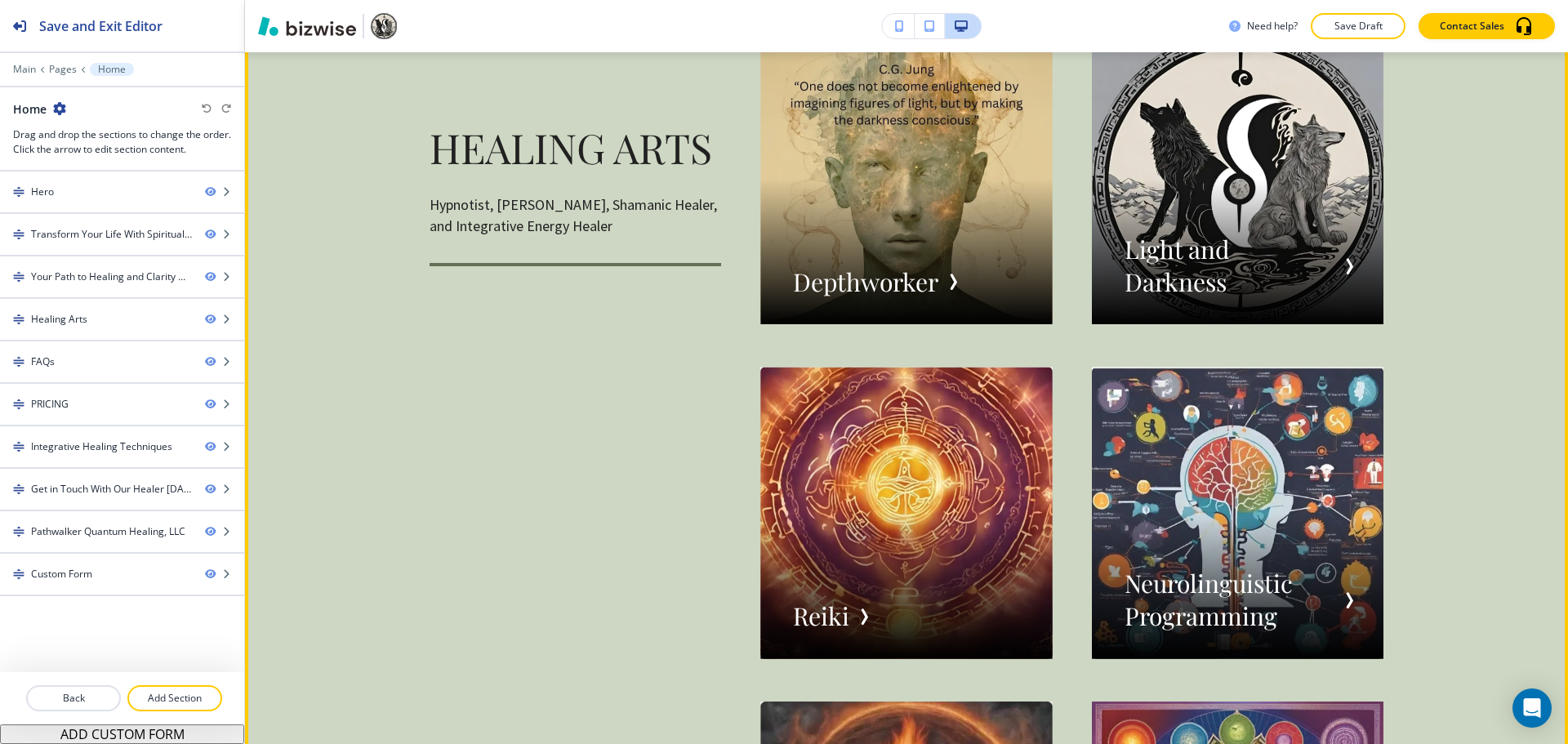
scroll to position [3020, 0]
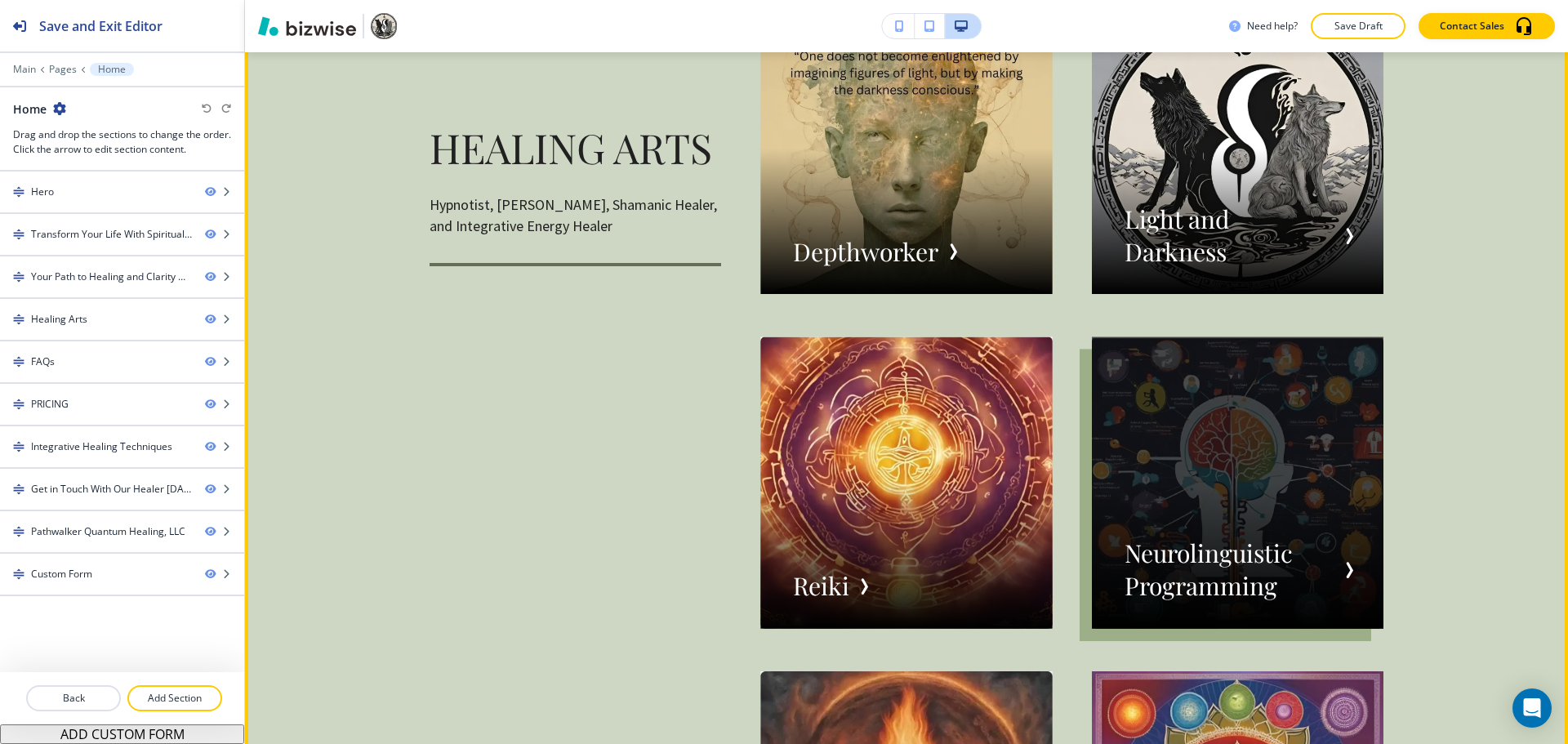
click at [1192, 530] on div "button" at bounding box center [1238, 482] width 292 height 291
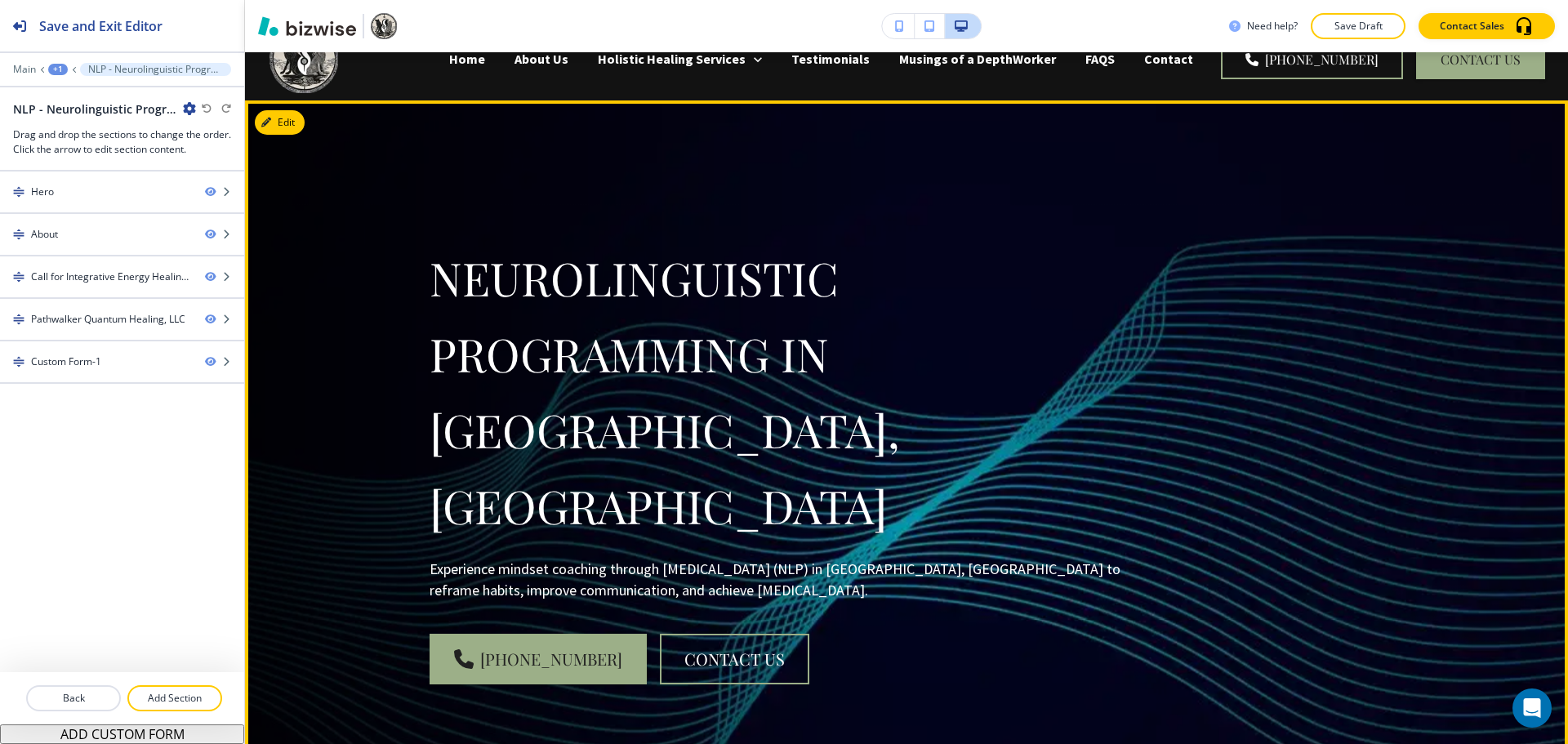
scroll to position [0, 0]
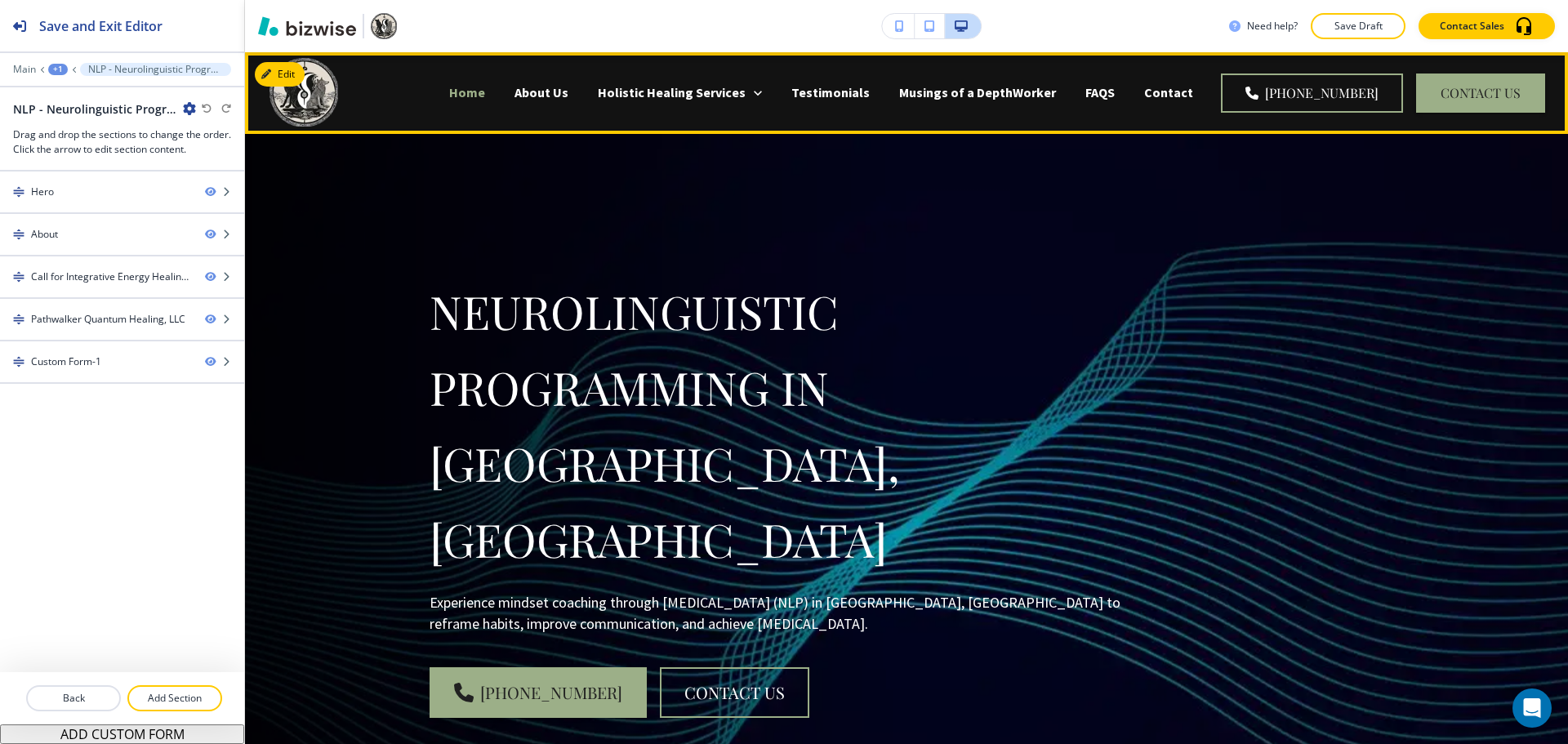
click at [485, 96] on p "Home" at bounding box center [468, 92] width 36 height 19
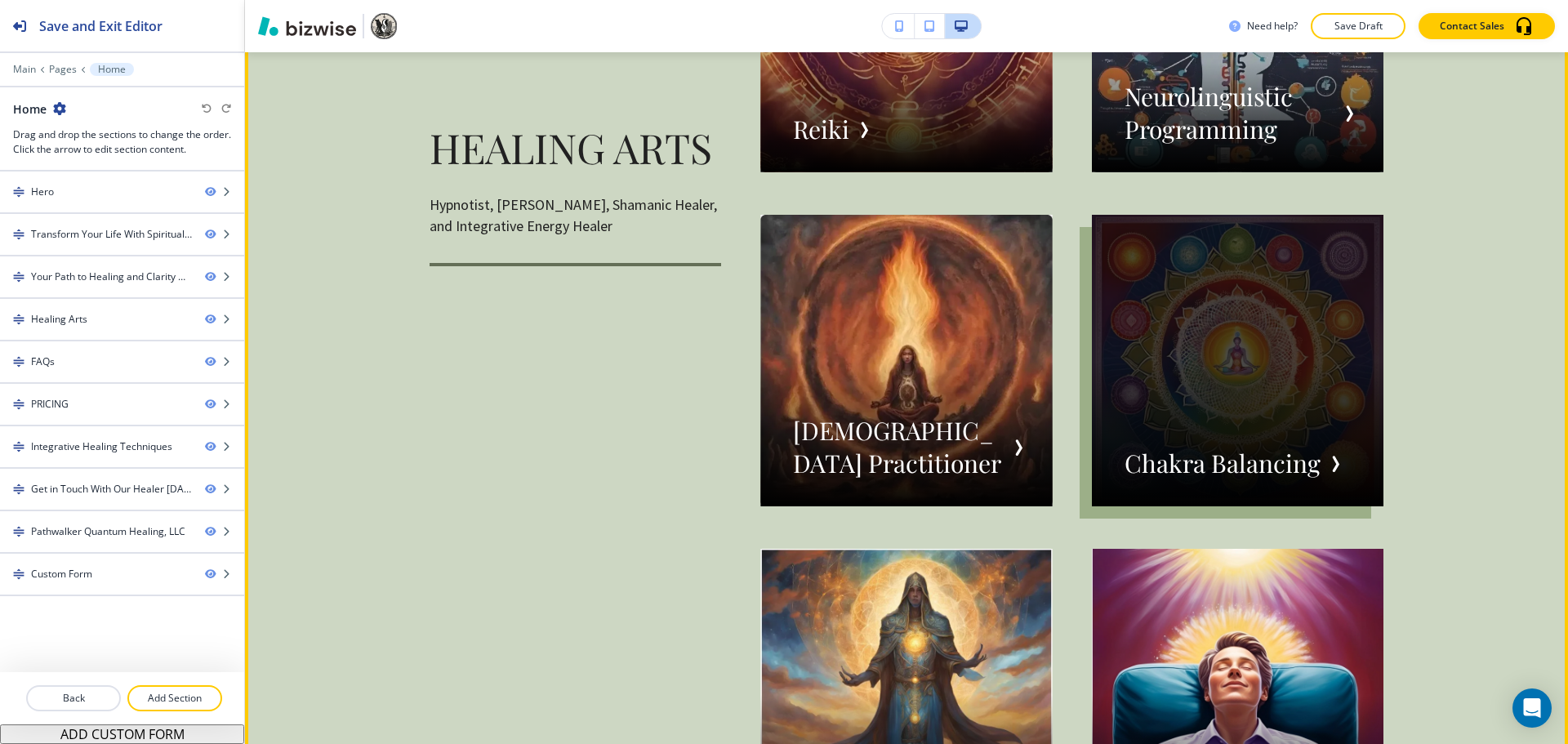
scroll to position [3510, 0]
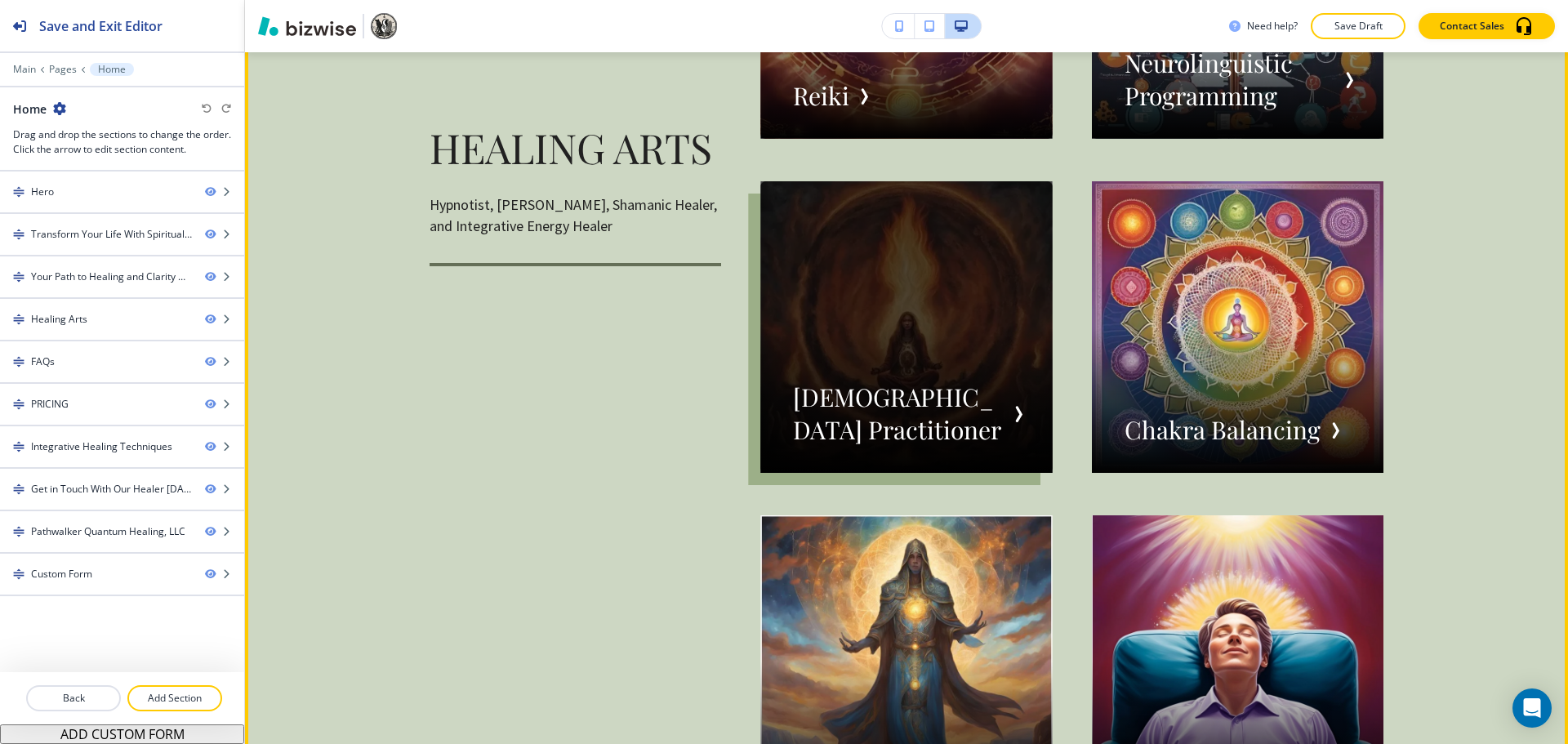
click at [964, 416] on div "button" at bounding box center [906, 327] width 292 height 291
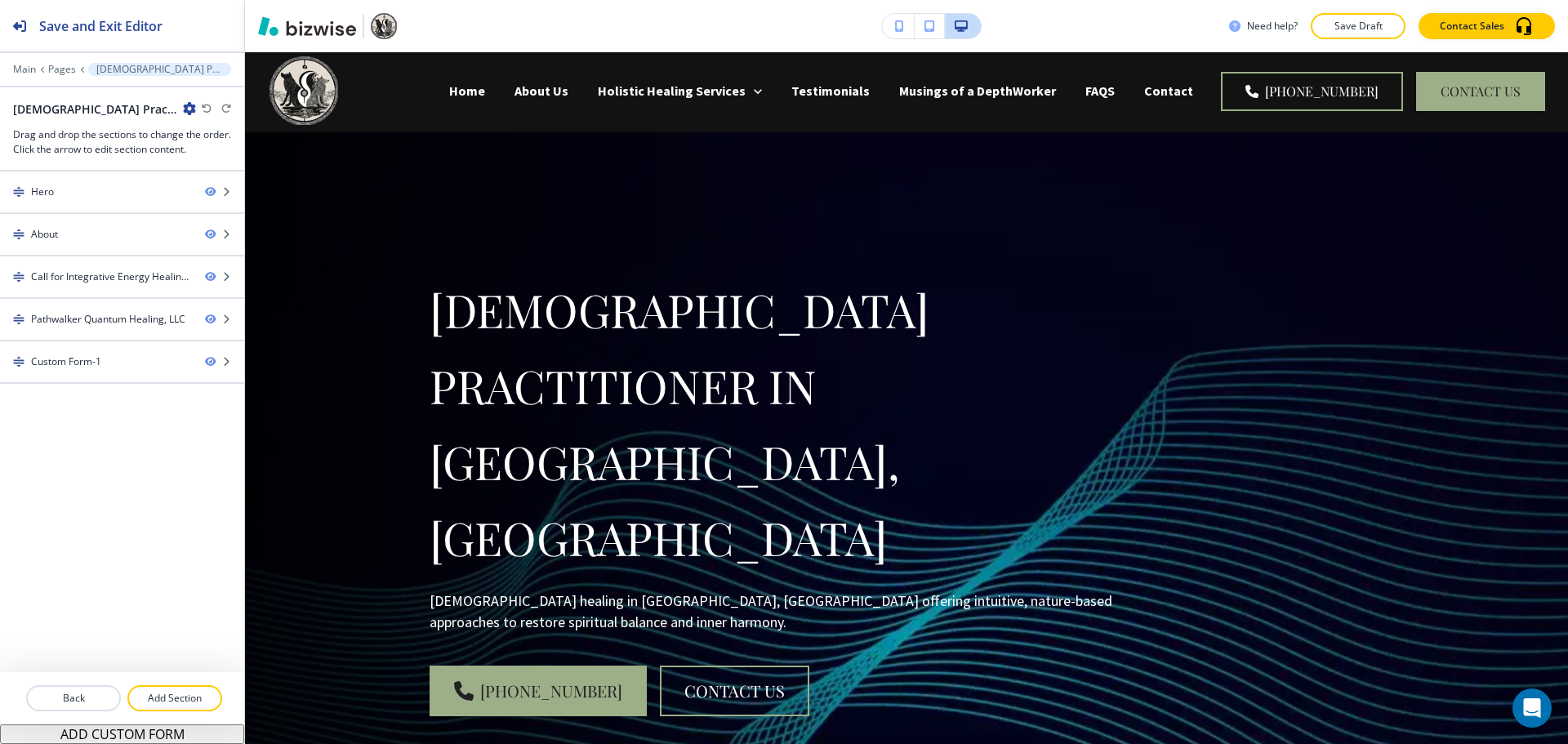
scroll to position [0, 0]
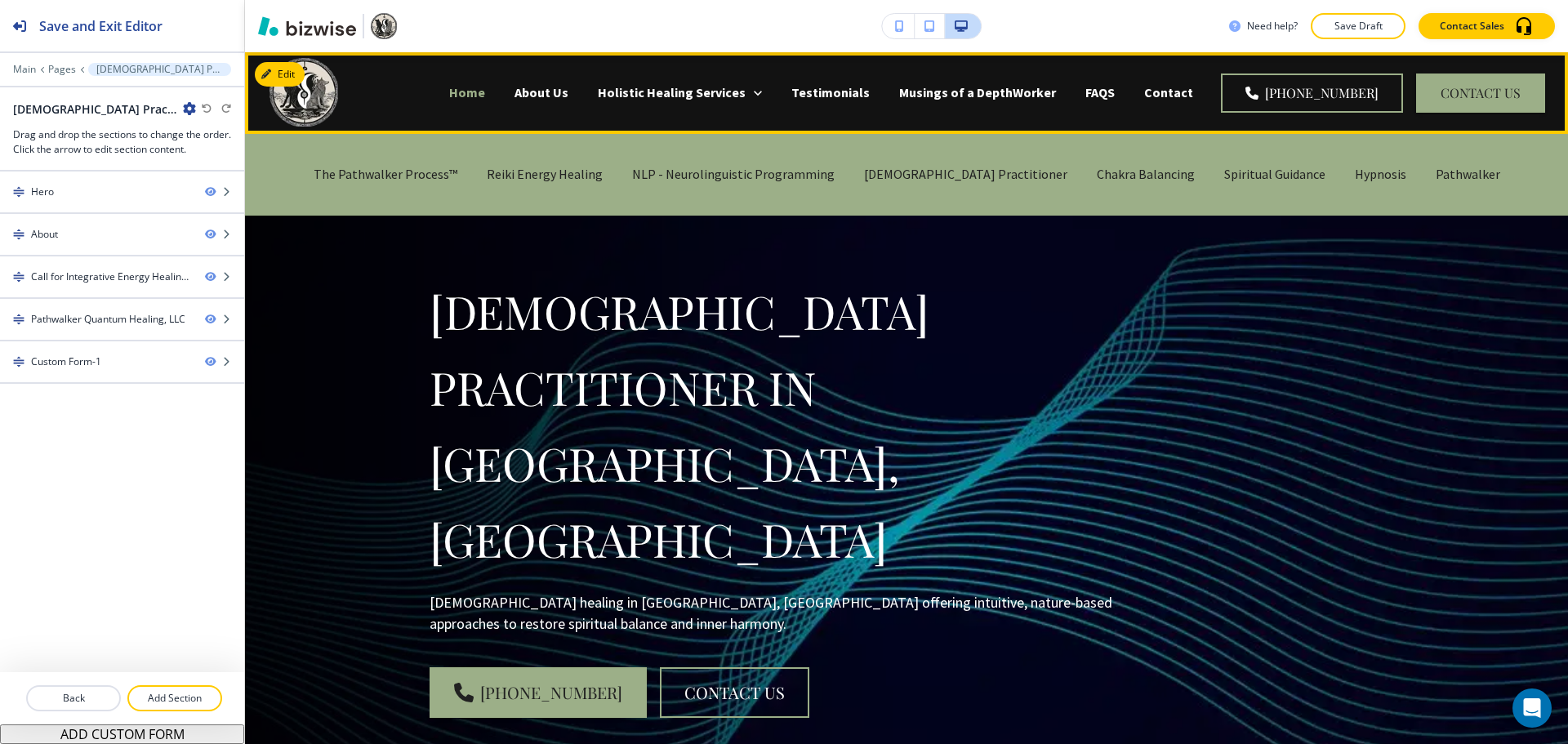
click at [485, 91] on p "Home" at bounding box center [468, 92] width 36 height 19
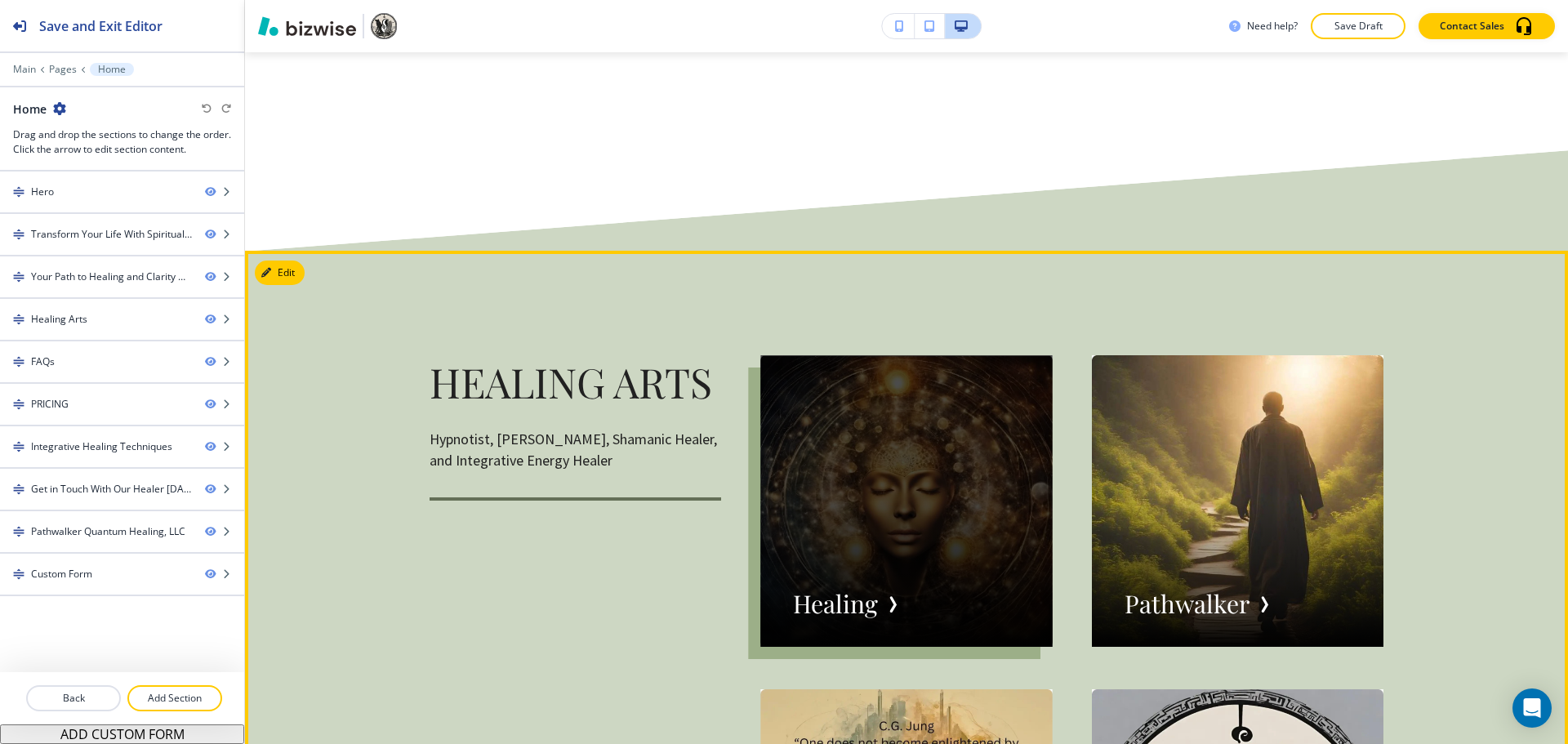
scroll to position [2367, 0]
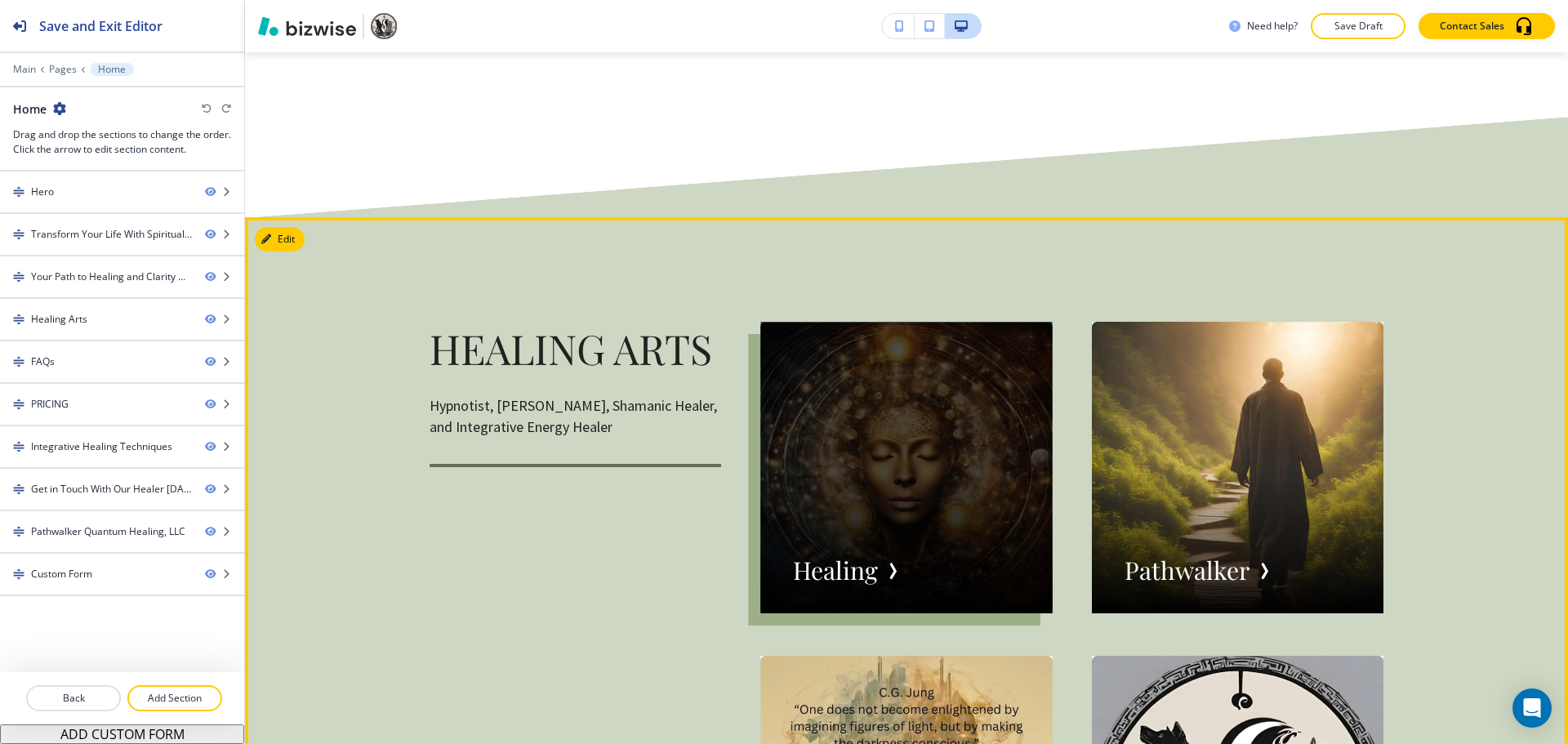
click at [854, 551] on div "button" at bounding box center [906, 467] width 292 height 291
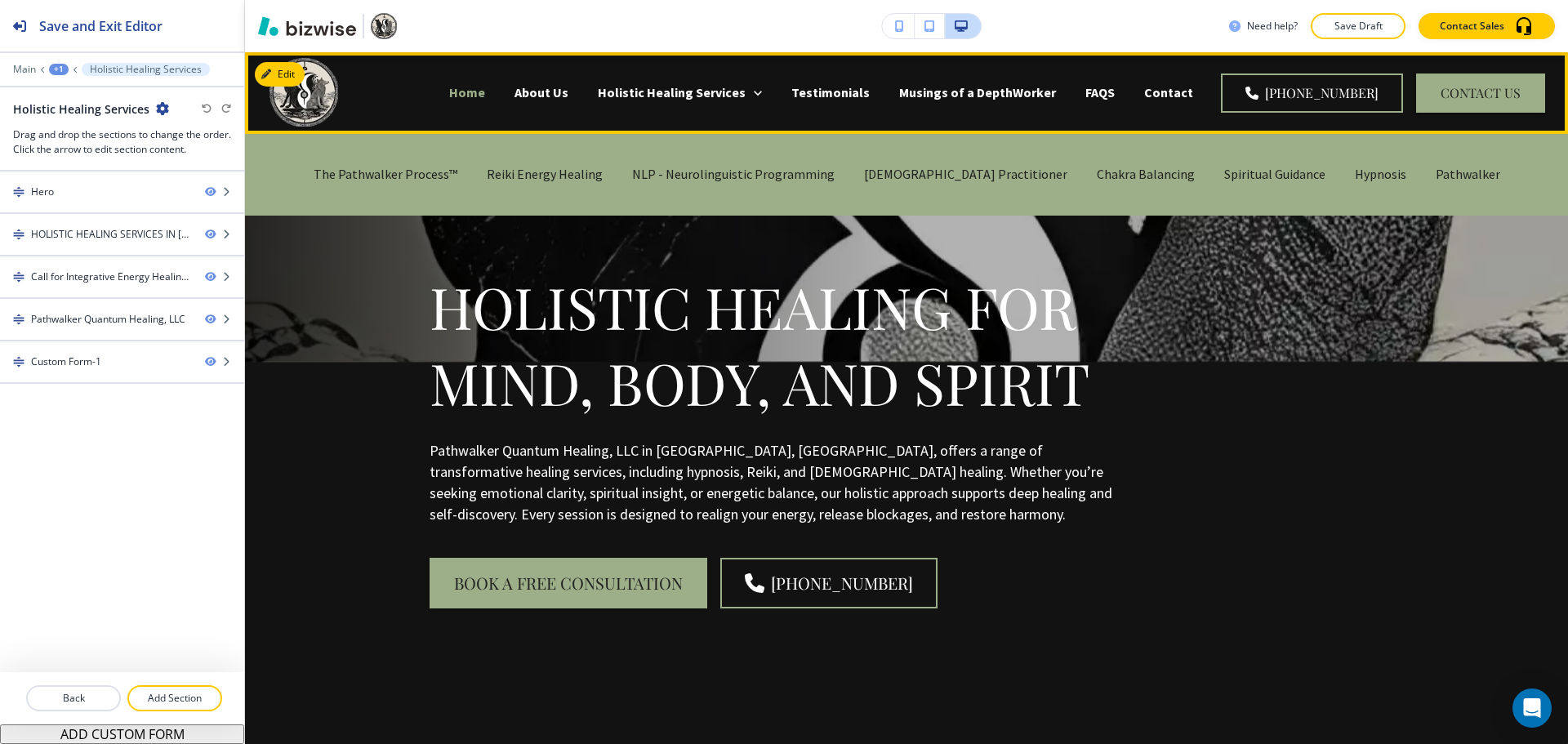
click at [485, 91] on p "Home" at bounding box center [468, 92] width 36 height 19
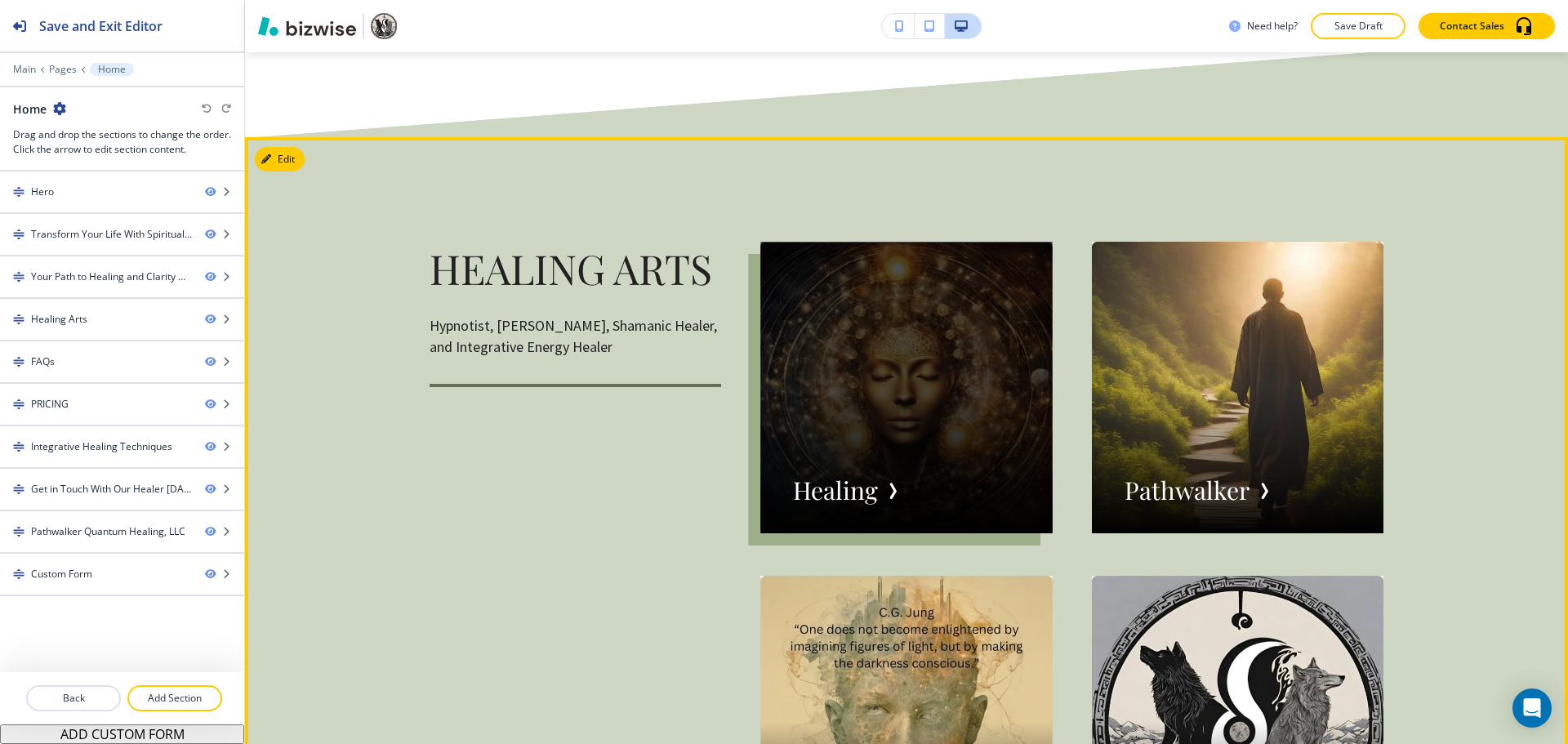
scroll to position [2612, 0]
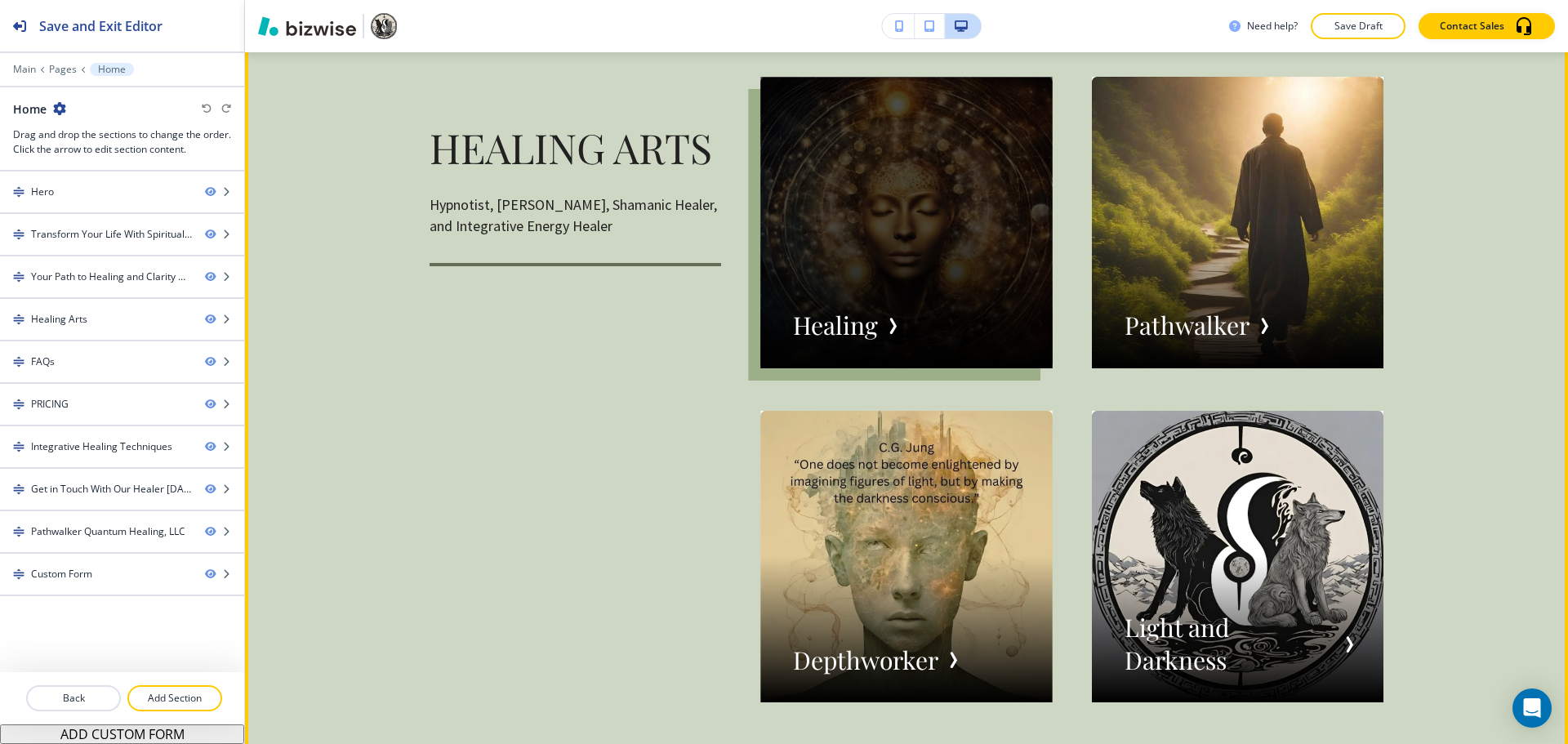
click at [951, 235] on div "button" at bounding box center [906, 222] width 292 height 291
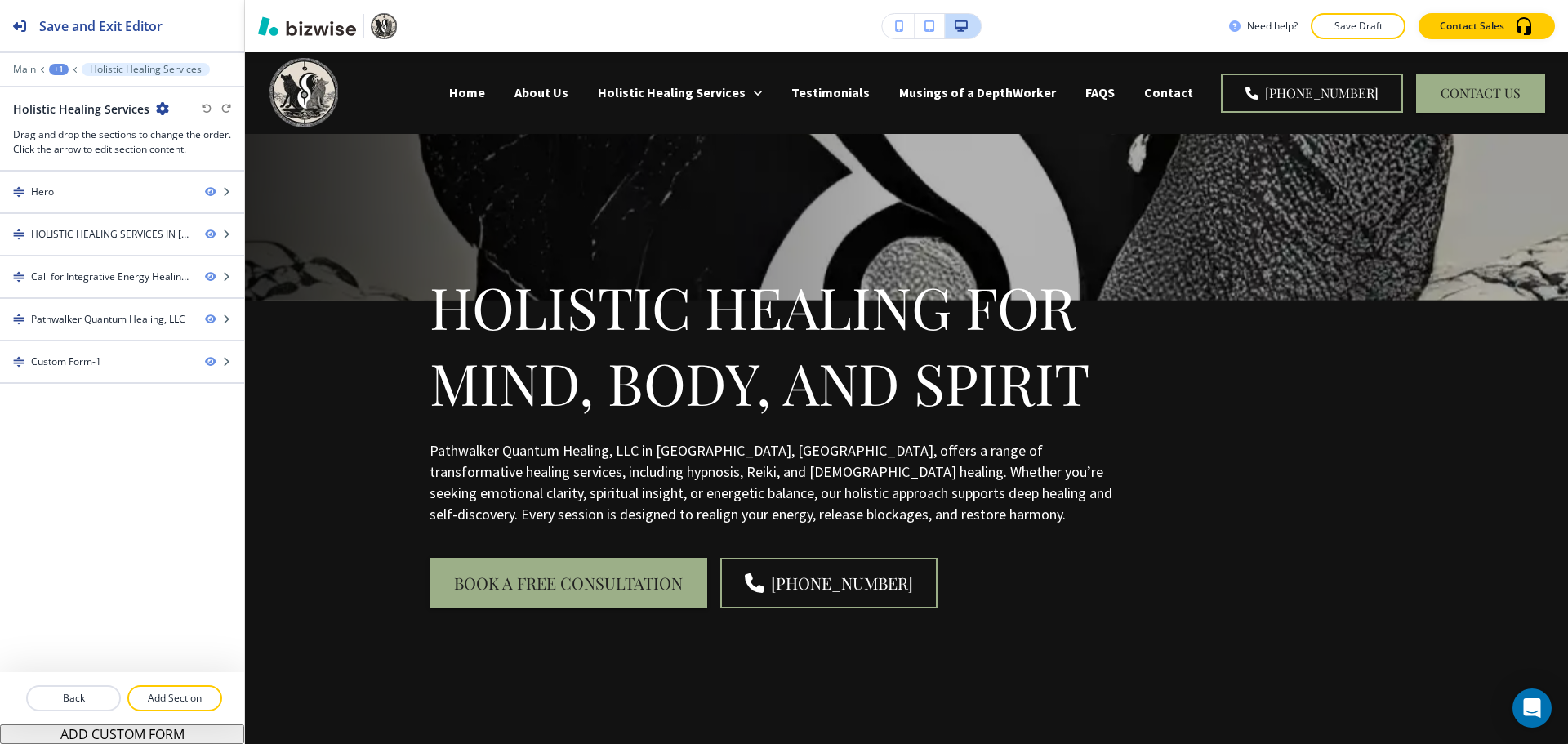
click at [287, 159] on div "Holistic Healing for Mind, Body, and Spirit Pathwalker Quantum Healing, LLC in …" at bounding box center [907, 439] width 1323 height 609
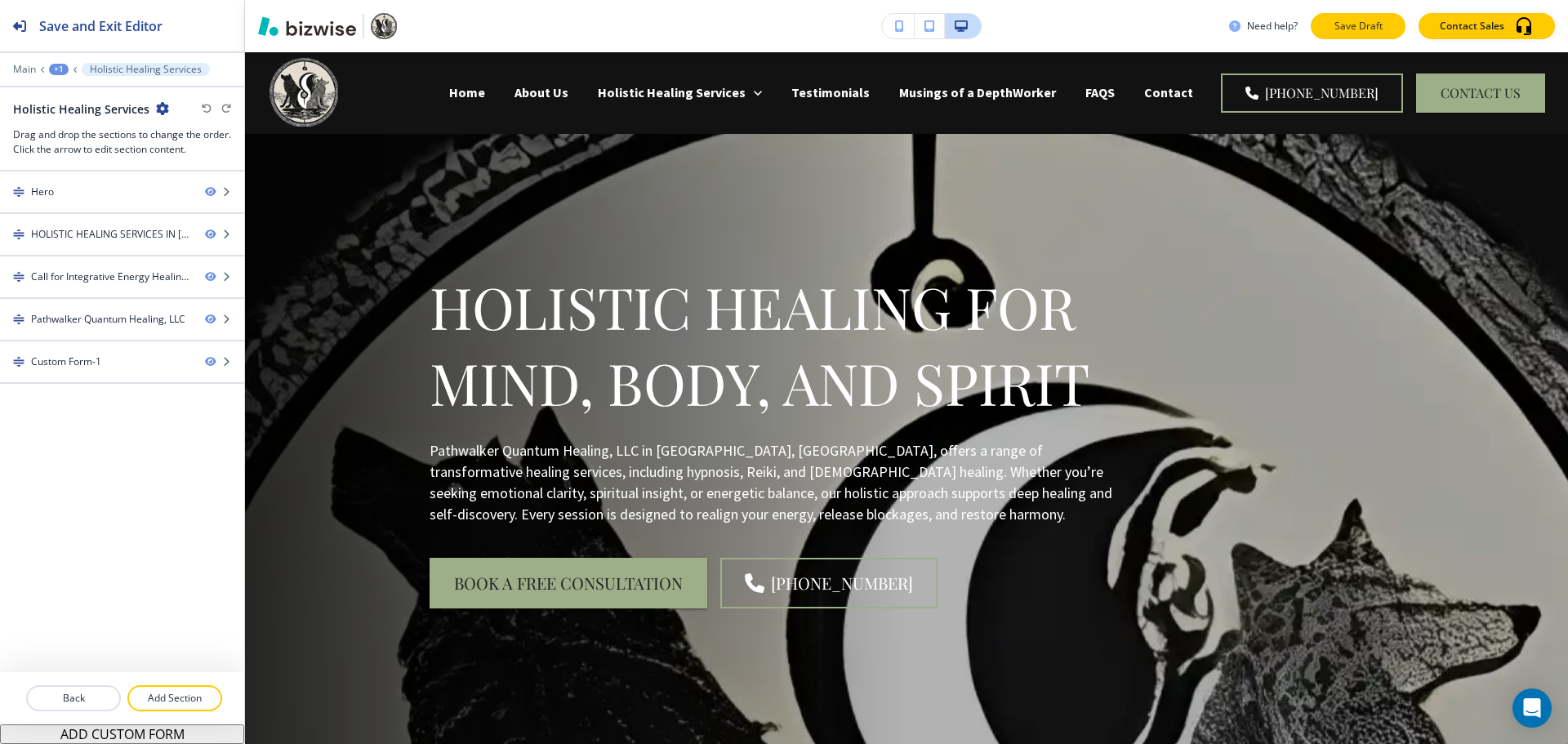
click at [1372, 29] on p "Save Draft" at bounding box center [1358, 26] width 52 height 15
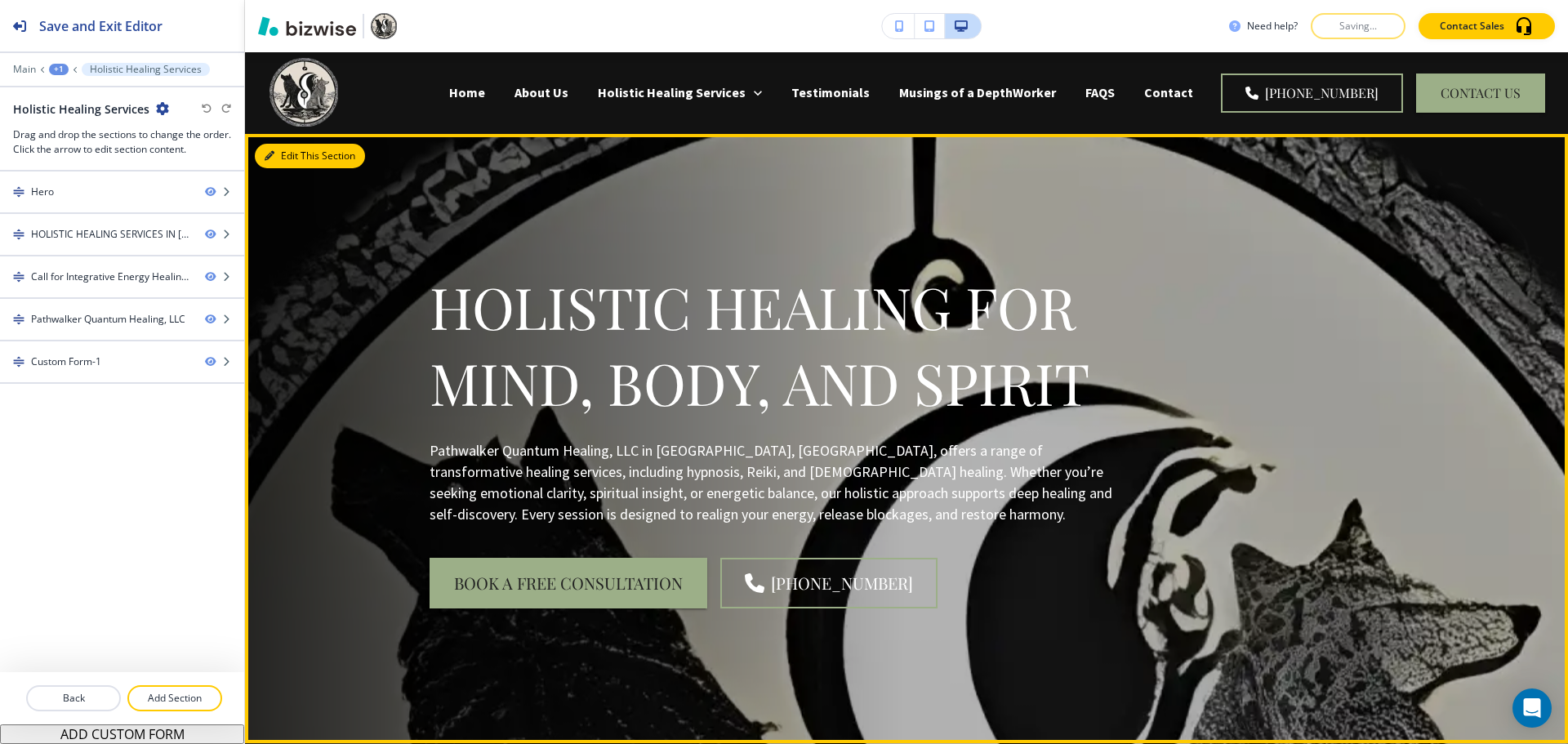
click at [295, 161] on button "Edit This Section" at bounding box center [310, 156] width 110 height 25
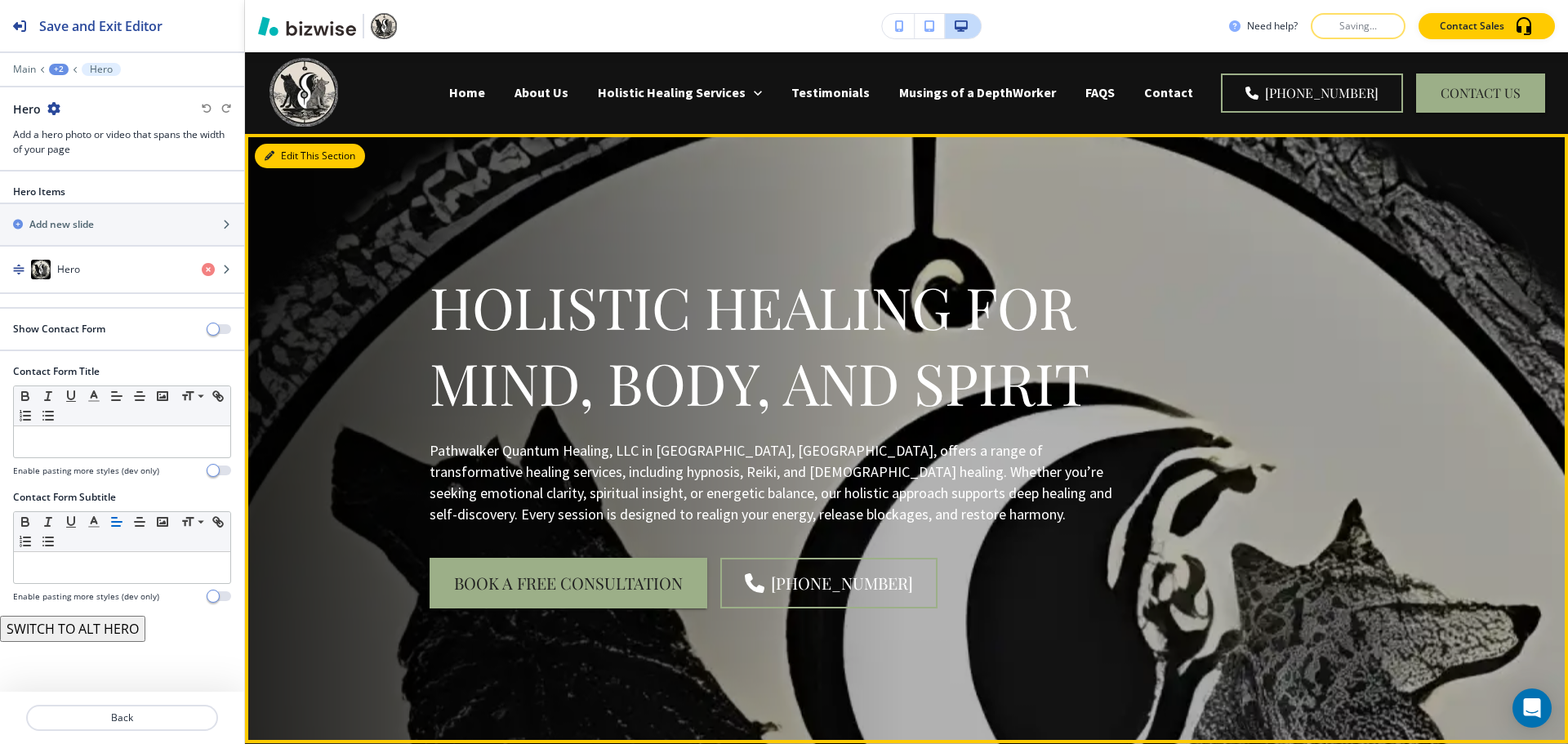
scroll to position [81, 0]
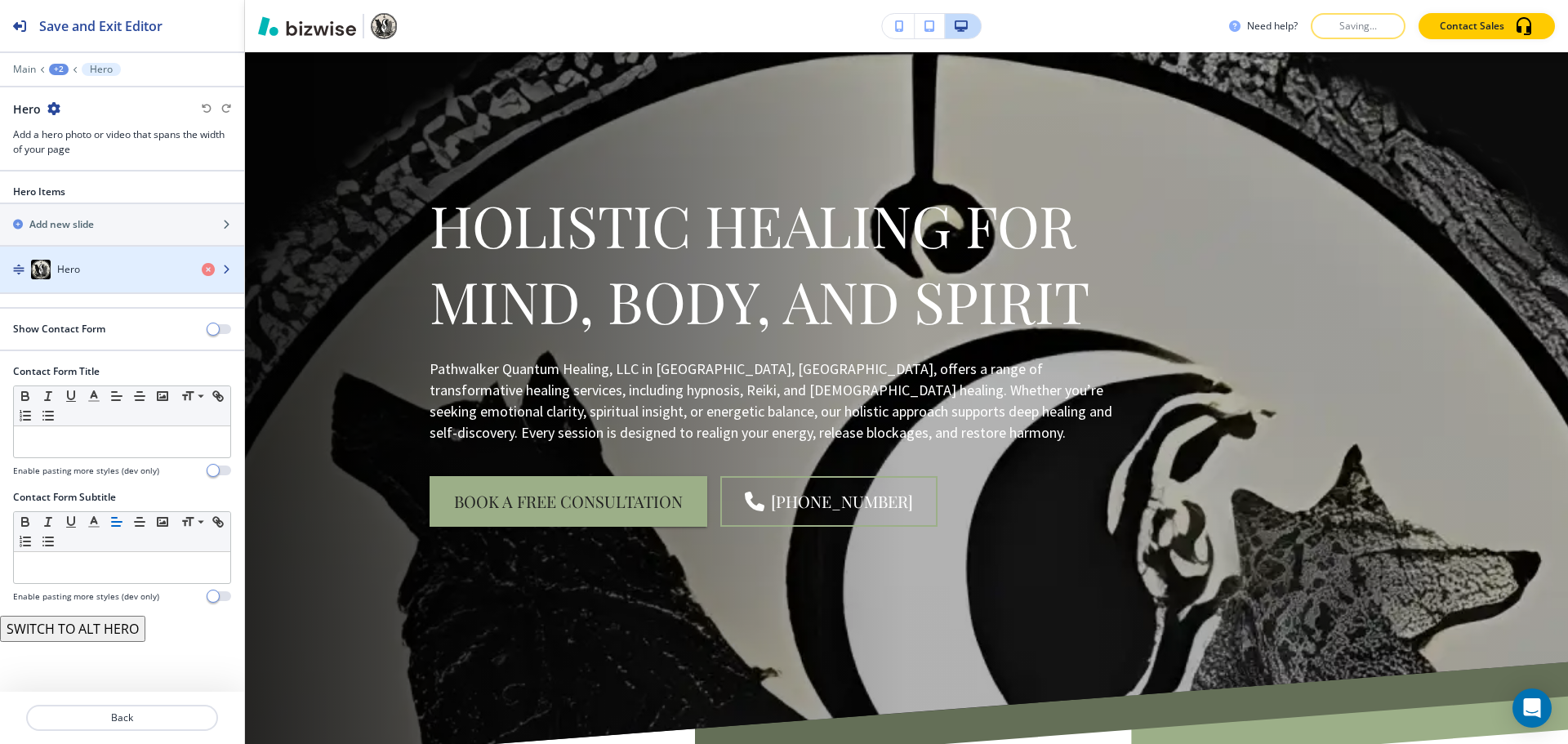
click at [129, 268] on div "Hero" at bounding box center [94, 269] width 189 height 20
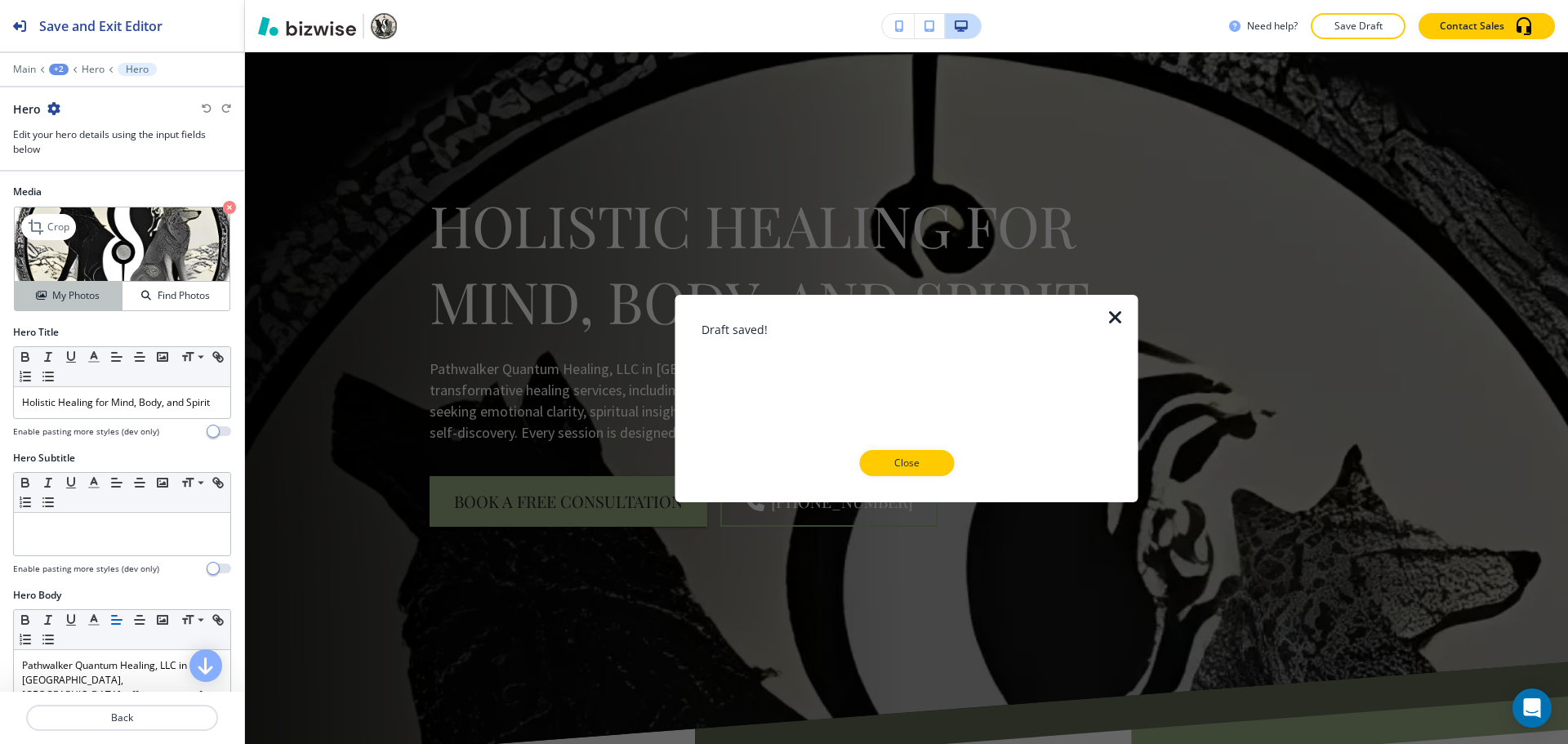
click at [70, 291] on h4 "My Photos" at bounding box center [76, 295] width 48 height 15
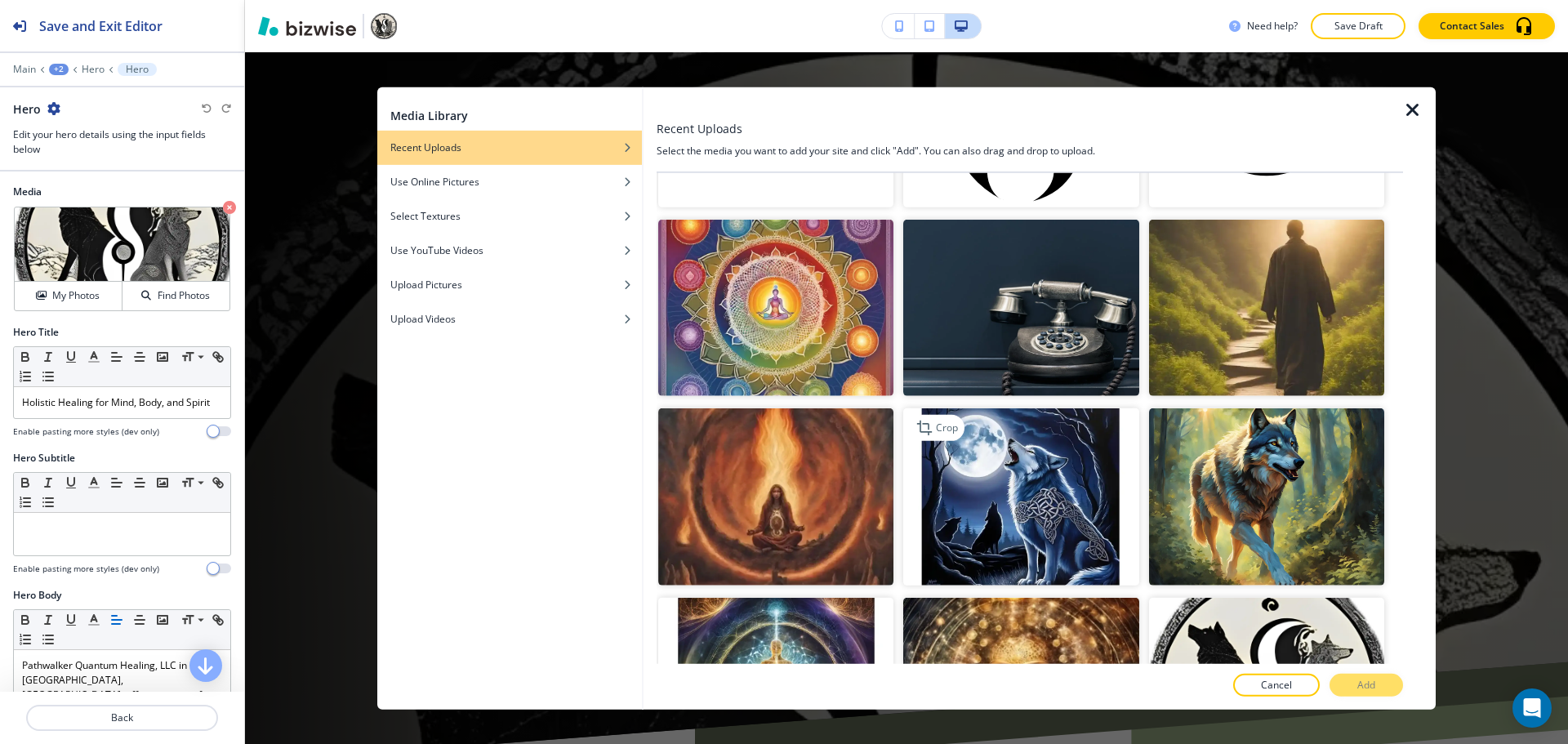
scroll to position [735, 0]
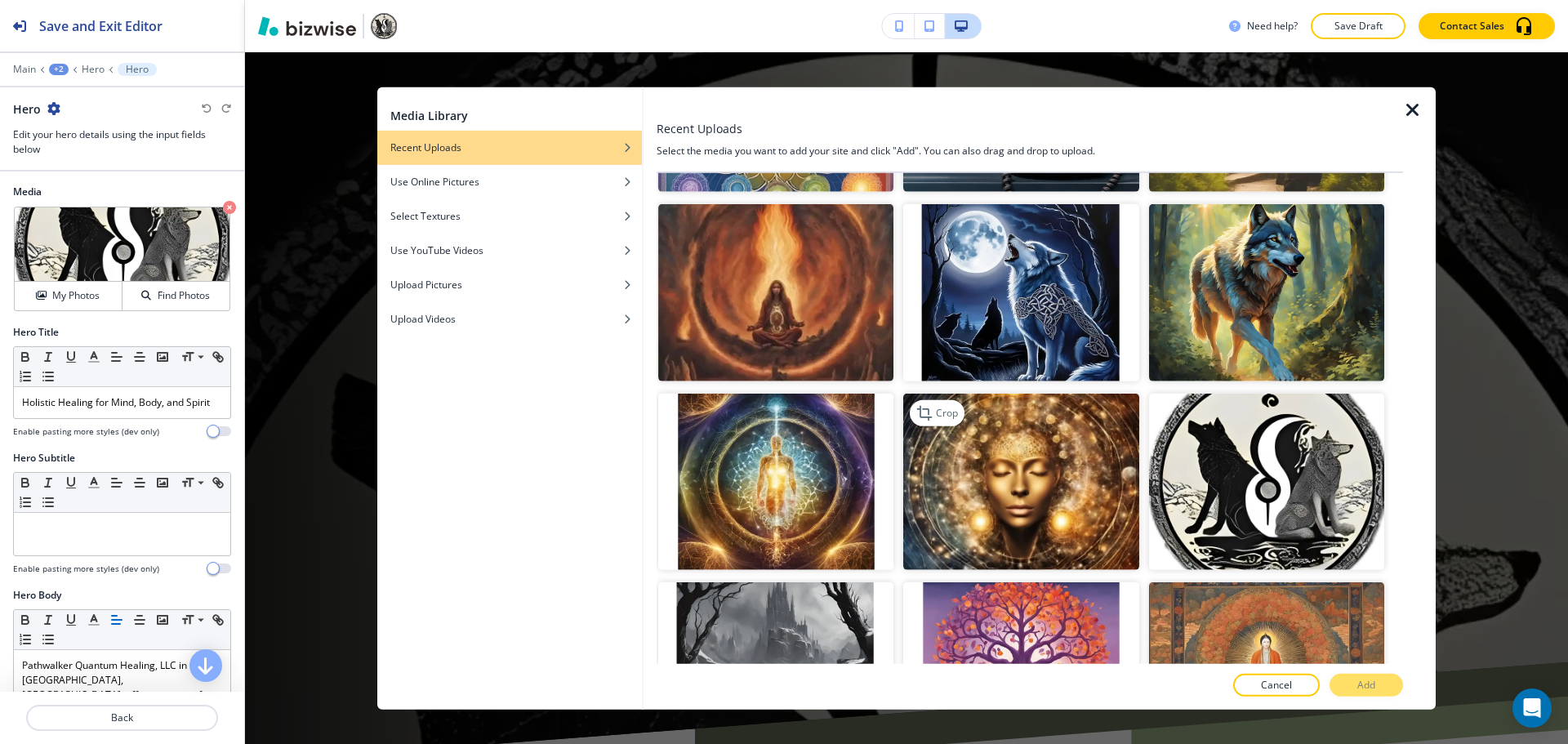
click at [1002, 467] on img "button" at bounding box center [1021, 481] width 236 height 176
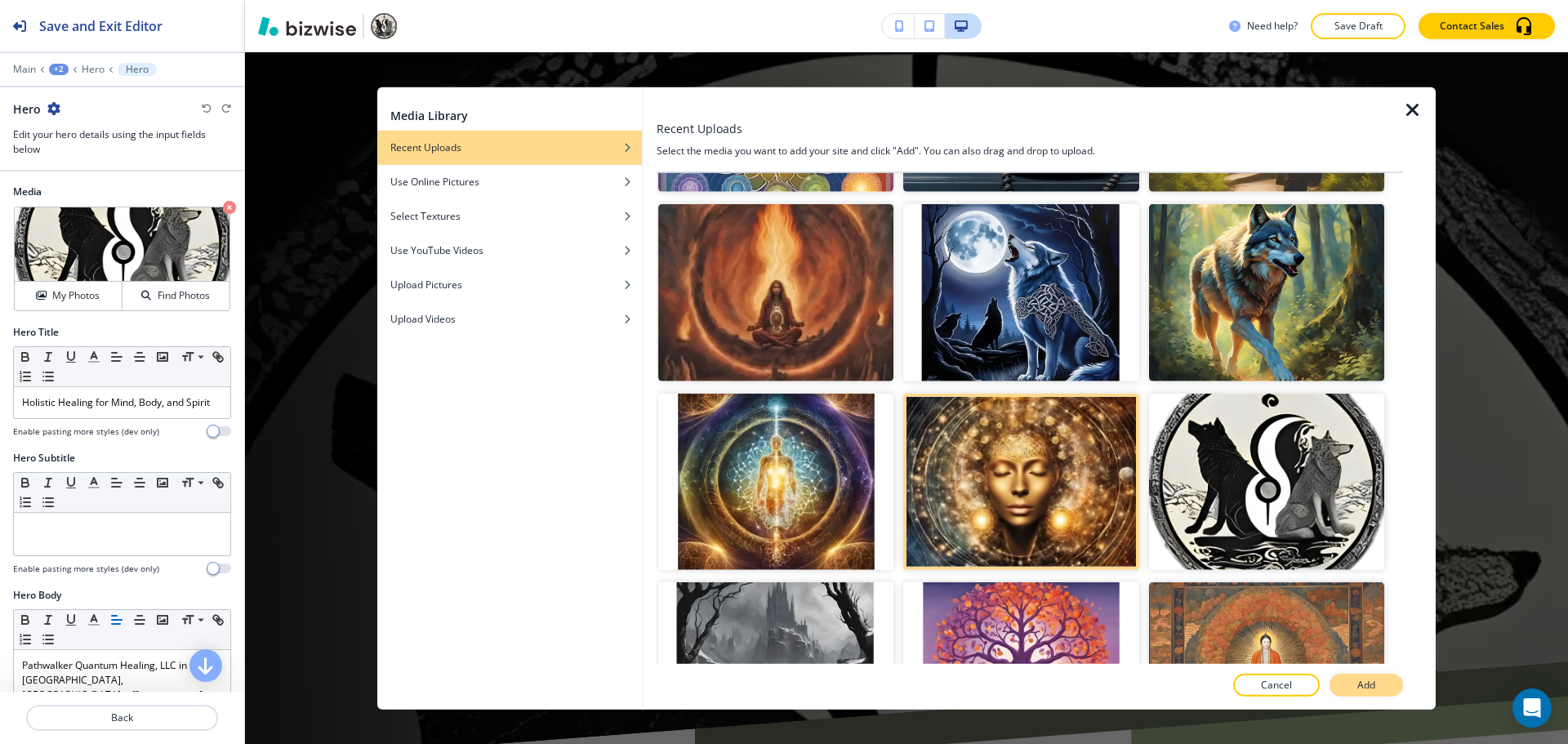
click at [1393, 686] on button "Add" at bounding box center [1366, 685] width 73 height 23
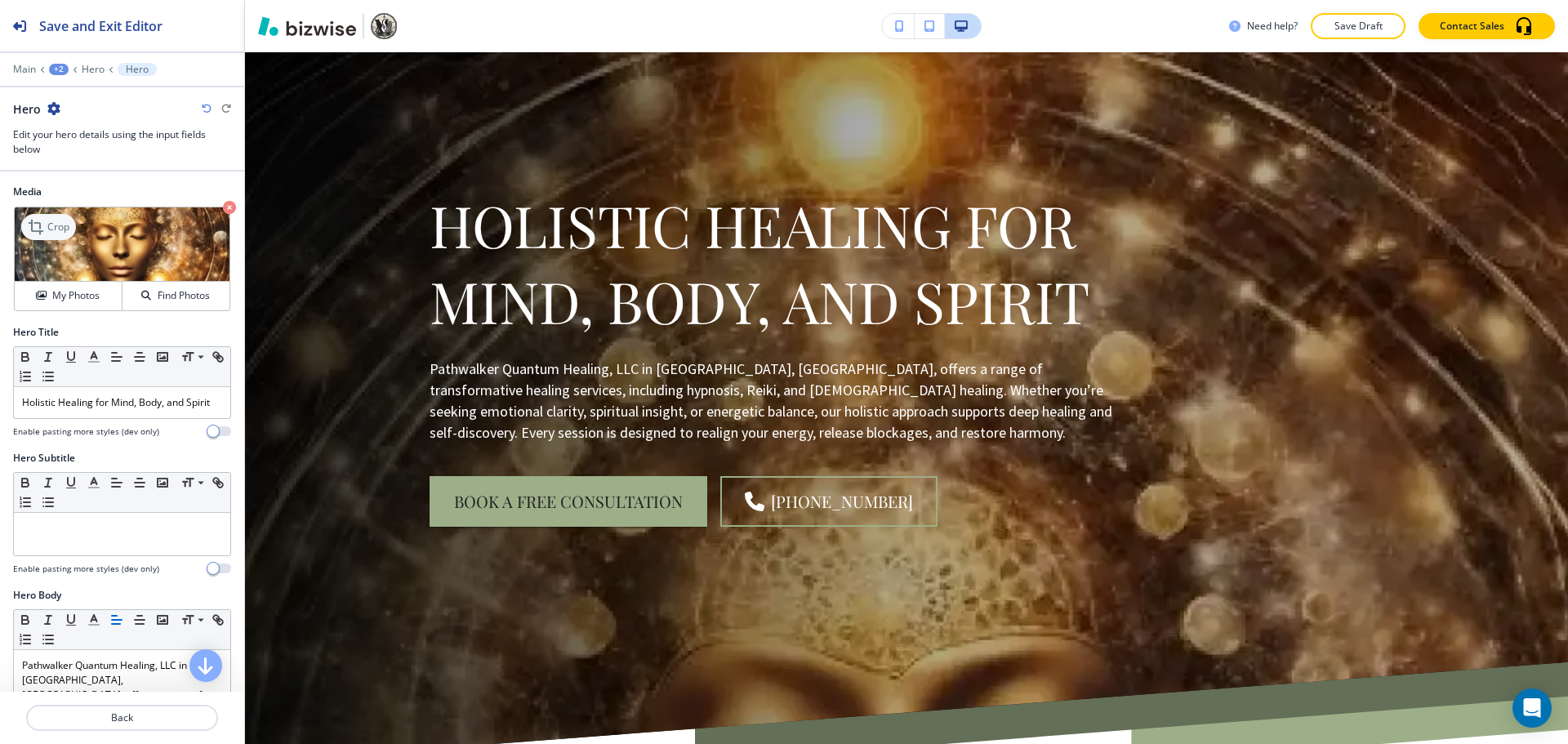
click at [47, 228] on icon at bounding box center [38, 227] width 20 height 20
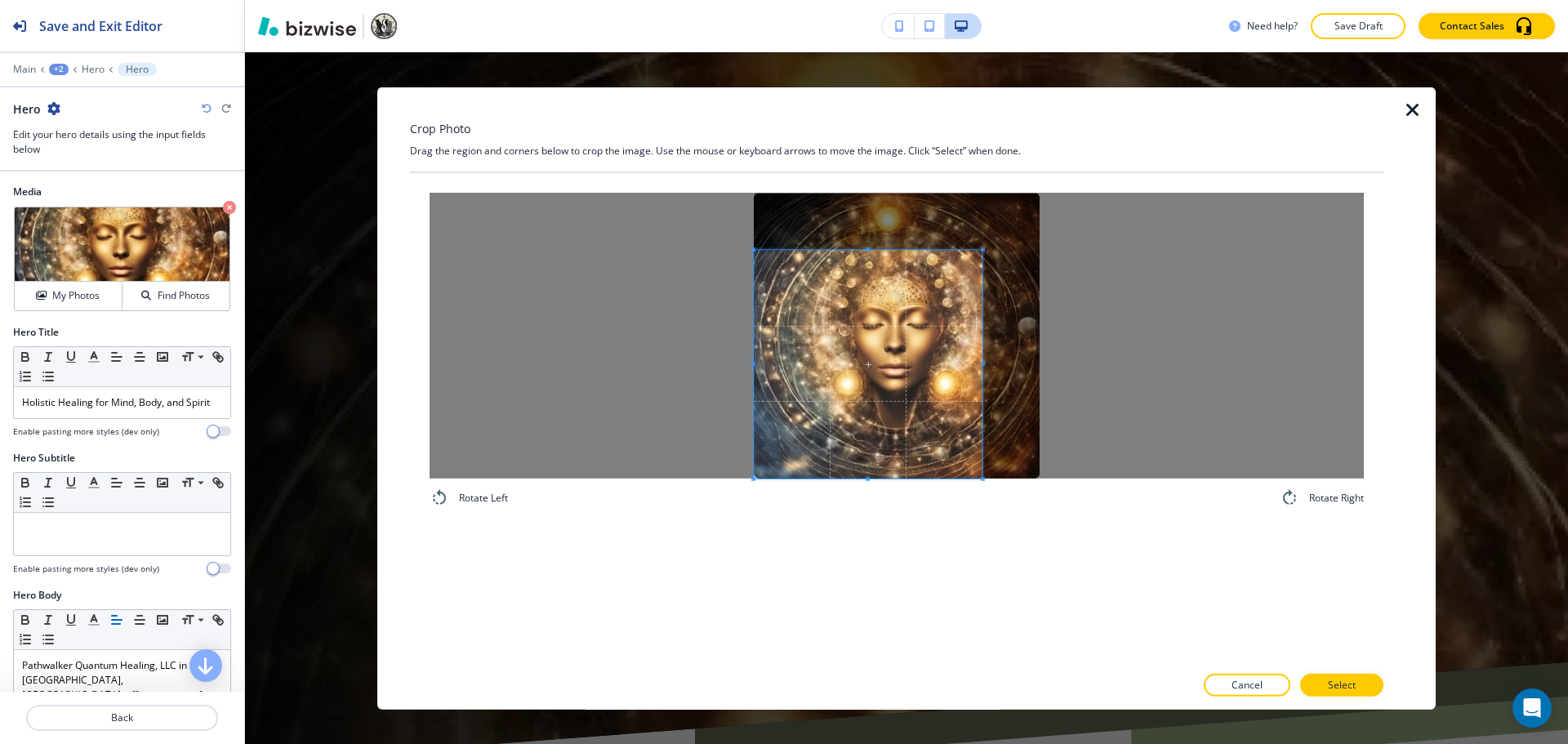
click at [831, 416] on span at bounding box center [868, 364] width 229 height 229
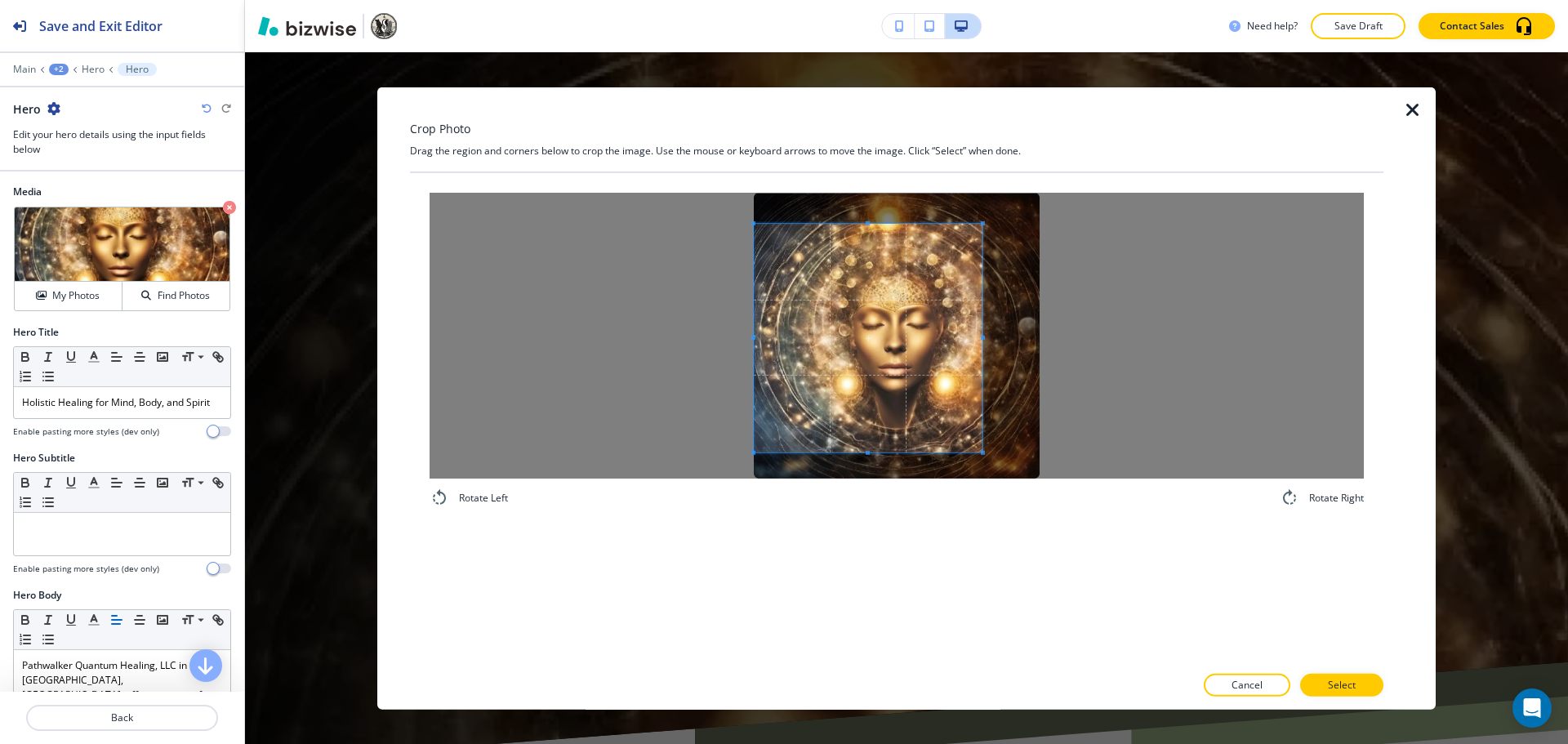
click at [826, 376] on span at bounding box center [868, 337] width 229 height 229
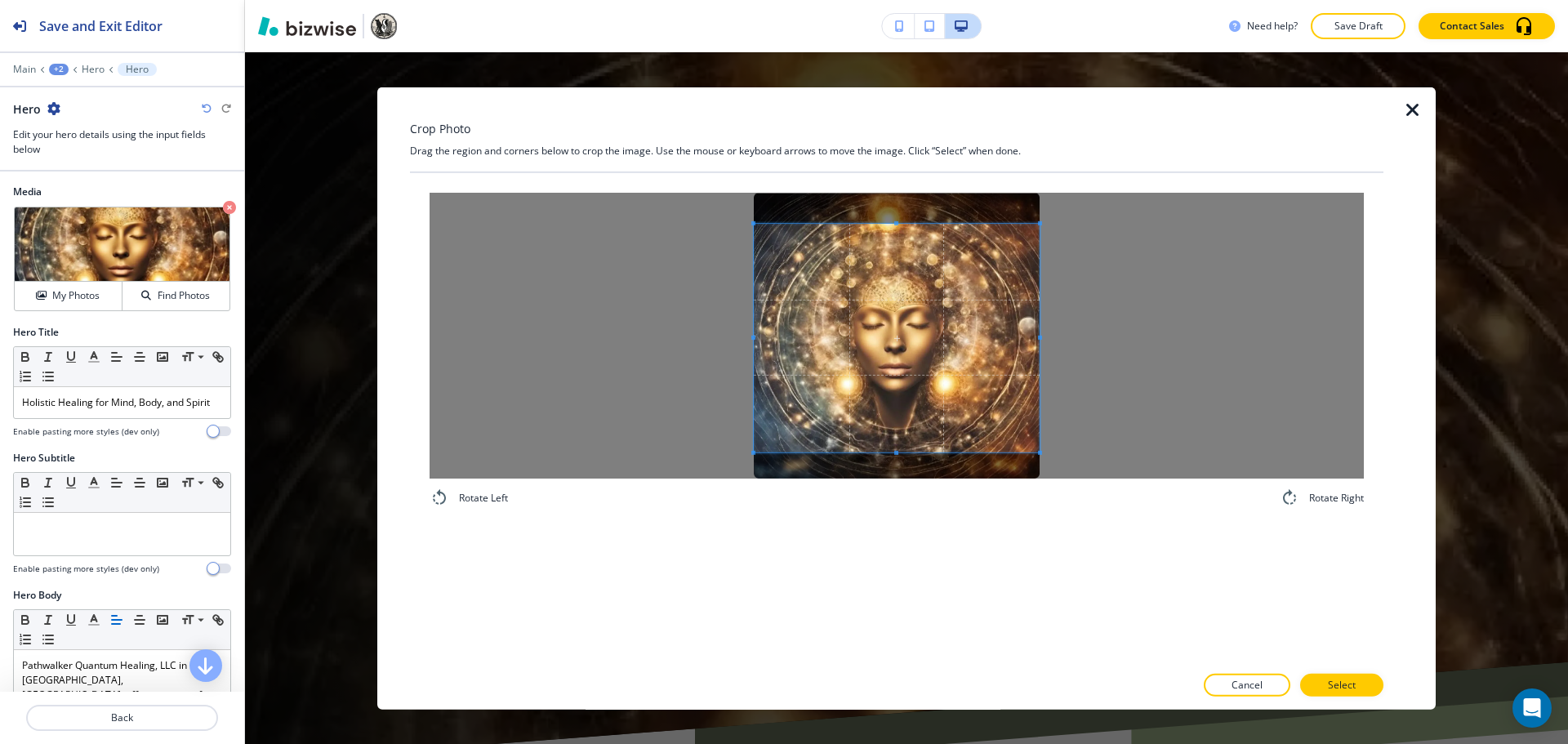
click at [1148, 346] on div at bounding box center [897, 334] width 935 height 286
click at [897, 430] on span at bounding box center [896, 429] width 4 height 4
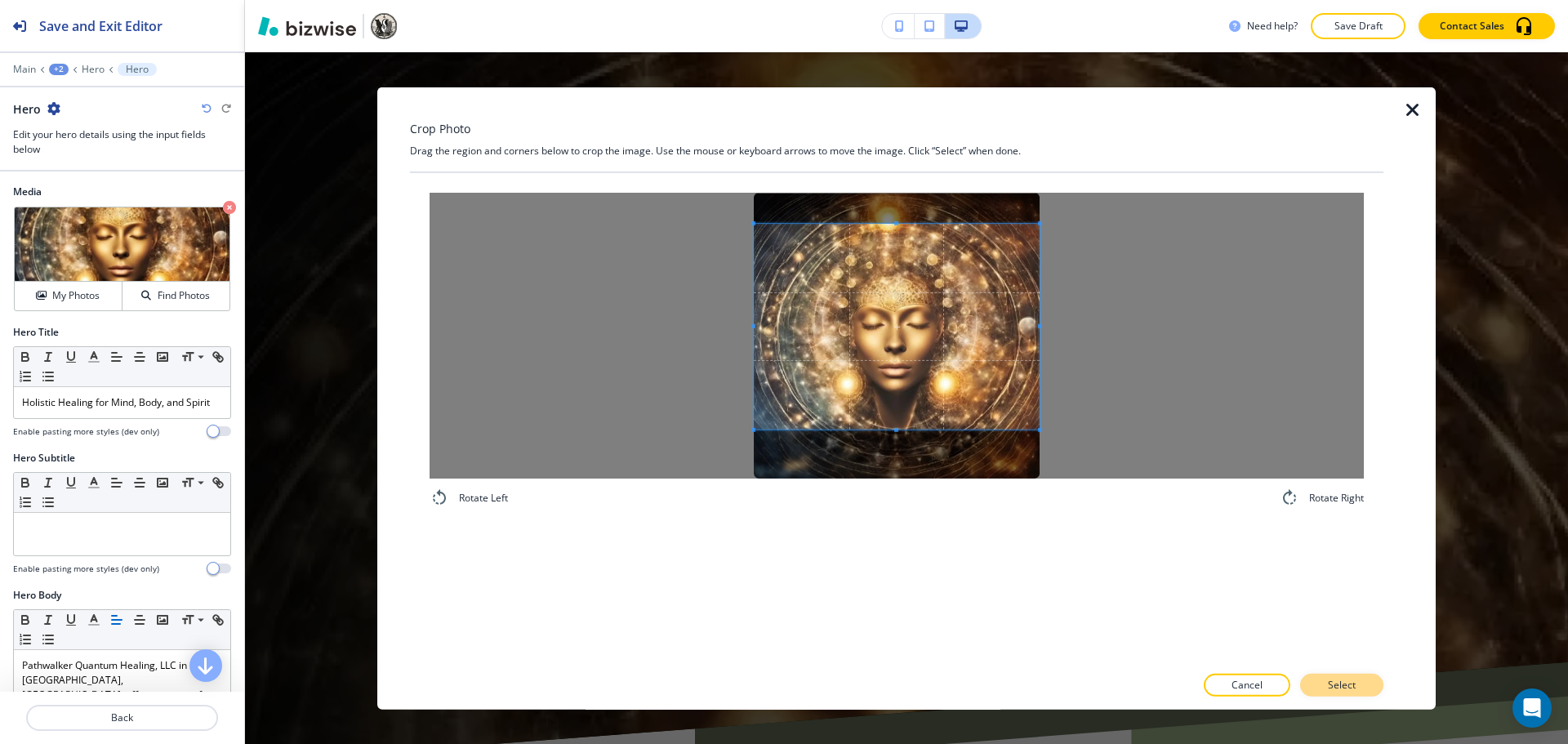
click at [1354, 688] on p "Select" at bounding box center [1342, 685] width 28 height 15
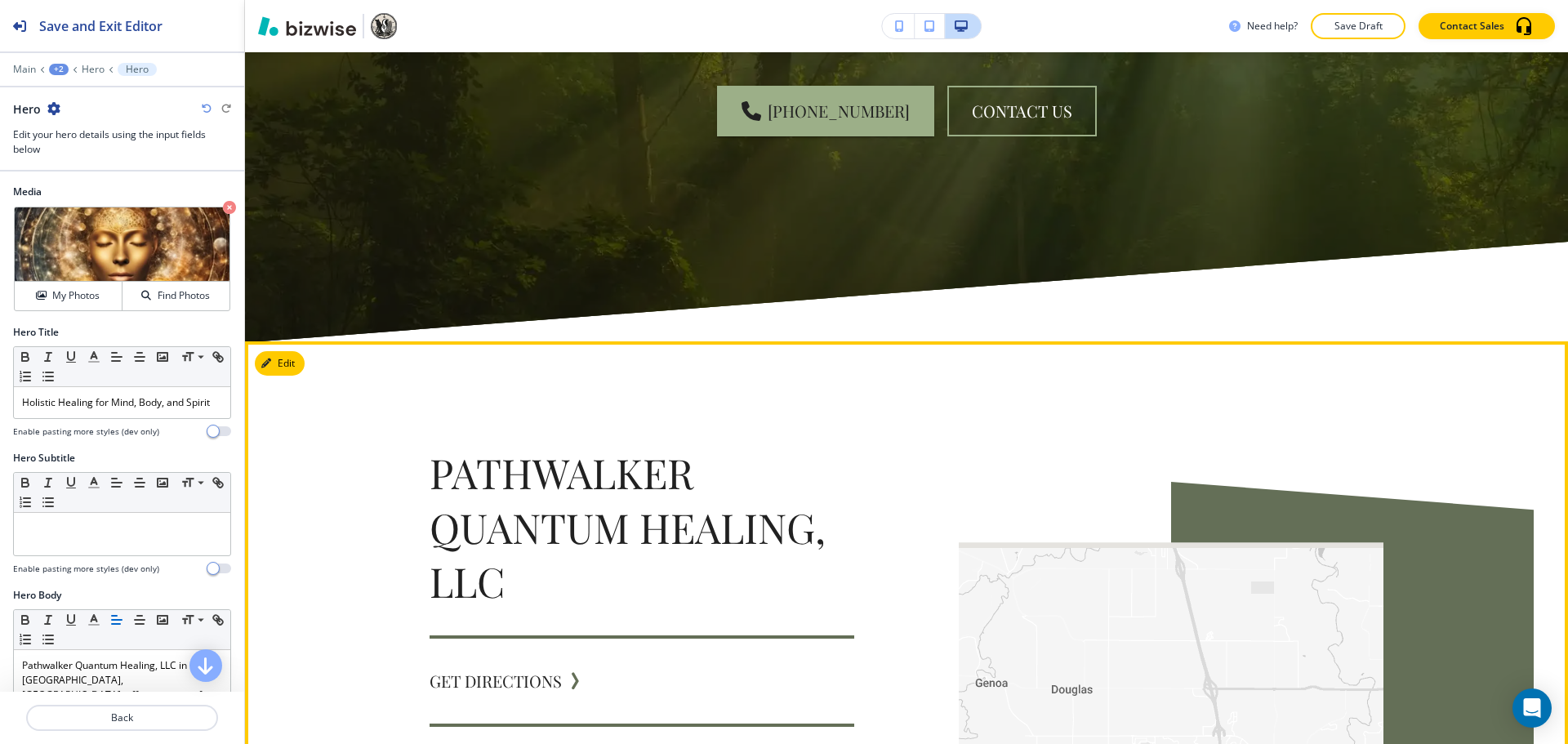
scroll to position [2041, 0]
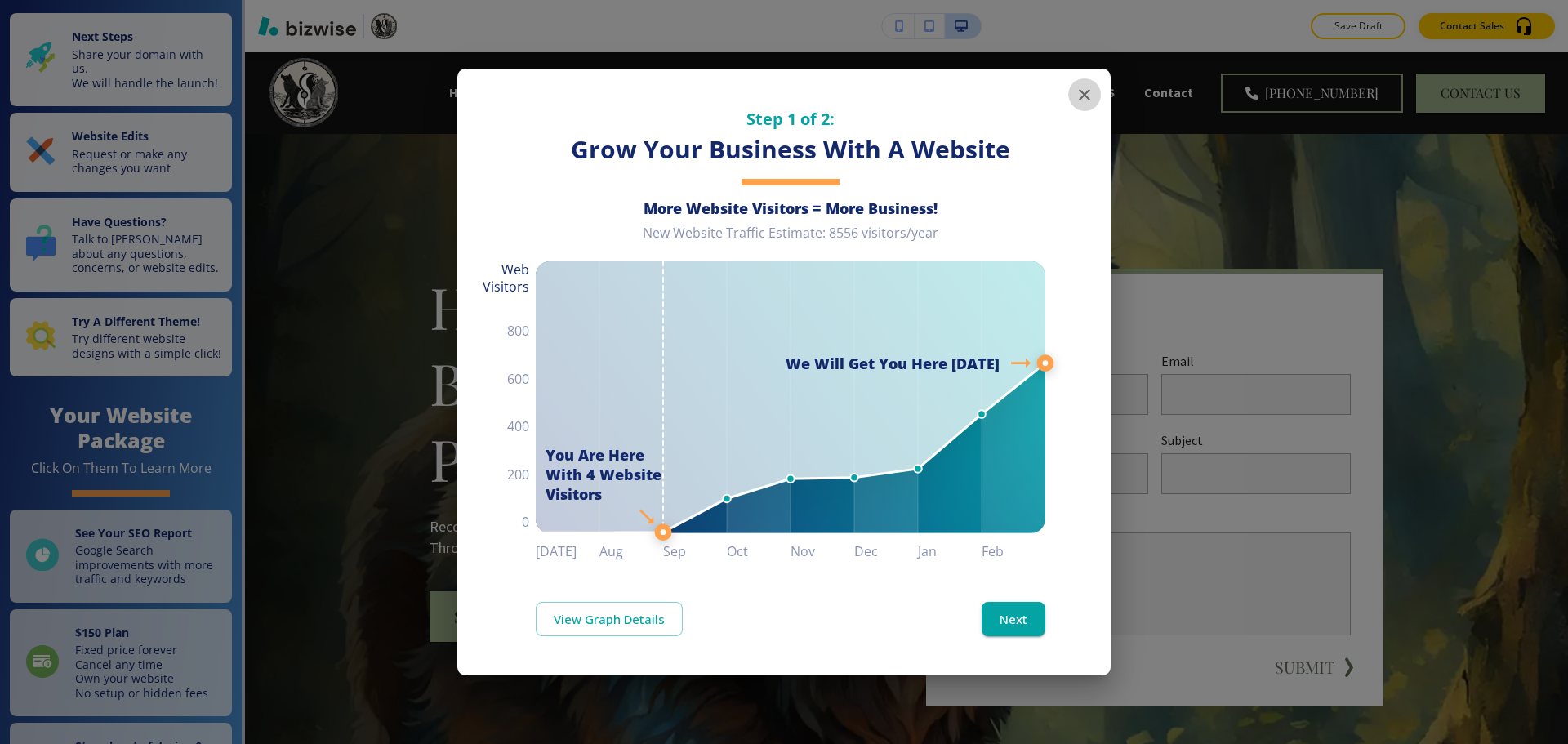
click at [1090, 90] on icon "button" at bounding box center [1085, 95] width 12 height 12
